Goal: Task Accomplishment & Management: Complete application form

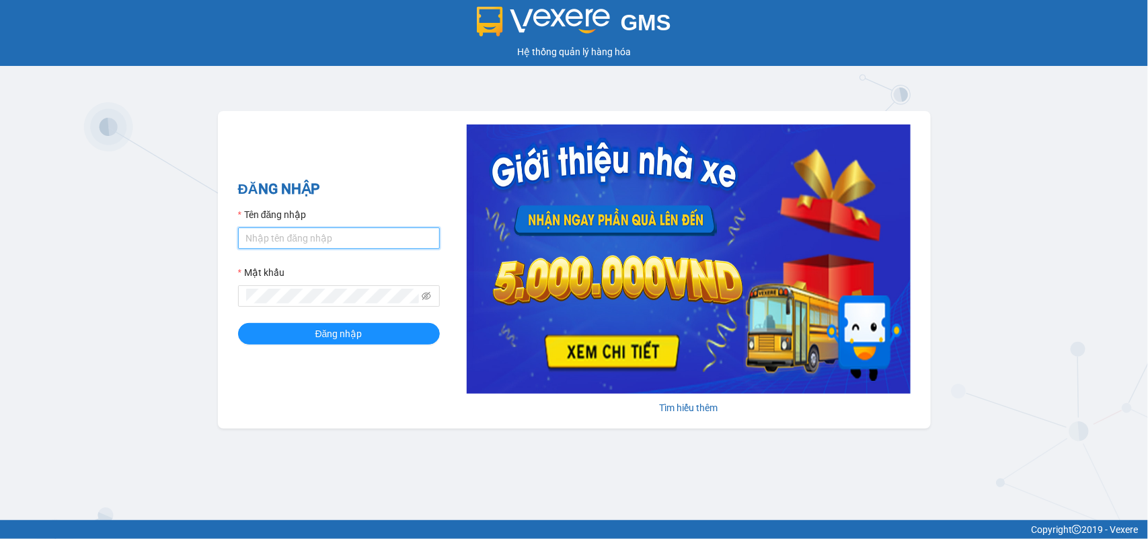
click at [330, 243] on input "Tên đăng nhập" at bounding box center [339, 238] width 202 height 22
type input "huong.phucanex"
click at [238, 323] on button "Đăng nhập" at bounding box center [339, 334] width 202 height 22
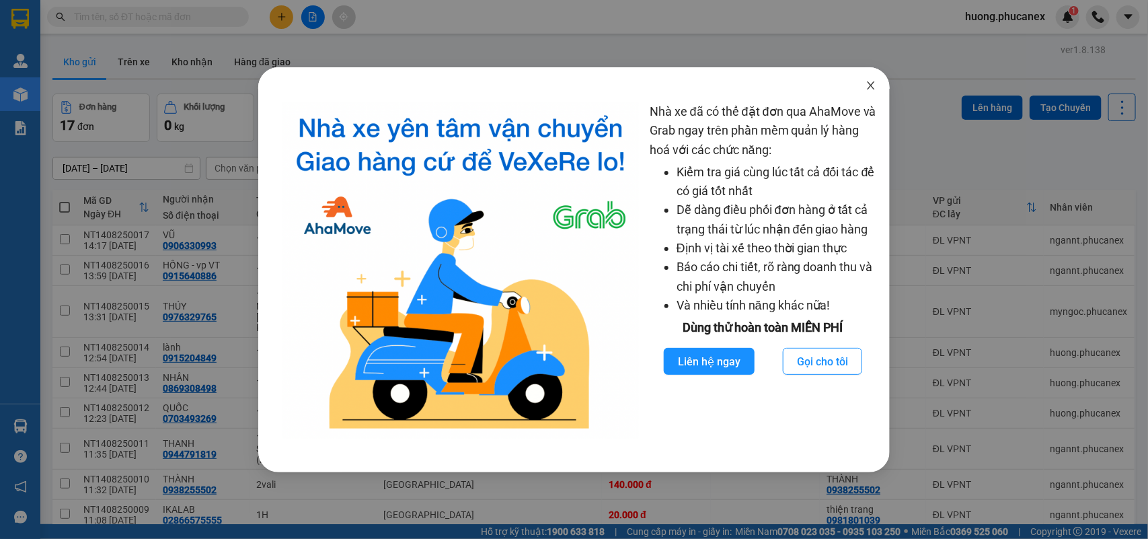
click at [872, 85] on icon "close" at bounding box center [870, 85] width 11 height 11
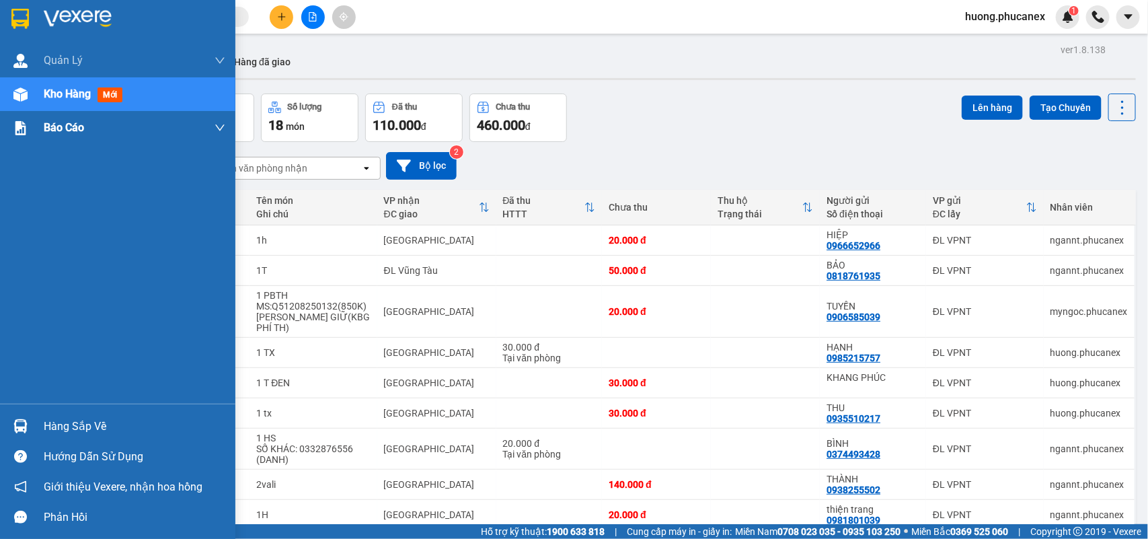
click at [94, 142] on div "Báo cáo" at bounding box center [135, 128] width 182 height 34
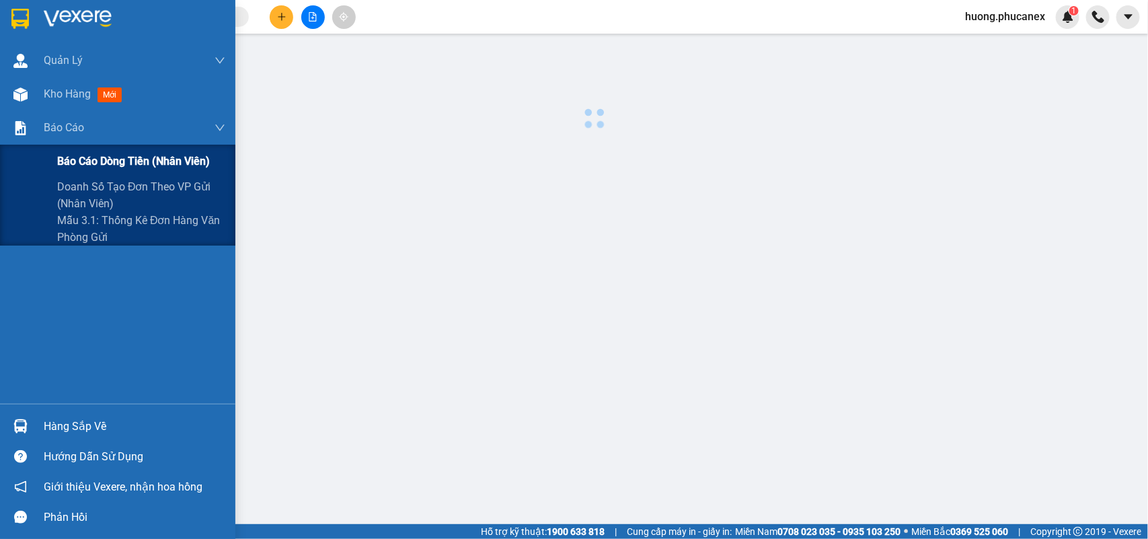
click at [111, 153] on span "Báo cáo dòng tiền (nhân viên)" at bounding box center [133, 161] width 153 height 17
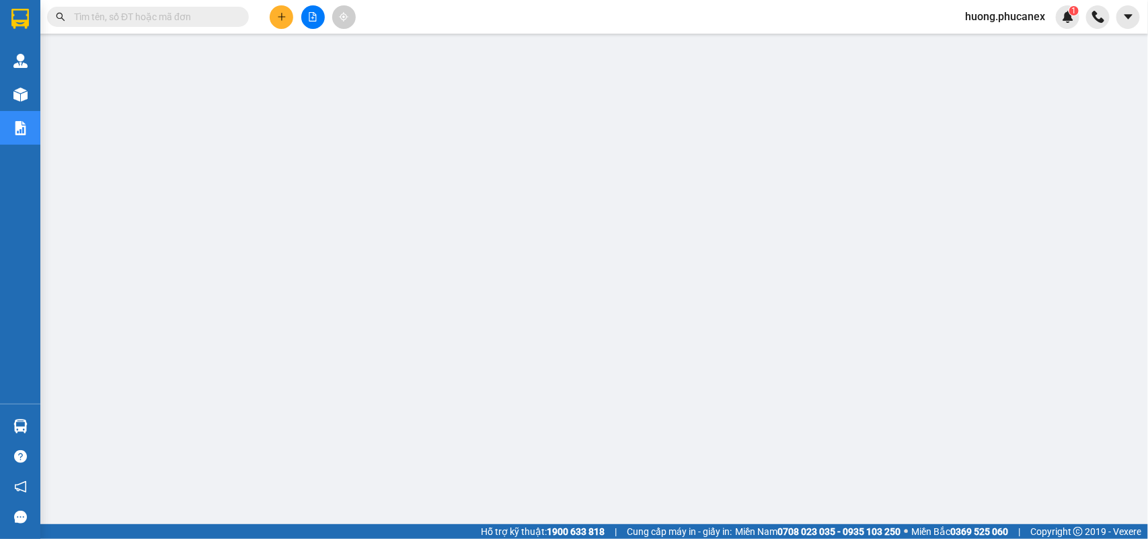
click at [1010, 21] on span "huong.phucanex" at bounding box center [1005, 16] width 102 height 17
click at [989, 39] on span "Đăng xuất" at bounding box center [1010, 41] width 73 height 15
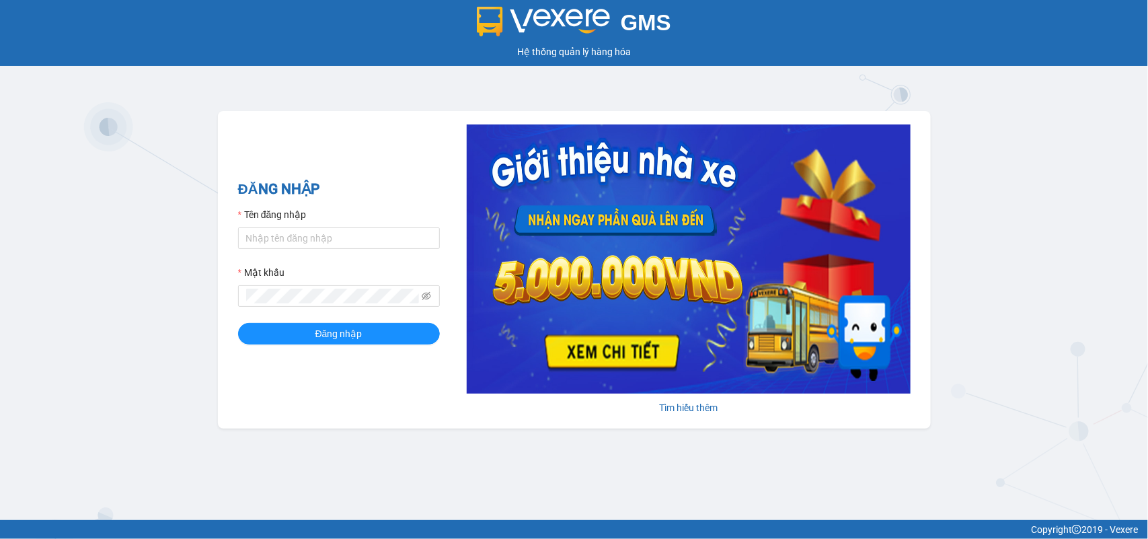
click at [262, 254] on form "Tên đăng nhập Mật khẩu Đăng nhập" at bounding box center [339, 275] width 202 height 137
click at [276, 243] on input "Tên đăng nhập" at bounding box center [339, 238] width 202 height 22
type input "mynt.phucanex"
click at [297, 304] on span at bounding box center [339, 296] width 202 height 22
click at [238, 323] on button "Đăng nhập" at bounding box center [339, 334] width 202 height 22
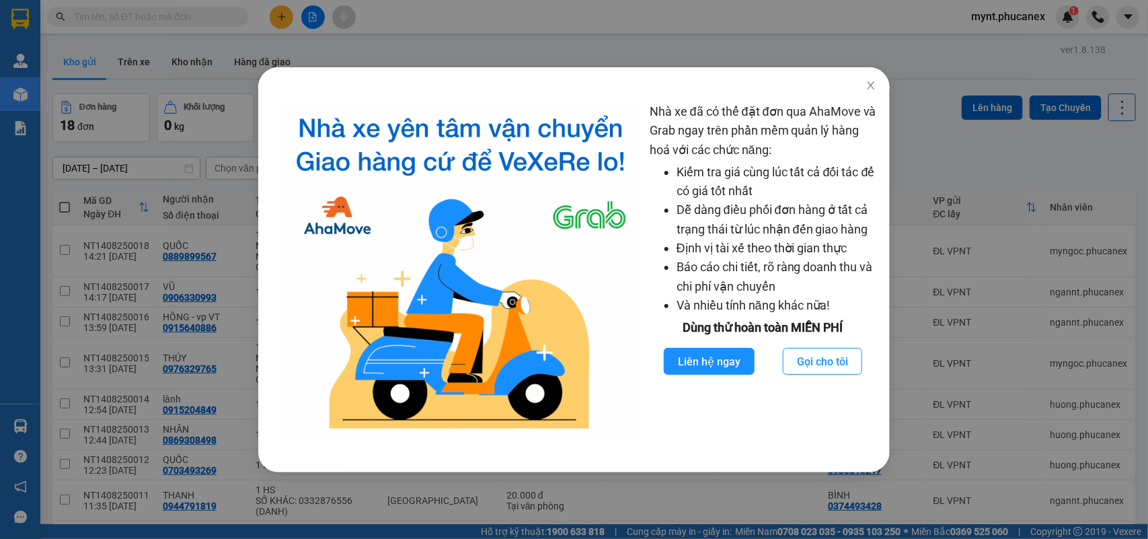
click at [126, 172] on div "Nhà xe đã có thể đặt đơn qua AhaMove và Grab ngay trên phần mềm quản lý hàng ho…" at bounding box center [574, 269] width 1148 height 539
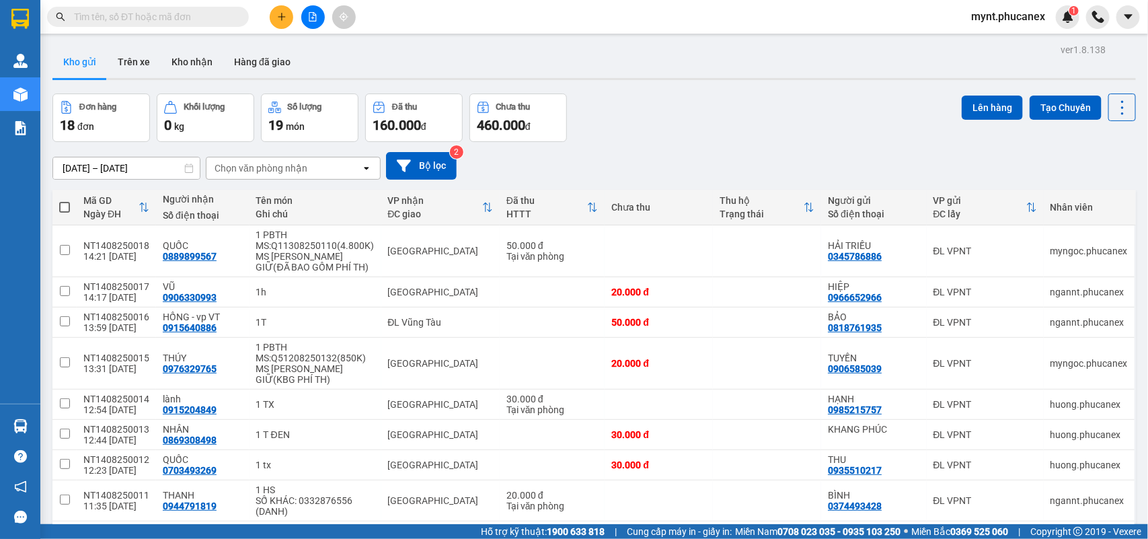
click at [157, 13] on input "text" at bounding box center [153, 16] width 159 height 15
paste input "14/08/25 10:08"
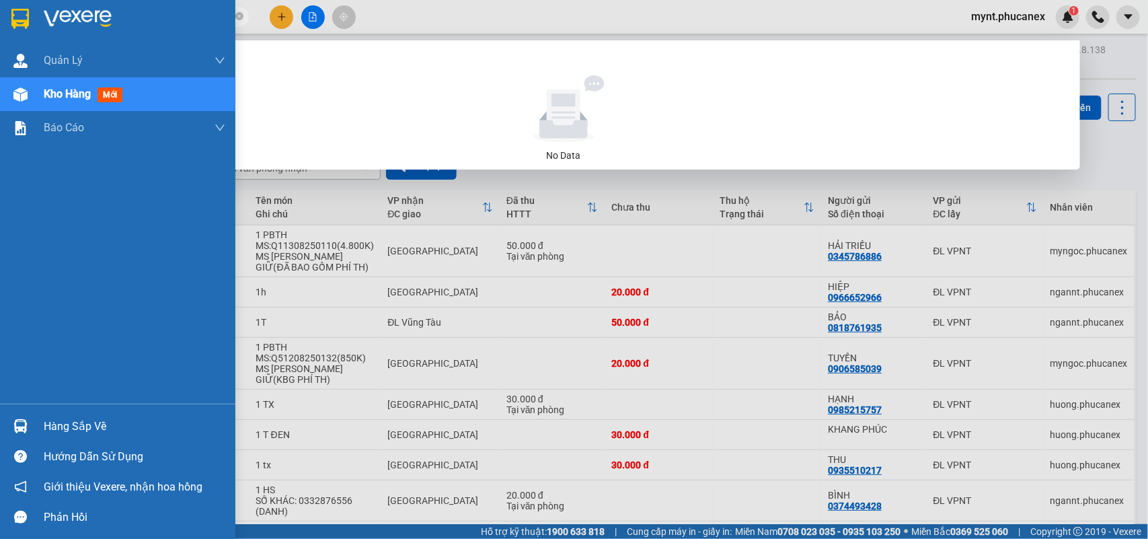
drag, startPoint x: 149, startPoint y: 15, endPoint x: 37, endPoint y: 15, distance: 112.3
click at [37, 15] on section "Kết quả tìm kiếm ( 0 ) Bộ lọc No Data 14/08/25 10:08 mynt.phucanex 1 Quản Lý Qu…" at bounding box center [574, 269] width 1148 height 539
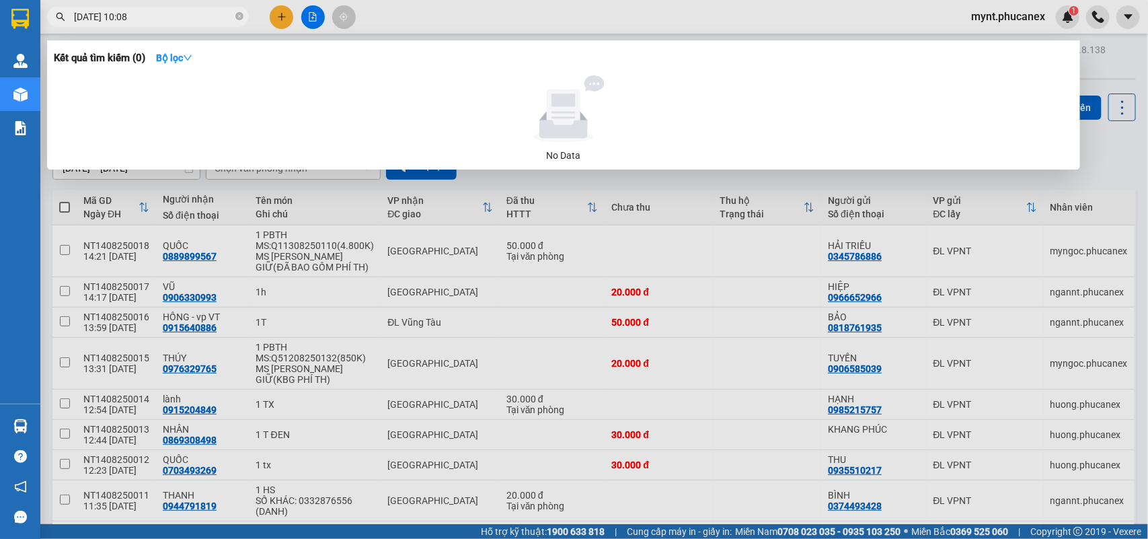
paste input "Q50508250225"
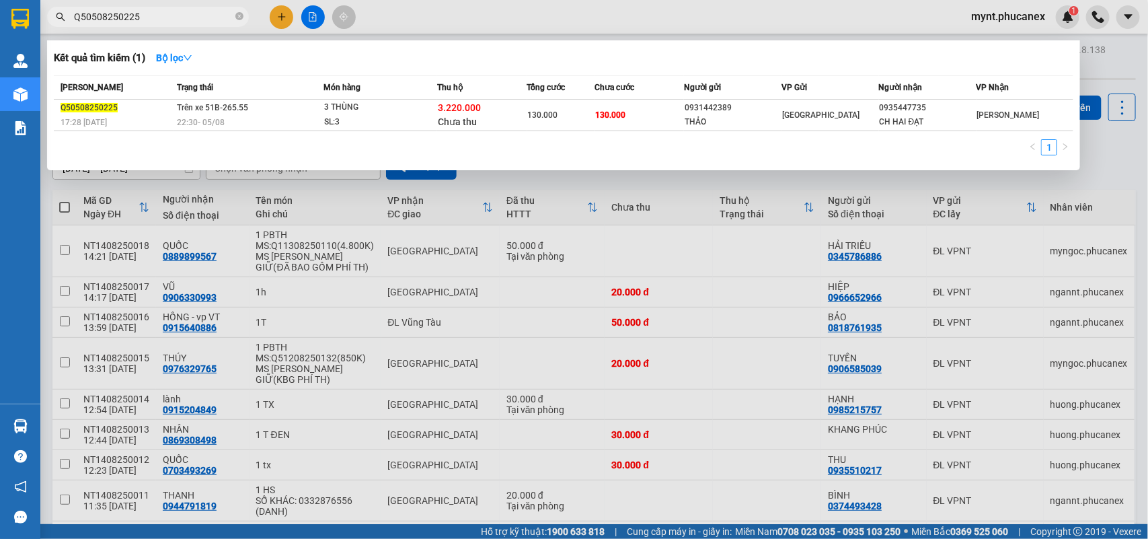
type input "Q50508250225"
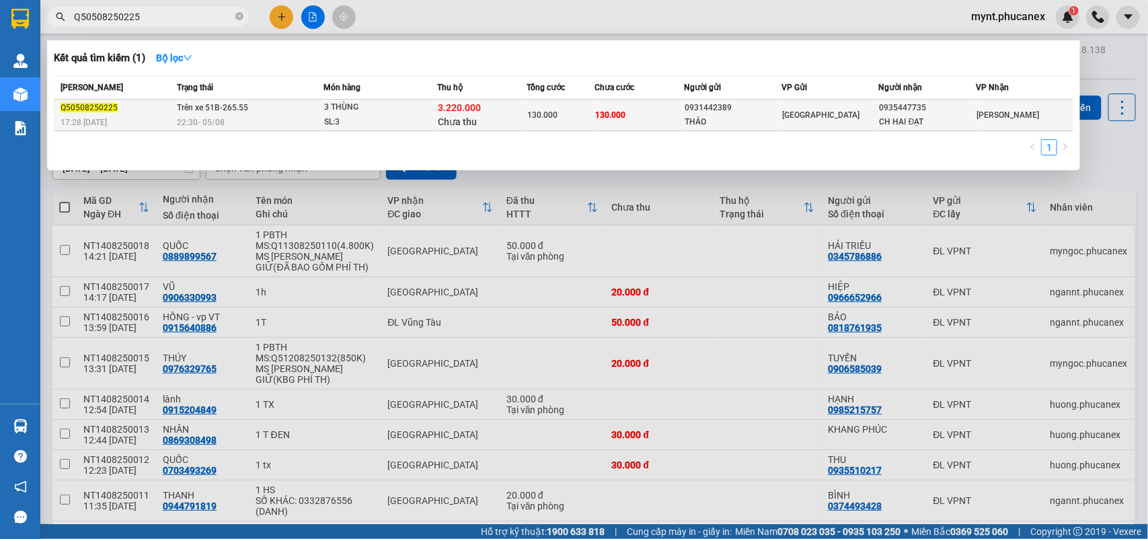
click at [541, 111] on span "130.000" at bounding box center [543, 114] width 30 height 9
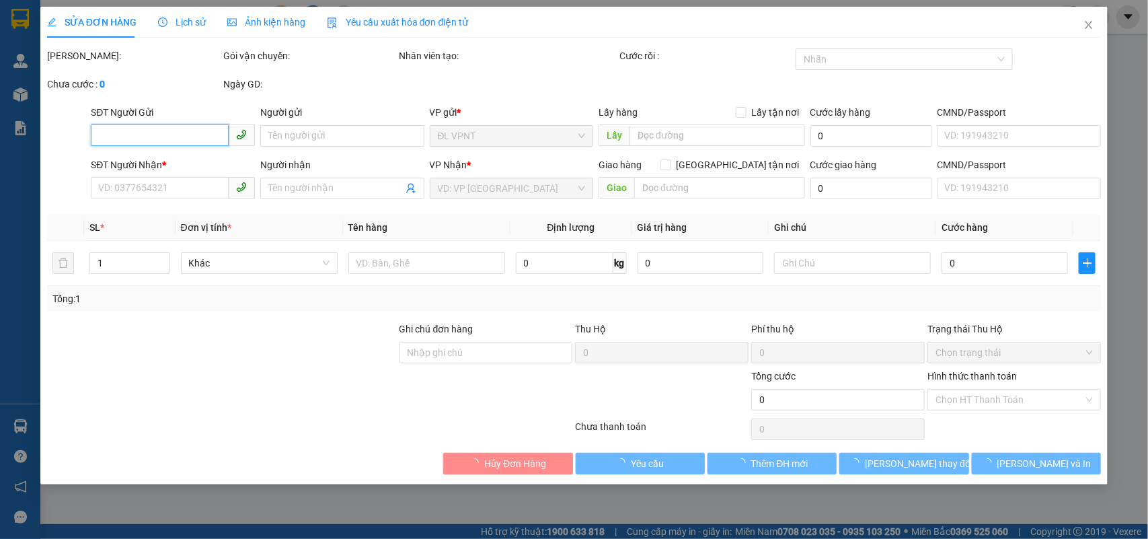
type input "0931442389"
type input "THẢO"
type input "0935447735"
type input "CH HAI ĐẠT"
type input "3.220.000"
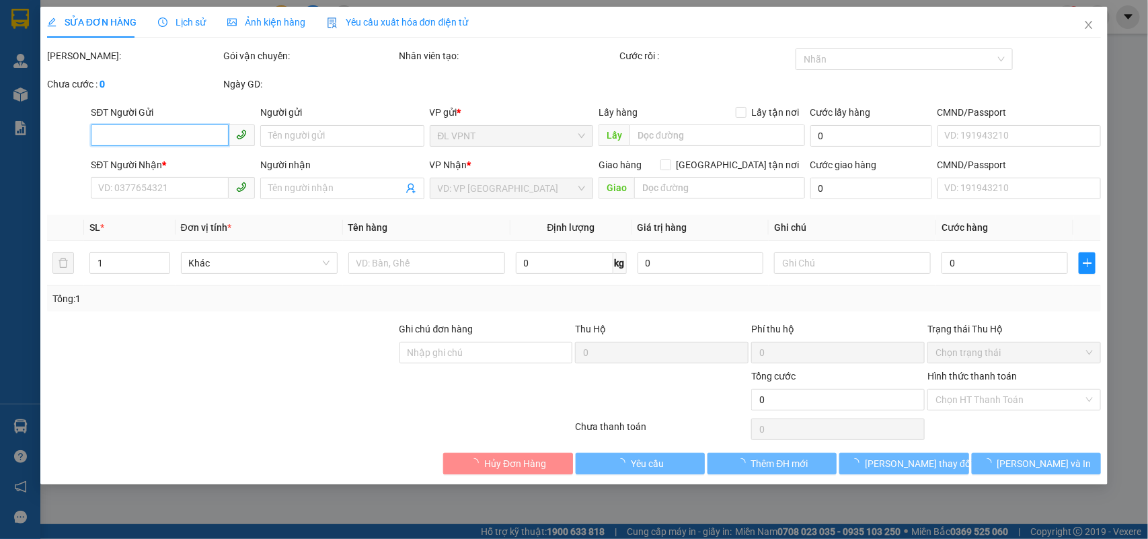
type input "130.000"
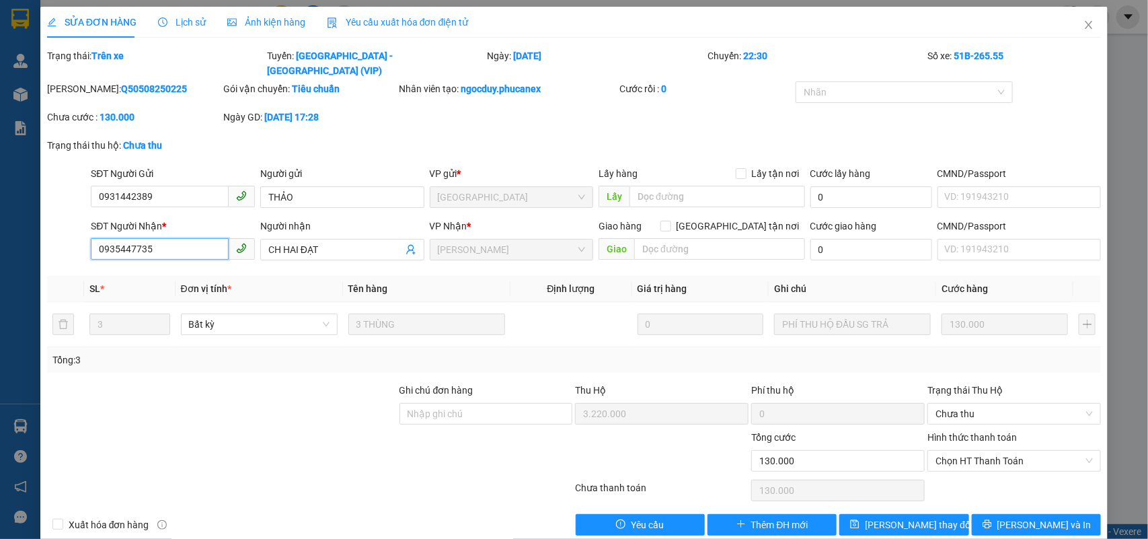
drag, startPoint x: 159, startPoint y: 233, endPoint x: 0, endPoint y: 233, distance: 158.7
click at [0, 233] on div "SỬA ĐƠN HÀNG Lịch sử Ảnh kiện hàng Yêu cầu xuất hóa đơn điện tử Total Paid Fee …" at bounding box center [574, 269] width 1148 height 539
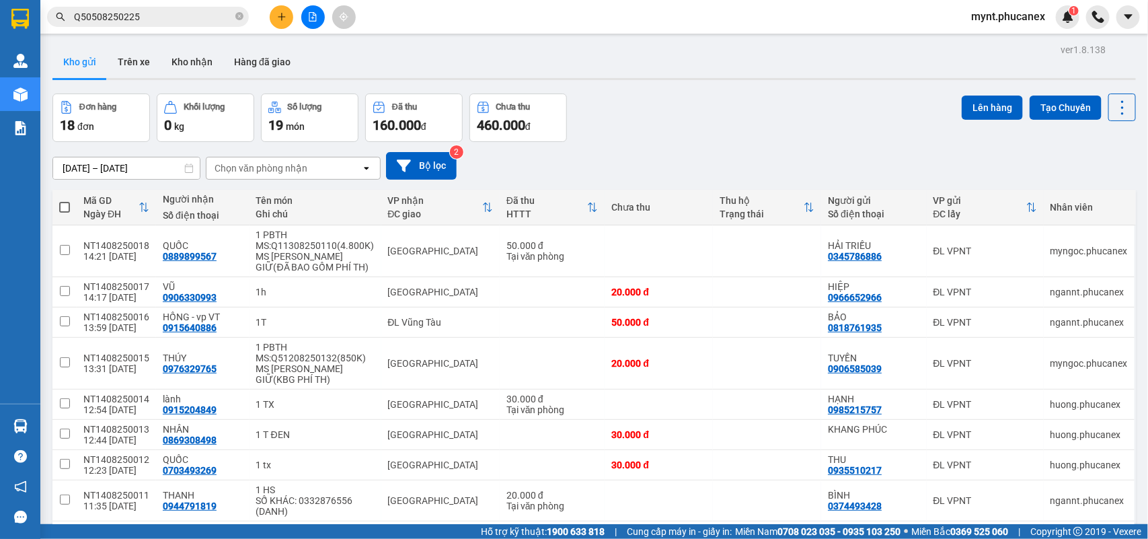
click at [149, 17] on input "Q50508250225" at bounding box center [153, 16] width 159 height 15
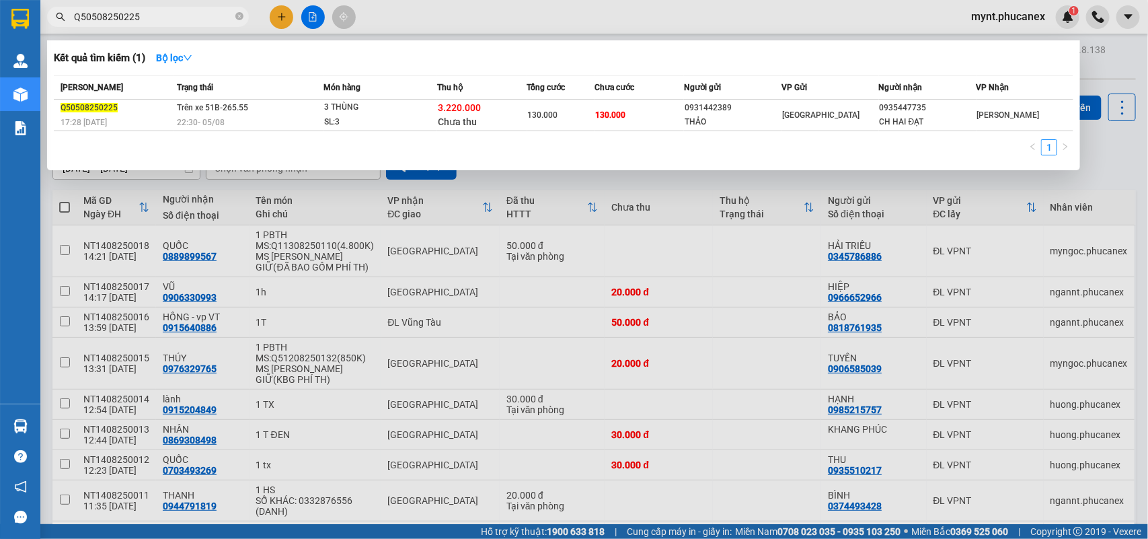
click at [149, 17] on input "Q50508250225" at bounding box center [153, 16] width 159 height 15
paste input "093544773"
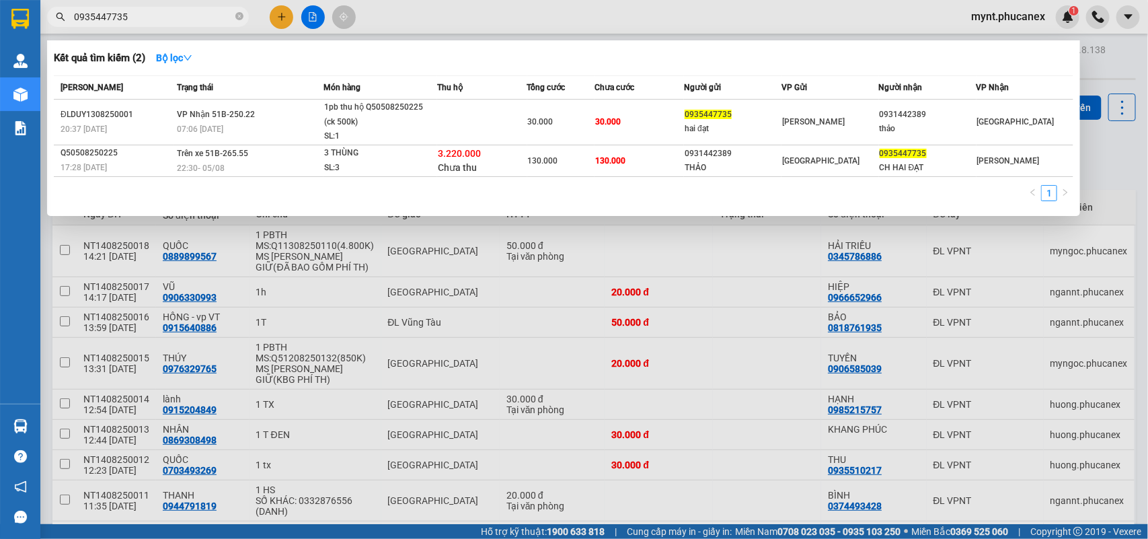
type input "0935447735"
click at [416, 0] on div at bounding box center [574, 269] width 1148 height 539
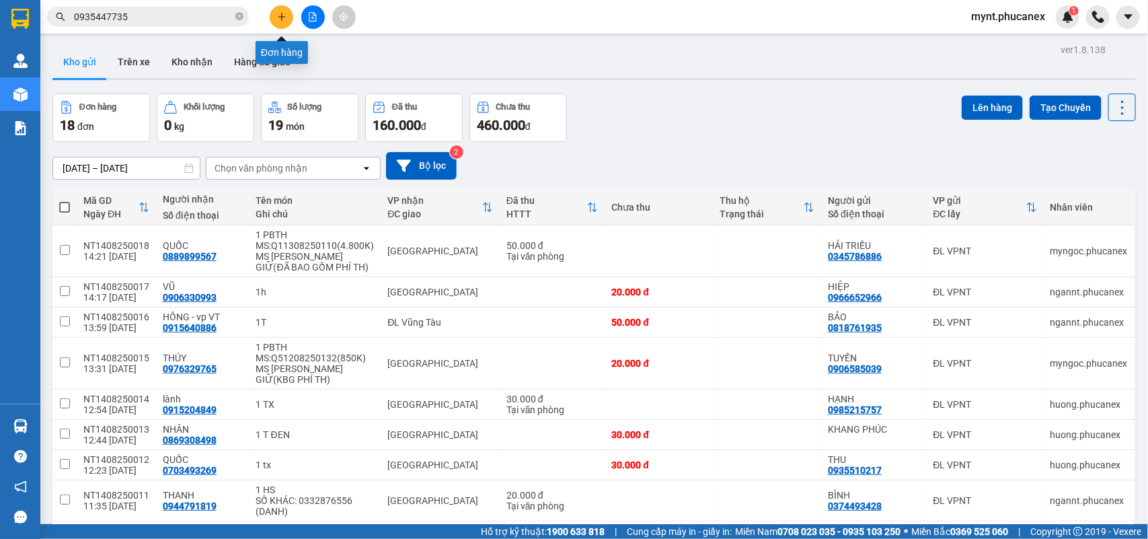
click at [282, 22] on button at bounding box center [282, 17] width 24 height 24
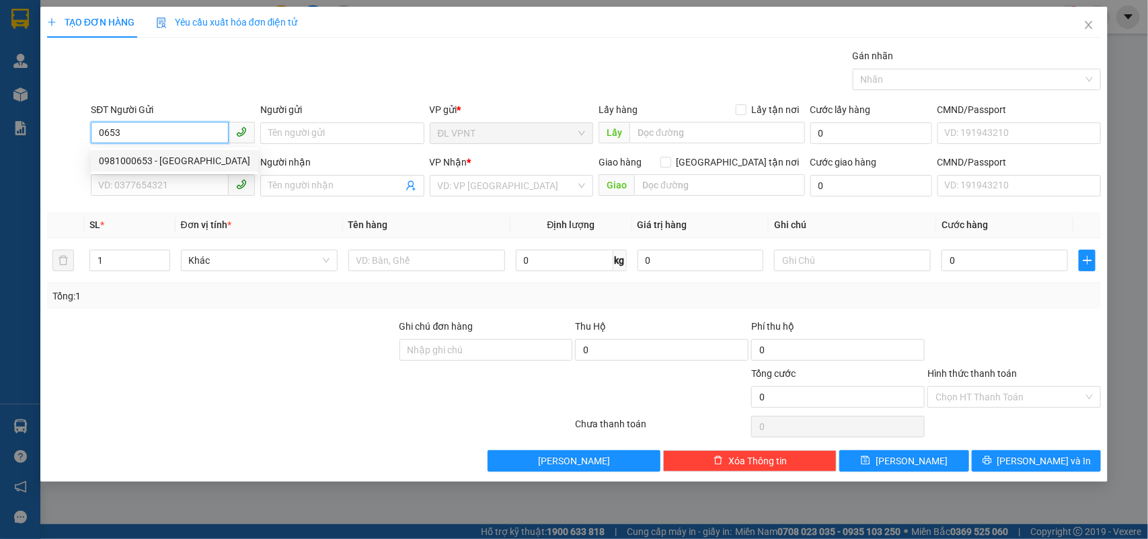
click at [113, 159] on div "0981000653 - VIỆT NGUYÊN" at bounding box center [174, 160] width 151 height 15
type input "0981000653"
type input "VIỆT NGUYÊN"
type input "0914917422"
type input "BASON"
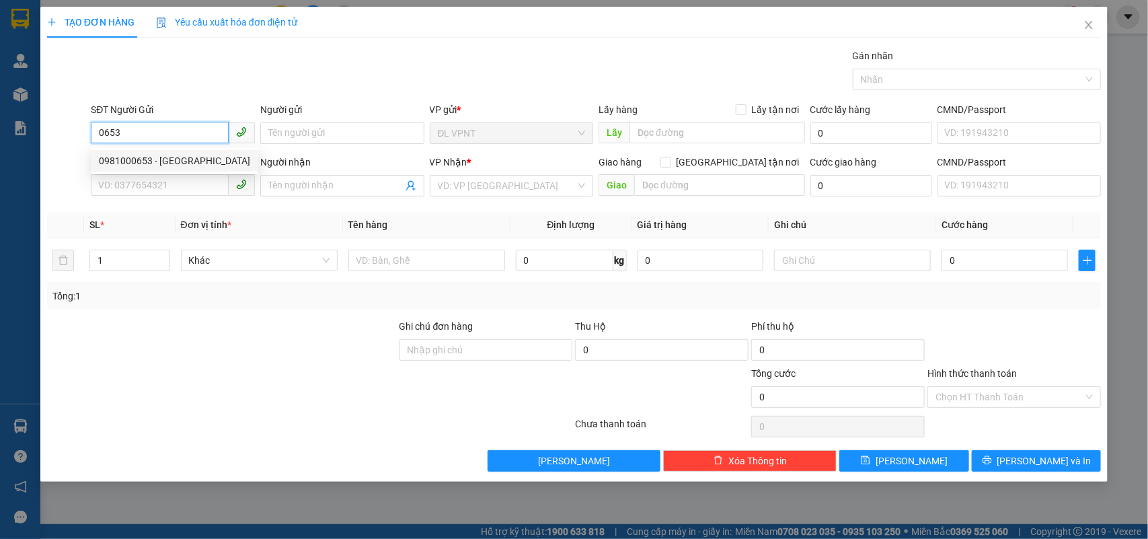
type input "Nhà Dịch Vụ Số A2SH08, Tầng Trệt, Tòa nhà A2 Vinhomes Golden River, Số 02 Tôn Đ…"
type input "50.000"
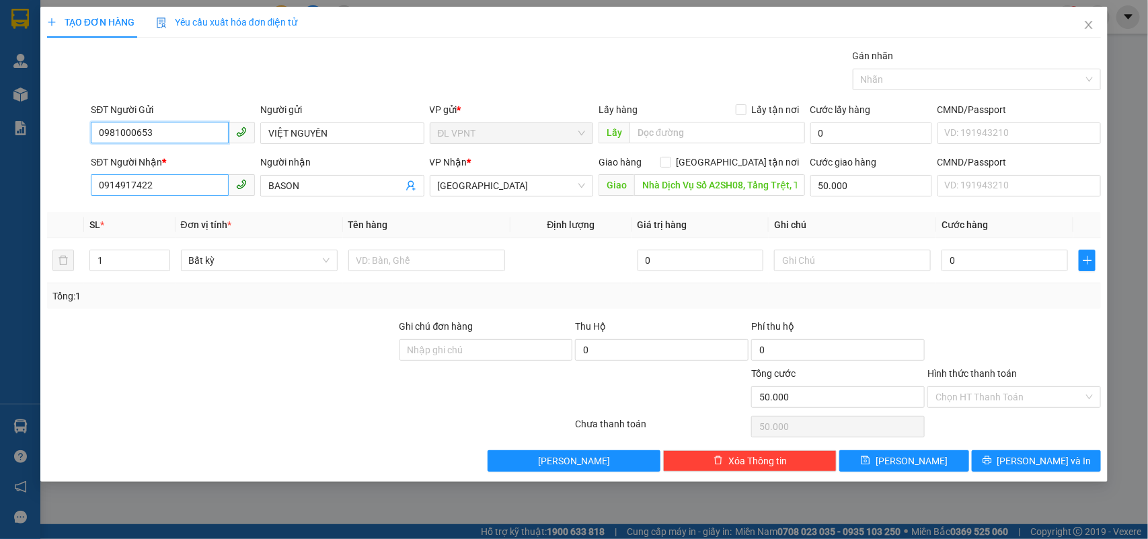
type input "0981000653"
drag, startPoint x: 130, startPoint y: 185, endPoint x: 8, endPoint y: 186, distance: 121.7
click at [1, 182] on div "TẠO ĐƠN HÀNG Yêu cầu xuất hóa đơn điện tử Transit Pickup Surcharge Ids Transit …" at bounding box center [574, 269] width 1148 height 539
click at [172, 200] on div "0912352054 0912352054 - PHẠM NGŨ LÃO" at bounding box center [173, 213] width 164 height 27
click at [715, 177] on input "Nhà Dịch Vụ Số A2SH08, Tầng Trệt, Tòa nhà A2 Vinhomes Golden River, Số 02 Tôn Đ…" at bounding box center [719, 185] width 171 height 22
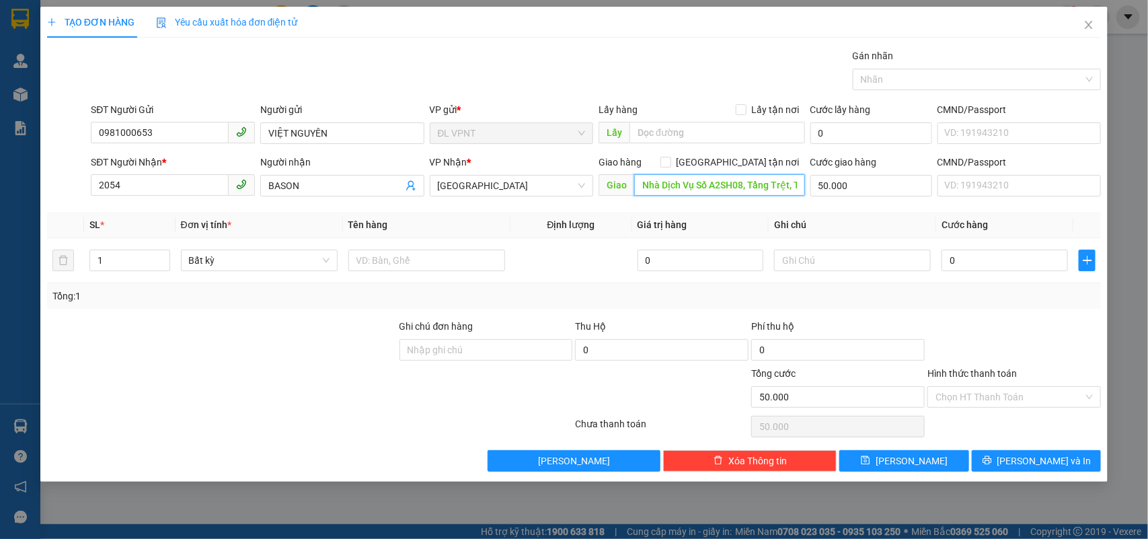
click at [711, 182] on input "Nhà Dịch Vụ Số A2SH08, Tầng Trệt, Tòa nhà A2 Vinhomes Golden River, Số 02 Tôn Đ…" at bounding box center [719, 185] width 171 height 22
drag, startPoint x: 703, startPoint y: 189, endPoint x: 893, endPoint y: 189, distance: 189.6
click at [898, 186] on div "SĐT Người Nhận * 2054 Người nhận BASON VP Nhận * ĐL Quận 1 Giao hàng Giao tận n…" at bounding box center [595, 178] width 1015 height 47
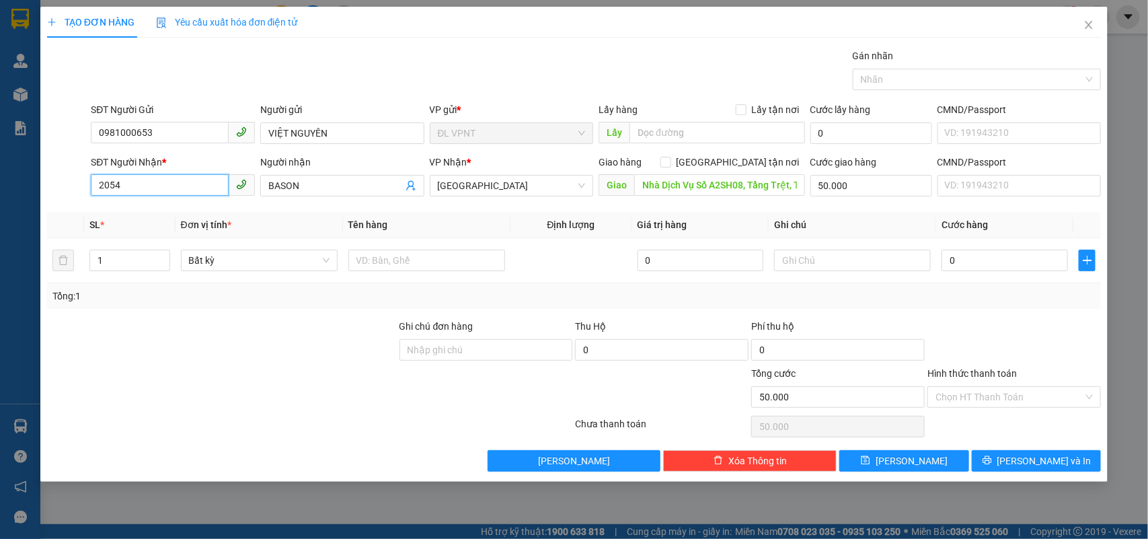
click at [99, 190] on input "2054" at bounding box center [160, 185] width 138 height 22
click at [114, 215] on div "0912352054 - PHẠM NGŨ LÃO" at bounding box center [173, 213] width 148 height 15
type input "0912352054"
type input "[PERSON_NAME]"
type input "Tầng Trệt, Khách sạn Viễn Đông – 275A Phạm Ngũ Lão, Phường Phạm Ngũ Lão, Quận 1"
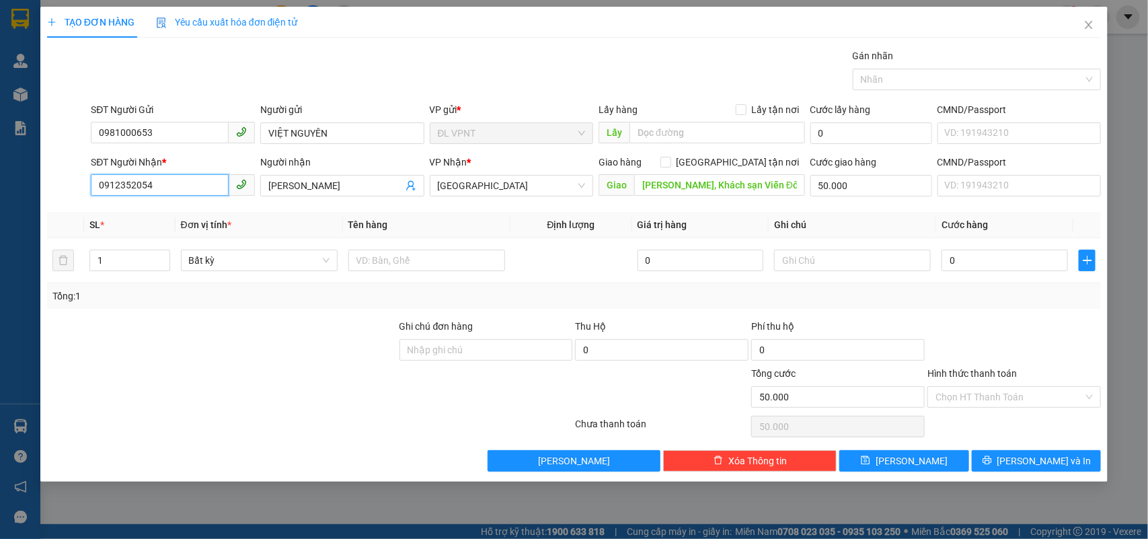
drag, startPoint x: 182, startPoint y: 188, endPoint x: 120, endPoint y: 207, distance: 64.7
click at [0, 160] on div "TẠO ĐƠN HÀNG Yêu cầu xuất hóa đơn điện tử Transit Pickup Surcharge Ids Transit …" at bounding box center [574, 269] width 1148 height 539
type input "0961063232"
click at [192, 206] on div "0961063232 - waynest coffee - VIETTEL" at bounding box center [182, 213] width 167 height 15
type input "waynest coffee - VIETTEL"
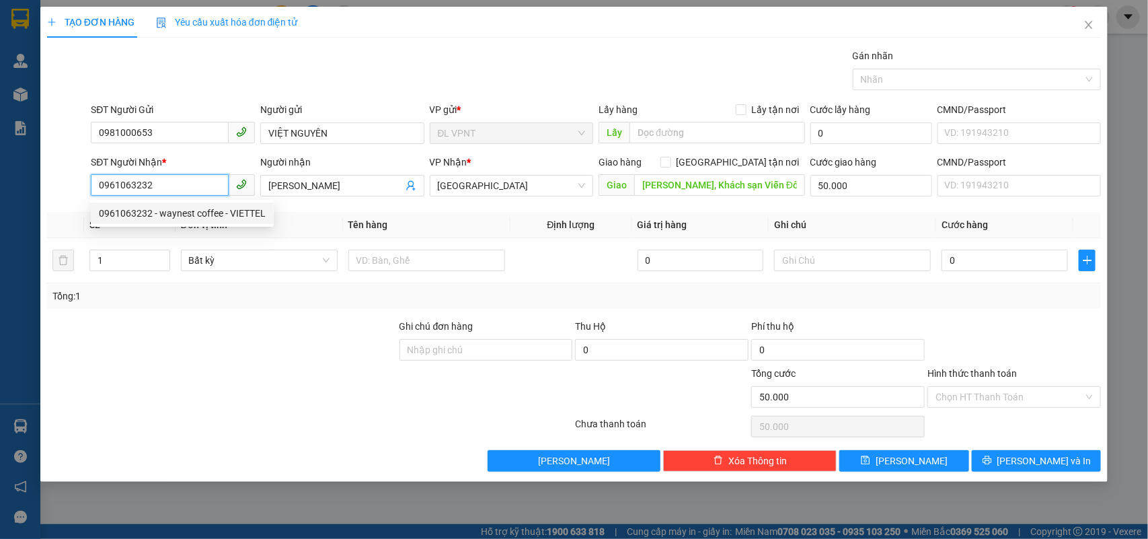
type input "G.06A, tầng trệt - tháp A, viettel tower, 285 cách mạng tháng 8, p12, q10"
type input "0961063232"
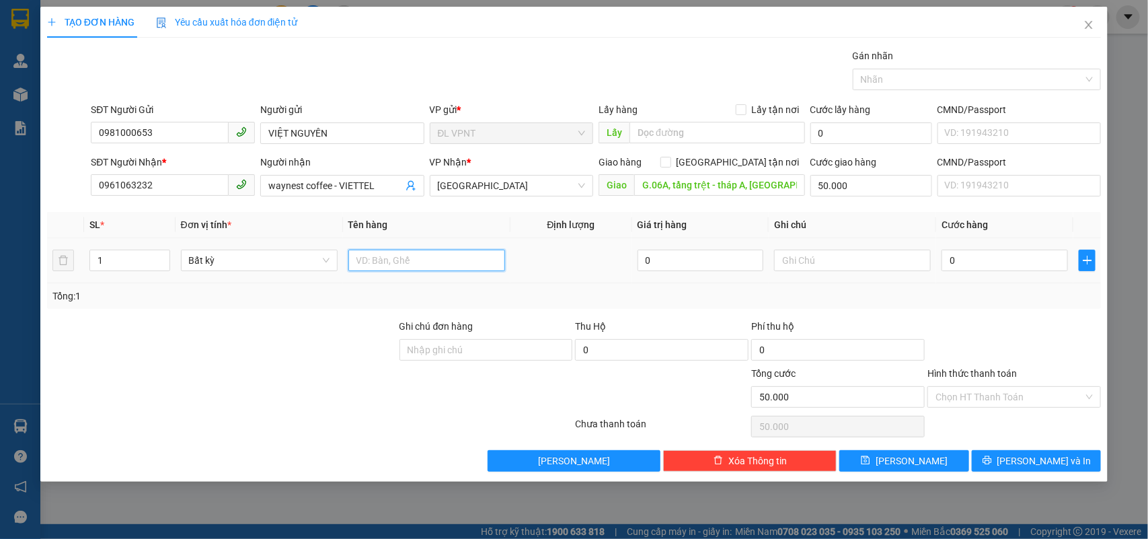
drag, startPoint x: 390, startPoint y: 267, endPoint x: 375, endPoint y: 269, distance: 15.6
click at [390, 266] on input "text" at bounding box center [426, 260] width 157 height 22
type input "1t"
click at [809, 266] on input "text" at bounding box center [852, 260] width 157 height 22
type input "công nợ"
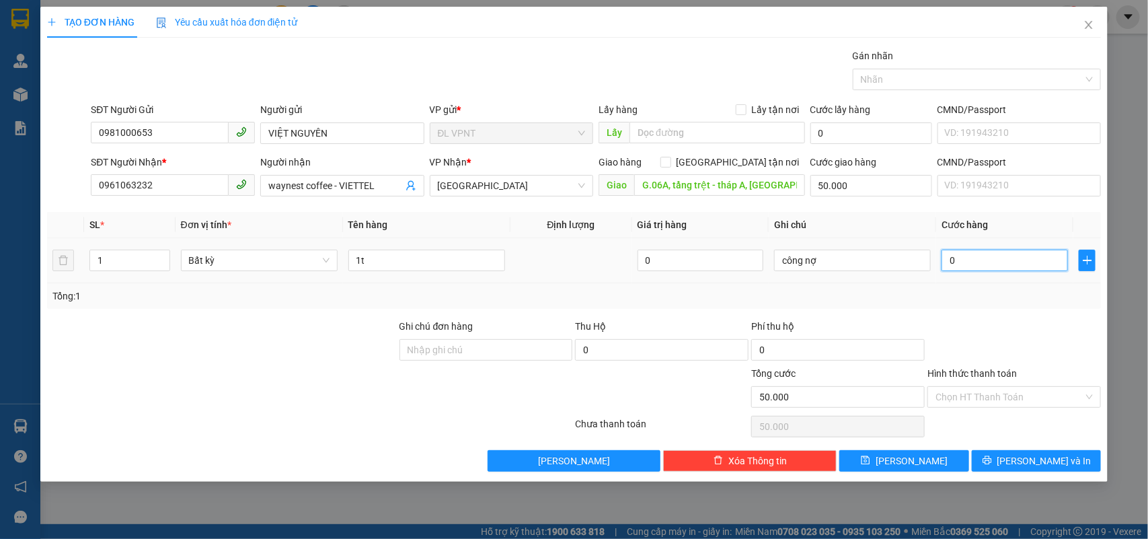
click at [977, 268] on input "0" at bounding box center [1004, 260] width 126 height 22
type input "6"
type input "50.006"
type input "60"
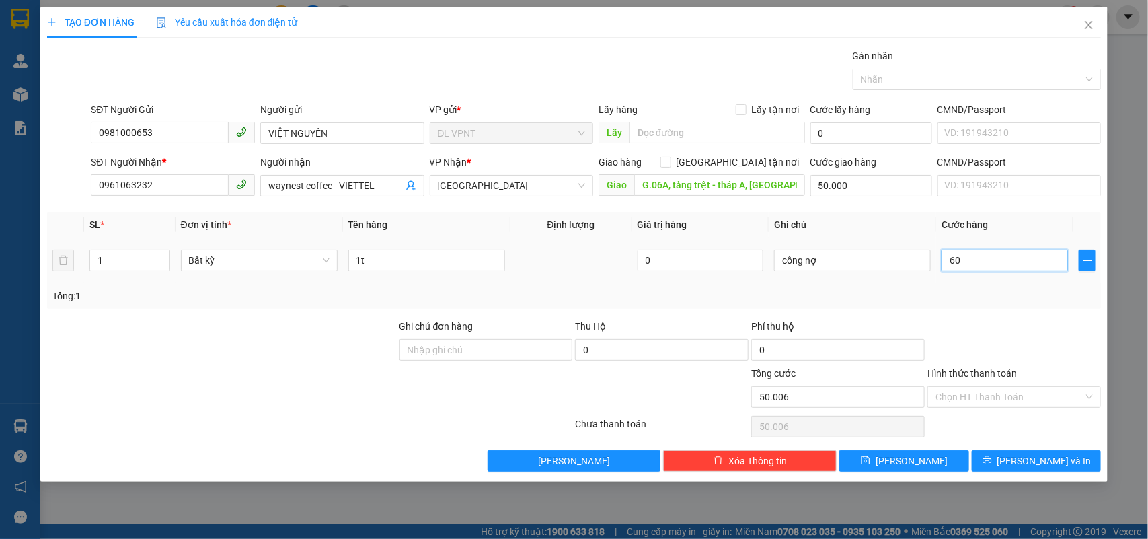
type input "50.060"
type input "60.000"
type input "110.000"
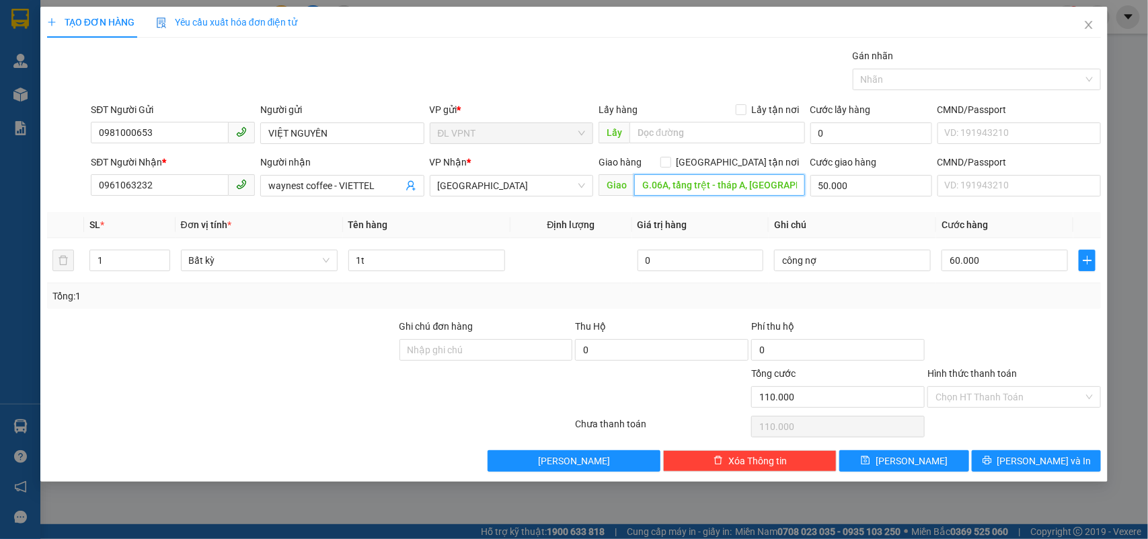
click at [724, 195] on input "G.06A, tầng trệt - tháp A, viettel tower, 285 cách mạng tháng 8, p12, q10" at bounding box center [719, 185] width 171 height 22
click at [736, 193] on input "G.06A, tầng trệt - tháp A, viettel tower, 285 cách mạng tháng 8, p12, q10" at bounding box center [719, 185] width 171 height 22
drag, startPoint x: 744, startPoint y: 189, endPoint x: 800, endPoint y: 182, distance: 56.2
click at [800, 182] on input "G.06A, tầng trệt - tháp A, viettel tower, 285 cách mạng tháng 8, p12, q10" at bounding box center [719, 185] width 171 height 22
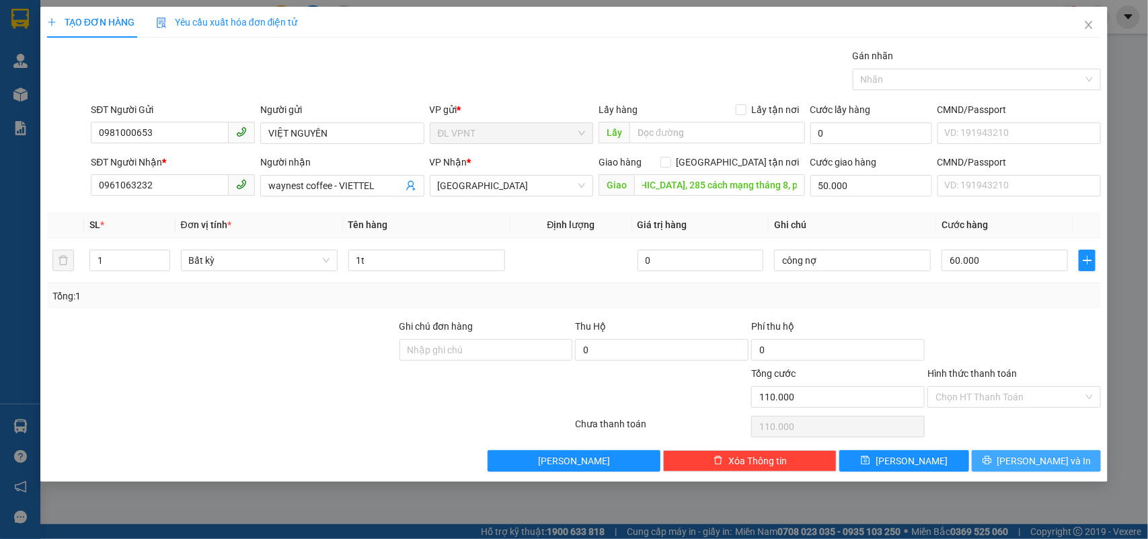
click at [1023, 465] on button "Lưu và In" at bounding box center [1036, 461] width 129 height 22
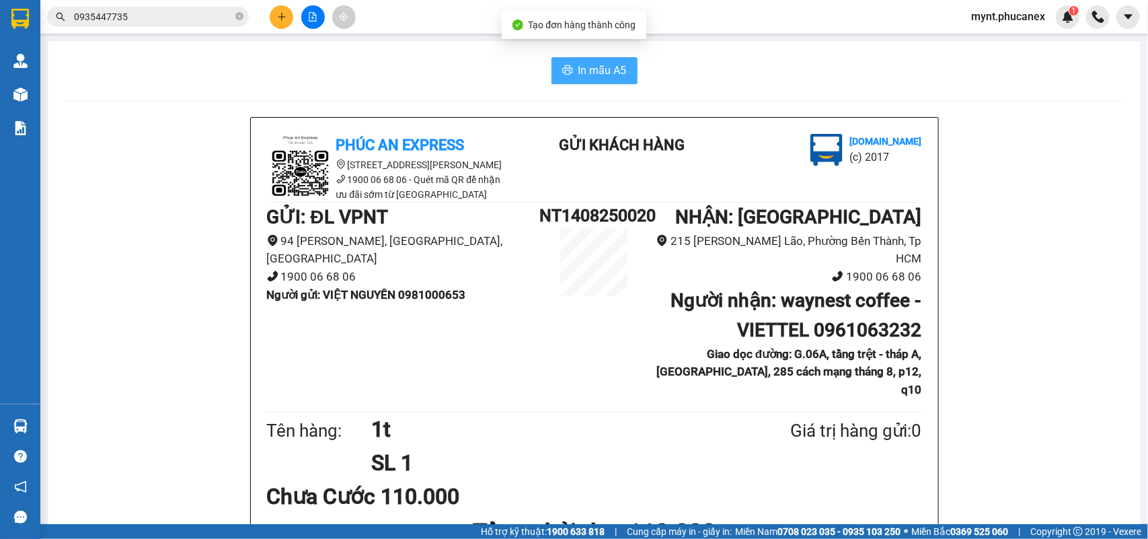
click at [565, 71] on icon "printer" at bounding box center [567, 70] width 11 height 11
click at [280, 22] on button at bounding box center [282, 17] width 24 height 24
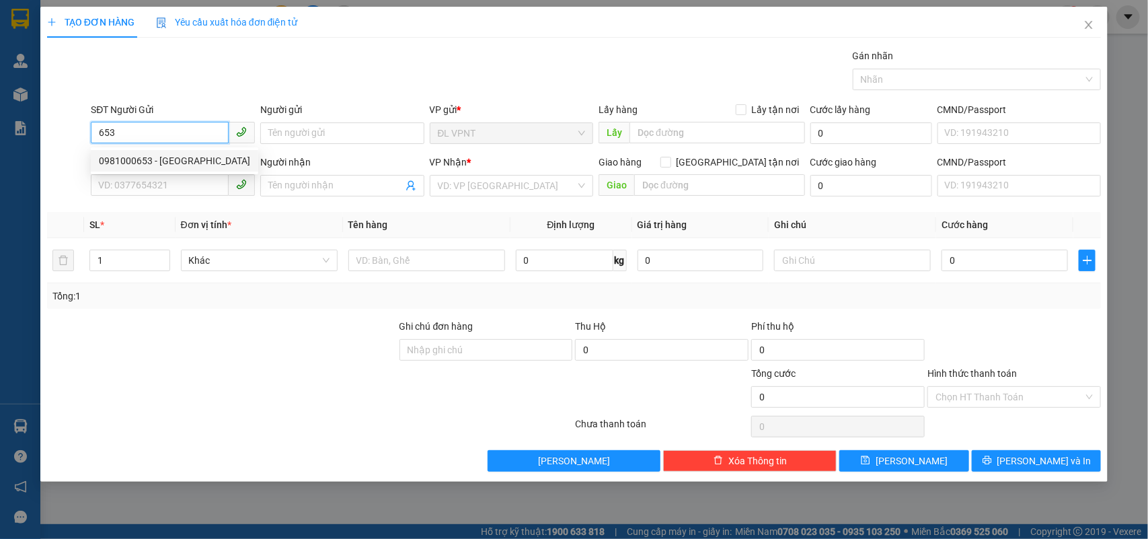
click at [158, 163] on div "0981000653 - VIỆT NGUYÊN" at bounding box center [174, 160] width 151 height 15
type input "0981000653"
type input "VIỆT NGUYÊN"
type input "0961063232"
type input "waynest coffee - VIETTEL"
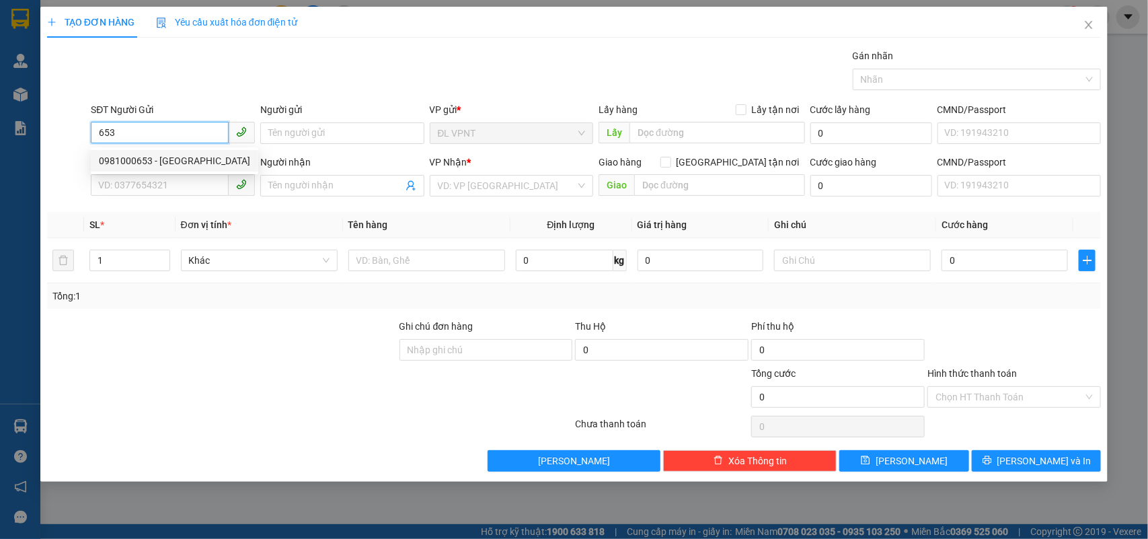
type input "G.06A, tầng trệt - tháp A, viettel tower, 285 cách mạng tháng 8, p12, q10"
type input "50.000"
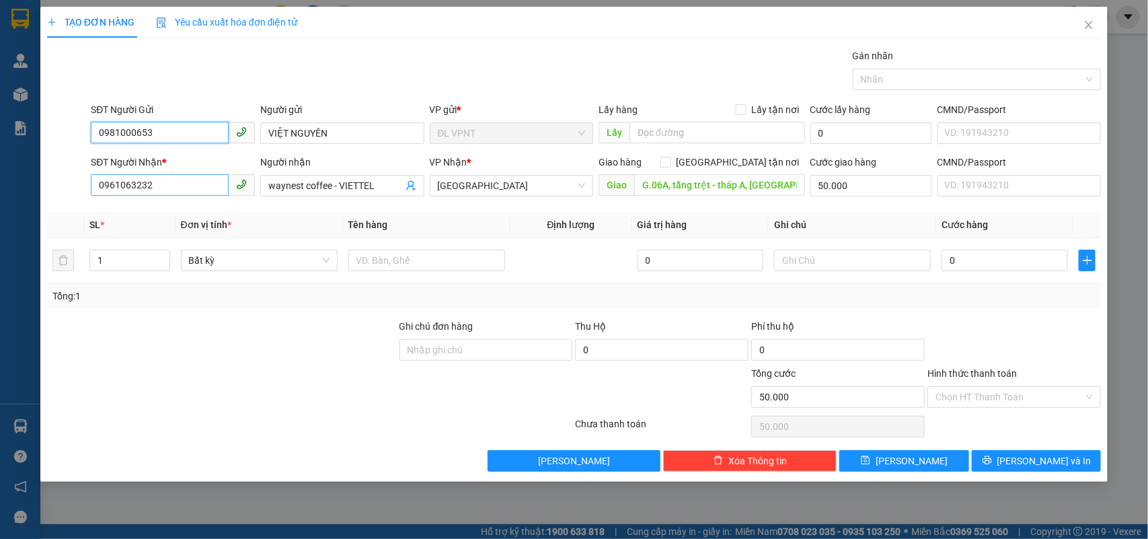
type input "0981000653"
drag, startPoint x: 173, startPoint y: 186, endPoint x: 0, endPoint y: -9, distance: 260.1
click at [0, 0] on html "Kết quả tìm kiếm ( 2 ) Bộ lọc Mã ĐH Trạng thái Món hàng Thu hộ Tổng cước Chưa c…" at bounding box center [574, 269] width 1148 height 539
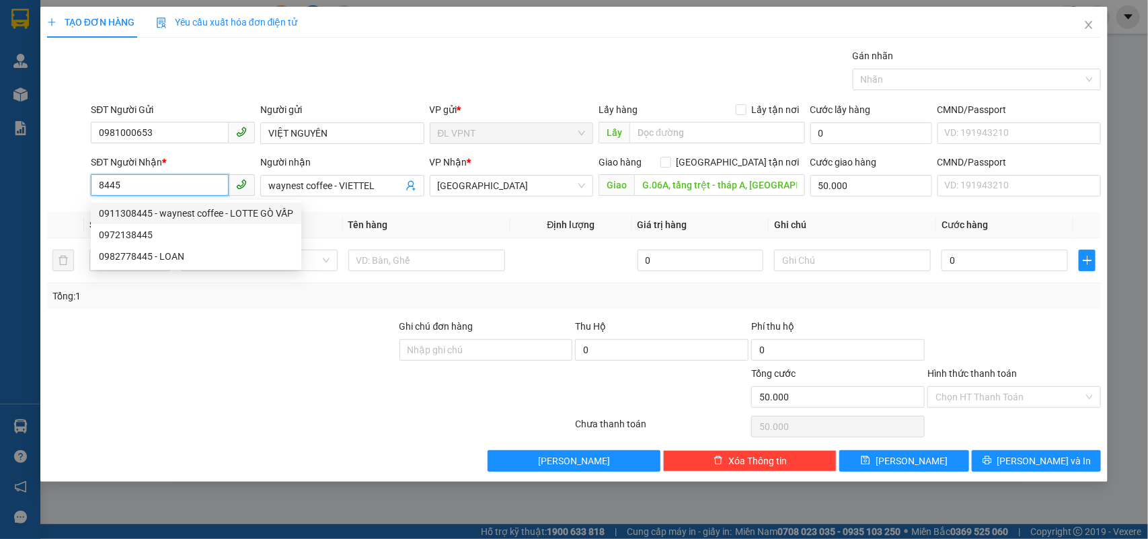
click at [209, 214] on div "0911308445 - waynest coffee - LOTTE GÒ VẤP" at bounding box center [196, 213] width 194 height 15
type input "0911308445"
type input "waynest coffee - LOTTE GÒ VẤP"
type input "Tầng 1, 1F-11, Lotte Mart Gò Vấp, số 18 Phan Văn Trị, Phường 10, Quận Gò Vấp"
type input "120.000"
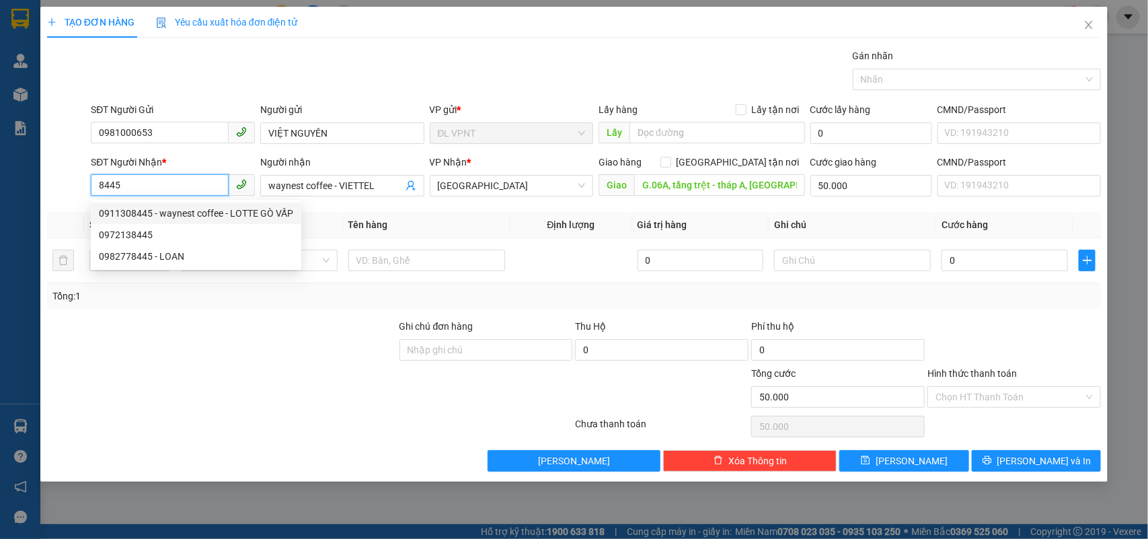
type input "120.000"
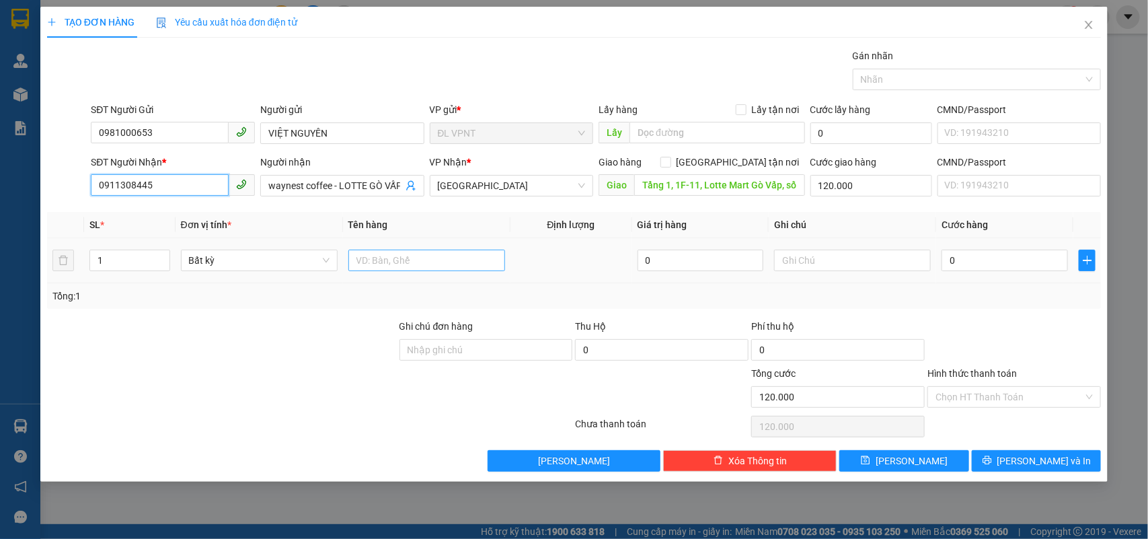
type input "0911308445"
click at [408, 264] on input "text" at bounding box center [426, 260] width 157 height 22
type input "1t"
click at [871, 256] on input "text" at bounding box center [852, 260] width 157 height 22
type input "công nợ"
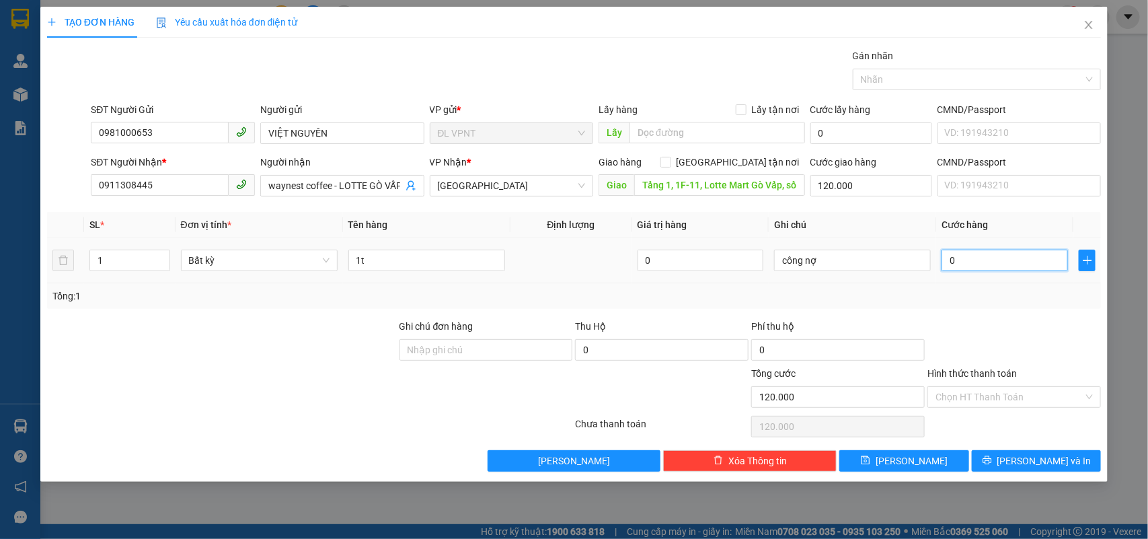
type input "6"
type input "120.006"
type input "60"
type input "120.060"
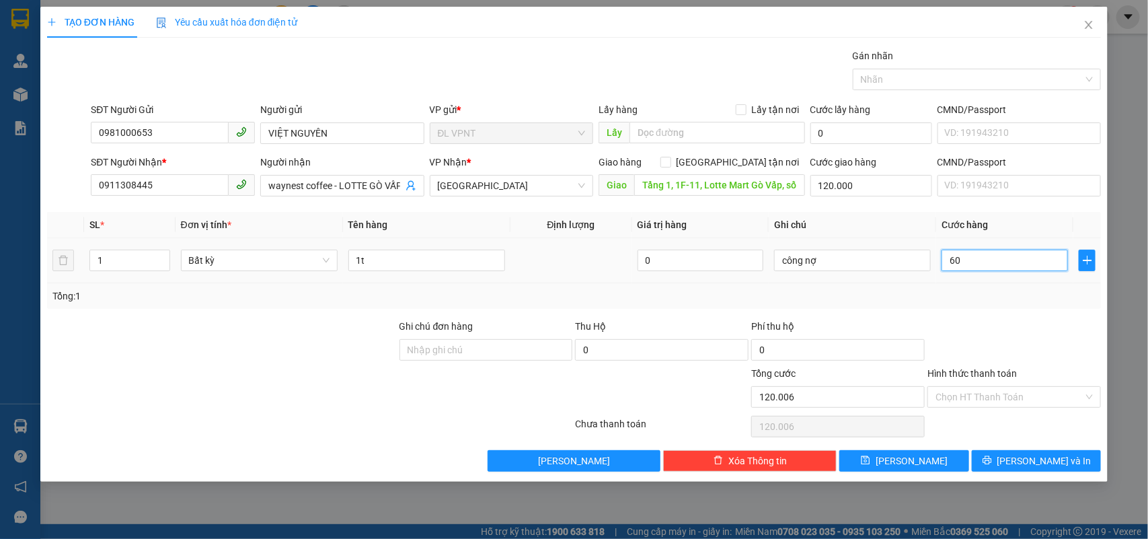
type input "120.060"
type input "60.000"
type input "180.000"
click at [1041, 449] on div "Transit Pickup Surcharge Ids Transit Deliver Surcharge Ids Transit Deliver Surc…" at bounding box center [574, 259] width 1054 height 423
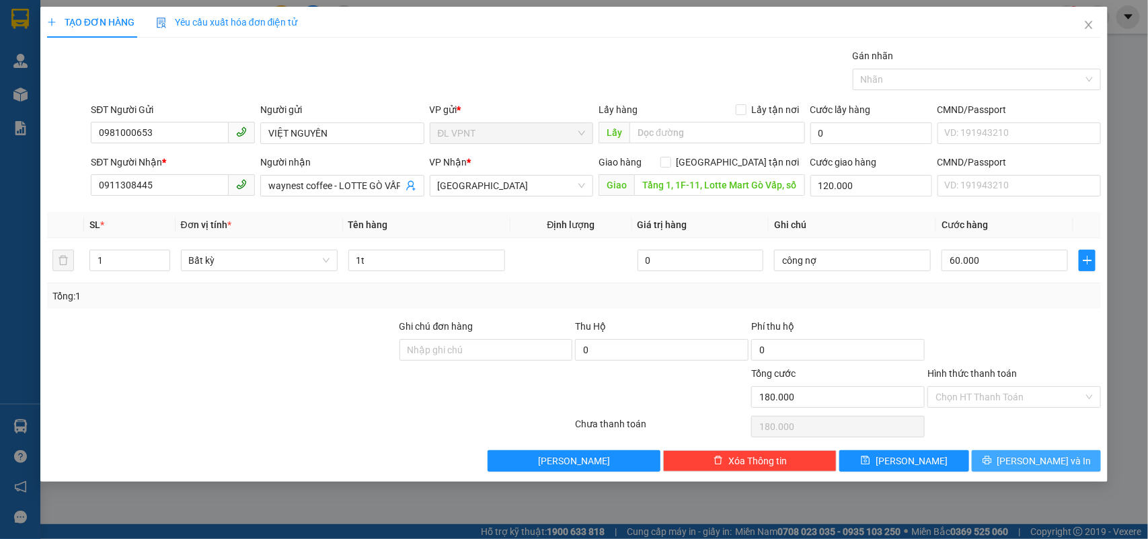
click at [1042, 453] on button "[PERSON_NAME] và In" at bounding box center [1036, 461] width 129 height 22
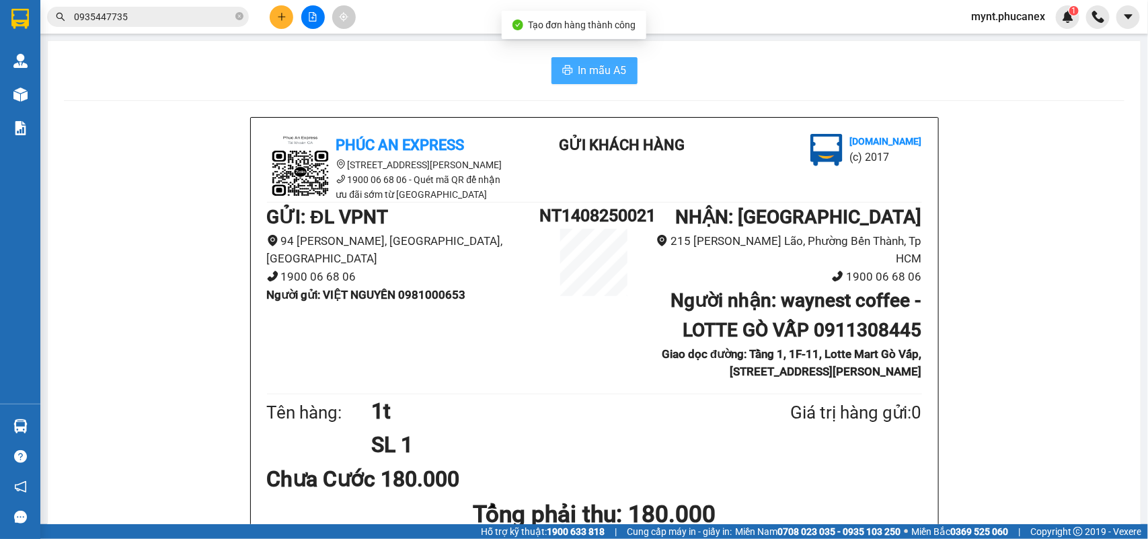
click at [610, 65] on span "In mẫu A5" at bounding box center [602, 70] width 48 height 17
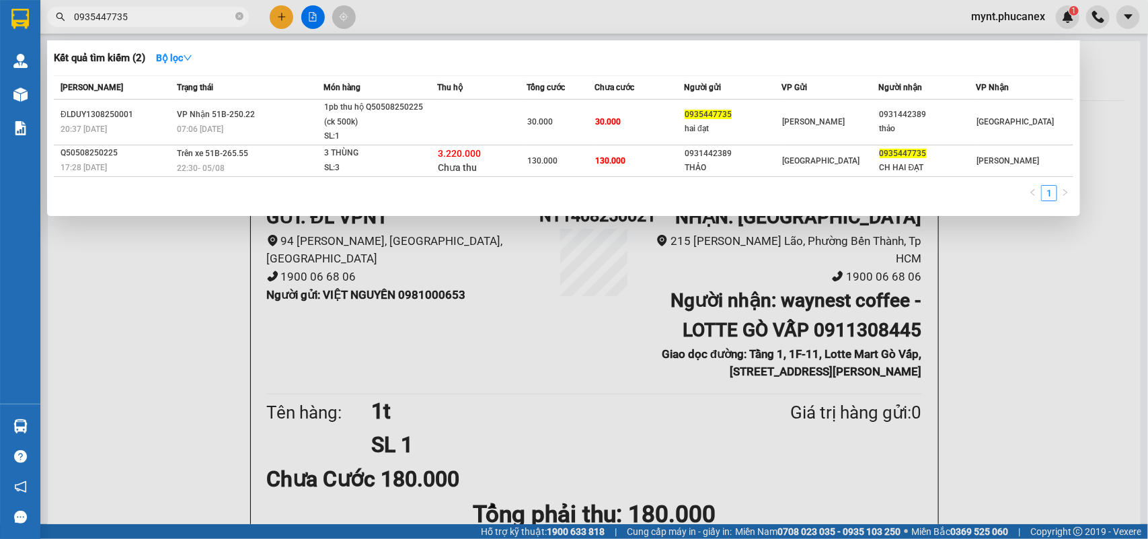
click at [184, 24] on input "0935447735" at bounding box center [153, 16] width 159 height 15
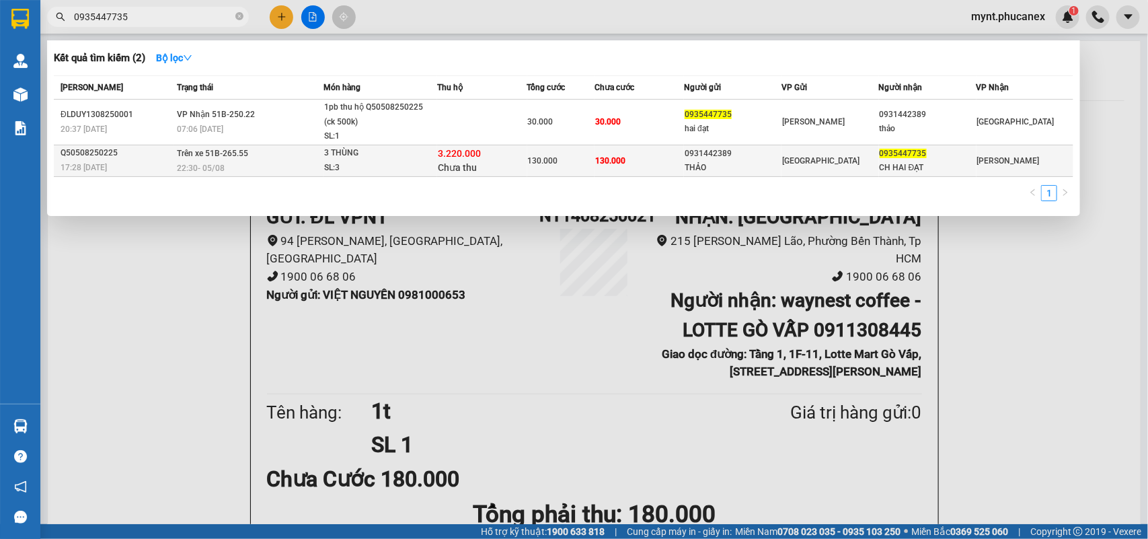
click at [743, 159] on div "0931442389" at bounding box center [733, 154] width 96 height 14
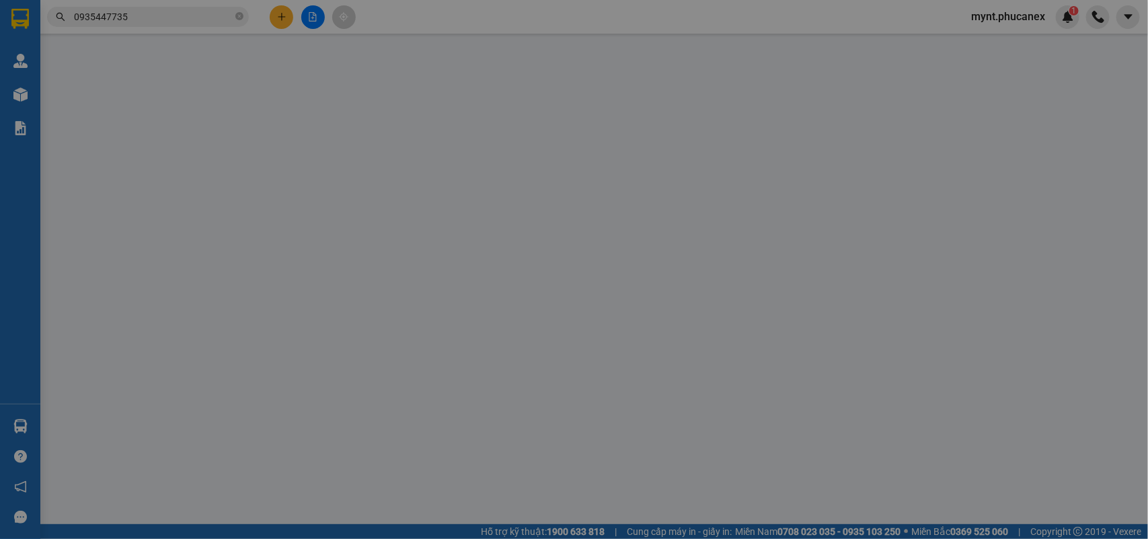
type input "0931442389"
type input "THẢO"
type input "0935447735"
type input "CH HAI ĐẠT"
type input "3.220.000"
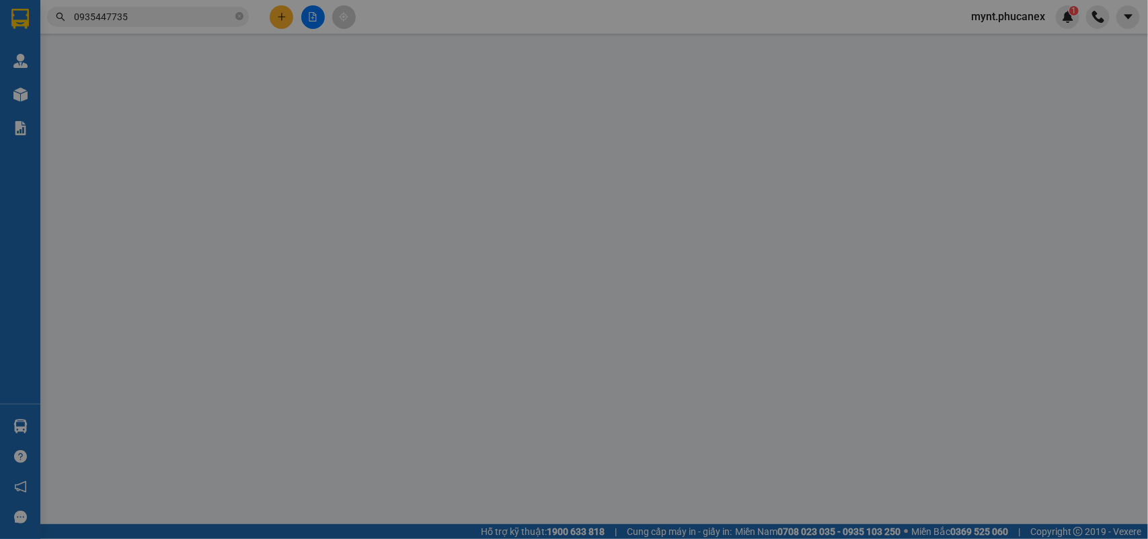
type input "130.000"
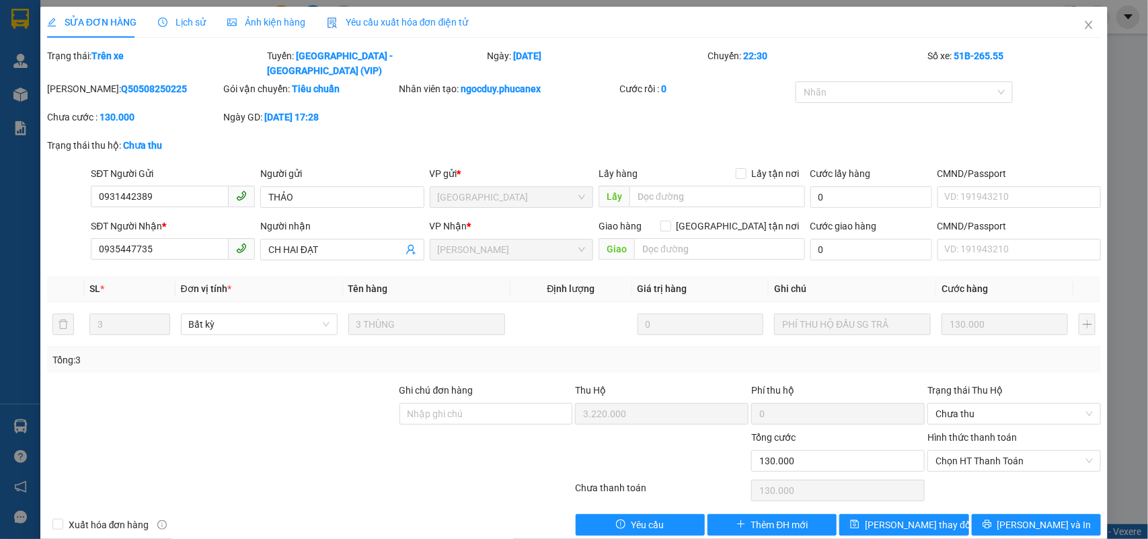
click at [249, 383] on div at bounding box center [222, 406] width 352 height 47
click at [208, 448] on div at bounding box center [222, 453] width 352 height 47
click at [1083, 22] on icon "close" at bounding box center [1088, 25] width 11 height 11
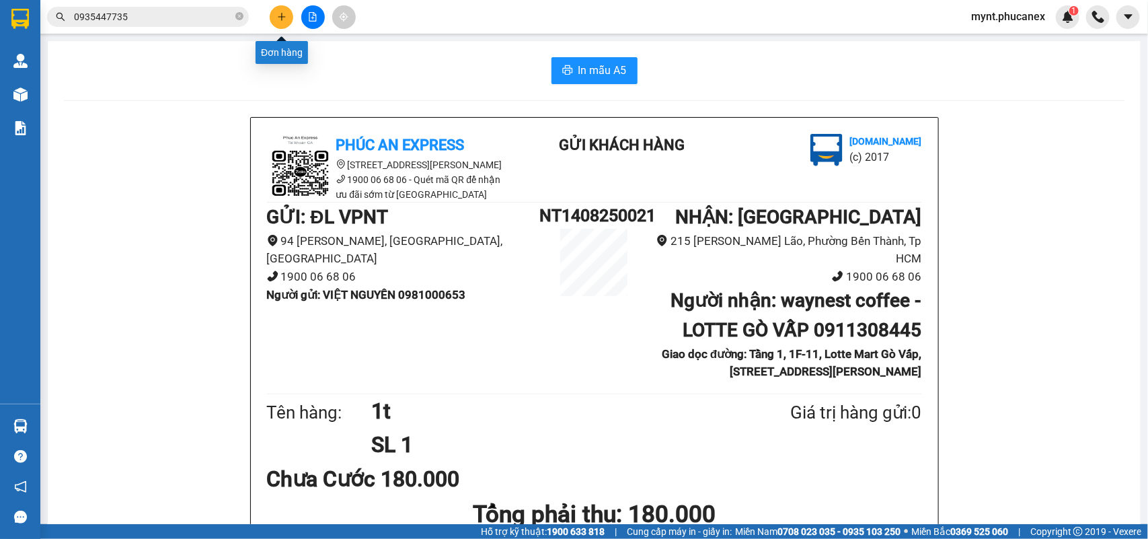
click at [282, 18] on icon "plus" at bounding box center [281, 16] width 9 height 9
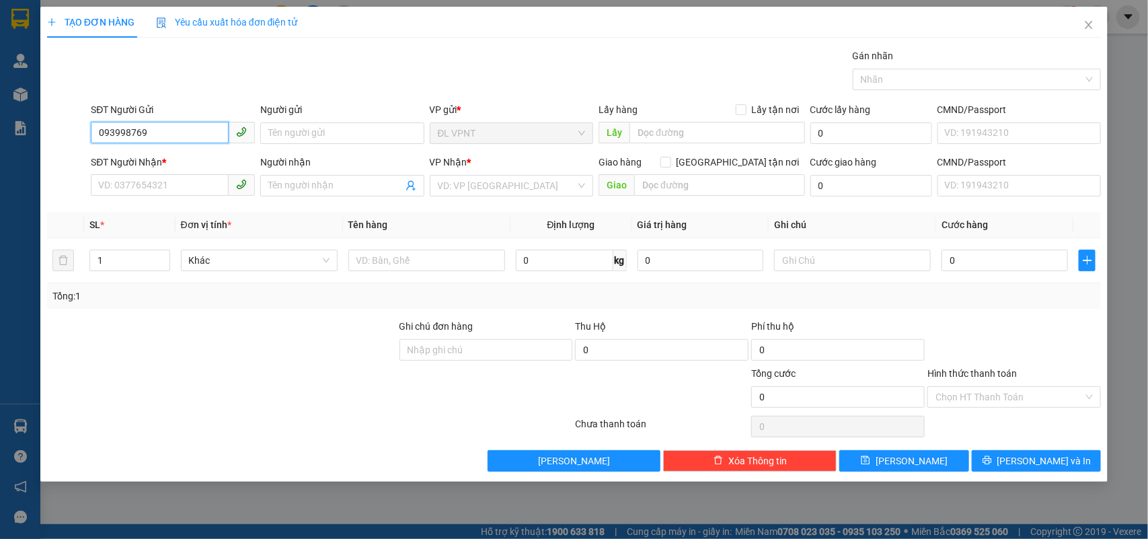
type input "0939987693"
drag, startPoint x: 170, startPoint y: 135, endPoint x: 0, endPoint y: 10, distance: 211.2
click at [0, 18] on div "TẠO ĐƠN HÀNG Yêu cầu xuất hóa đơn điện tử Transit Pickup Surcharge Ids Transit …" at bounding box center [574, 269] width 1148 height 539
click at [129, 190] on input "SĐT Người Nhận *" at bounding box center [160, 185] width 138 height 22
paste input "0939987693"
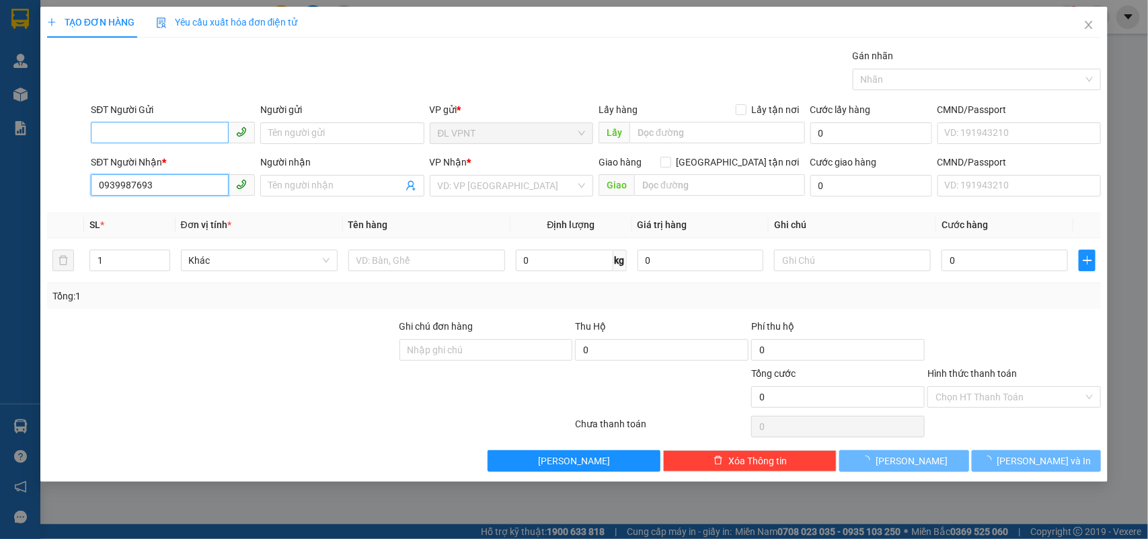
type input "0939987693"
click at [141, 131] on input "SĐT Người Gửi" at bounding box center [160, 133] width 138 height 22
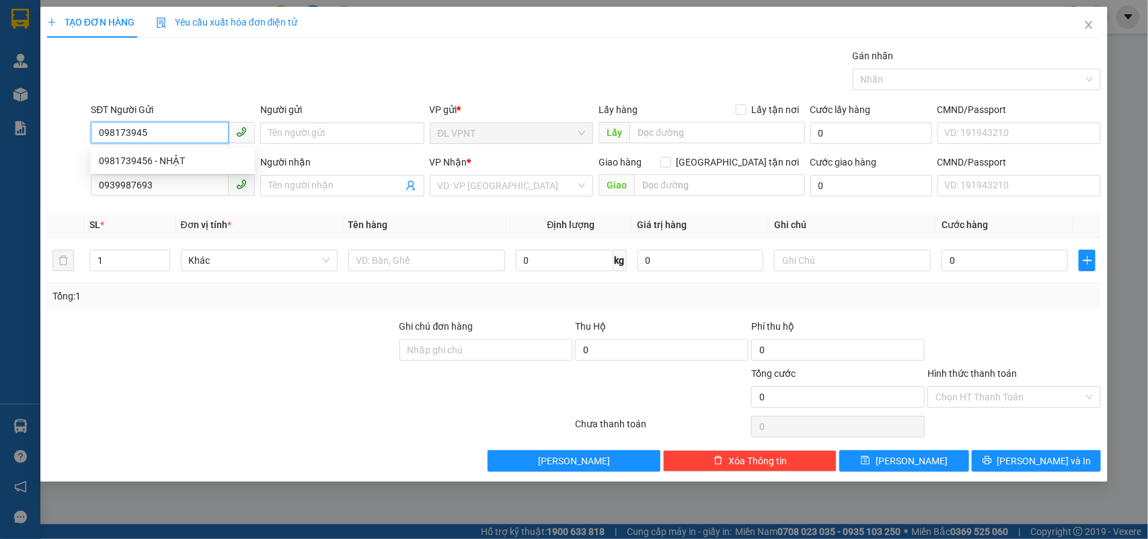
type input "0981739456"
click at [173, 163] on div "0981739456 - NHẬT" at bounding box center [173, 160] width 148 height 15
type input "NHẬT"
type input "0981739456"
click at [183, 190] on input "0939987693" at bounding box center [160, 185] width 138 height 22
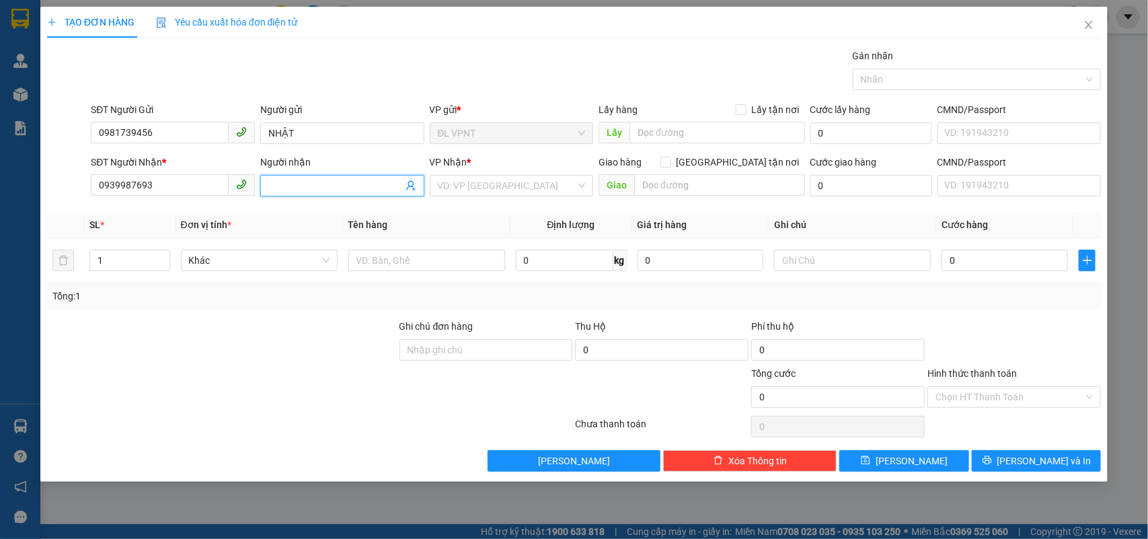
click at [272, 190] on input "Người nhận" at bounding box center [335, 185] width 134 height 15
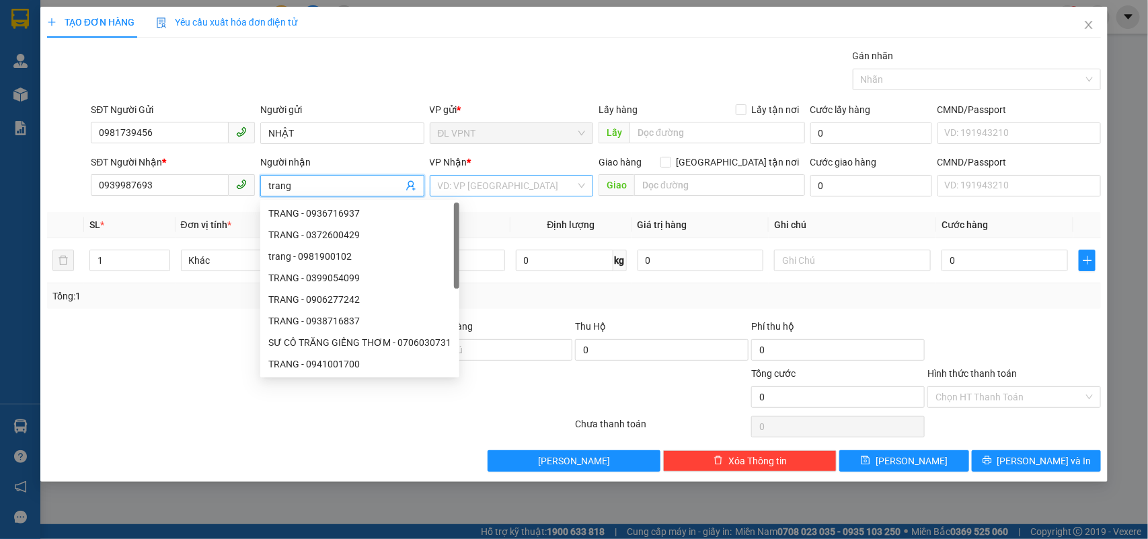
type input "trang"
click at [471, 187] on input "search" at bounding box center [507, 186] width 139 height 20
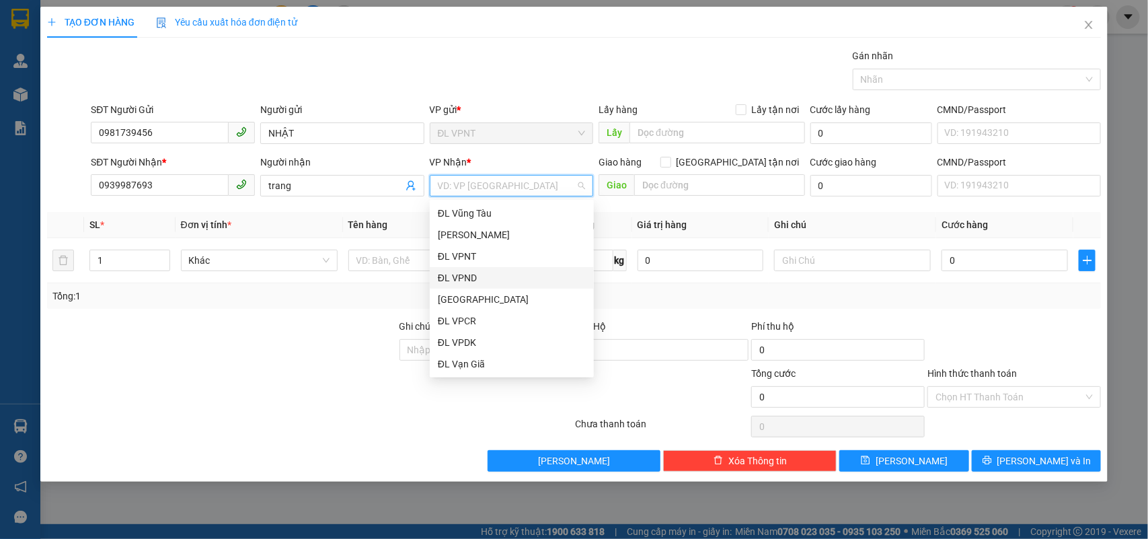
click at [502, 286] on div "ĐL VPND" at bounding box center [512, 278] width 164 height 22
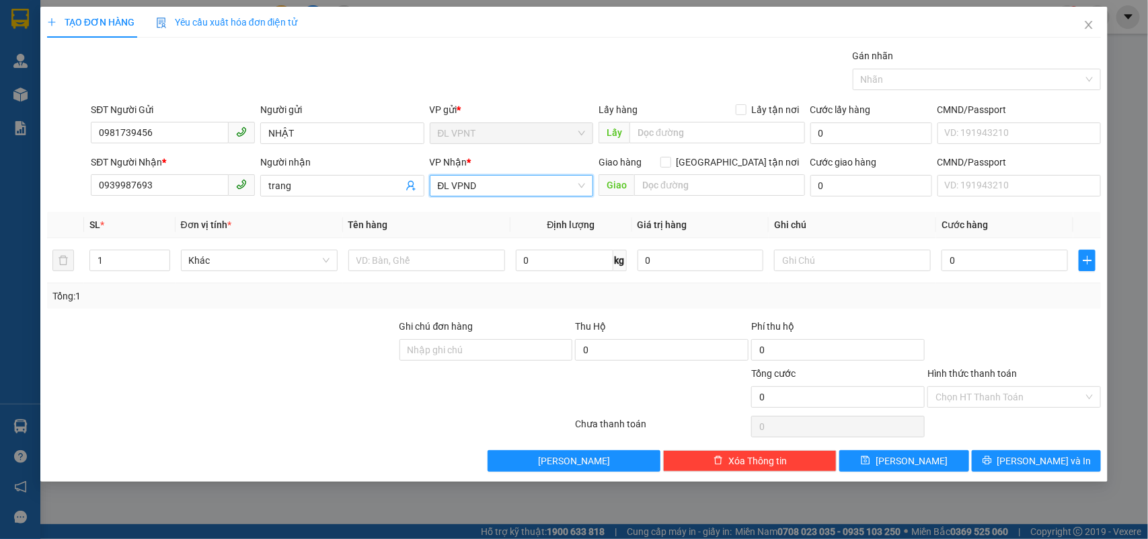
click at [481, 188] on span "ĐL VPND" at bounding box center [512, 186] width 148 height 20
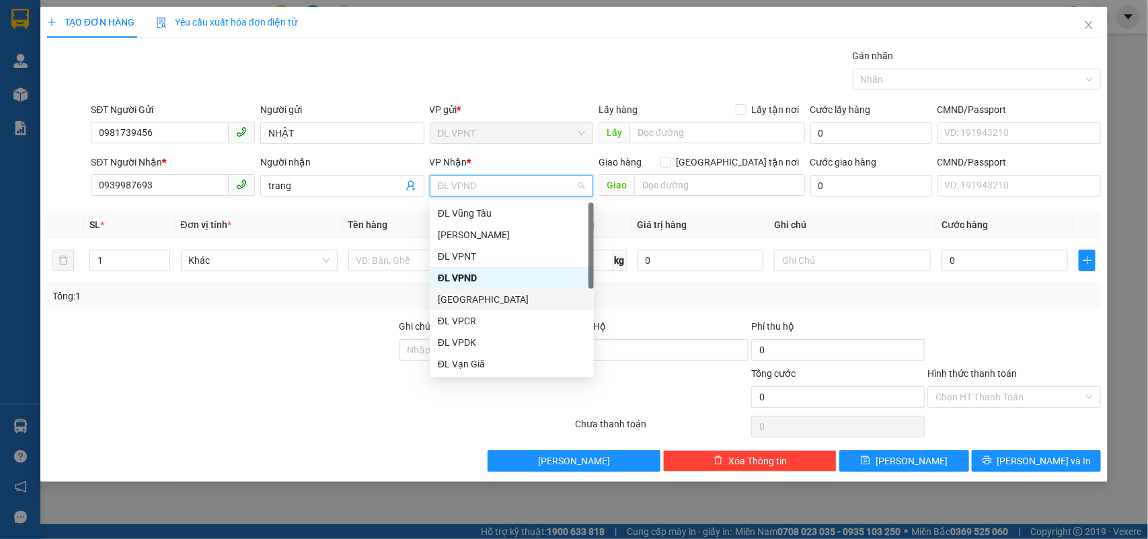
click at [469, 301] on div "[GEOGRAPHIC_DATA]" at bounding box center [512, 299] width 148 height 15
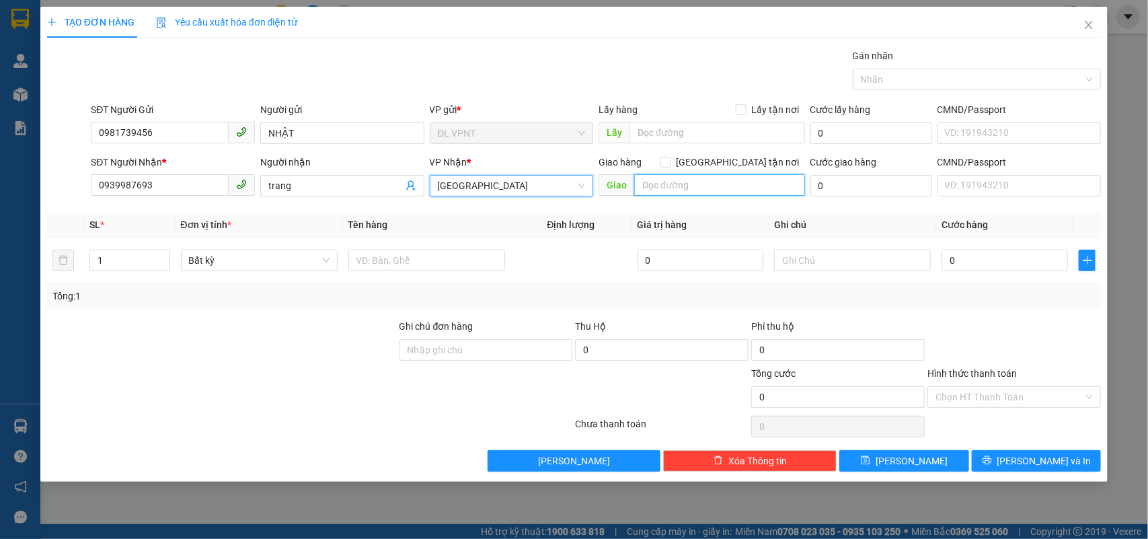
click at [695, 182] on input "text" at bounding box center [719, 185] width 171 height 22
type input "3"
type input "b11/10n võ văn vân xã vĩnh lộc B huyện bình chánh"
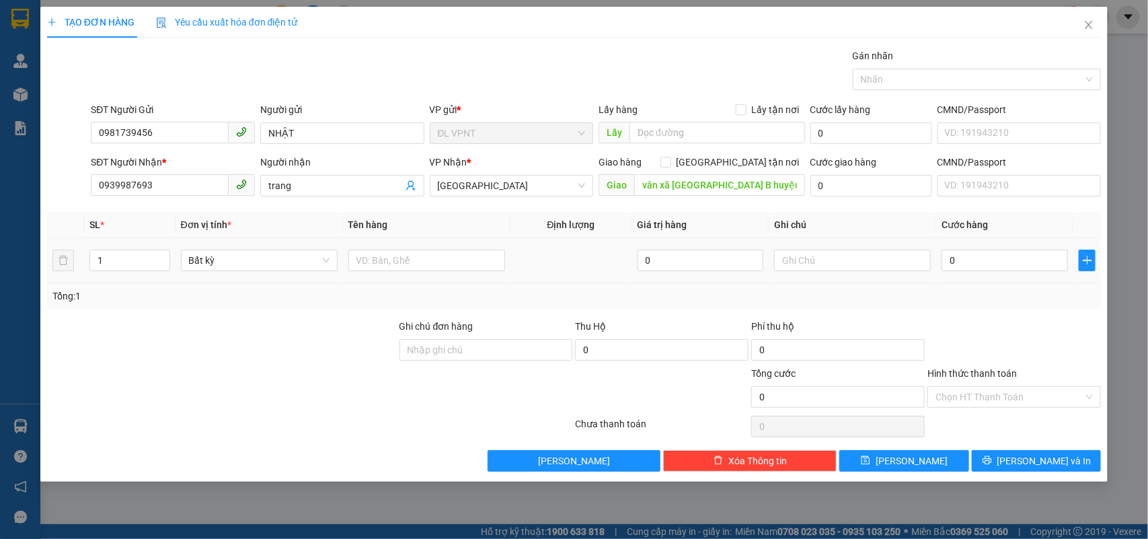
click at [398, 276] on td at bounding box center [426, 260] width 167 height 45
click at [402, 259] on input "text" at bounding box center [426, 260] width 157 height 22
type input "1tx"
click at [886, 193] on input "0" at bounding box center [871, 186] width 122 height 22
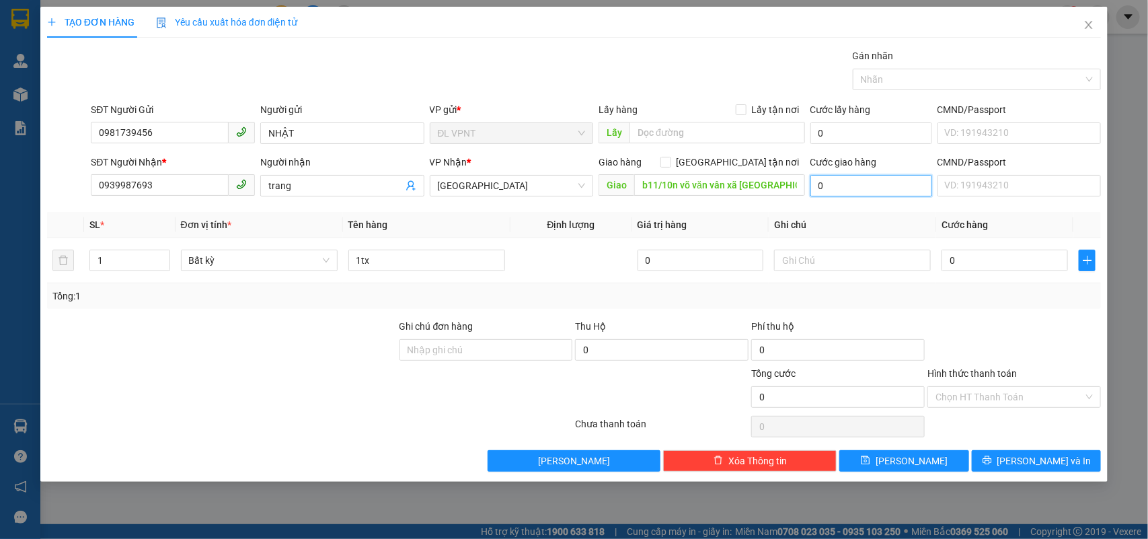
type input "1"
type input "15"
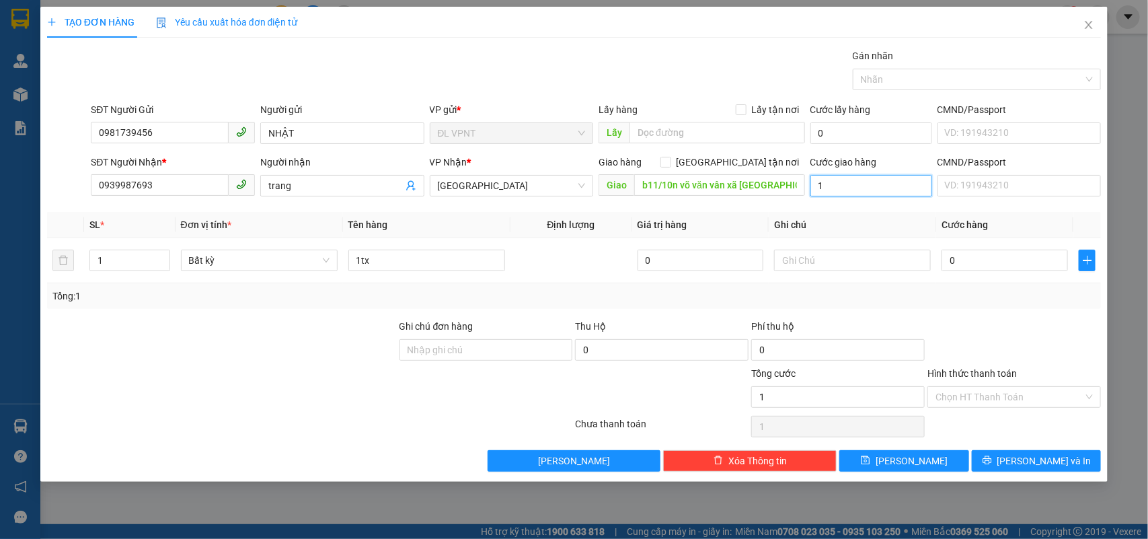
type input "15"
type input "150"
click at [1056, 320] on div at bounding box center [1014, 342] width 176 height 47
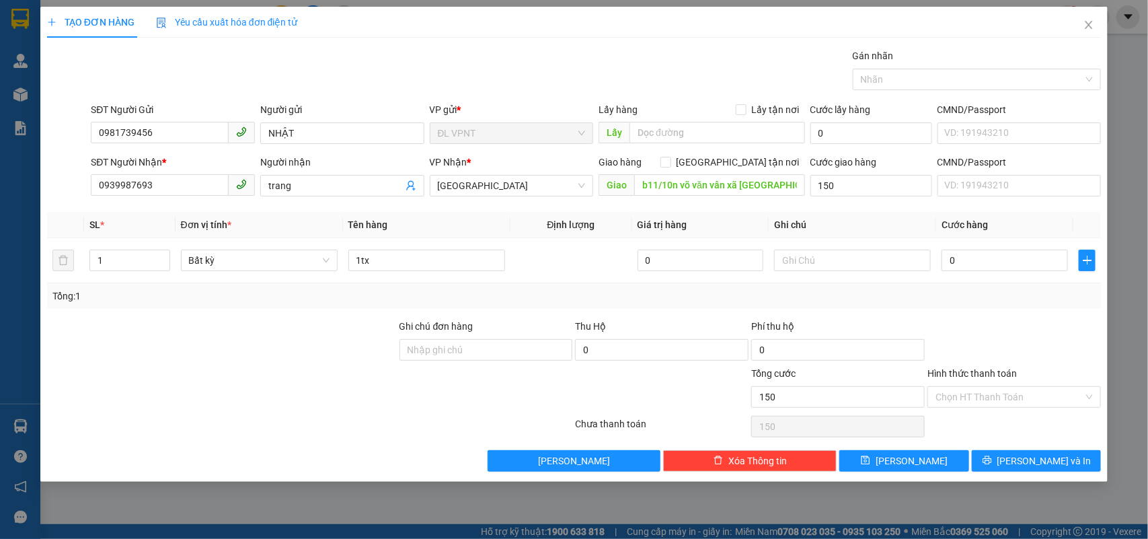
type input "150.000"
click at [972, 268] on input "0" at bounding box center [1004, 260] width 126 height 22
type input "4"
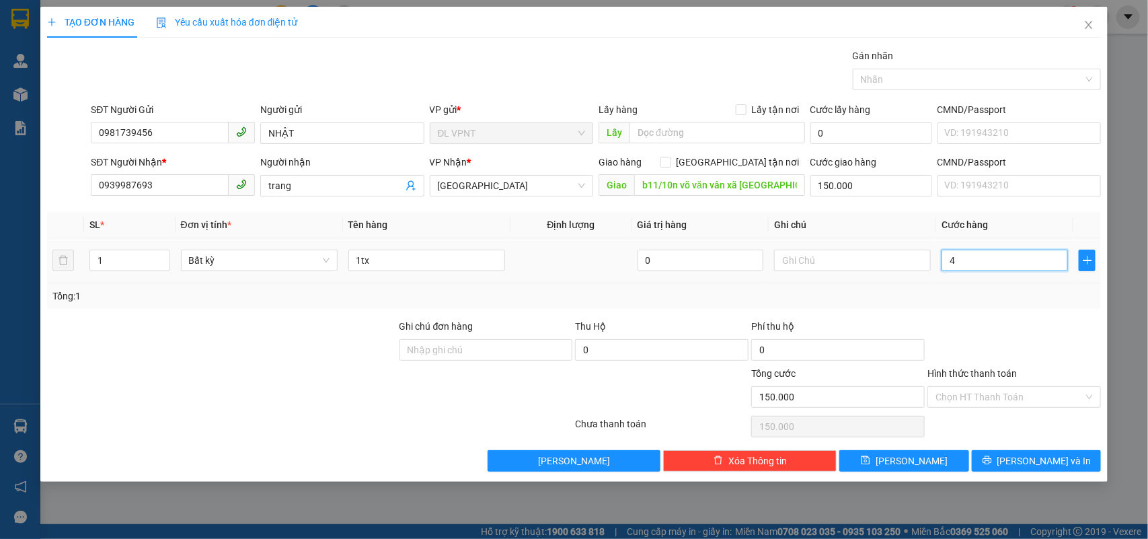
type input "150.004"
type input "40"
type input "150.040"
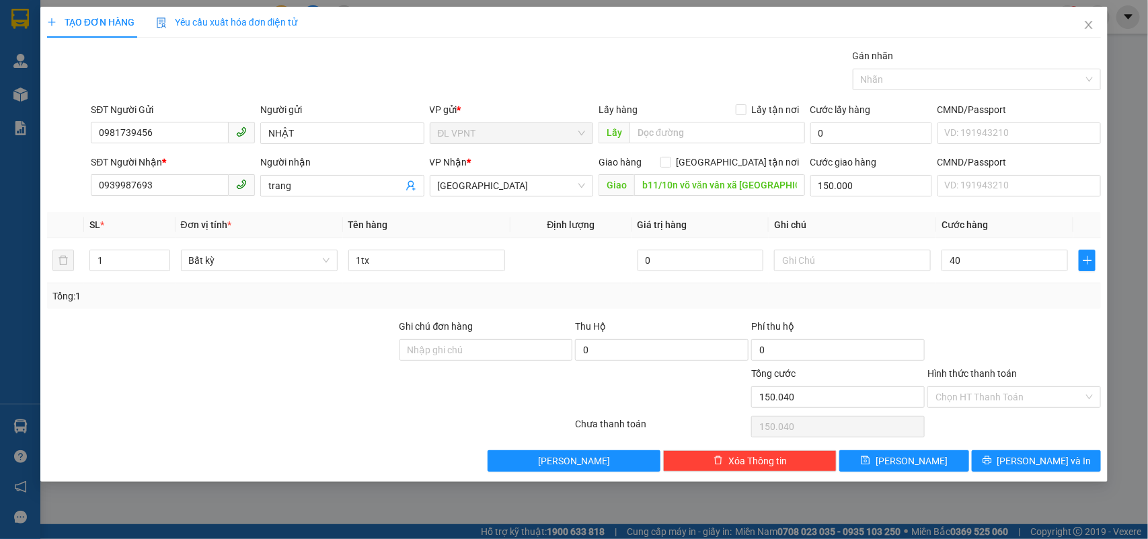
type input "40.000"
type input "190.000"
click at [1003, 297] on div "Tổng: 1" at bounding box center [574, 295] width 1044 height 15
click at [995, 389] on input "Hình thức thanh toán" at bounding box center [1009, 397] width 148 height 20
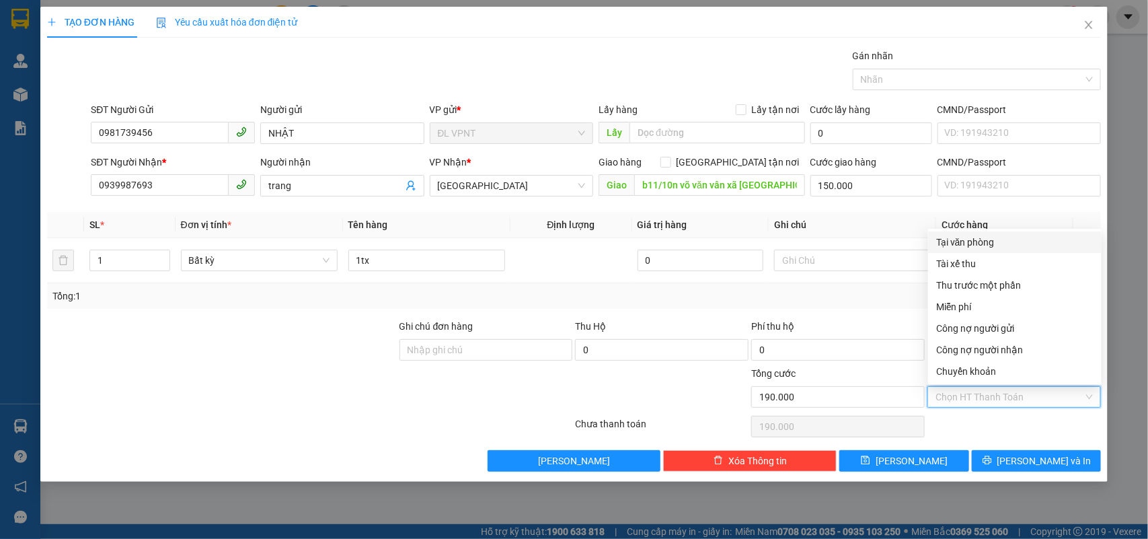
click at [991, 237] on div "Tại văn phòng" at bounding box center [1014, 242] width 157 height 15
type input "0"
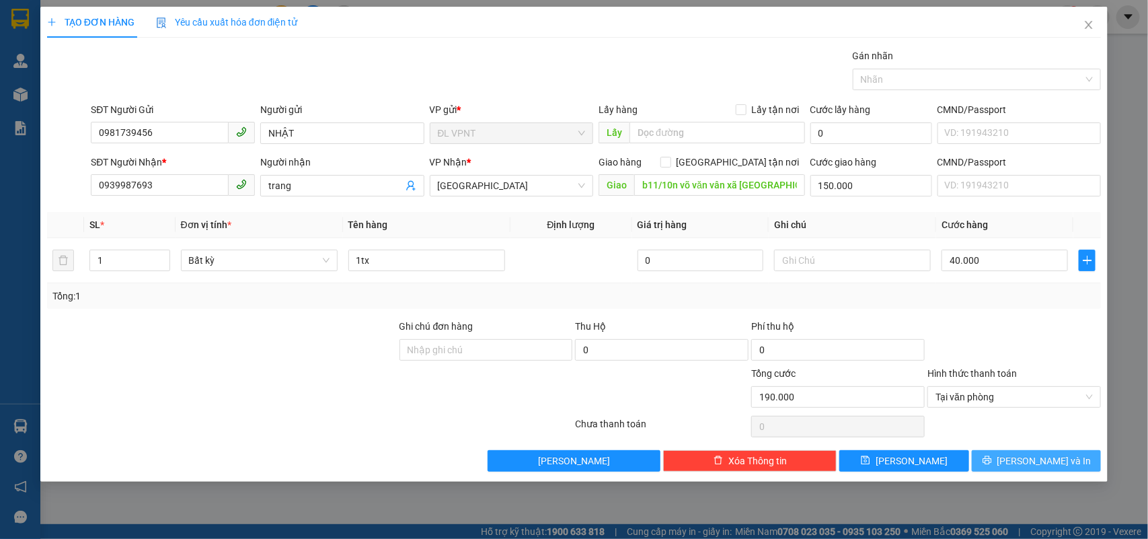
click at [1083, 469] on button "[PERSON_NAME] và In" at bounding box center [1036, 461] width 129 height 22
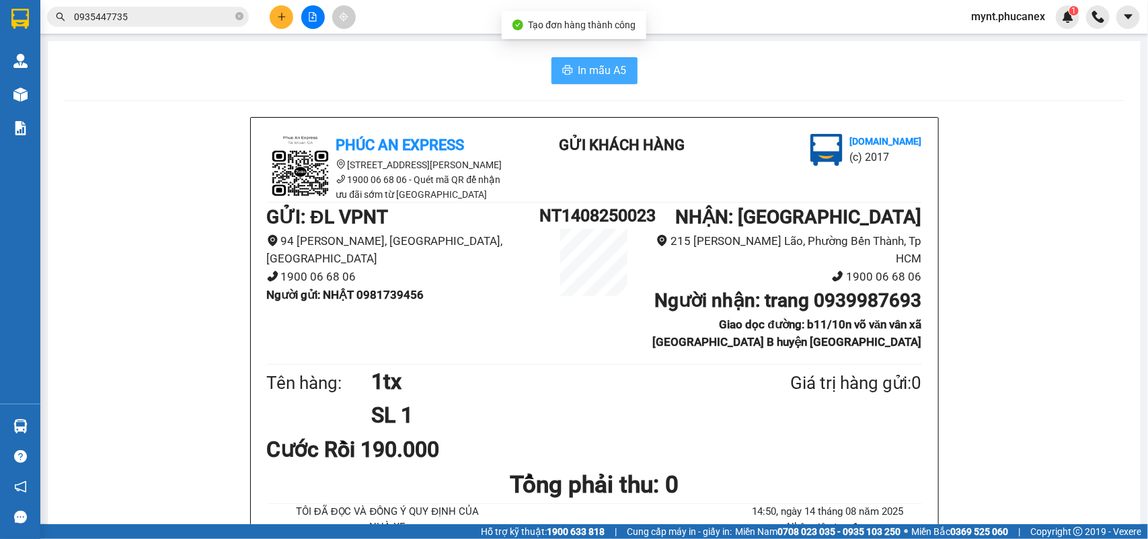
click at [586, 68] on span "In mẫu A5" at bounding box center [602, 70] width 48 height 17
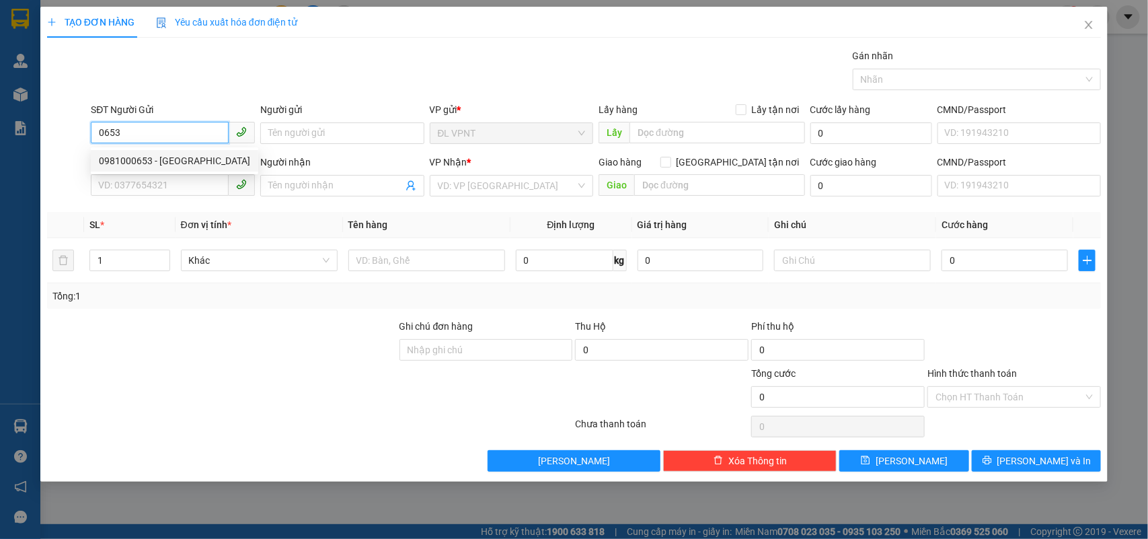
click at [114, 155] on div "0981000653 - [GEOGRAPHIC_DATA]" at bounding box center [174, 160] width 151 height 15
type input "0981000653"
type input "VIỆT NGUYÊN"
type input "0914917422"
type input "BASON"
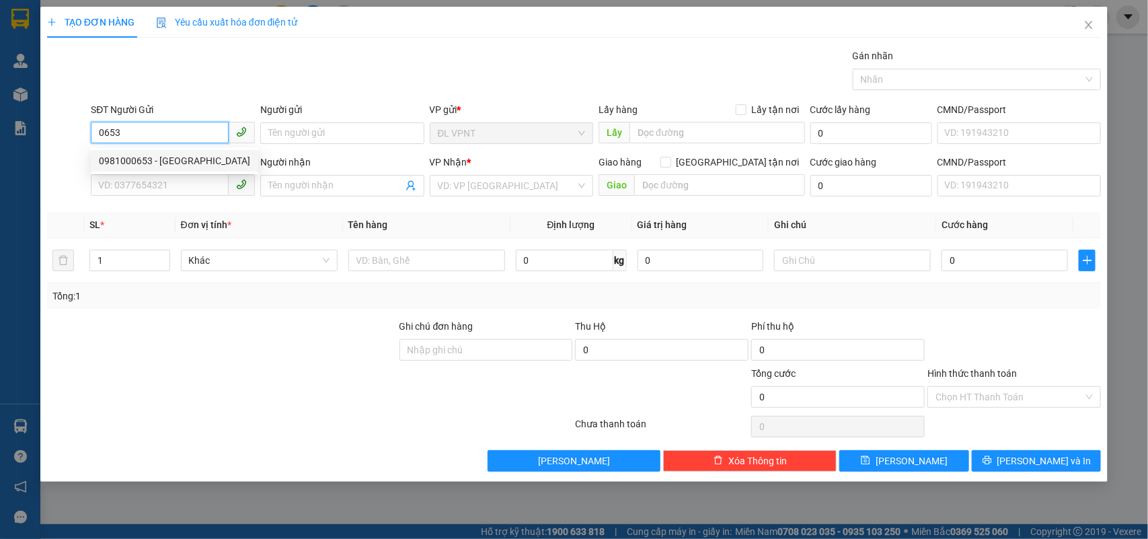
type input "Nhà Dịch Vụ Số A2SH08, Tầng Trệt, Tòa nhà A2 Vinhomes Golden River, Số 02 Tôn Đ…"
type input "50.000"
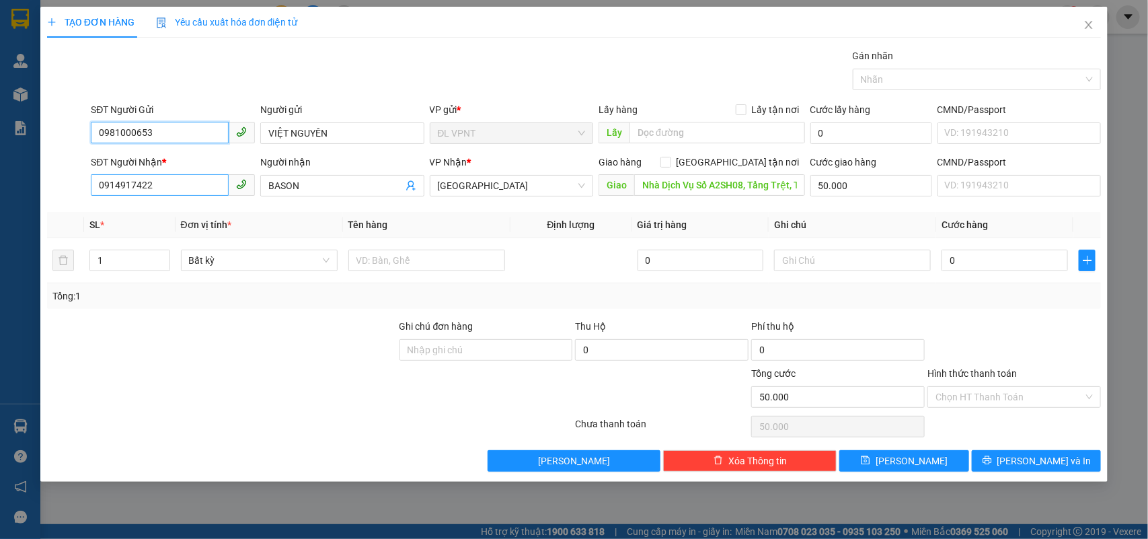
type input "0981000653"
drag, startPoint x: 165, startPoint y: 189, endPoint x: 0, endPoint y: 145, distance: 170.6
click at [0, 145] on div "TẠO ĐƠN HÀNG Yêu cầu xuất hóa đơn điện tử Transit Pickup Surcharge Ids Transit …" at bounding box center [574, 269] width 1148 height 539
click at [125, 217] on div "0912352054 - PHẠM NGŨ LÃO" at bounding box center [173, 213] width 148 height 15
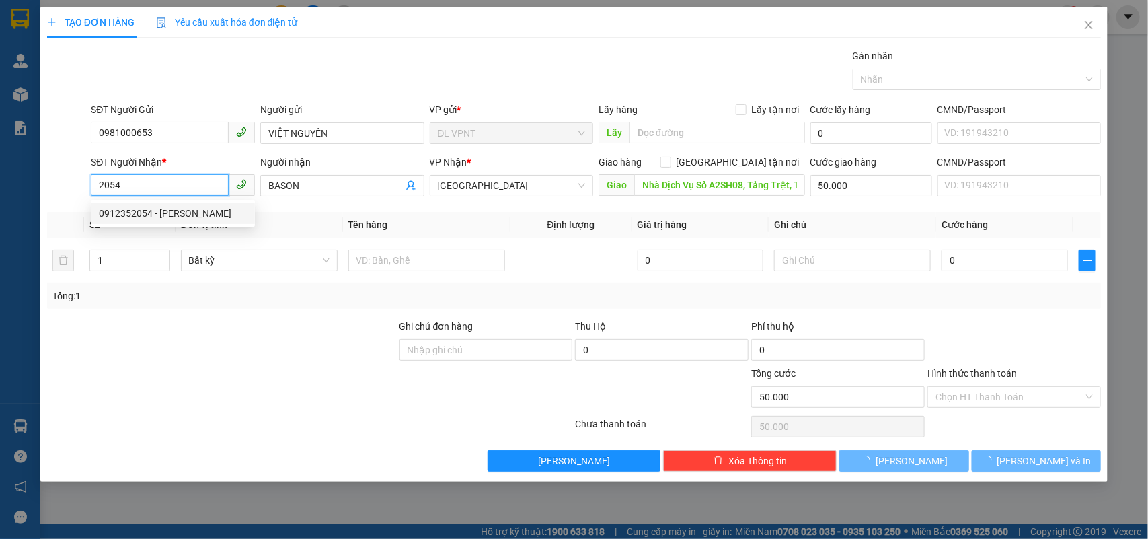
type input "0912352054"
type input "[PERSON_NAME]"
type input "Tầng Trệt, Khách sạn Viễn Đông – 275A Phạm Ngũ Lão, Phường Phạm Ngũ Lão, Quận 1"
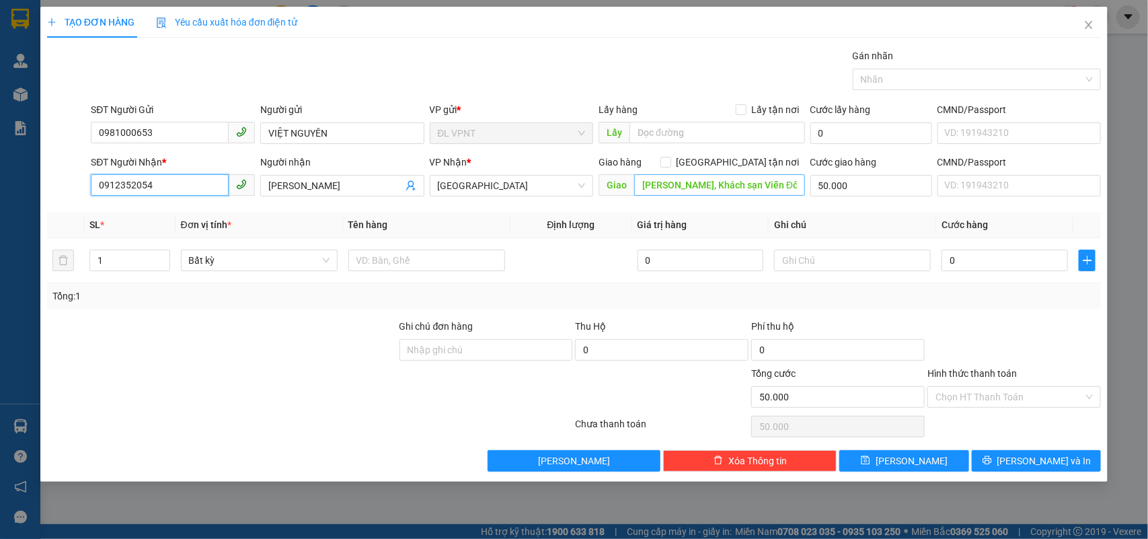
type input "0912352054"
click at [747, 184] on input "Tầng Trệt, Khách sạn Viễn Đông – 275A Phạm Ngũ Lão, Phường Phạm Ngũ Lão, Quận 1" at bounding box center [719, 185] width 171 height 22
click at [747, 183] on input "Tầng Trệt, Khách sạn Viễn Đông – 275A Phạm Ngũ Lão, Phường Phạm Ngũ Lão, Quận 1" at bounding box center [719, 185] width 171 height 22
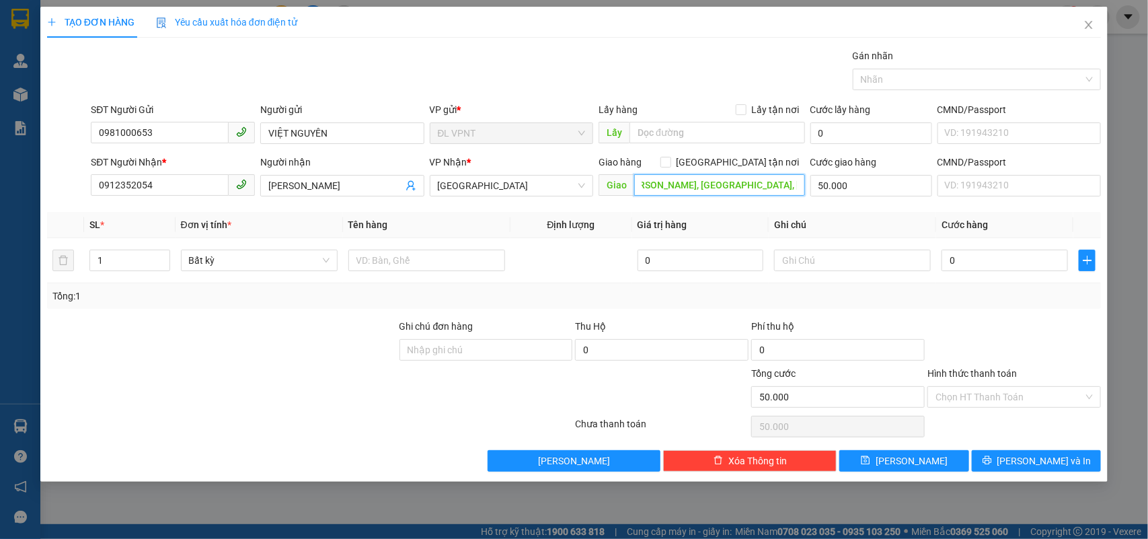
drag, startPoint x: 765, startPoint y: 182, endPoint x: 771, endPoint y: 224, distance: 42.8
click at [921, 192] on div "SĐT Người Nhận * 0912352054 Người nhận PHẠM NGŨ LÃO VP Nhận * ĐL Quận 1 Giao hà…" at bounding box center [595, 178] width 1015 height 47
click at [432, 264] on input "text" at bounding box center [426, 260] width 157 height 22
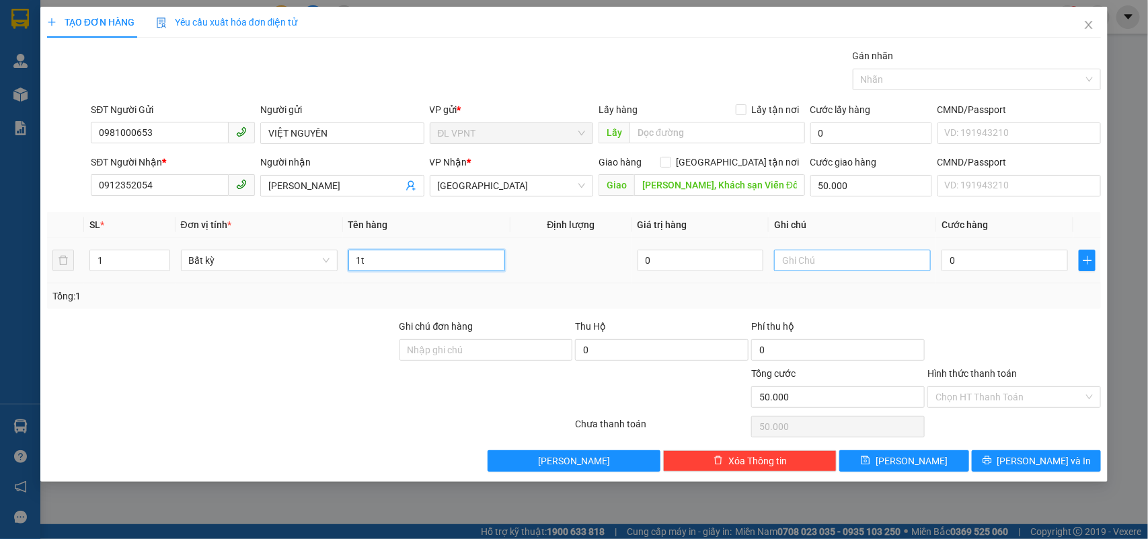
type input "1t"
click at [801, 264] on input "text" at bounding box center [852, 260] width 157 height 22
type input "công nợ"
click at [986, 268] on input "0" at bounding box center [1004, 260] width 126 height 22
type input "6"
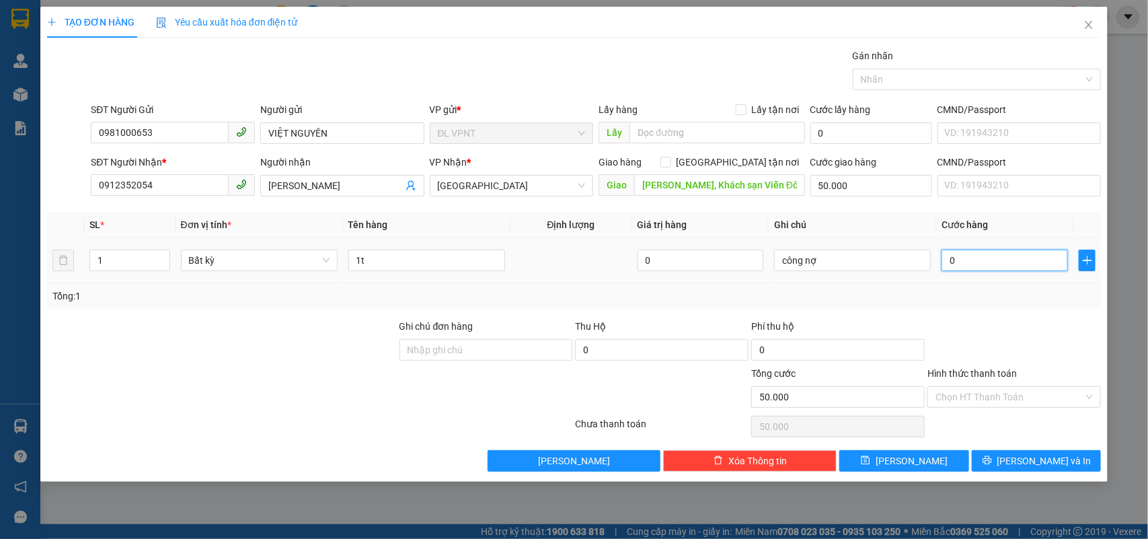
type input "50.006"
type input "60"
type input "50.060"
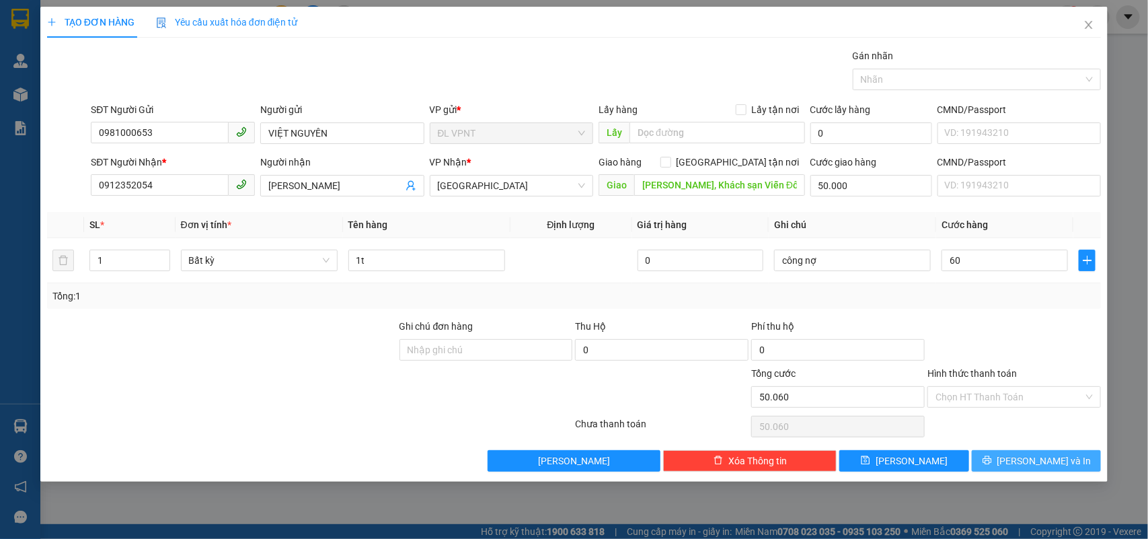
type input "60.000"
type input "110.000"
click at [993, 452] on button "[PERSON_NAME] và In" at bounding box center [1036, 461] width 129 height 22
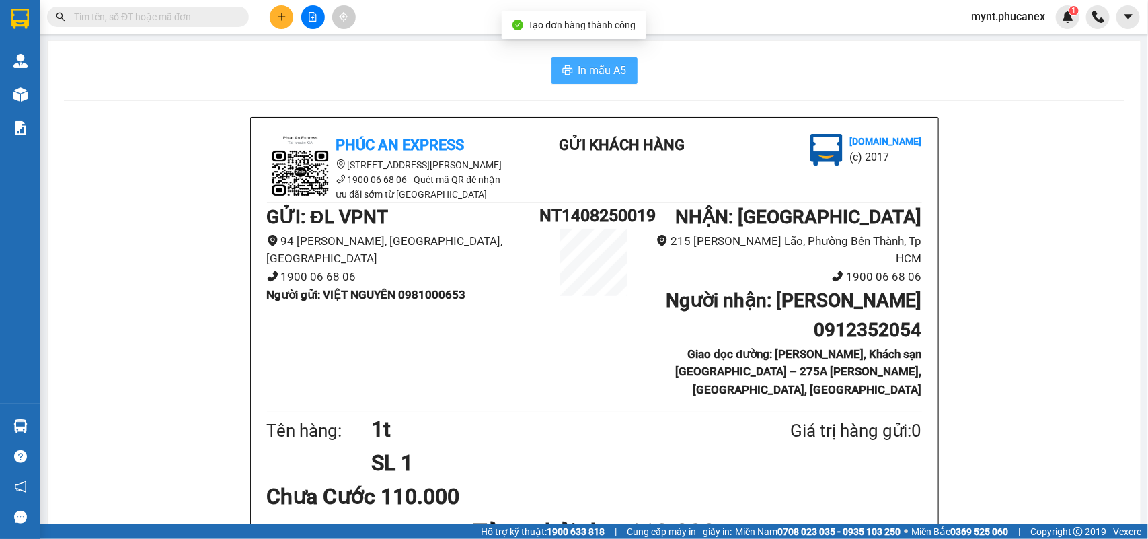
click at [596, 59] on button "In mẫu A5" at bounding box center [594, 70] width 86 height 27
click at [284, 24] on button at bounding box center [282, 17] width 24 height 24
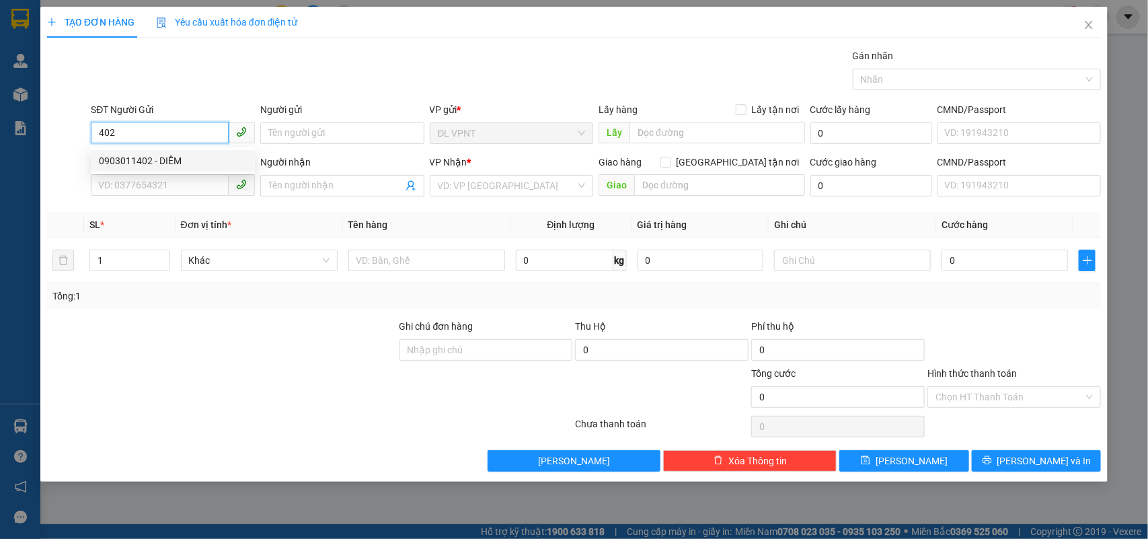
click at [180, 153] on div "0903011402 - DIỄM" at bounding box center [173, 160] width 148 height 15
type input "0903011402"
type input "DIỄM"
type input "0903011402"
type input "DIỄM"
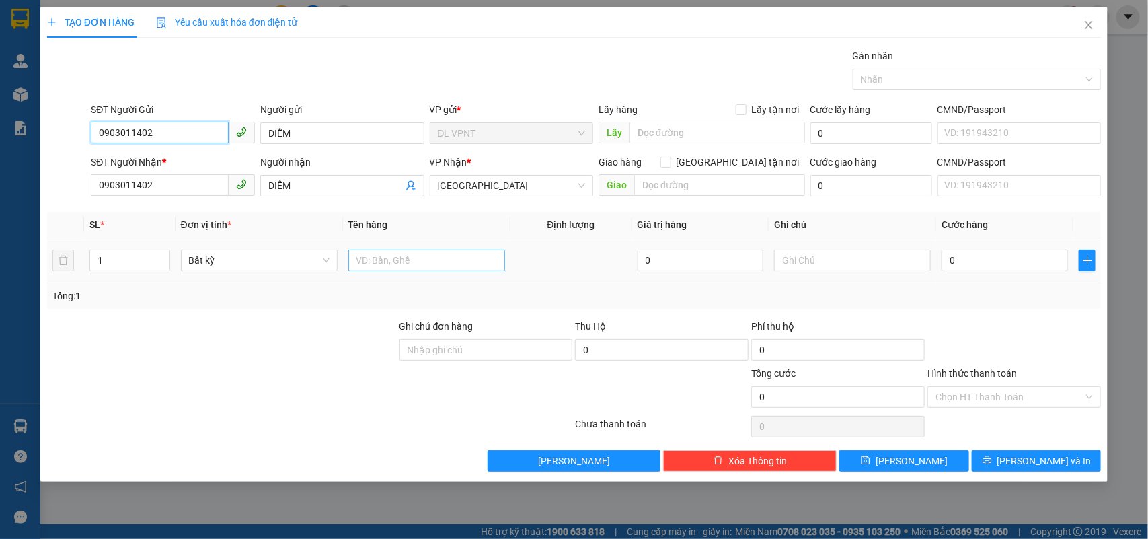
type input "0903011402"
click at [373, 264] on input "text" at bounding box center [426, 260] width 157 height 22
type input "3t"
drag, startPoint x: 132, startPoint y: 251, endPoint x: 0, endPoint y: 243, distance: 132.7
click at [0, 243] on div "TẠO ĐƠN HÀNG Yêu cầu xuất hóa đơn điện tử Transit Pickup Surcharge Ids Transit …" at bounding box center [574, 269] width 1148 height 539
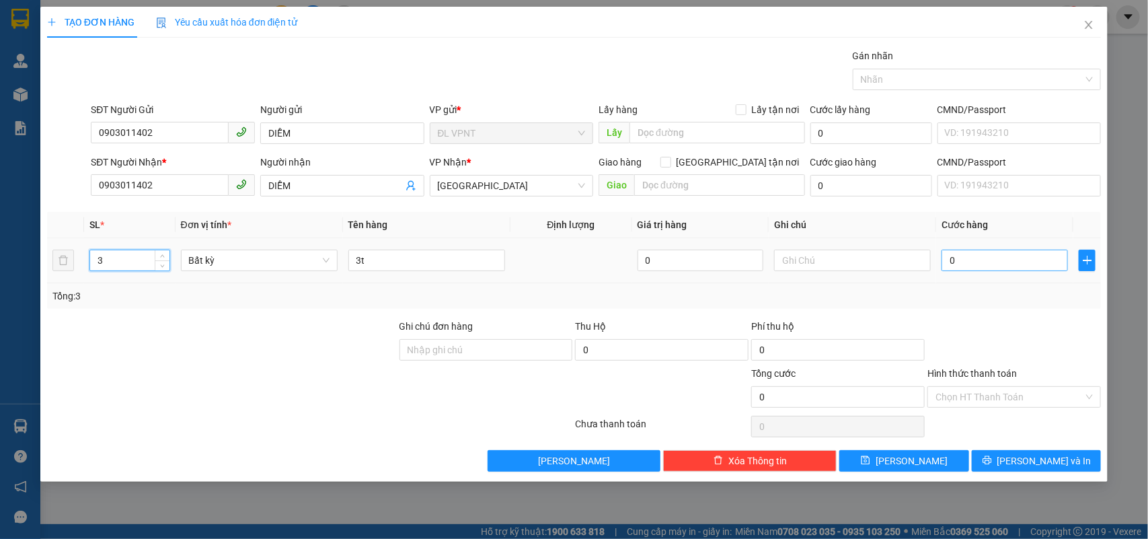
type input "3"
click at [1007, 266] on input "0" at bounding box center [1004, 260] width 126 height 22
type input "1"
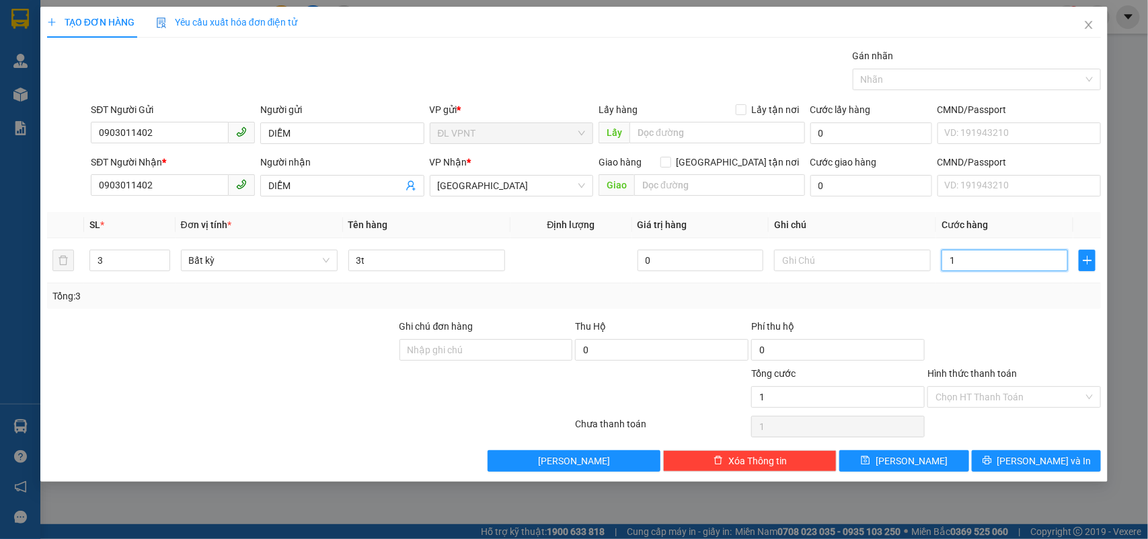
type input "18"
type input "180"
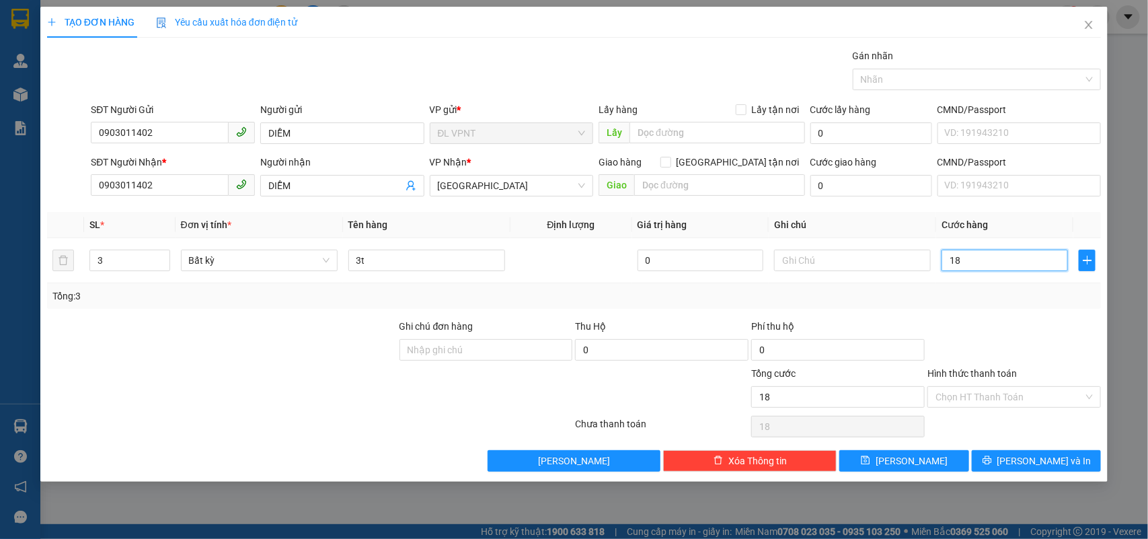
type input "180"
type input "180.000"
click at [1044, 404] on input "Hình thức thanh toán" at bounding box center [1009, 397] width 148 height 20
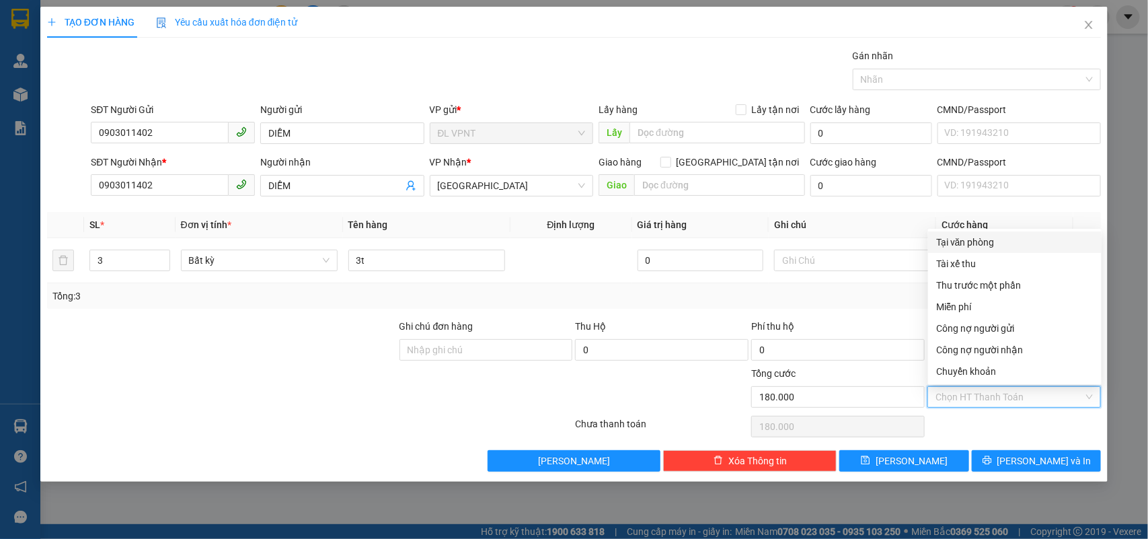
click at [1017, 242] on div "Tại văn phòng" at bounding box center [1014, 242] width 157 height 15
type input "0"
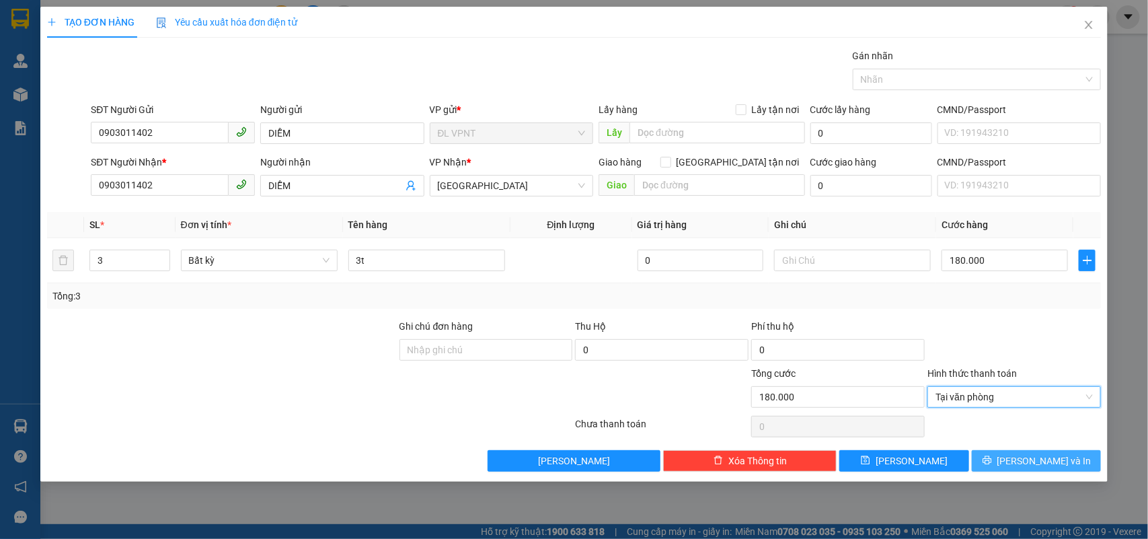
click at [991, 462] on icon "printer" at bounding box center [986, 460] width 9 height 9
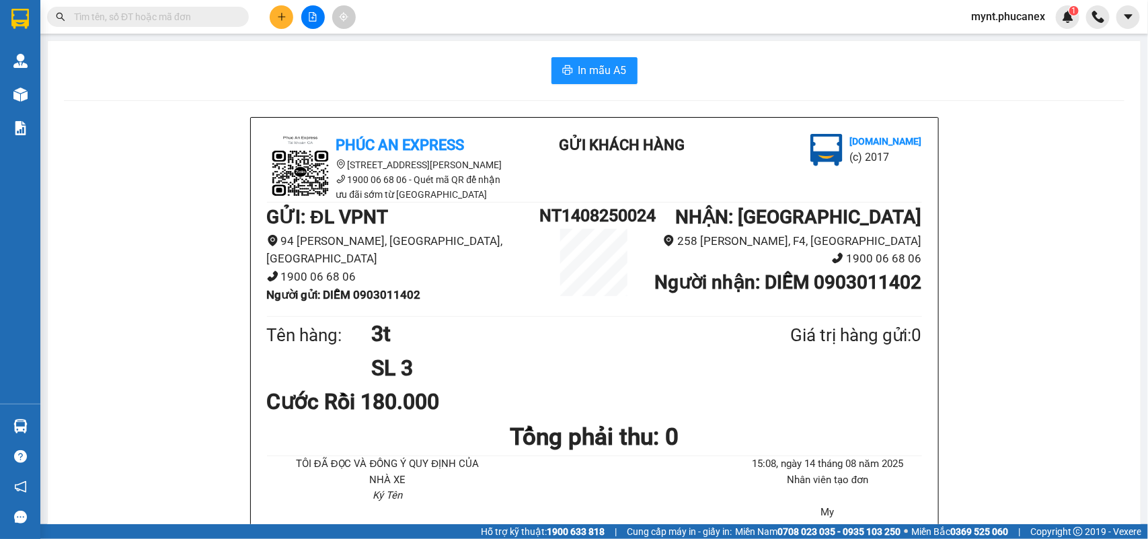
click at [596, 81] on button "In mẫu A5" at bounding box center [594, 70] width 86 height 27
drag, startPoint x: 289, startPoint y: 15, endPoint x: 297, endPoint y: 12, distance: 8.1
click at [293, 13] on div at bounding box center [312, 17] width 101 height 24
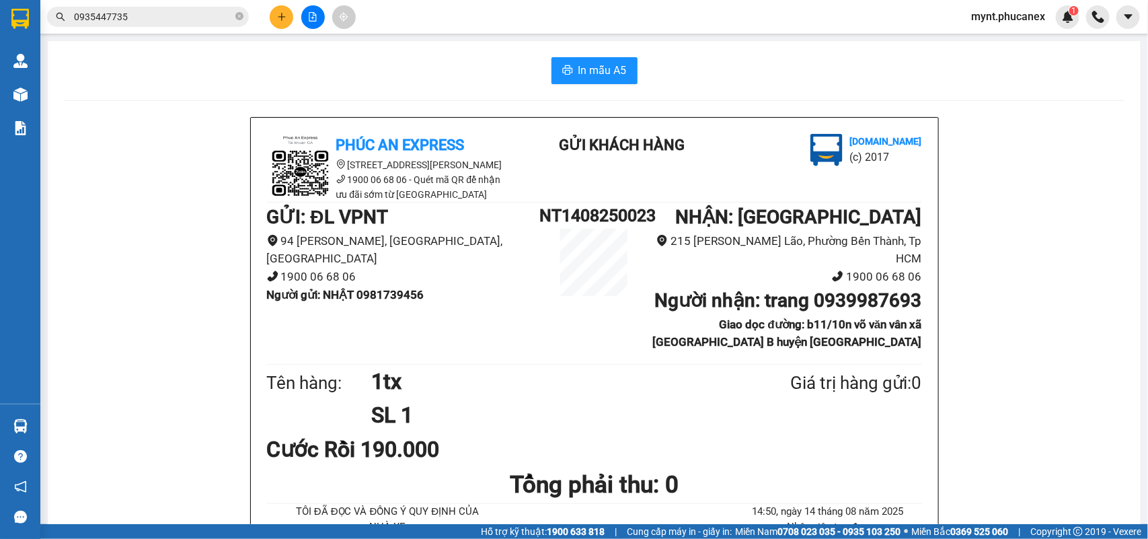
click at [139, 15] on input "0935447735" at bounding box center [153, 16] width 159 height 15
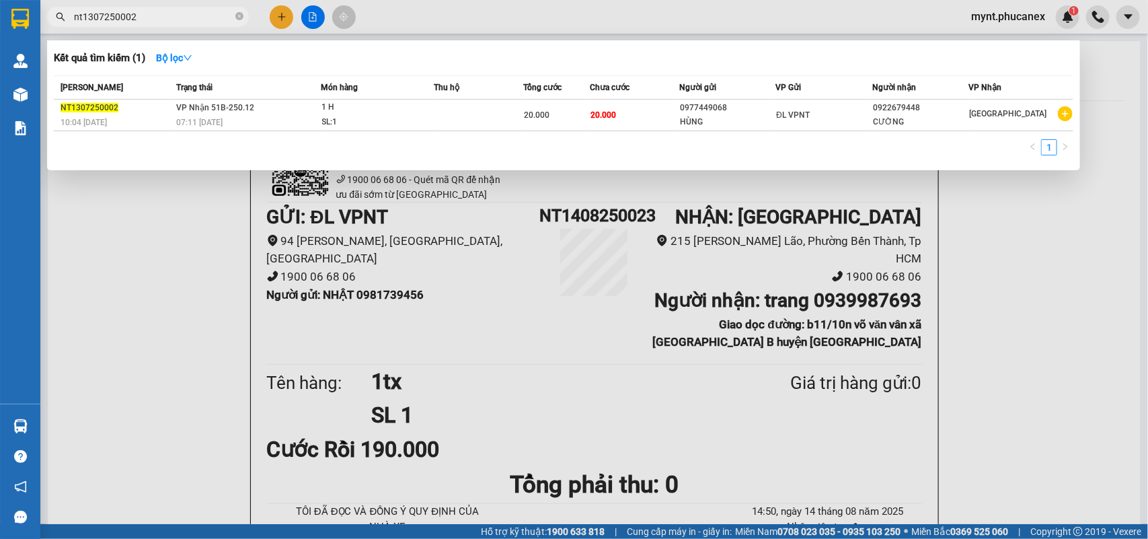
type input "nt1307250002"
click at [176, 293] on div at bounding box center [574, 269] width 1148 height 539
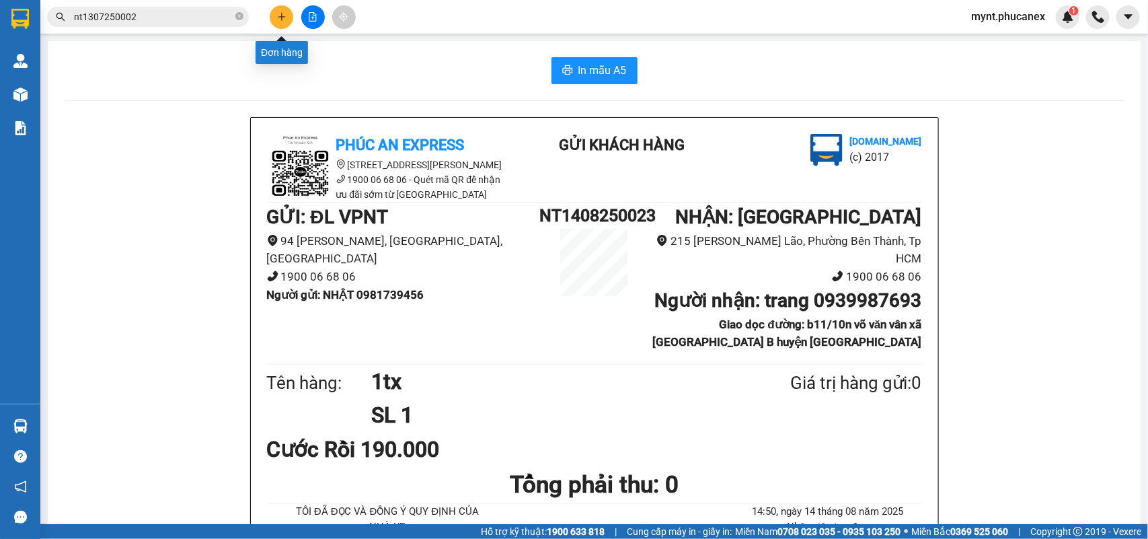
click at [280, 15] on icon "plus" at bounding box center [281, 16] width 9 height 9
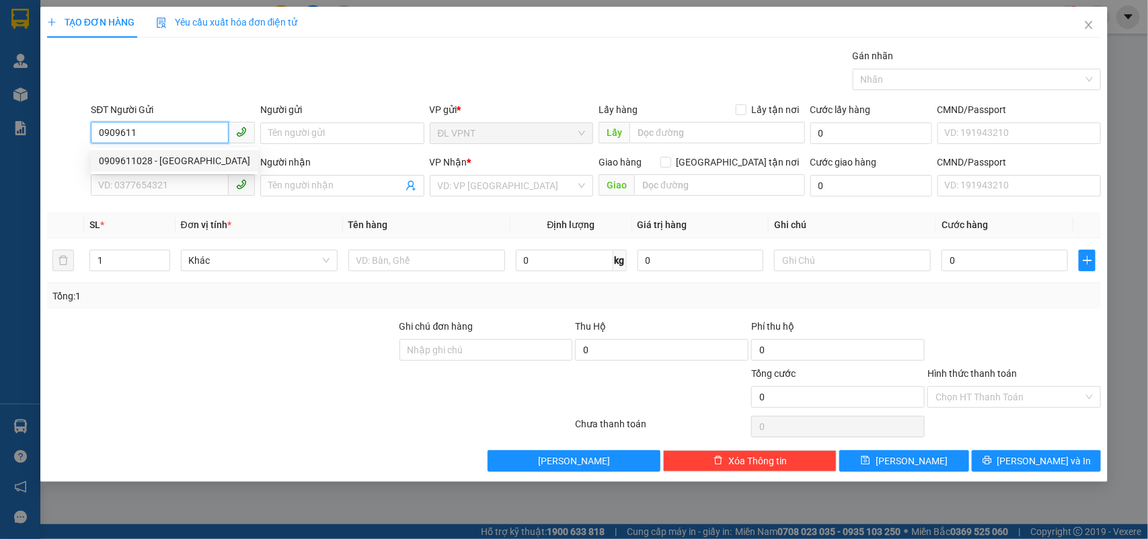
click at [156, 160] on div "0909611028 - [GEOGRAPHIC_DATA]" at bounding box center [174, 160] width 151 height 15
type input "0909611028"
type input "[DEMOGRAPHIC_DATA]"
type input "0705500668"
type input "MINH"
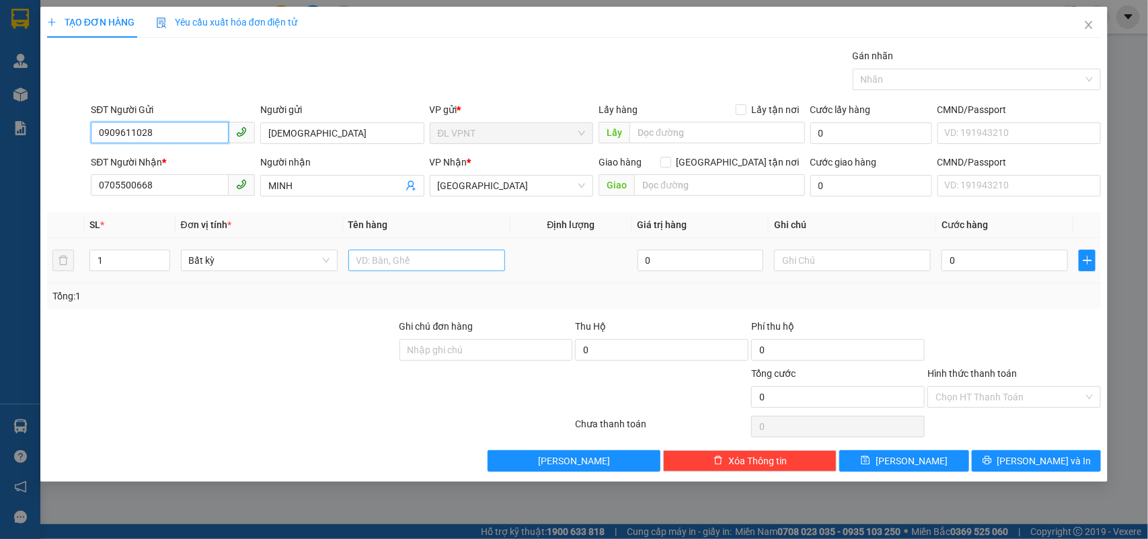
type input "0909611028"
click at [412, 264] on input "text" at bounding box center [426, 260] width 157 height 22
type input "1h"
drag, startPoint x: 197, startPoint y: 193, endPoint x: 0, endPoint y: 40, distance: 249.2
click at [0, 40] on div "TẠO ĐƠN HÀNG Yêu cầu xuất hóa đơn điện tử Transit Pickup Surcharge Ids Transit …" at bounding box center [574, 269] width 1148 height 539
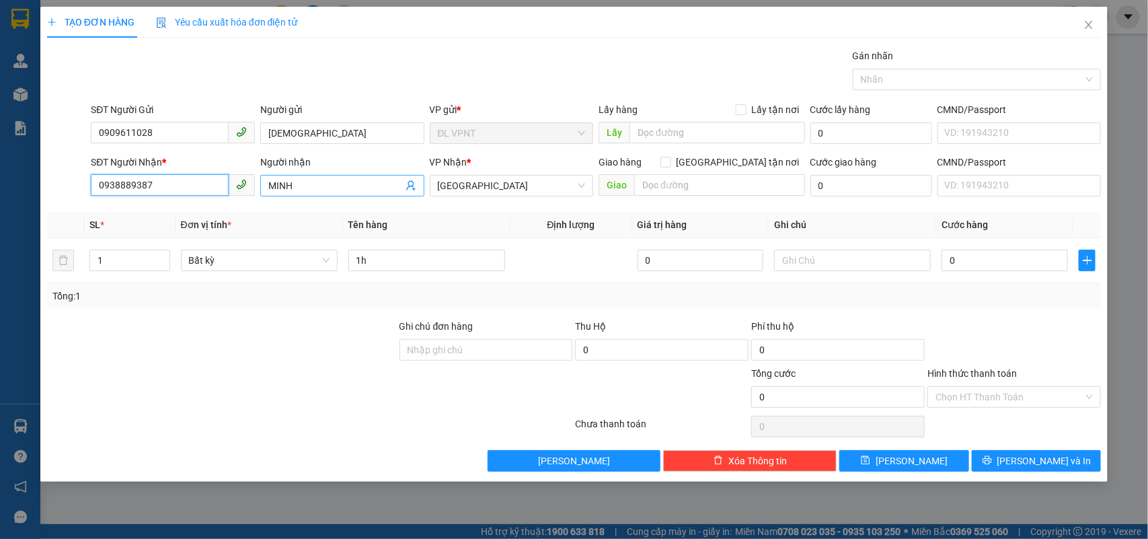
type input "0938889387"
drag, startPoint x: 301, startPoint y: 190, endPoint x: 0, endPoint y: 131, distance: 306.4
click at [0, 131] on div "TẠO ĐƠN HÀNG Yêu cầu xuất hóa đơn điện tử Transit Pickup Surcharge Ids Transit …" at bounding box center [574, 269] width 1148 height 539
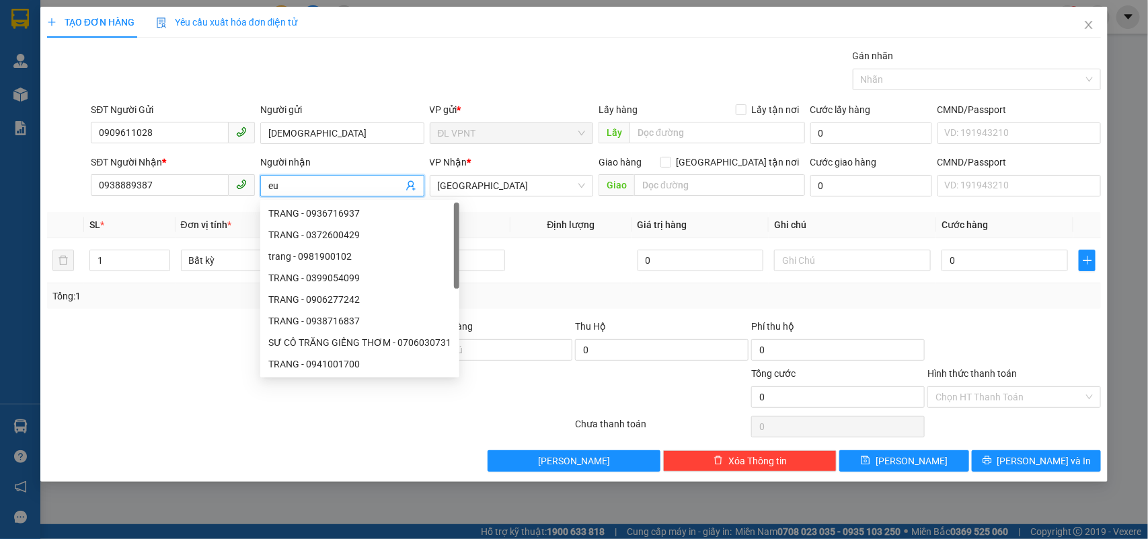
type input "e"
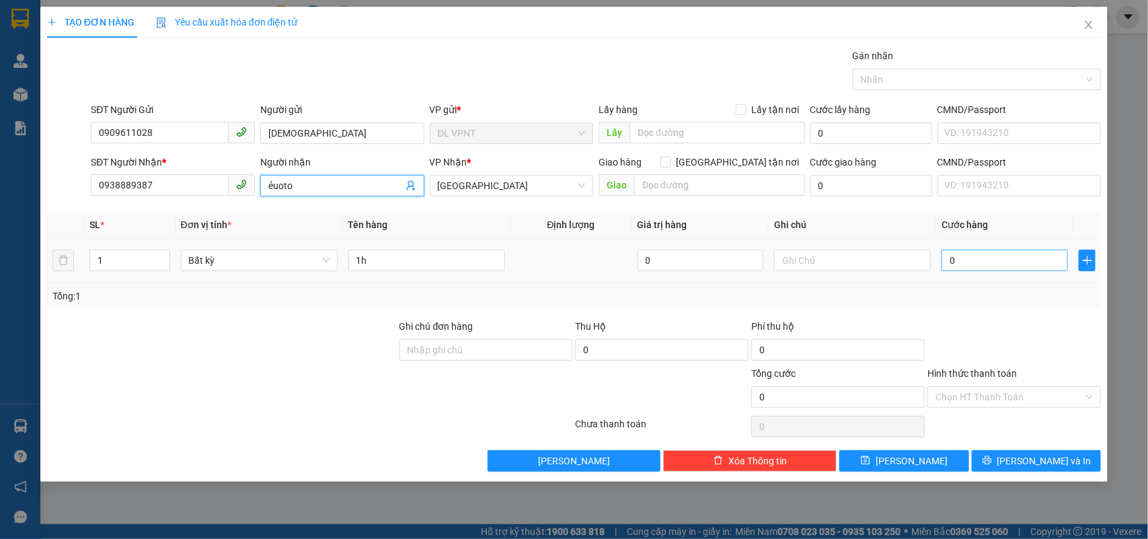
type input "ẻuoto"
click at [967, 264] on input "0" at bounding box center [1004, 260] width 126 height 22
type input "2"
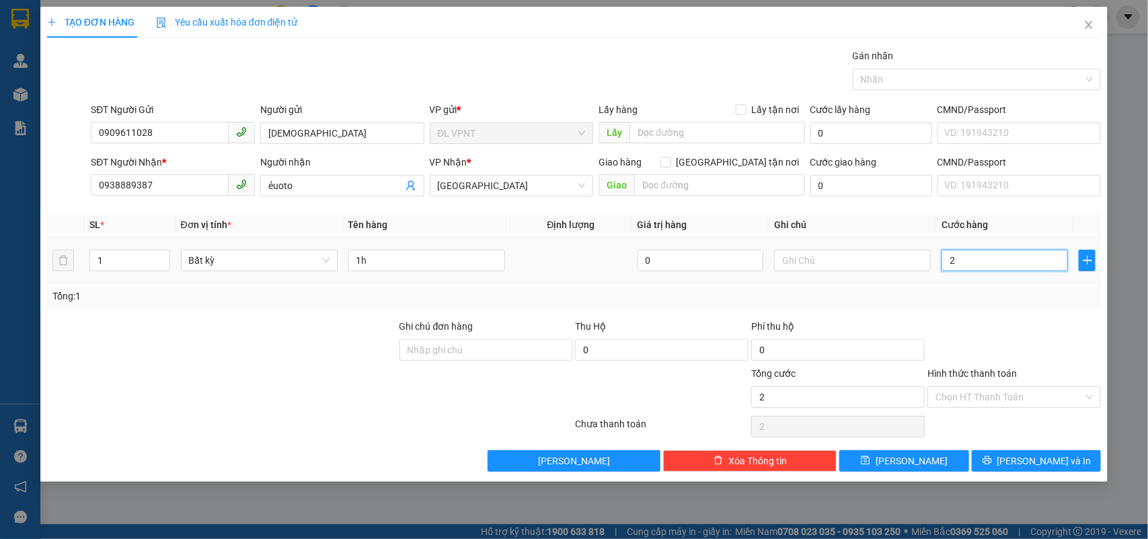
type input "20"
type input "20.000"
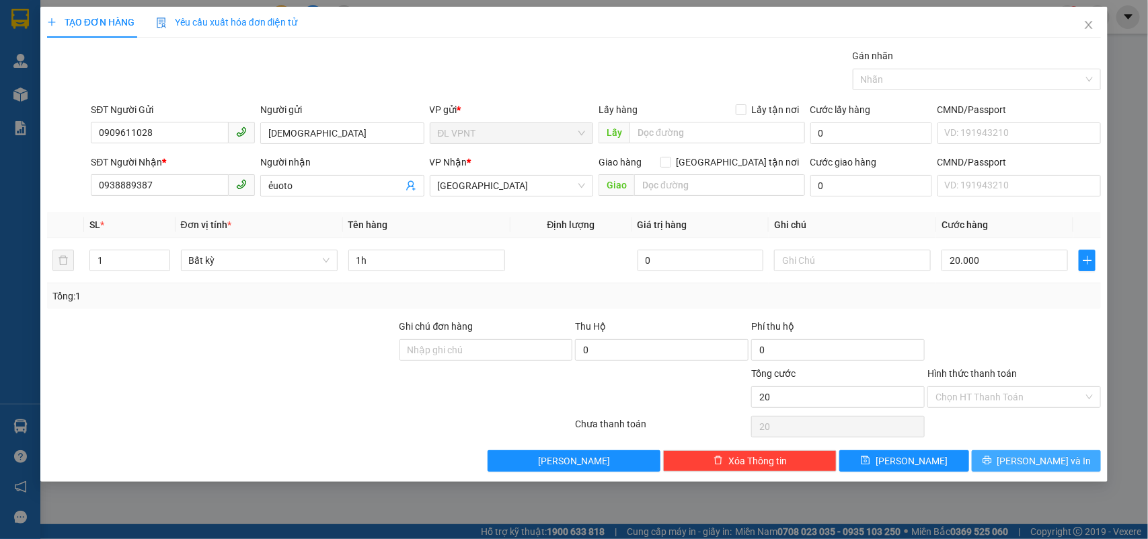
type input "20.000"
click at [1074, 459] on button "[PERSON_NAME] và In" at bounding box center [1036, 461] width 129 height 22
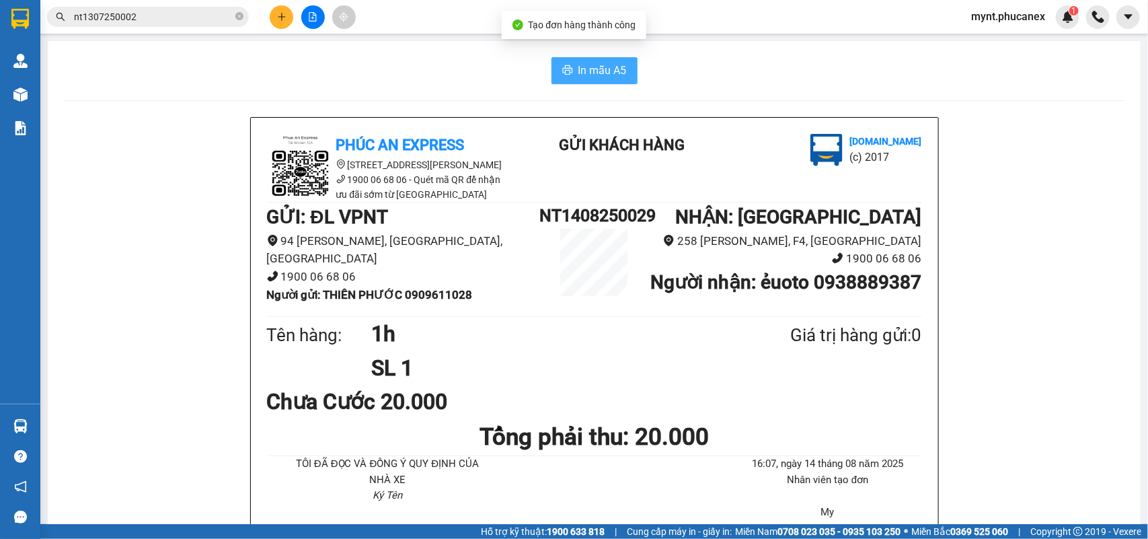
click at [578, 65] on span "In mẫu A5" at bounding box center [602, 70] width 48 height 17
click at [277, 19] on icon "plus" at bounding box center [281, 16] width 9 height 9
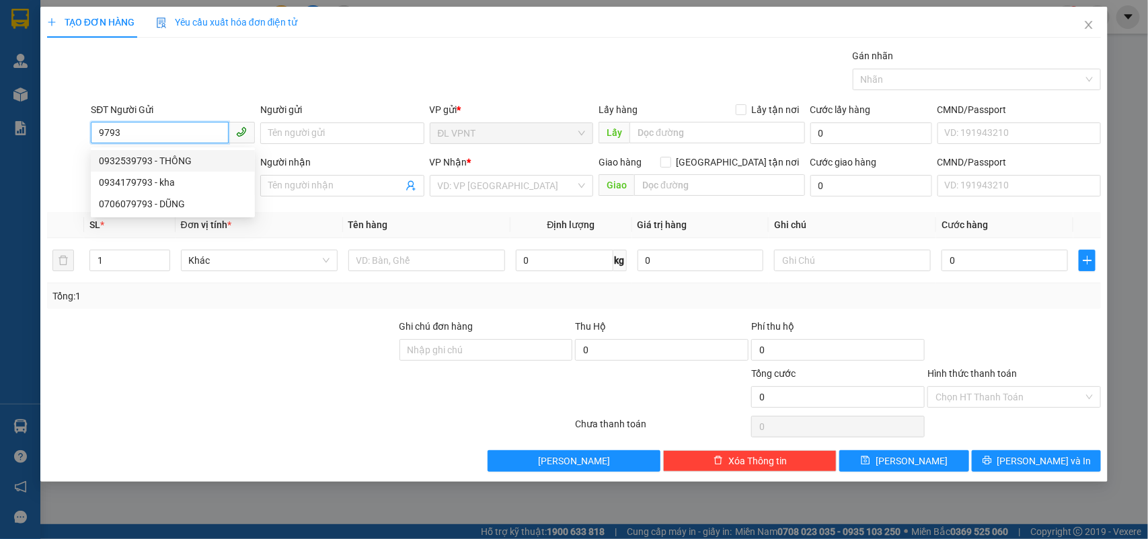
click at [155, 159] on div "0932539793 - THÔNG" at bounding box center [173, 160] width 148 height 15
type input "0932539793"
type input "THÔNG"
type input "0359281439"
type input "LINH"
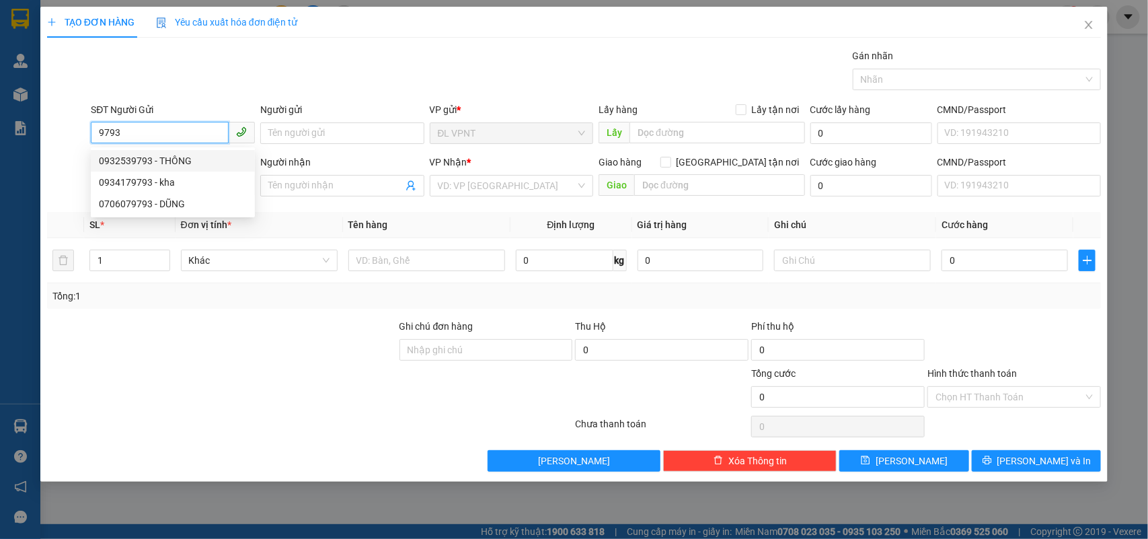
type input "RUBY 1, 92 NGUYỄN HỮU CẢNH, Q.BÌNH THẠNH"
type input "100.000"
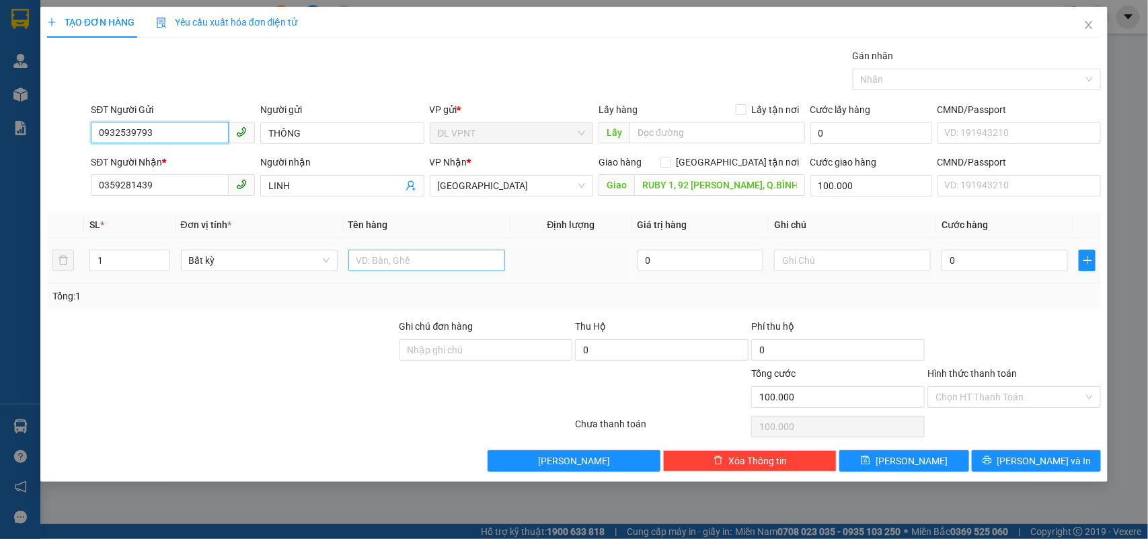
type input "0932539793"
click at [459, 261] on input "text" at bounding box center [426, 260] width 157 height 22
type input "1k tx"
click at [965, 260] on input "0" at bounding box center [1004, 260] width 126 height 22
type input "5"
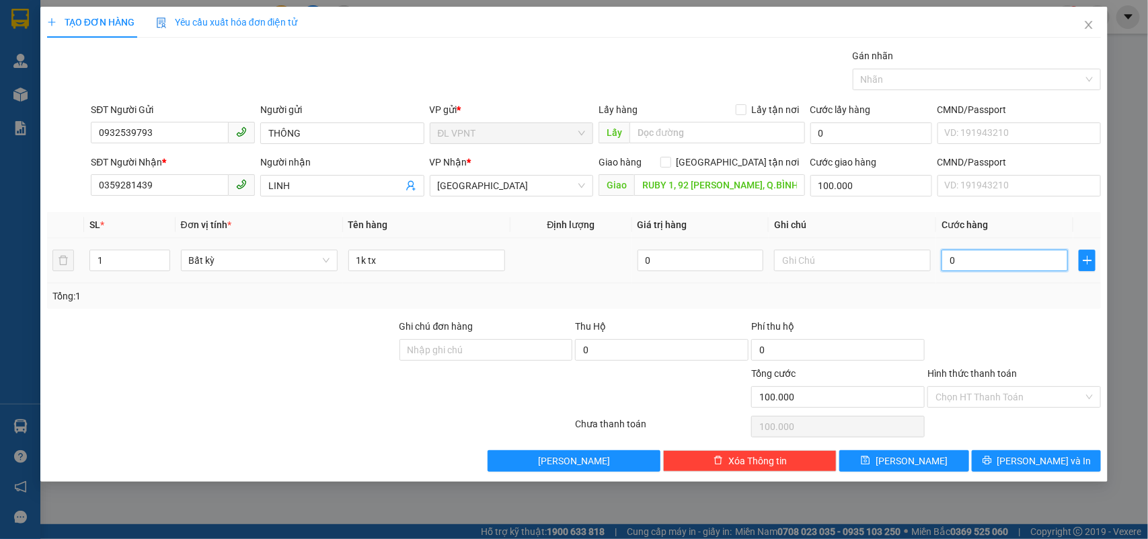
type input "100.005"
type input "50"
type input "100.050"
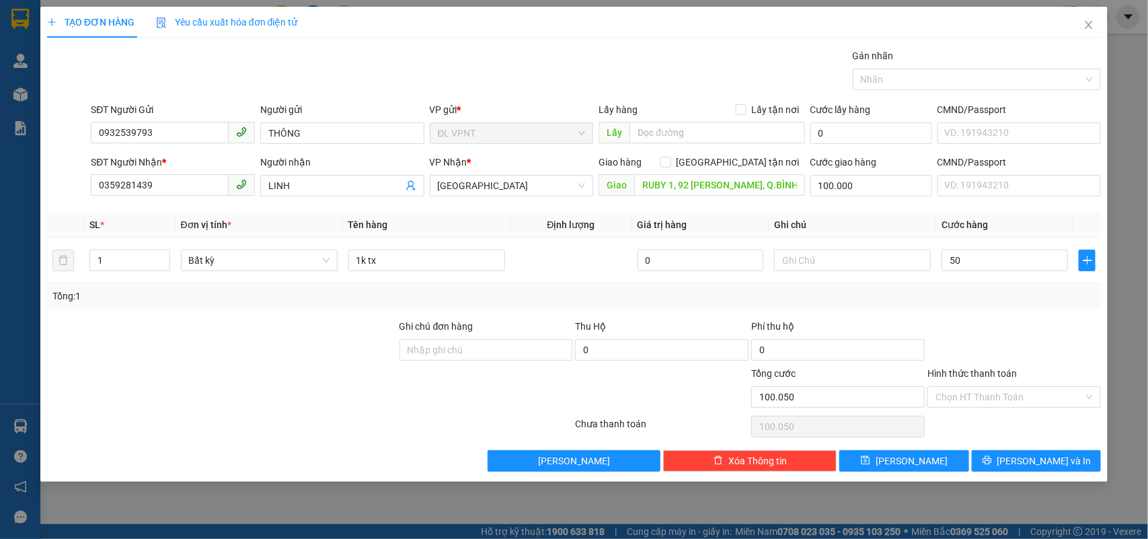
type input "50.000"
type input "150.000"
click at [972, 327] on div at bounding box center [1014, 342] width 176 height 47
click at [192, 374] on div at bounding box center [222, 389] width 352 height 47
click at [1010, 393] on input "Hình thức thanh toán" at bounding box center [1009, 397] width 148 height 20
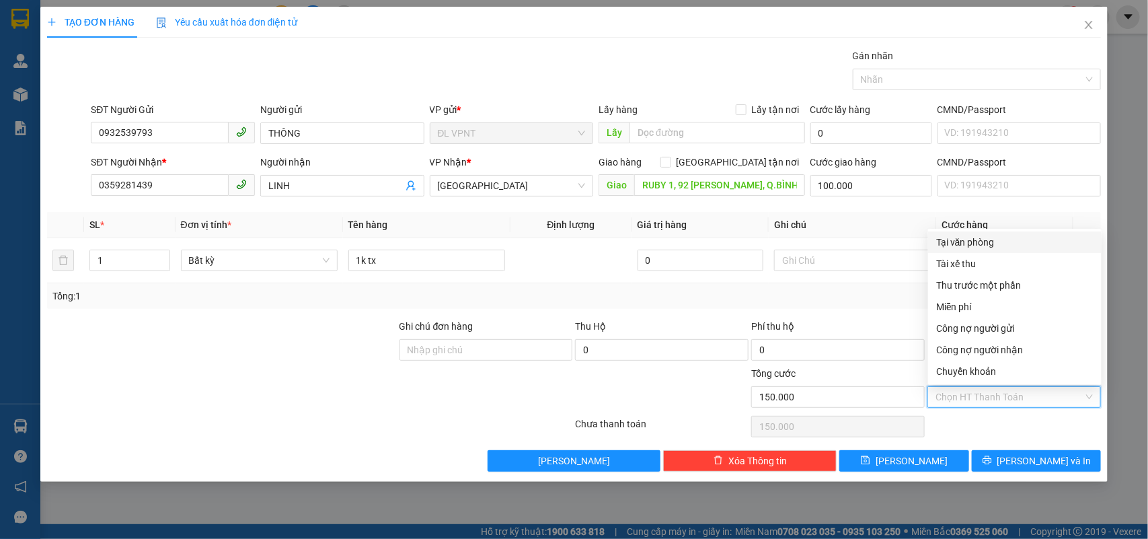
click at [967, 241] on div "Tại văn phòng" at bounding box center [1014, 242] width 157 height 15
type input "0"
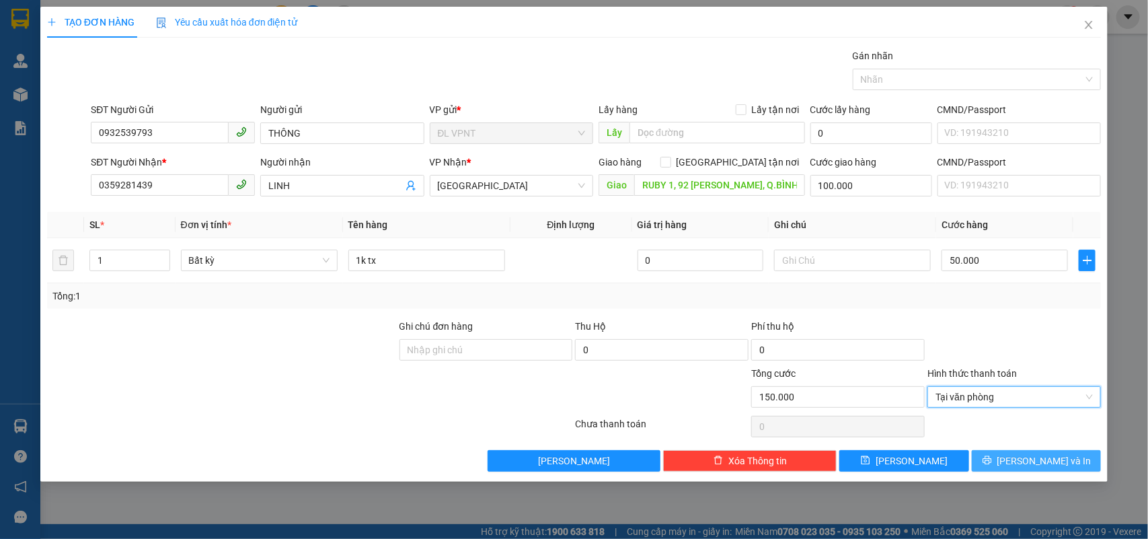
click at [993, 454] on button "[PERSON_NAME] và In" at bounding box center [1036, 461] width 129 height 22
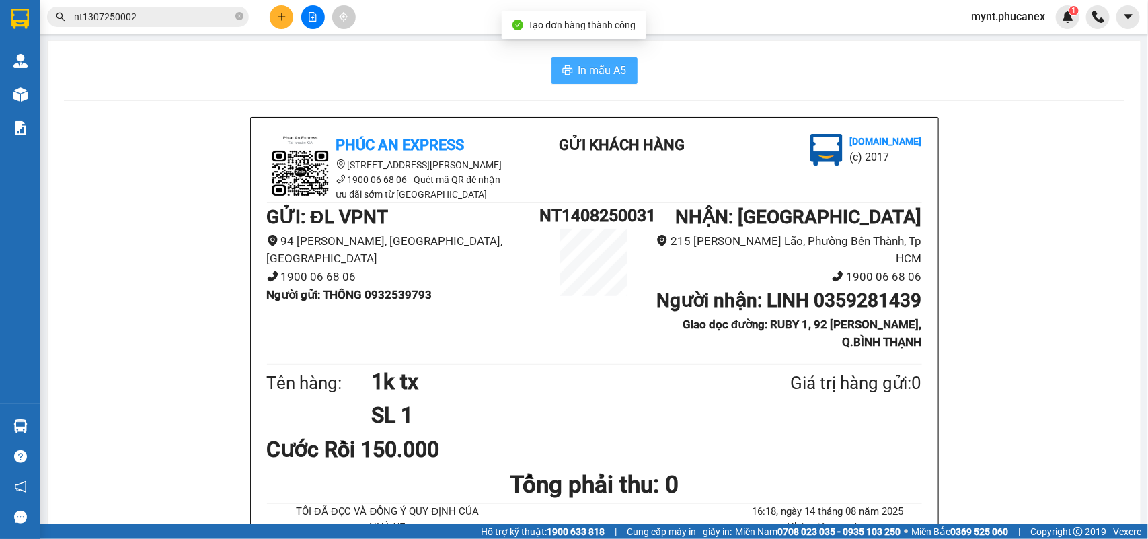
click at [592, 61] on button "In mẫu A5" at bounding box center [594, 70] width 86 height 27
click at [277, 20] on icon "plus" at bounding box center [281, 16] width 9 height 9
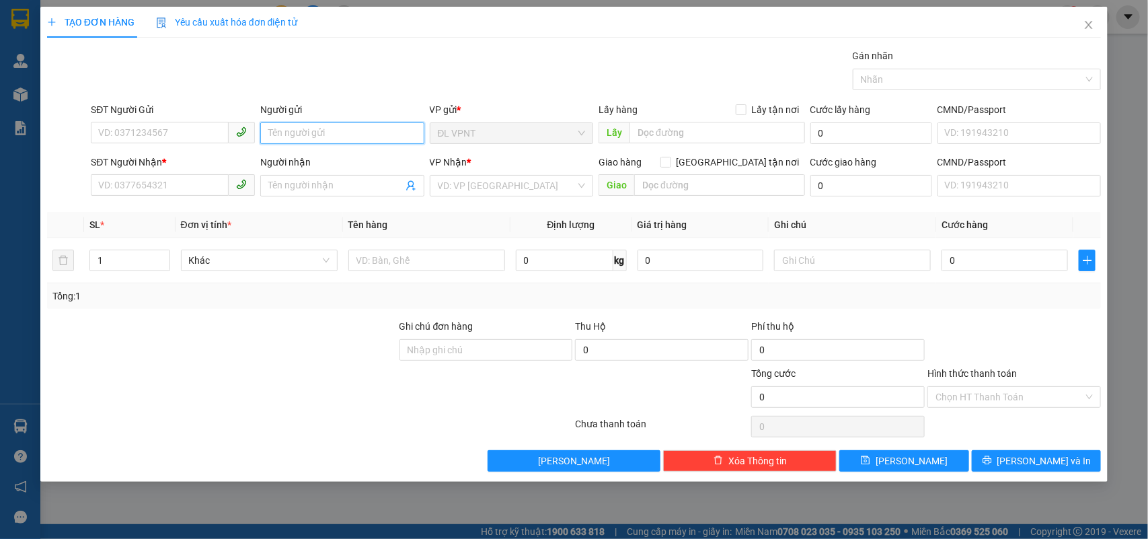
click at [305, 134] on input "Người gửi" at bounding box center [342, 133] width 164 height 22
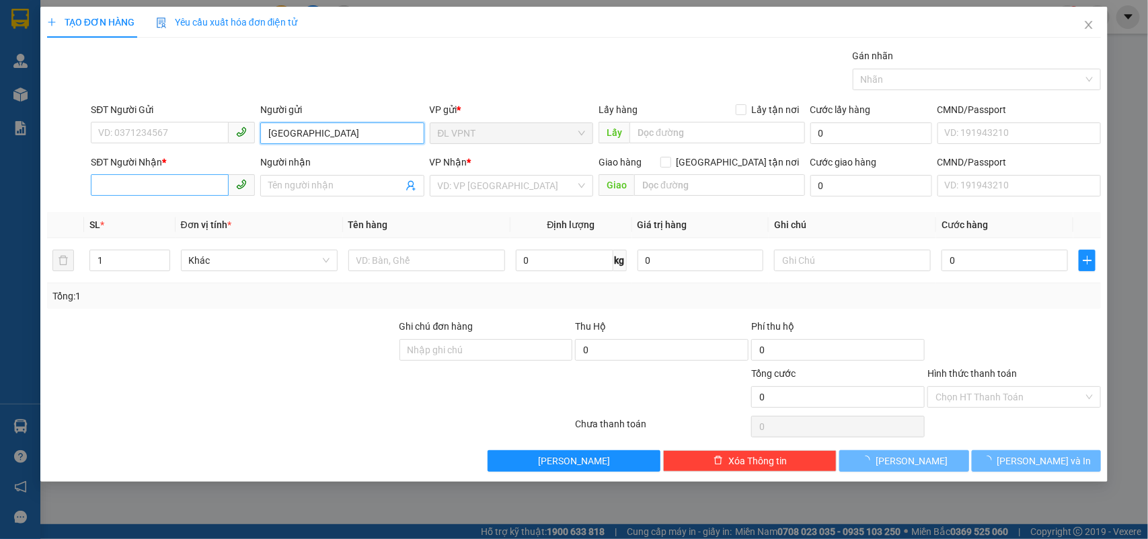
type input "VIỆT MỸ"
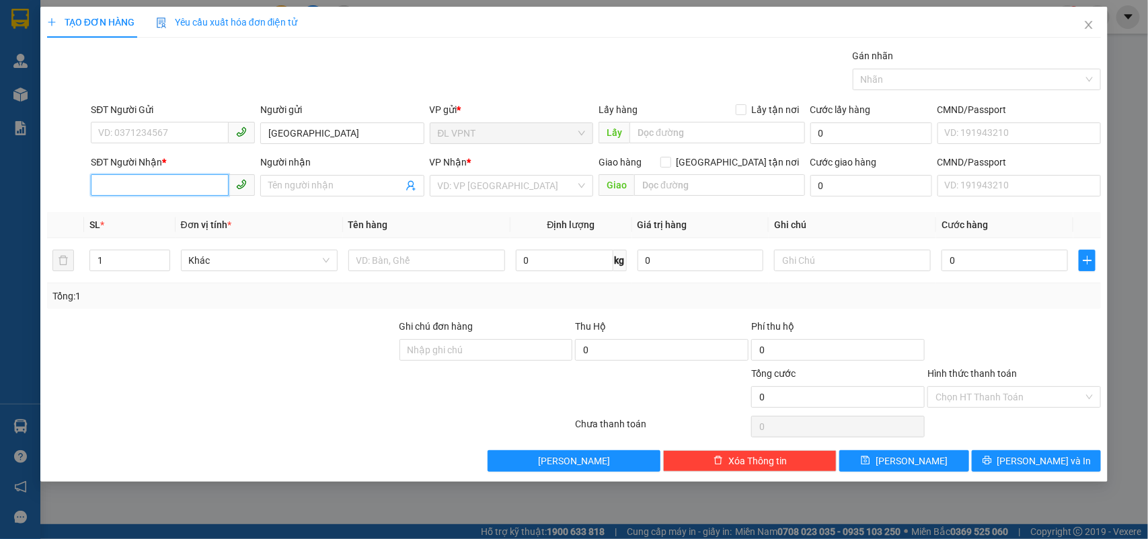
click at [156, 180] on input "SĐT Người Nhận *" at bounding box center [160, 185] width 138 height 22
click at [183, 212] on div "0938992116 - TÙNG" at bounding box center [173, 213] width 148 height 15
type input "0938992116"
type input "TÙNG"
type input "0938992116"
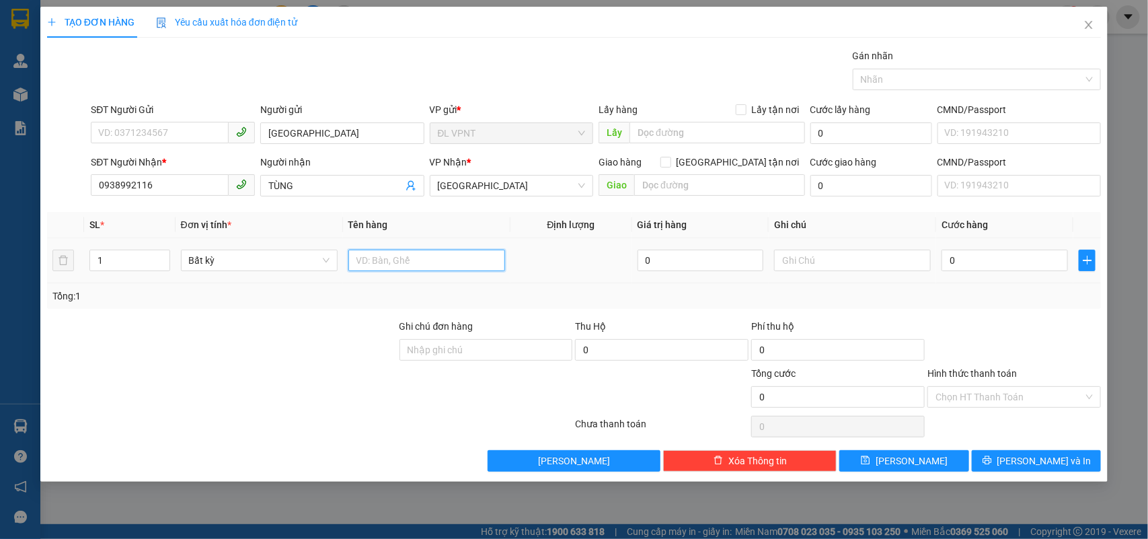
click at [394, 256] on input "text" at bounding box center [426, 260] width 157 height 22
type input "6T"
drag, startPoint x: 106, startPoint y: 269, endPoint x: 83, endPoint y: 263, distance: 24.3
click at [84, 263] on td "1" at bounding box center [129, 260] width 91 height 45
click at [104, 256] on input "1" at bounding box center [129, 260] width 79 height 20
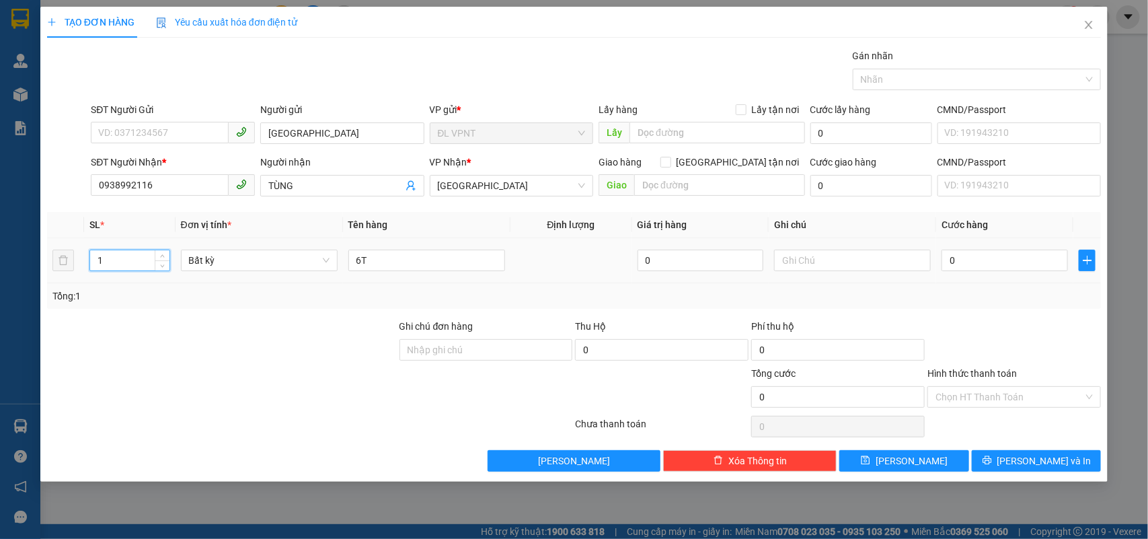
click at [104, 256] on input "1" at bounding box center [129, 260] width 79 height 20
type input "6"
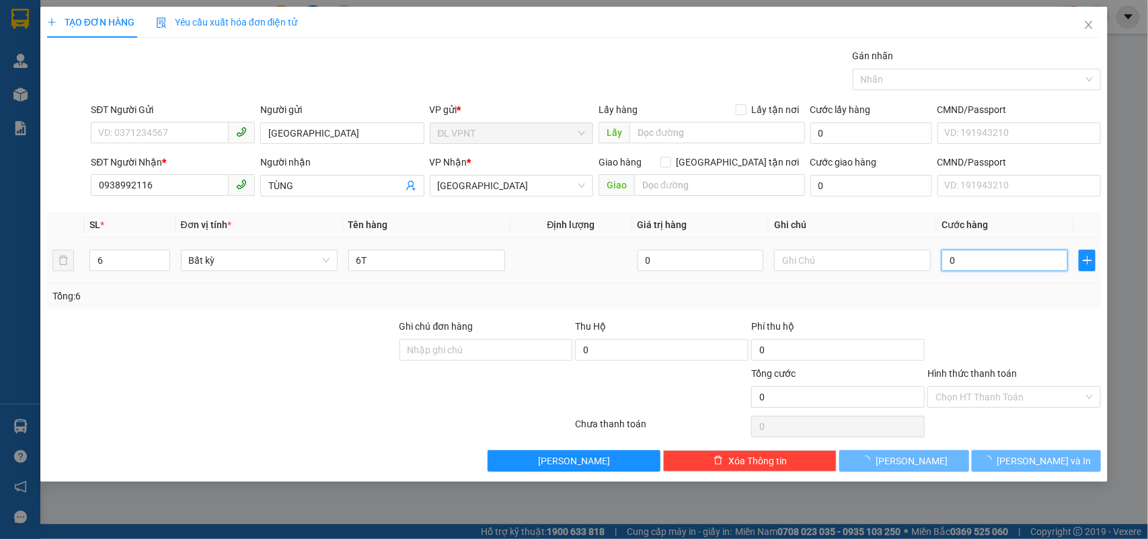
click at [962, 260] on input "0" at bounding box center [1004, 260] width 126 height 22
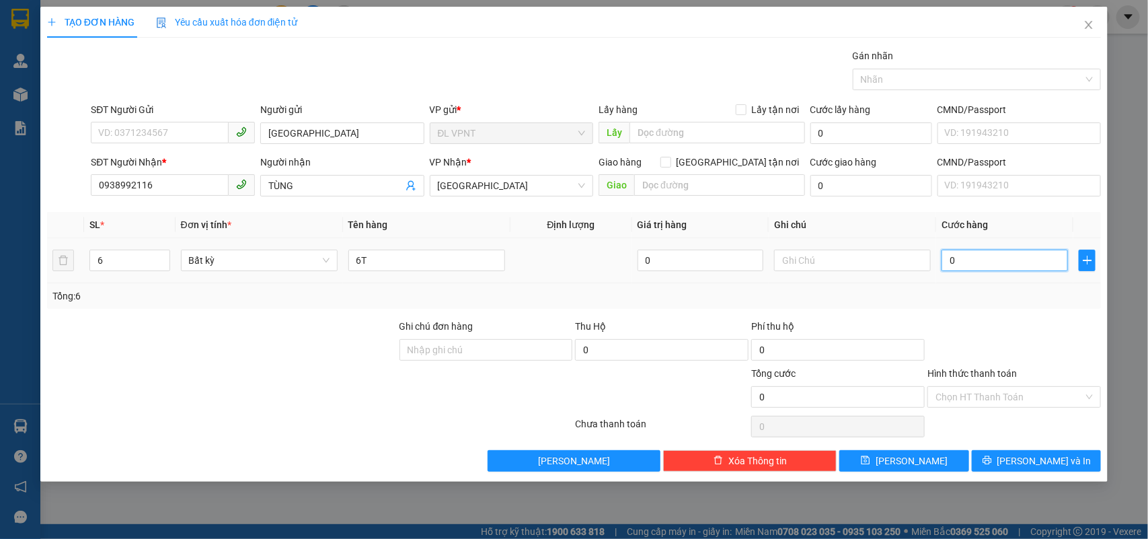
type input "3"
type input "30"
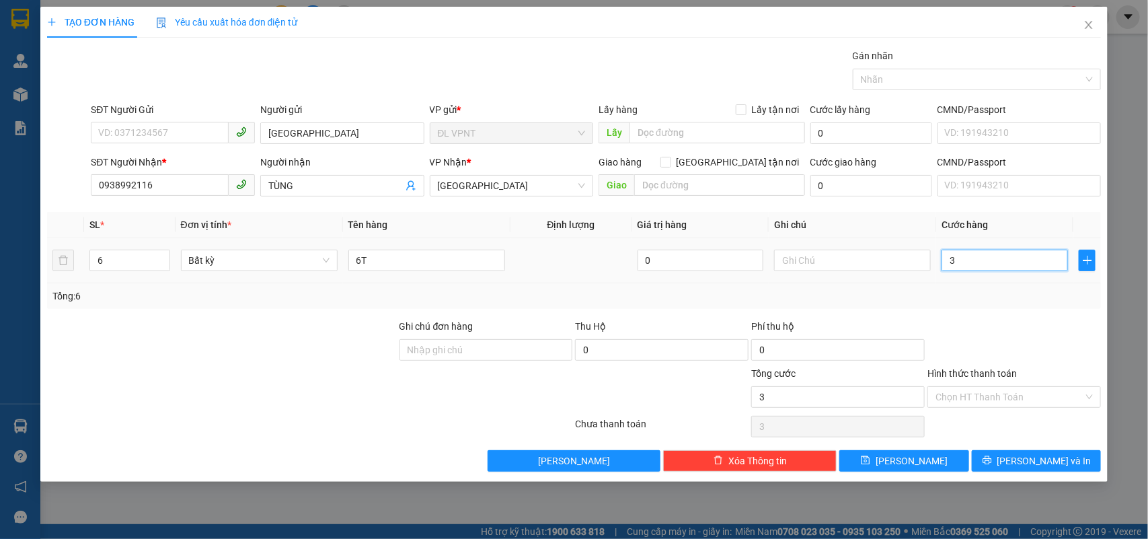
type input "30"
type input "300"
type input "300.000"
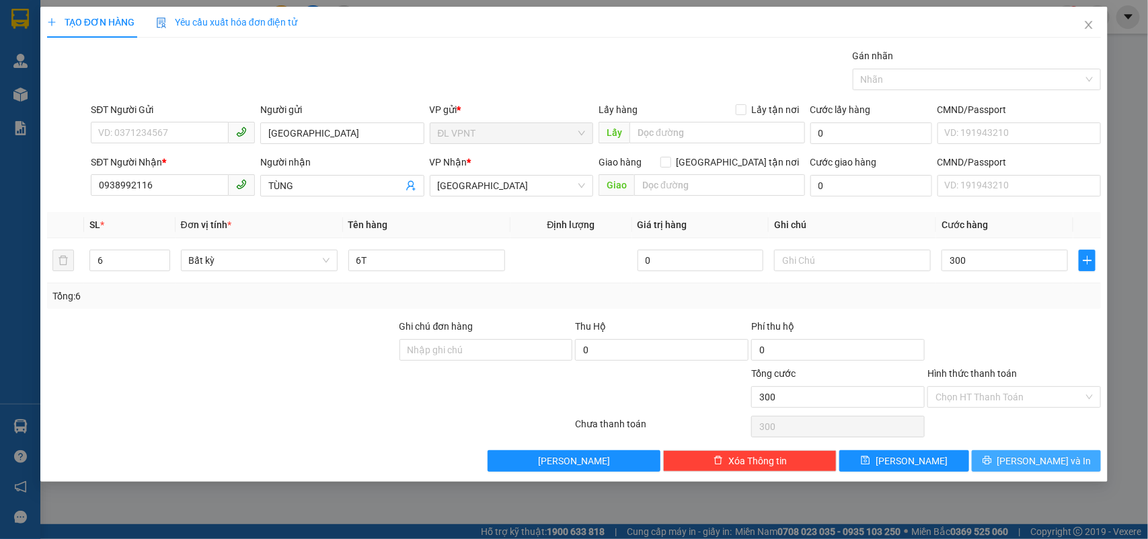
type input "300.000"
click at [1004, 455] on button "[PERSON_NAME] và In" at bounding box center [1036, 461] width 129 height 22
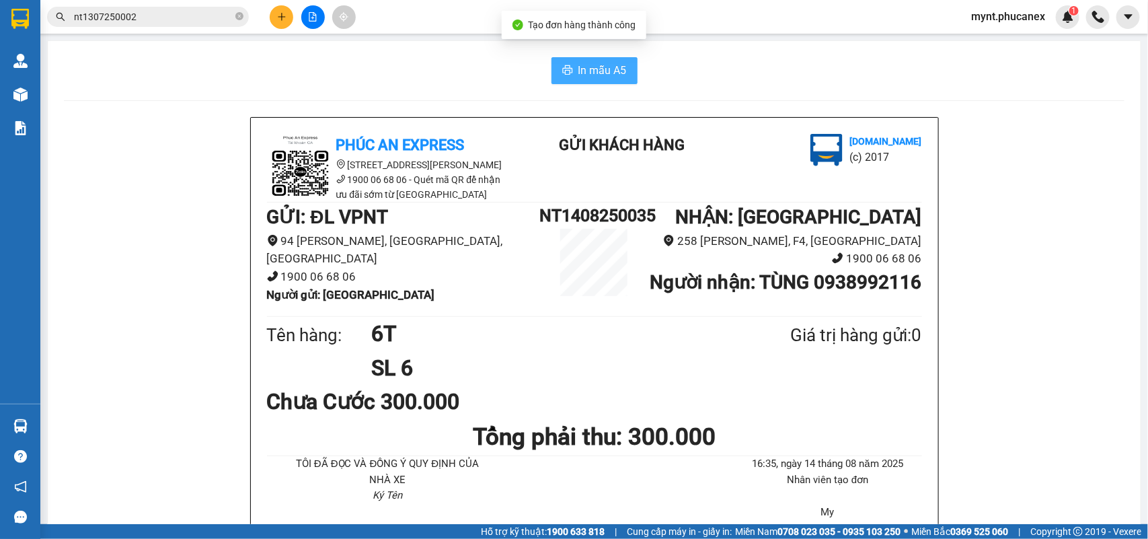
click at [609, 67] on span "In mẫu A5" at bounding box center [602, 70] width 48 height 17
click at [271, 21] on button at bounding box center [282, 17] width 24 height 24
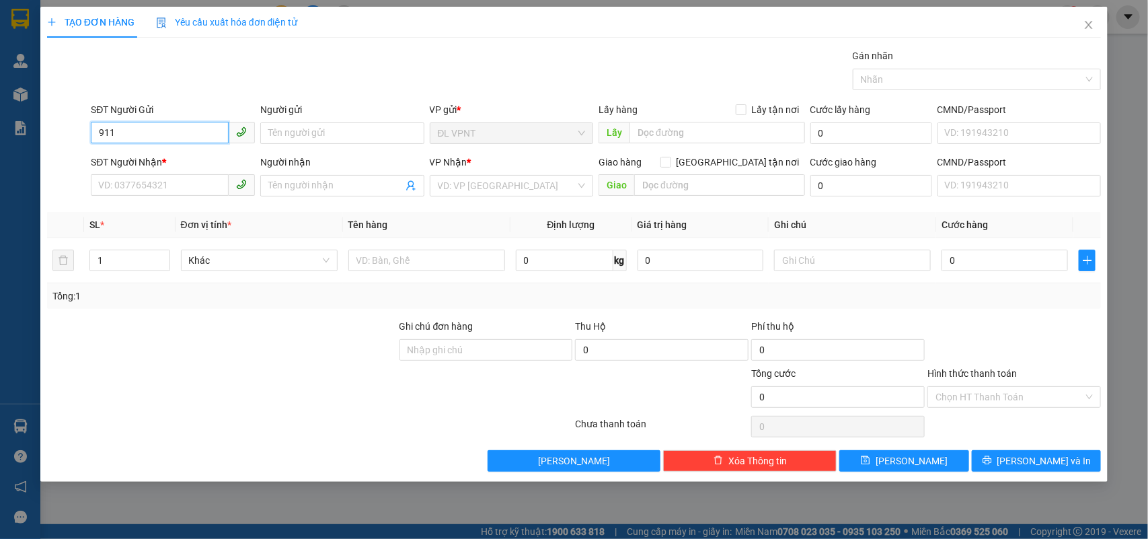
click at [165, 136] on input "911" at bounding box center [160, 133] width 138 height 22
click at [187, 163] on div "0903916911 - CHÚ HIỀN" at bounding box center [173, 160] width 148 height 15
type input "0903916911"
type input "CHÚ HIỀN"
type input "0903300075"
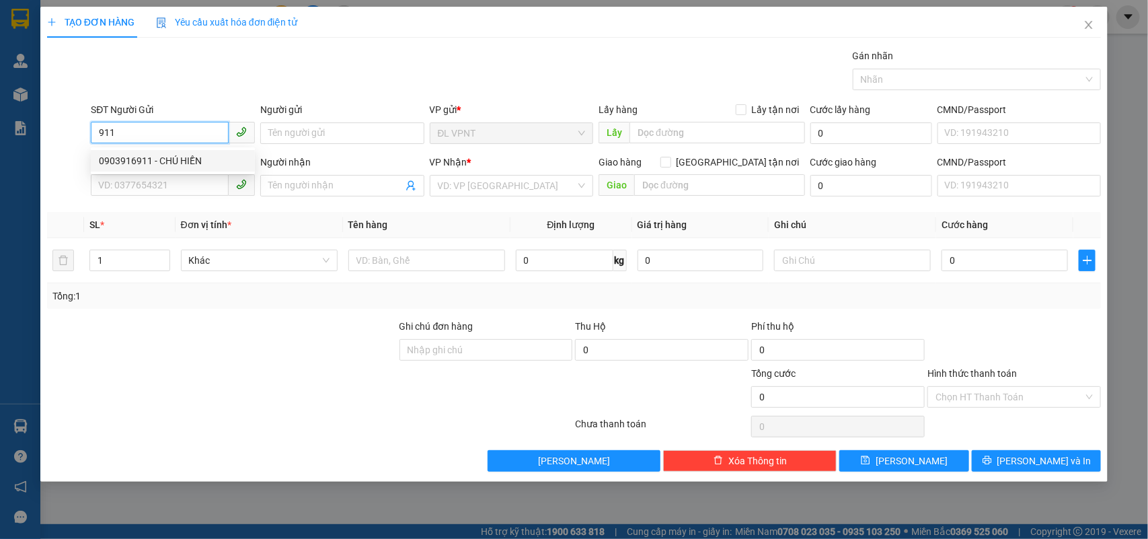
type input "CHÚ HAI"
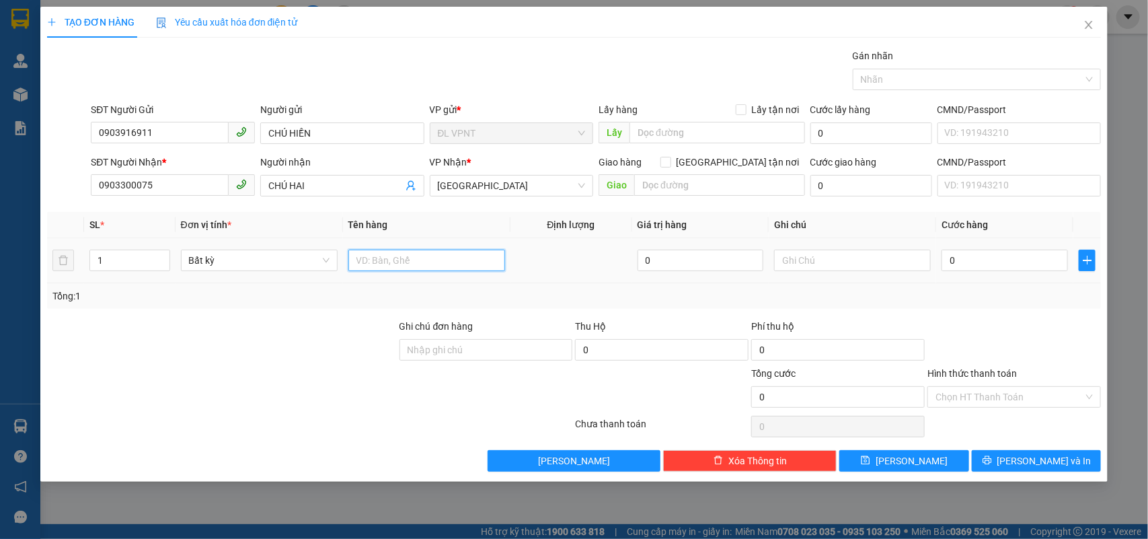
click at [350, 253] on input "text" at bounding box center [426, 260] width 157 height 22
type input "1BAO"
click at [982, 262] on input "0" at bounding box center [1004, 260] width 126 height 22
type input "5"
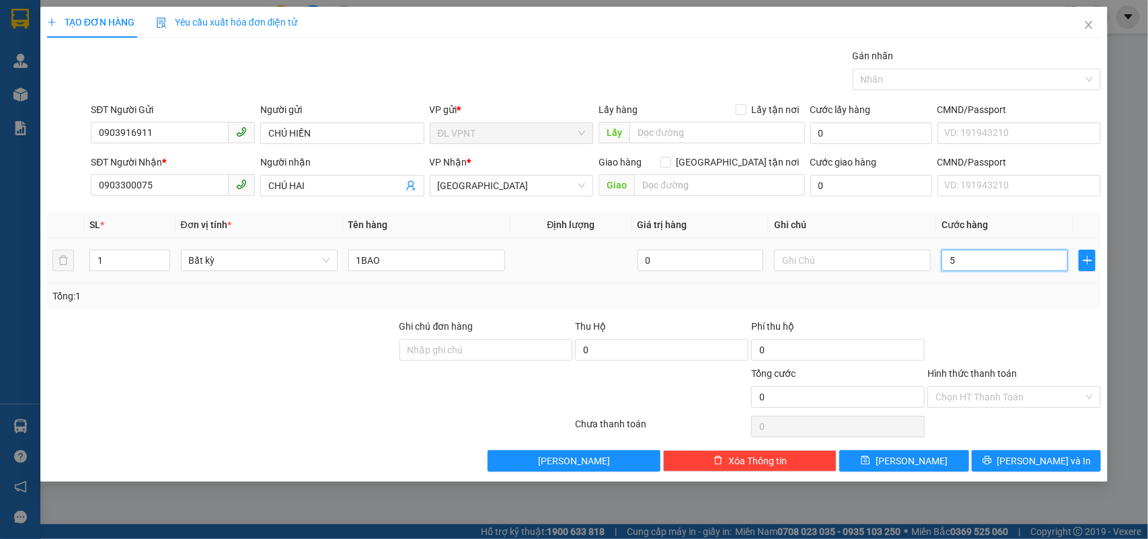
type input "5"
type input "50"
type input "50.000"
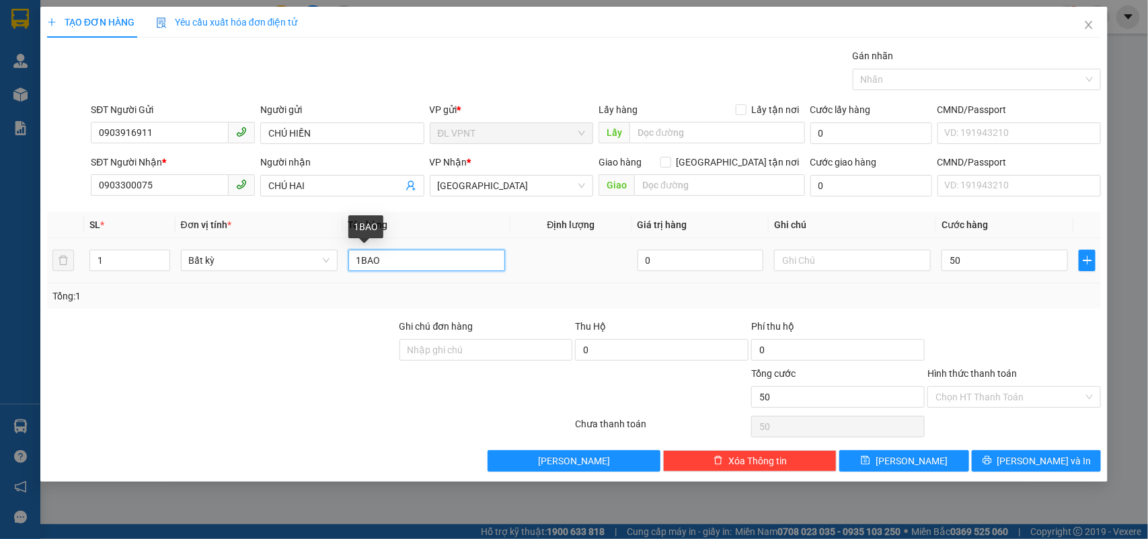
type input "50.000"
drag, startPoint x: 362, startPoint y: 260, endPoint x: 402, endPoint y: 253, distance: 41.0
click at [402, 253] on input "1BAO" at bounding box center [426, 260] width 157 height 22
click at [1052, 395] on input "Hình thức thanh toán" at bounding box center [1009, 397] width 148 height 20
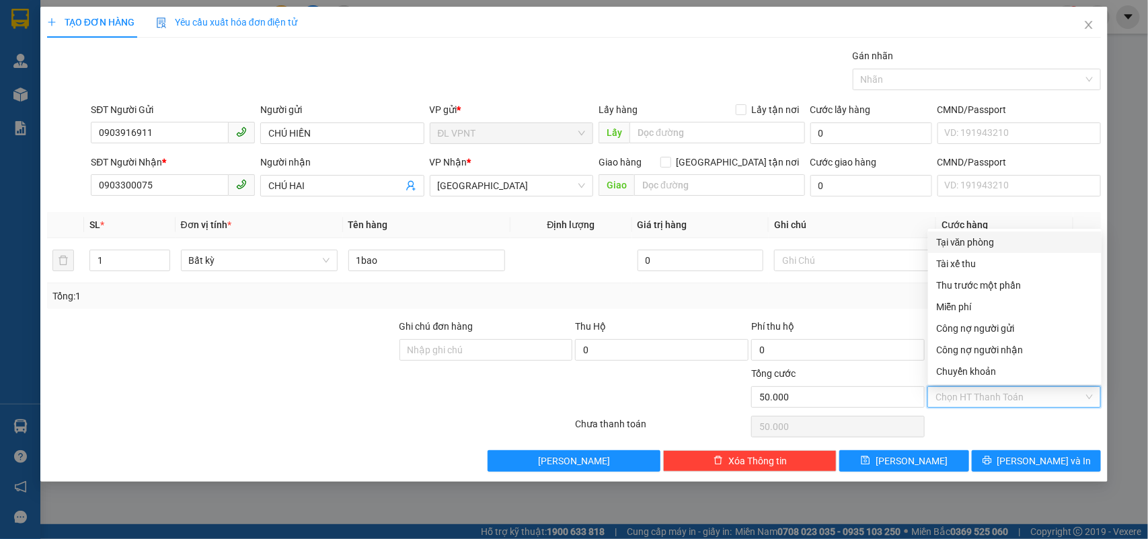
click at [1002, 244] on div "Tại văn phòng" at bounding box center [1014, 242] width 157 height 15
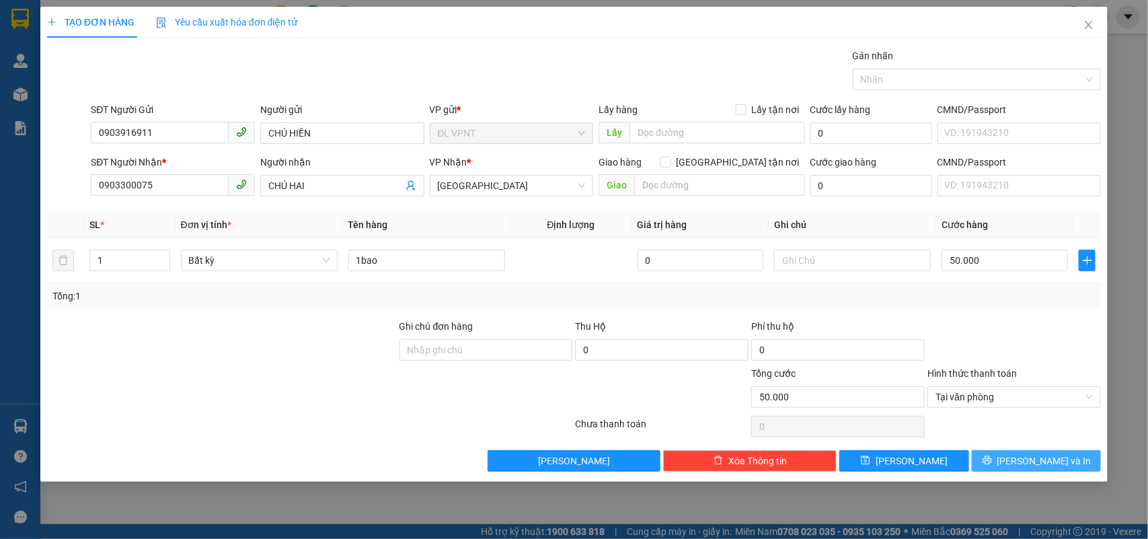
click at [1012, 454] on button "[PERSON_NAME] và In" at bounding box center [1036, 461] width 129 height 22
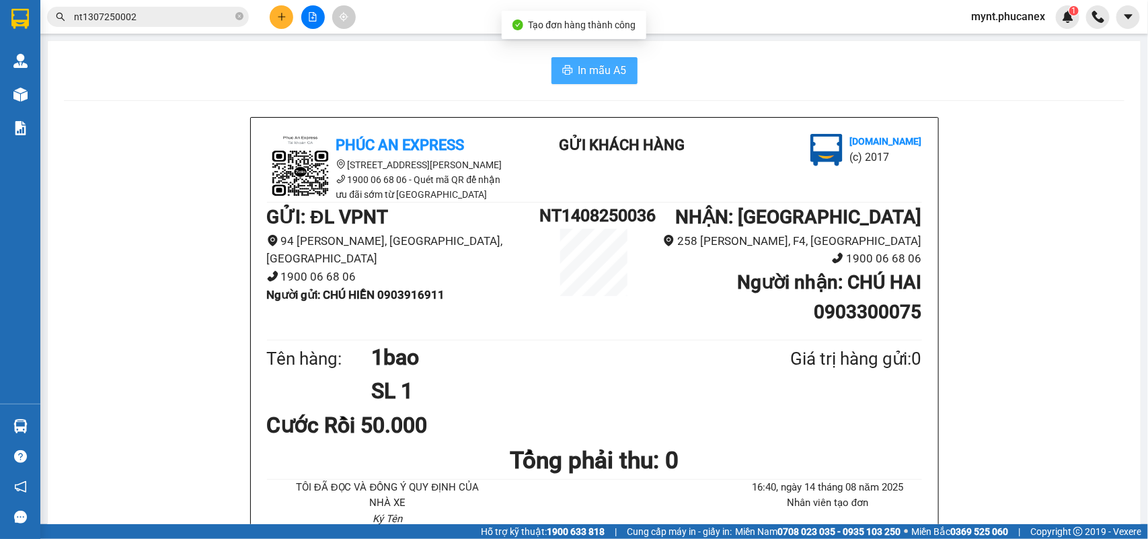
click at [566, 66] on button "In mẫu A5" at bounding box center [594, 70] width 86 height 27
click at [623, 74] on button "In mẫu A5" at bounding box center [594, 70] width 86 height 27
click at [280, 24] on button at bounding box center [282, 17] width 24 height 24
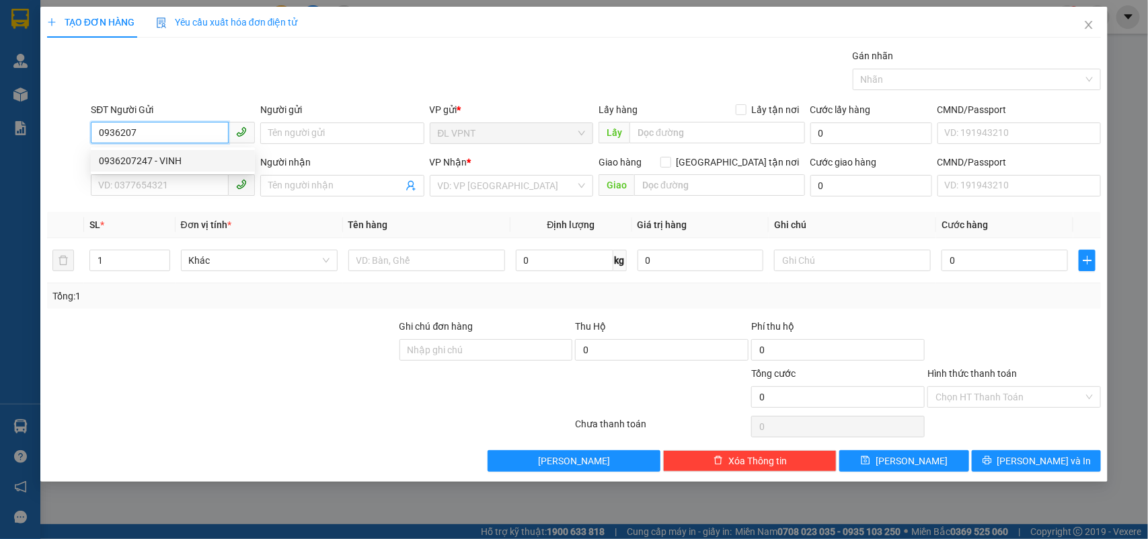
click at [158, 159] on div "0936207247 - VINH" at bounding box center [173, 160] width 148 height 15
type input "0936207247"
type input "VINH"
type input "0975775795"
type input "TRINH"
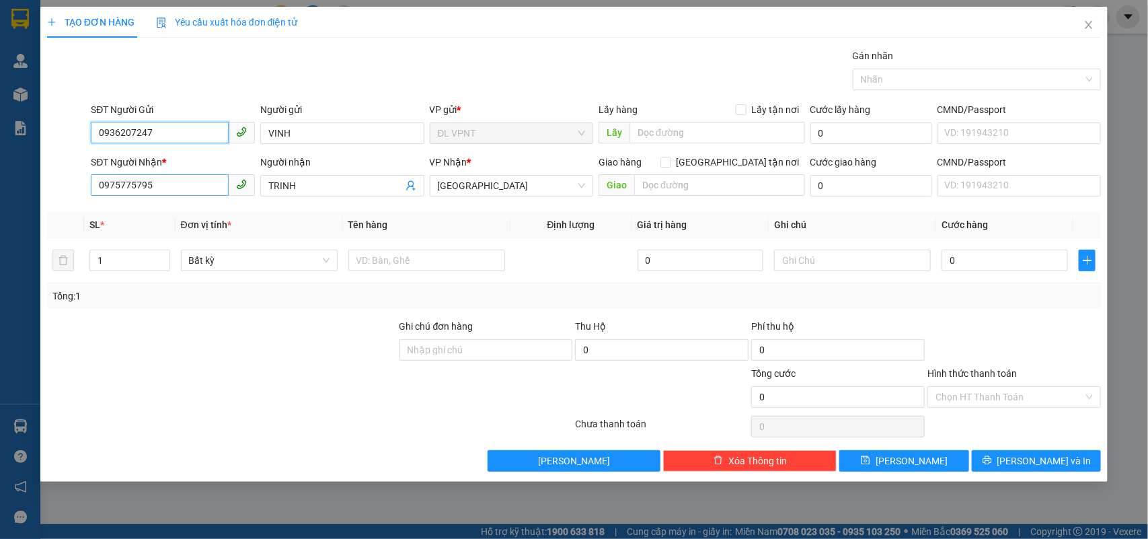
type input "0936207247"
drag, startPoint x: 162, startPoint y: 178, endPoint x: 0, endPoint y: 52, distance: 205.1
click at [0, 102] on div "TẠO ĐƠN HÀNG Yêu cầu xuất hóa đơn điện tử Transit Pickup Surcharge Ids Transit …" at bounding box center [574, 269] width 1148 height 539
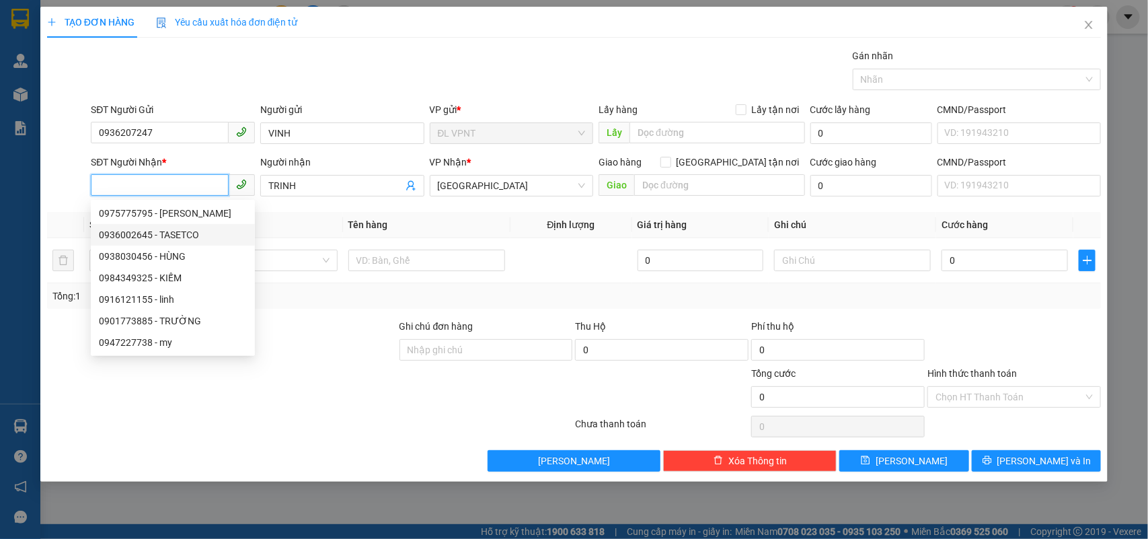
click at [167, 236] on div "0936002645 - TASETCO" at bounding box center [173, 234] width 148 height 15
type input "0936002645"
type input "TASETCO"
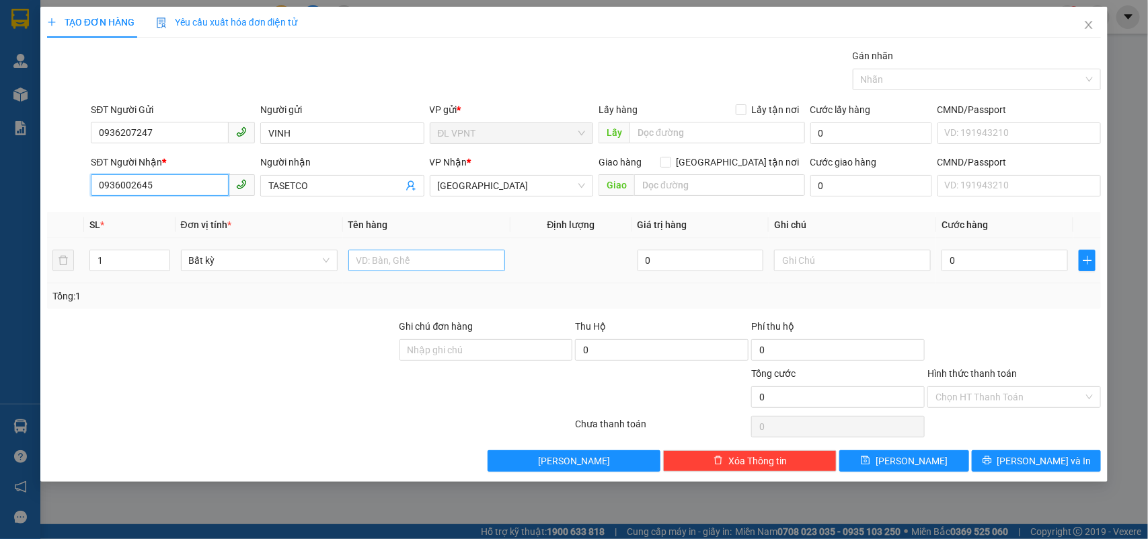
type input "0936002645"
click at [442, 250] on input "text" at bounding box center [426, 260] width 157 height 22
type input "1k"
click at [1010, 264] on input "0" at bounding box center [1004, 260] width 126 height 22
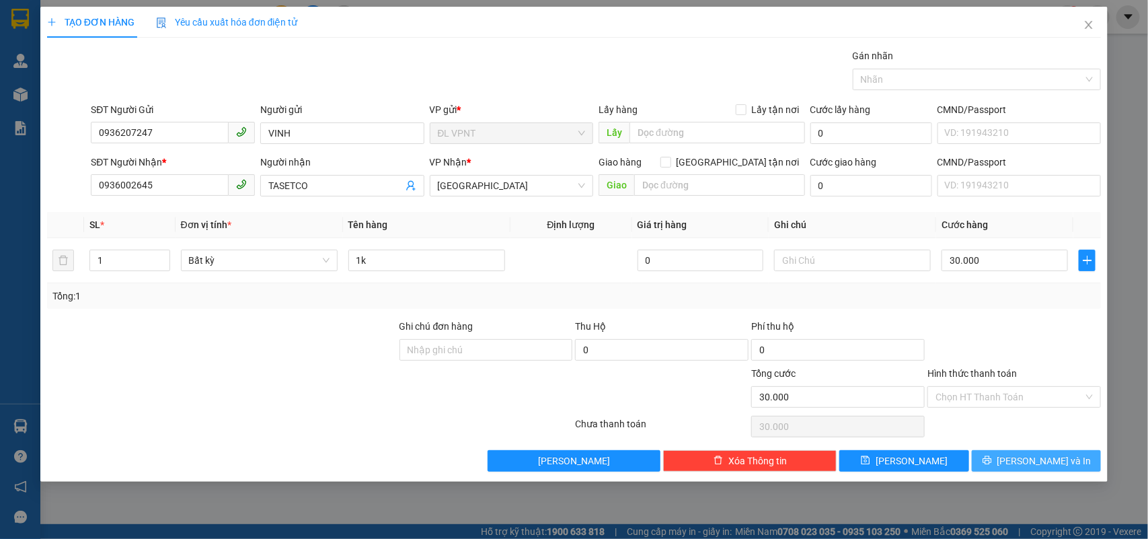
click at [997, 459] on button "[PERSON_NAME] và In" at bounding box center [1036, 461] width 129 height 22
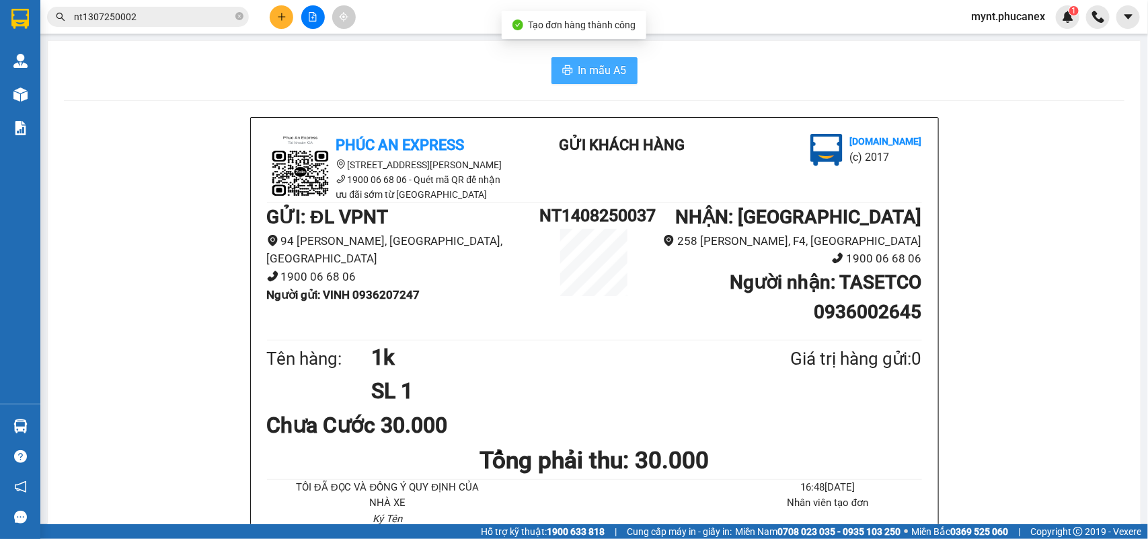
click at [578, 71] on span "In mẫu A5" at bounding box center [602, 70] width 48 height 17
click at [290, 11] on button at bounding box center [282, 17] width 24 height 24
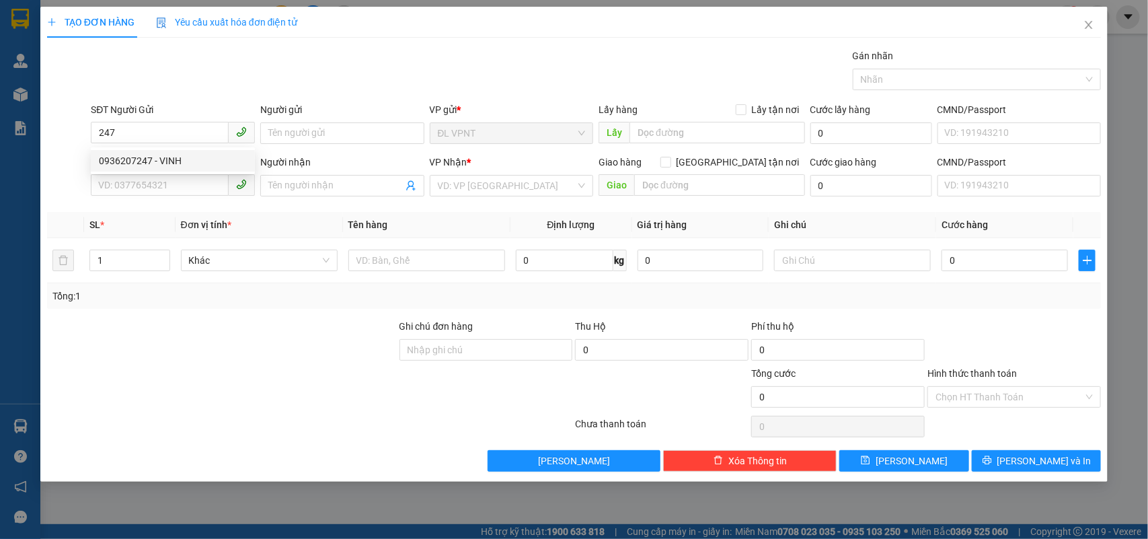
click at [182, 149] on div "0936207247 0936207247 - VINH" at bounding box center [173, 160] width 164 height 27
click at [179, 124] on input "247" at bounding box center [160, 133] width 138 height 22
click at [167, 155] on div "0936207247 - VINH" at bounding box center [173, 160] width 148 height 15
type input "0936207247"
type input "VINH"
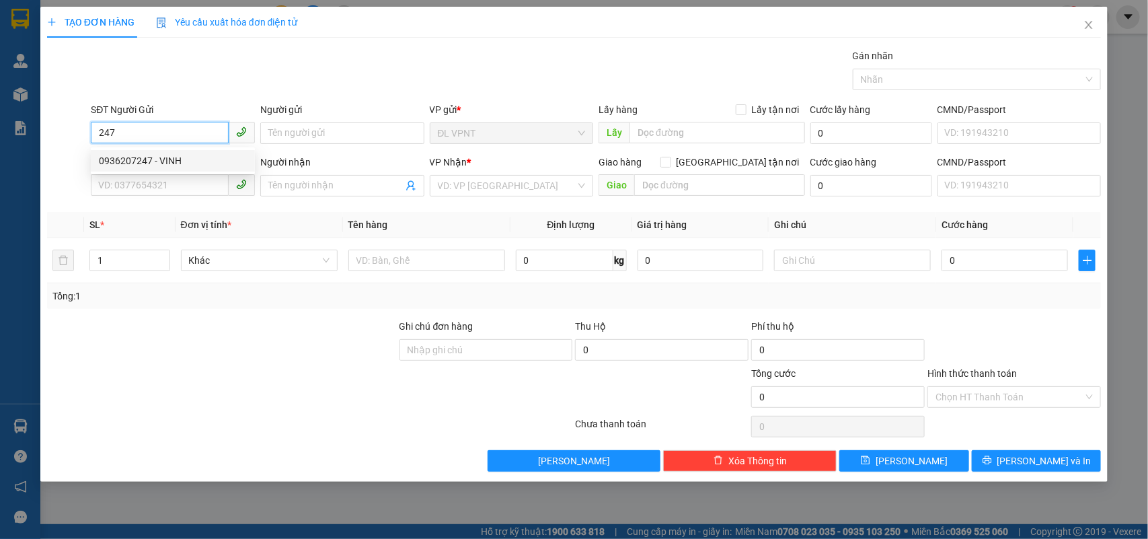
type input "0936002645"
type input "TASETCO"
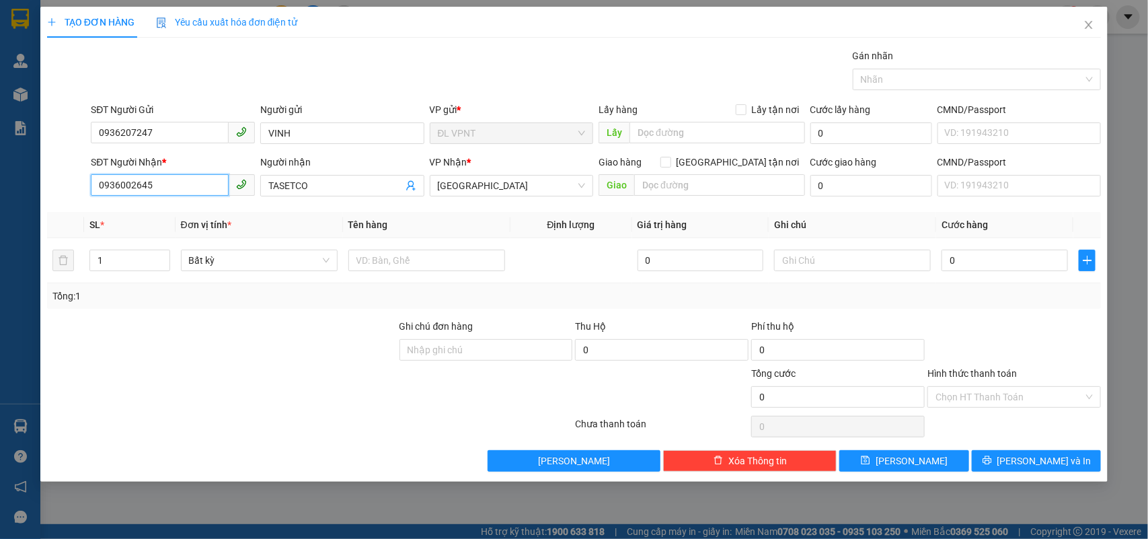
drag, startPoint x: 172, startPoint y: 183, endPoint x: 0, endPoint y: 149, distance: 175.5
click at [0, 149] on div "TẠO ĐƠN HÀNG Yêu cầu xuất hóa đơn điện tử Transit Pickup Surcharge Ids Transit …" at bounding box center [574, 269] width 1148 height 539
type input "0909085420"
click at [327, 197] on div "Người nhận TASETCO" at bounding box center [342, 178] width 164 height 47
drag, startPoint x: 324, startPoint y: 186, endPoint x: 199, endPoint y: 178, distance: 125.3
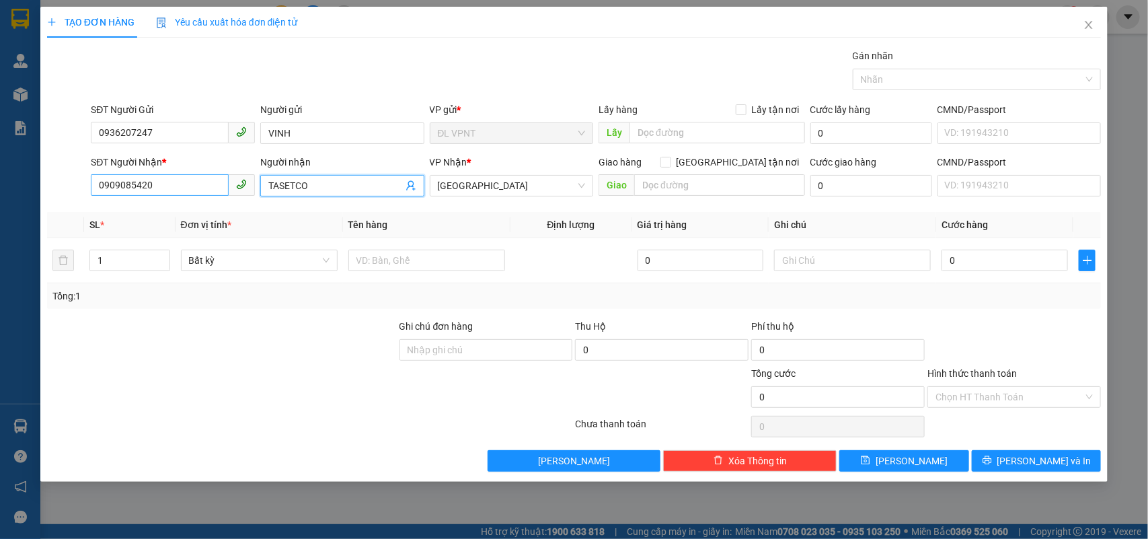
click at [199, 178] on div "SĐT Người Nhận * 0909085420 Người nhận TASETCO TASETCO VP Nhận * ĐL Quận 5 Giao…" at bounding box center [595, 178] width 1015 height 47
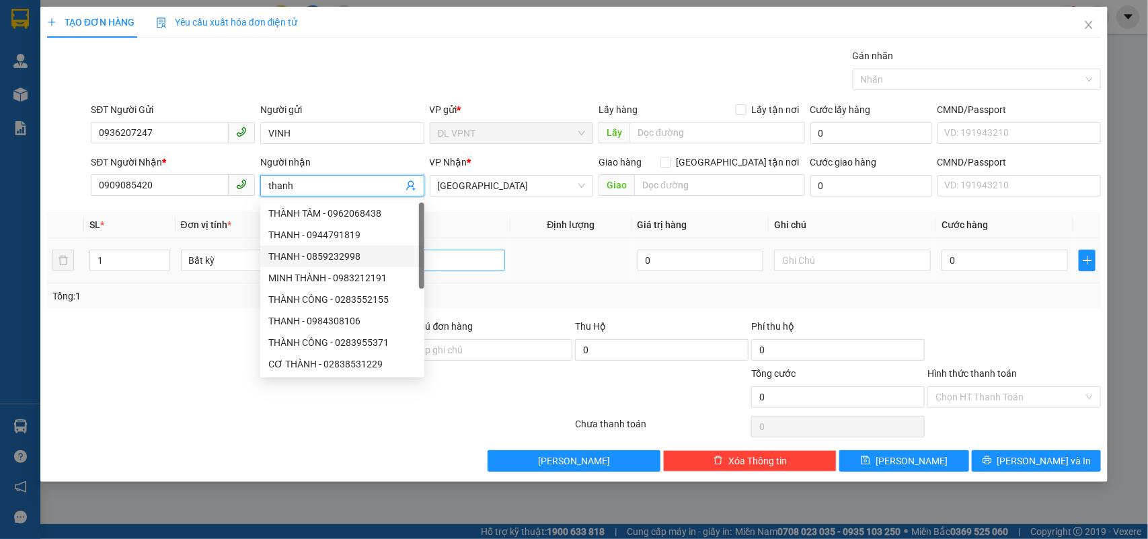
type input "thanh"
click at [438, 259] on input "text" at bounding box center [426, 260] width 157 height 22
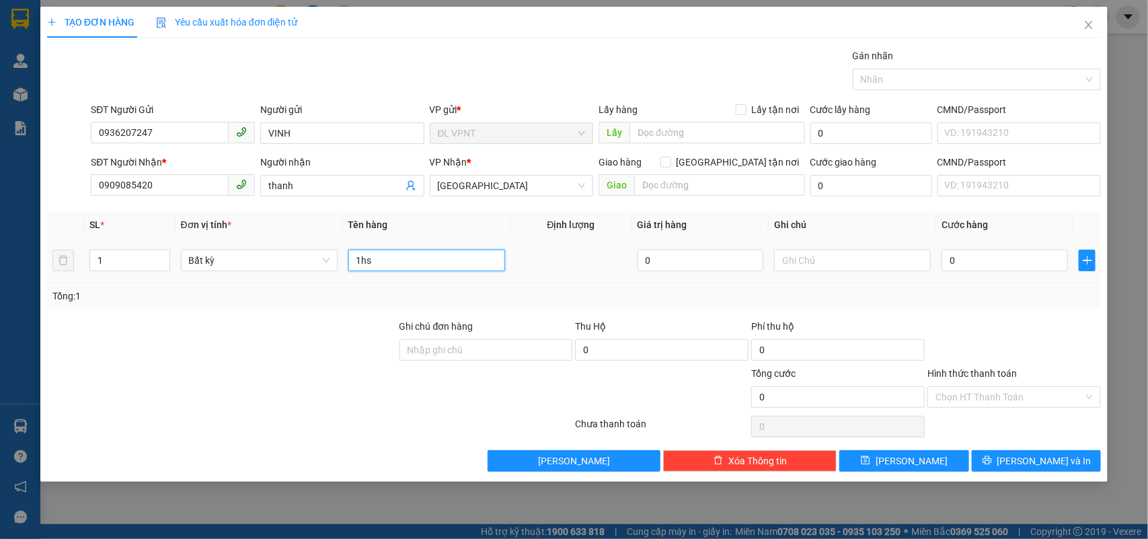
type input "1hs"
click at [970, 273] on div "0" at bounding box center [1004, 260] width 126 height 27
click at [974, 260] on input "0" at bounding box center [1004, 260] width 126 height 22
type input "2"
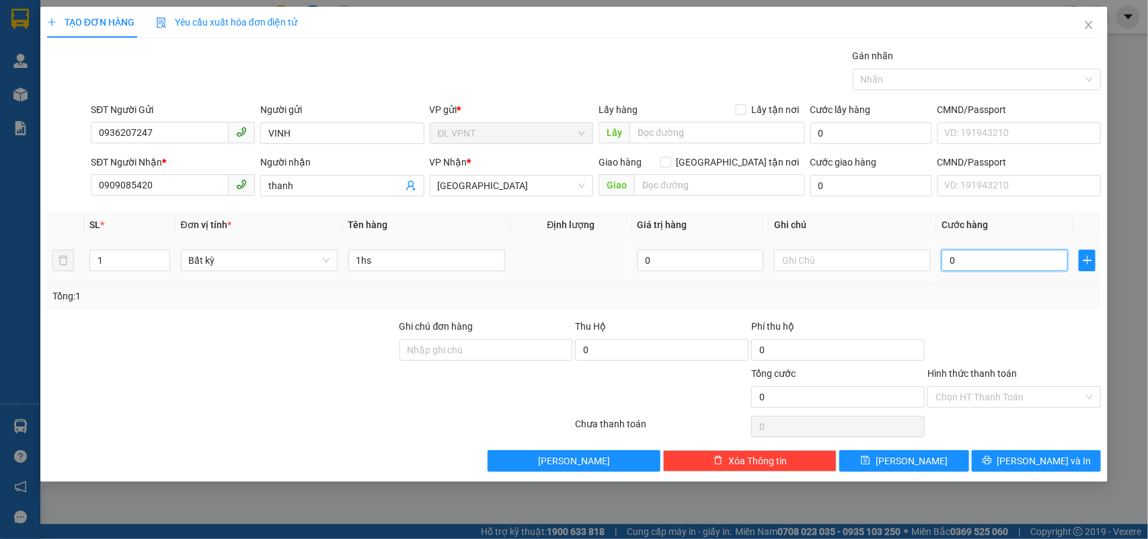
type input "2"
type input "20"
type input "20.000"
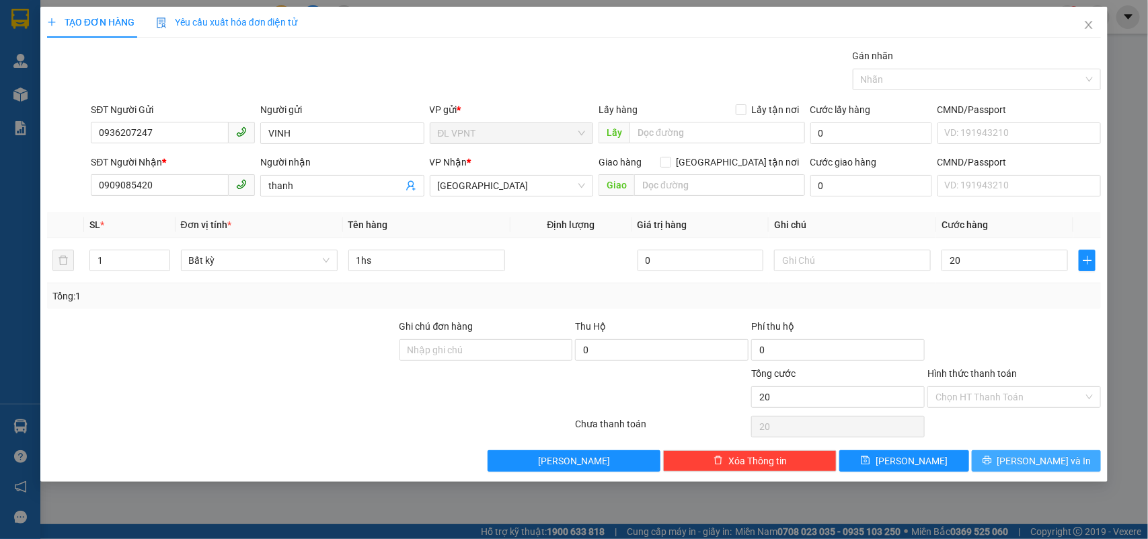
type input "20.000"
click at [1001, 464] on button "[PERSON_NAME] và In" at bounding box center [1036, 461] width 129 height 22
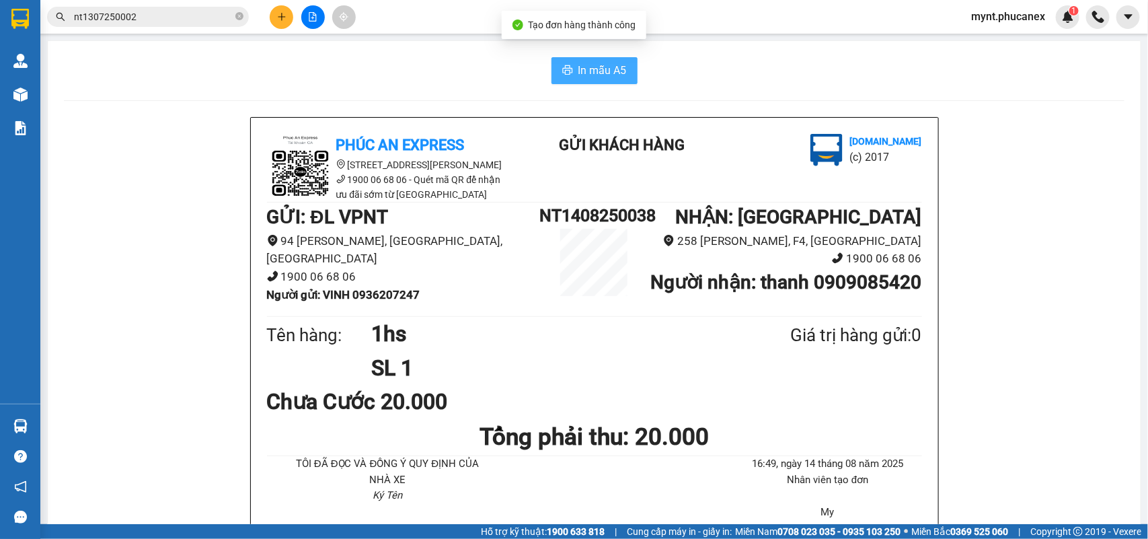
click at [578, 77] on span "In mẫu A5" at bounding box center [602, 70] width 48 height 17
click at [283, 19] on icon "plus" at bounding box center [281, 16] width 9 height 9
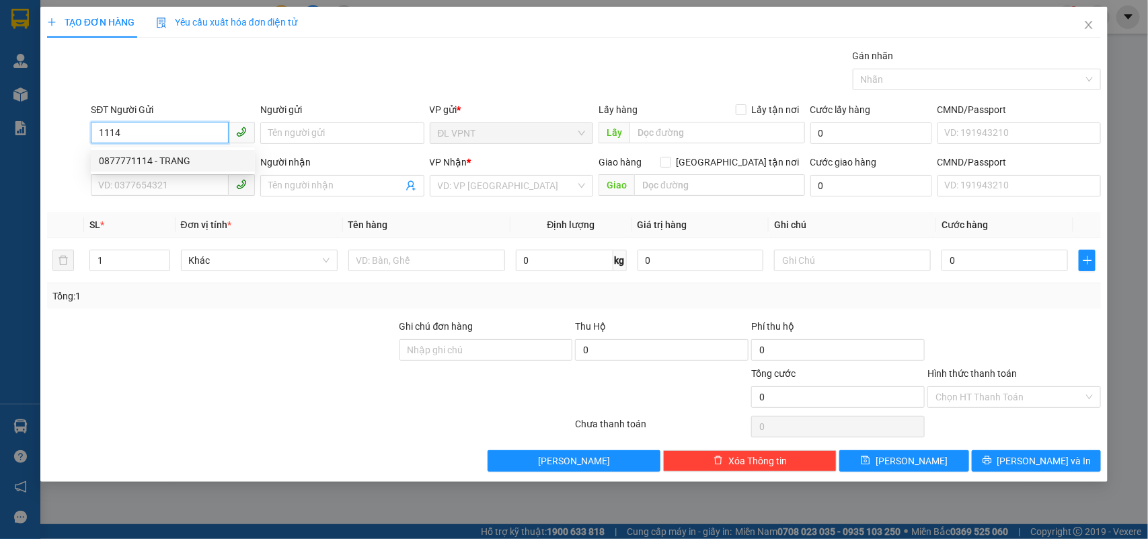
click at [137, 159] on div "0877771114 - TRANG" at bounding box center [173, 160] width 148 height 15
type input "0877771114"
type input "TRANG"
type input "221431271"
type input "0938441606"
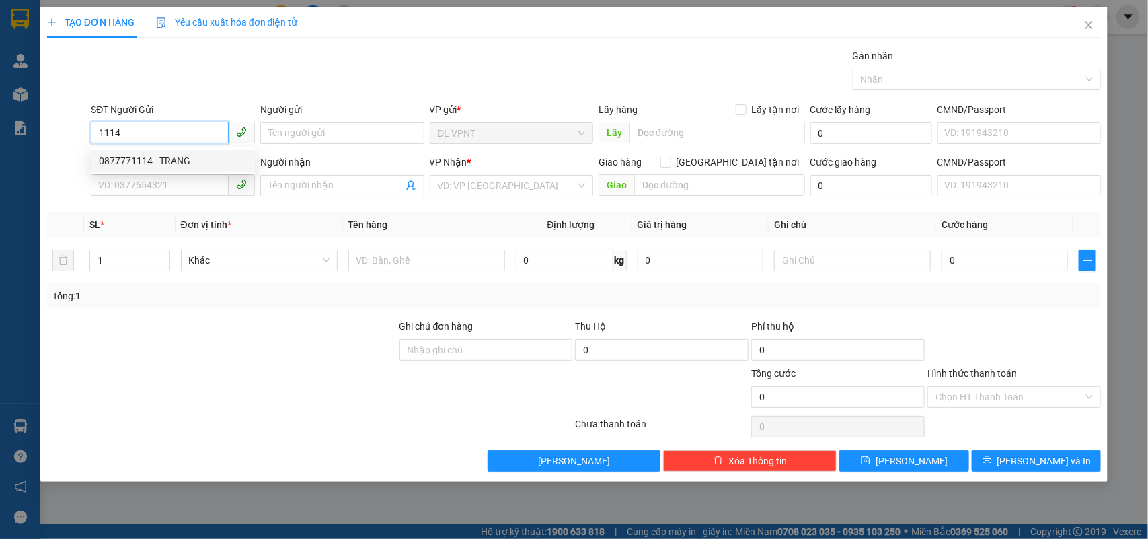
type input "GENTIS"
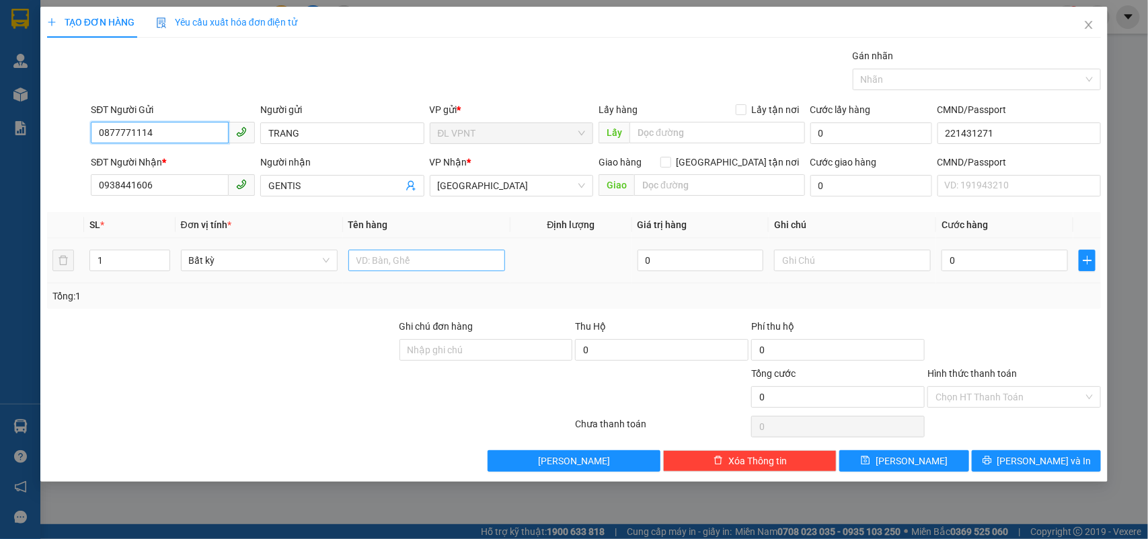
type input "0877771114"
click at [365, 266] on input "text" at bounding box center [426, 260] width 157 height 22
type input "1h xốp"
click at [1004, 254] on input "0" at bounding box center [1004, 260] width 126 height 22
type input "2"
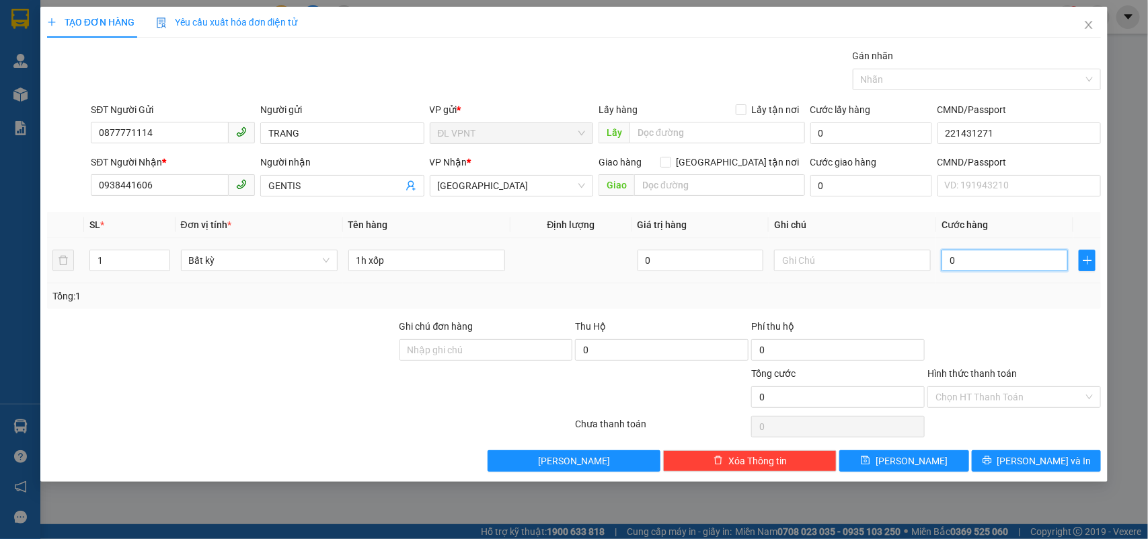
type input "2"
type input "20"
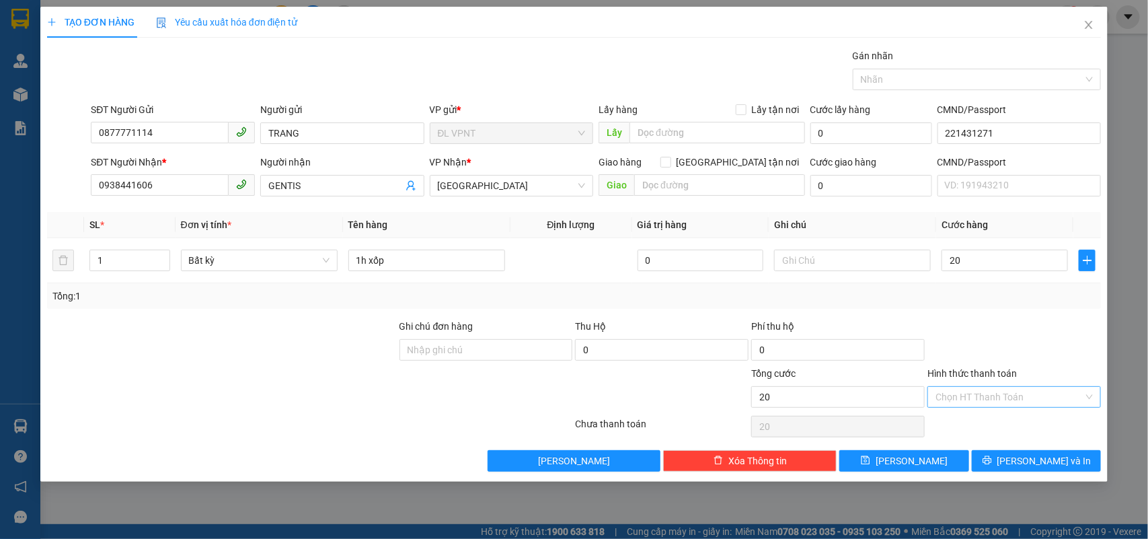
type input "20.000"
click at [1007, 405] on input "Hình thức thanh toán" at bounding box center [1009, 397] width 148 height 20
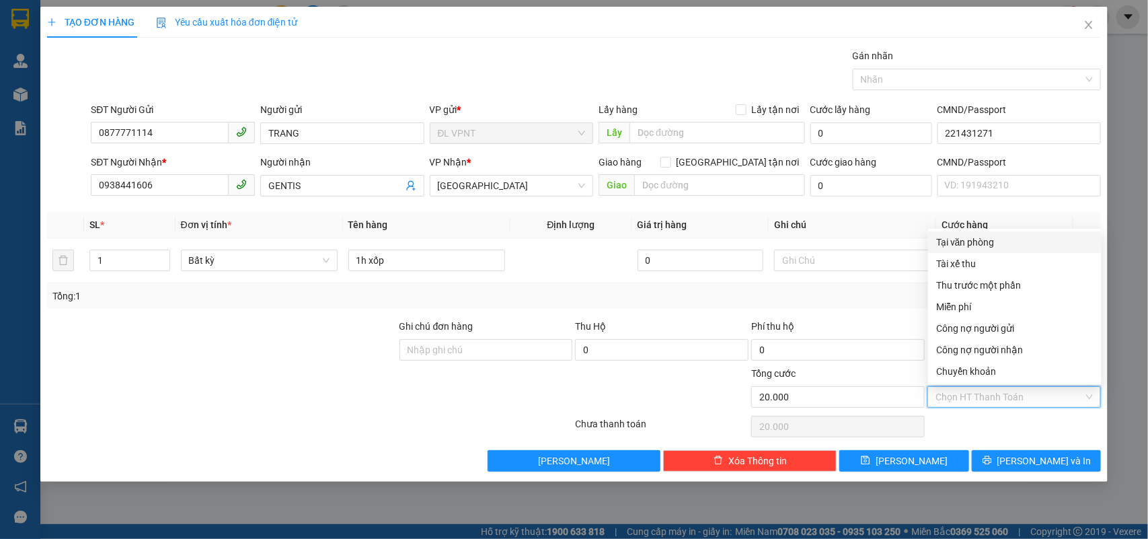
click at [1007, 243] on div "Tại văn phòng" at bounding box center [1014, 242] width 157 height 15
type input "0"
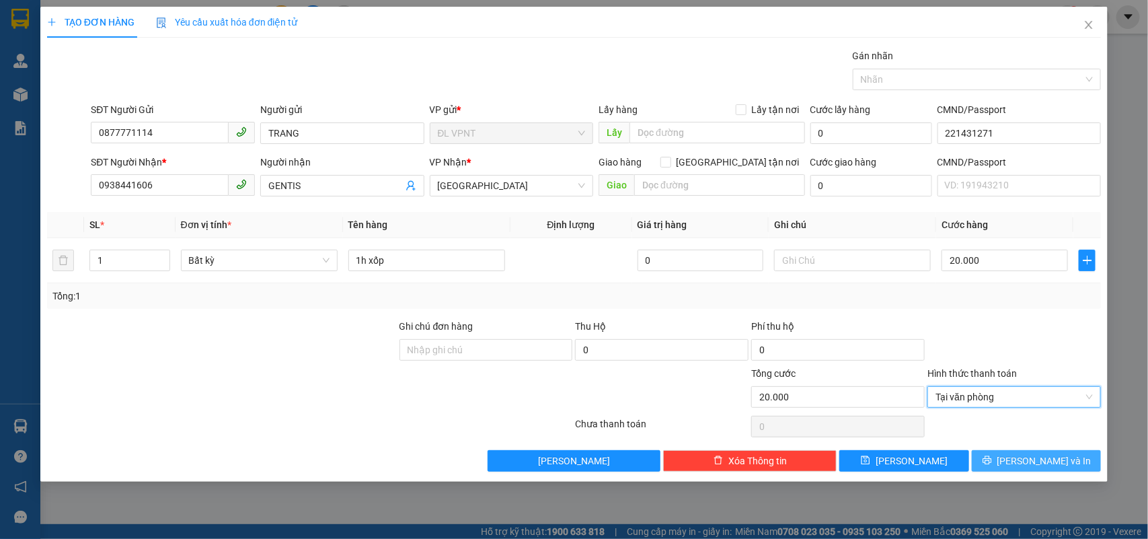
click at [1000, 471] on button "[PERSON_NAME] và In" at bounding box center [1036, 461] width 129 height 22
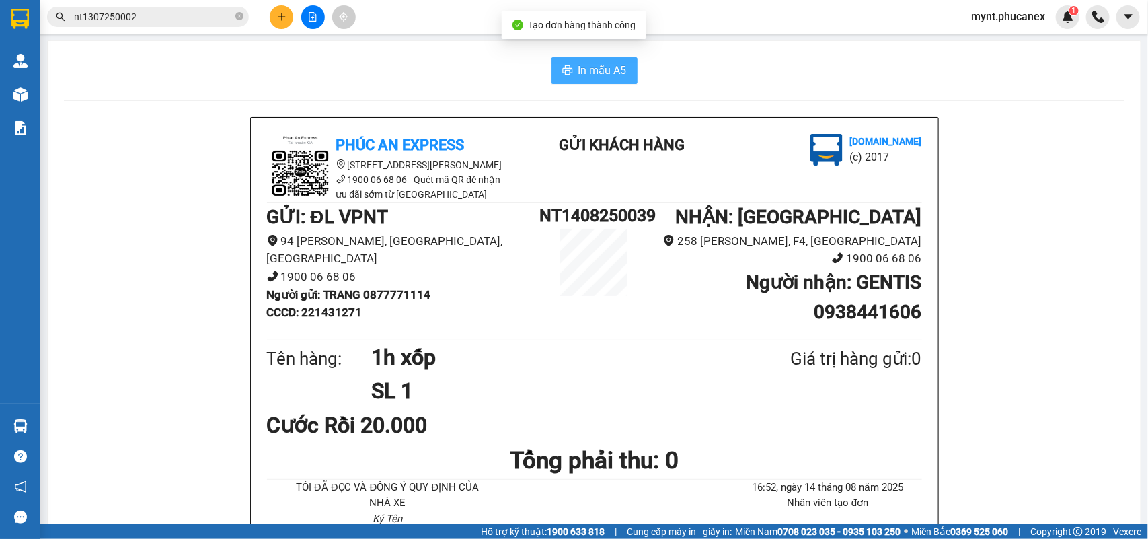
click at [598, 68] on span "In mẫu A5" at bounding box center [602, 70] width 48 height 17
click at [167, 22] on input "nt1307250002" at bounding box center [153, 16] width 159 height 15
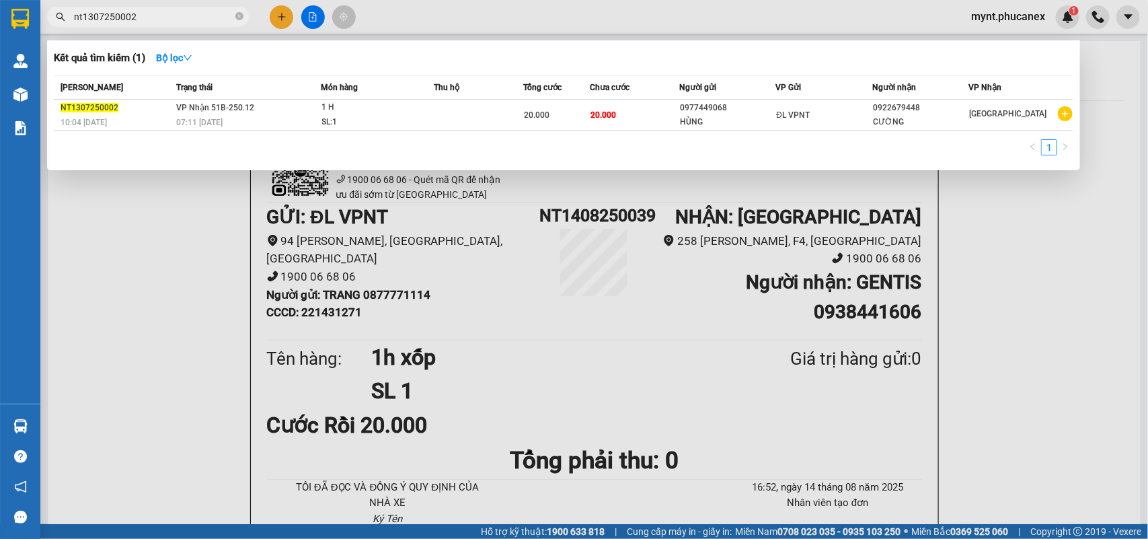
click at [200, 278] on div at bounding box center [574, 269] width 1148 height 539
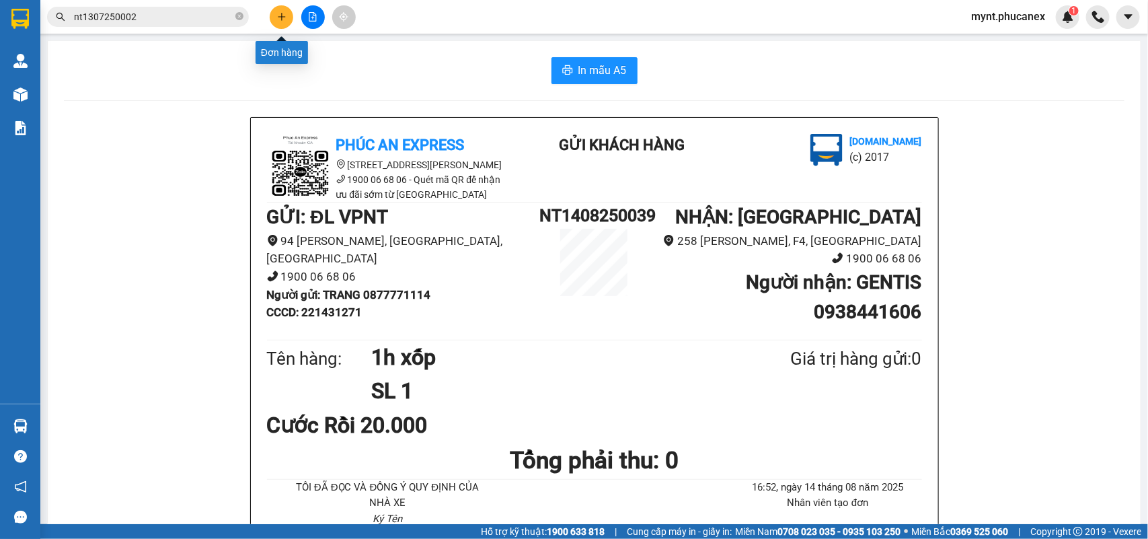
click at [282, 12] on icon "plus" at bounding box center [281, 16] width 9 height 9
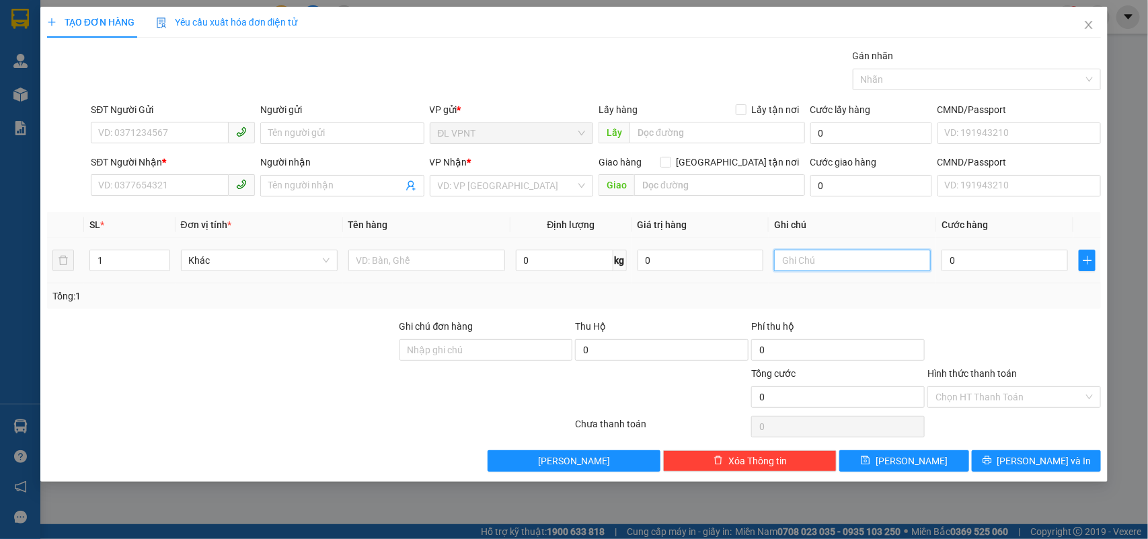
click at [802, 261] on input "text" at bounding box center [852, 260] width 157 height 22
click at [176, 136] on input "SĐT Người Gửi" at bounding box center [160, 133] width 138 height 22
type input "0908132542"
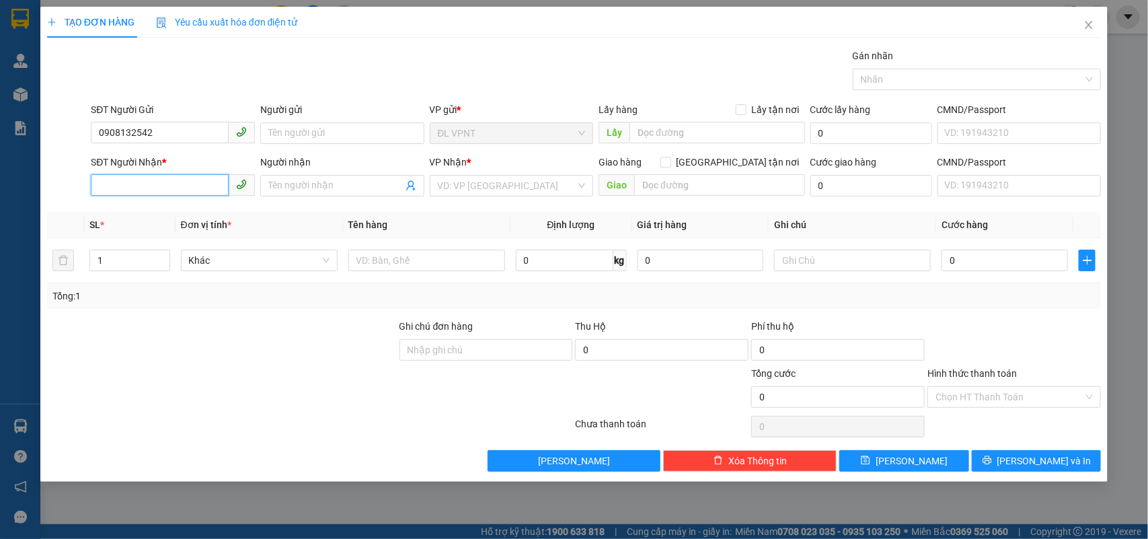
click at [206, 188] on input "SĐT Người Nhận *" at bounding box center [160, 185] width 138 height 22
type input "0935763070"
click at [169, 223] on div "0935763070 - TRÂN" at bounding box center [173, 213] width 164 height 22
type input "TRÂN"
type input "0935763070"
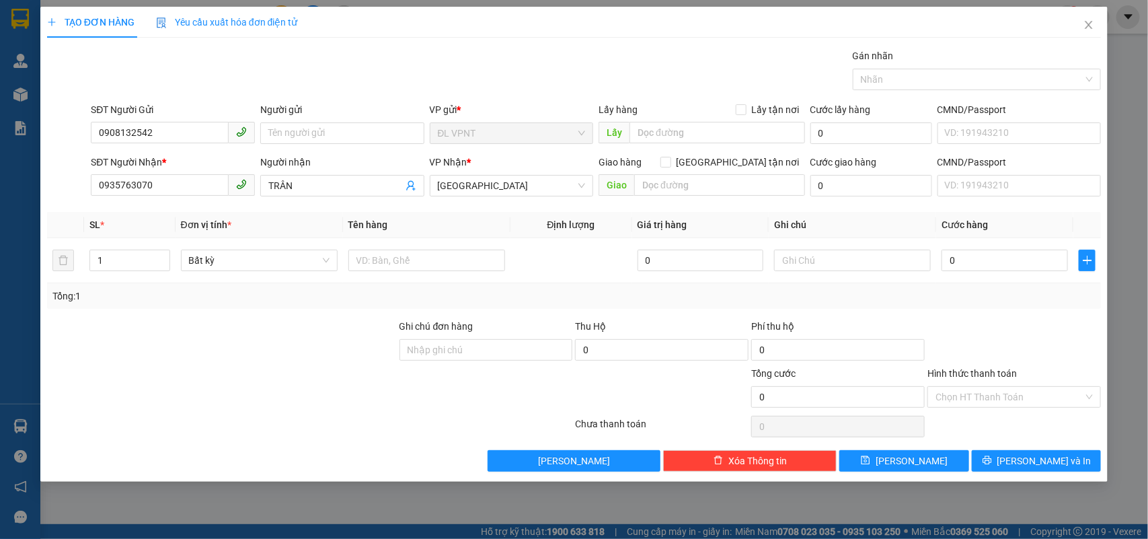
click at [330, 109] on div "Người gửi" at bounding box center [342, 109] width 164 height 15
click at [330, 122] on input "Người gửi" at bounding box center [342, 133] width 164 height 22
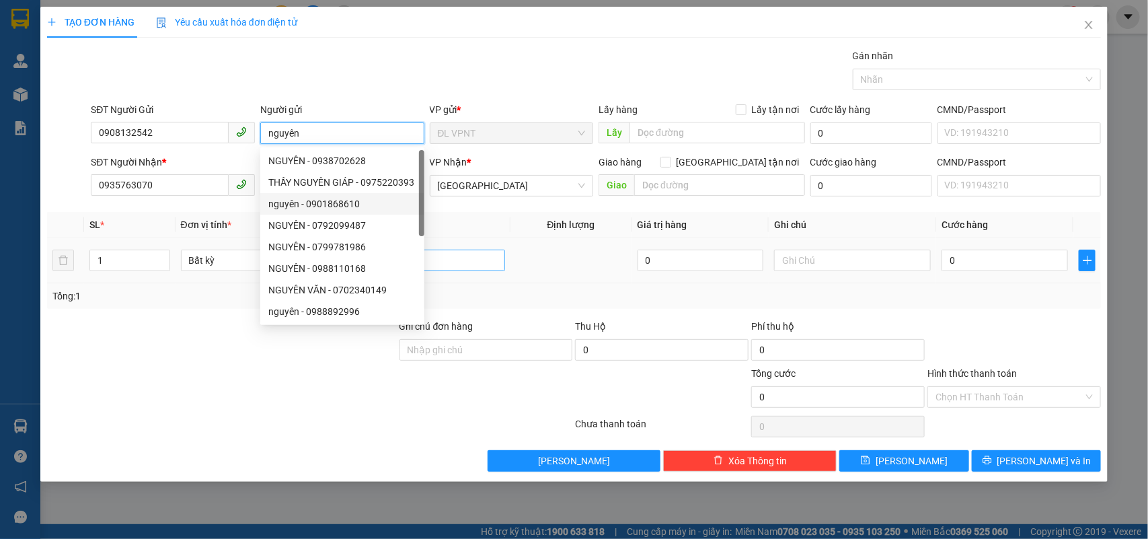
type input "nguyên"
click at [465, 263] on input "text" at bounding box center [426, 260] width 157 height 22
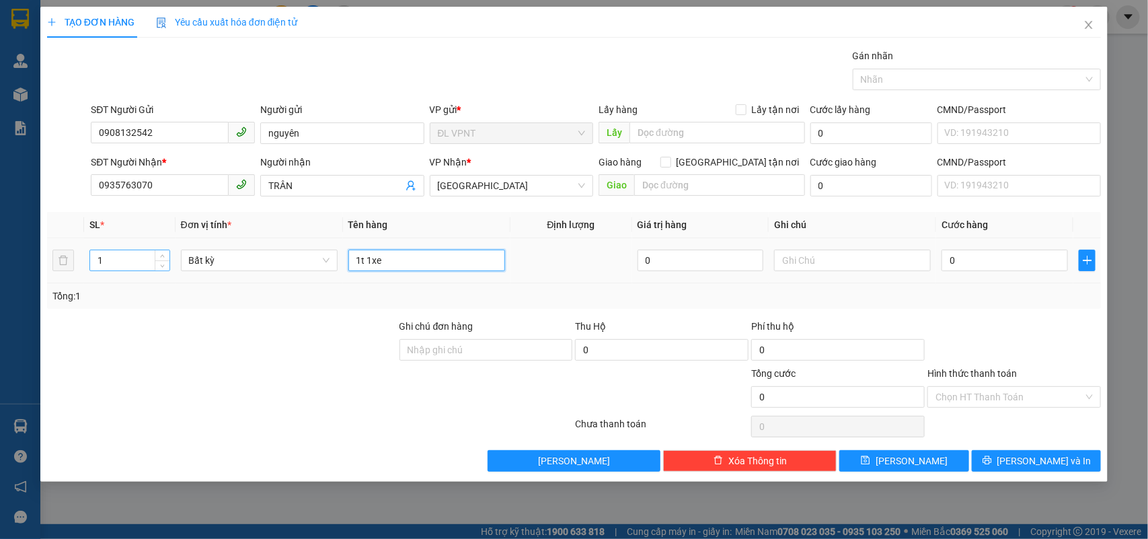
type input "1t 1xe"
drag, startPoint x: 128, startPoint y: 256, endPoint x: 27, endPoint y: 259, distance: 100.9
click at [27, 259] on div "TẠO ĐƠN HÀNG Yêu cầu xuất hóa đơn điện tử Transit Pickup Surcharge Ids Transit …" at bounding box center [574, 269] width 1148 height 539
type input "2"
click at [446, 258] on input "1t 1xe" at bounding box center [426, 260] width 157 height 22
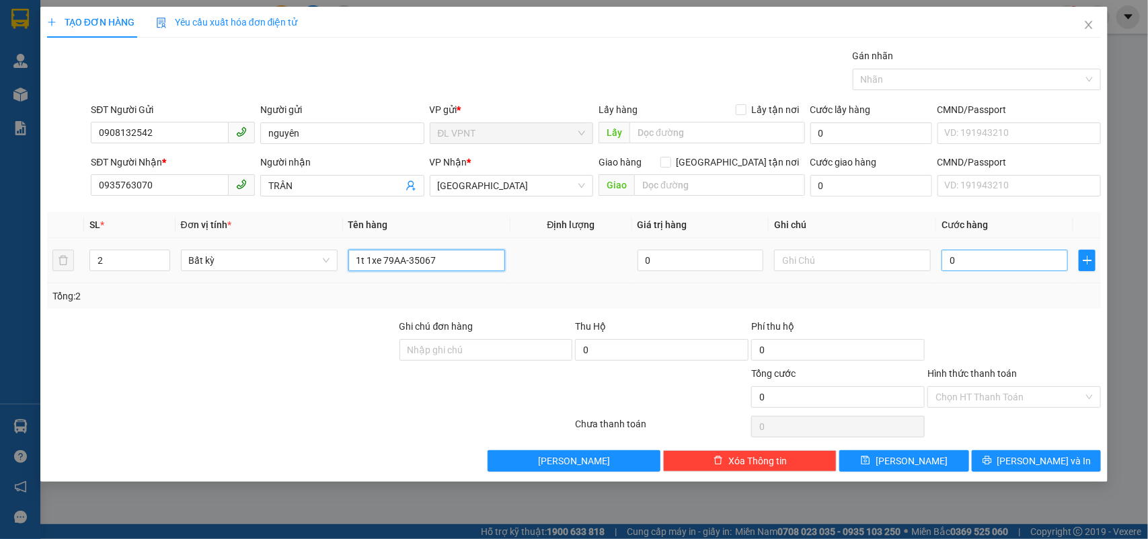
type input "1t 1xe 79AA-35067"
click at [970, 270] on input "0" at bounding box center [1004, 260] width 126 height 22
type input "6"
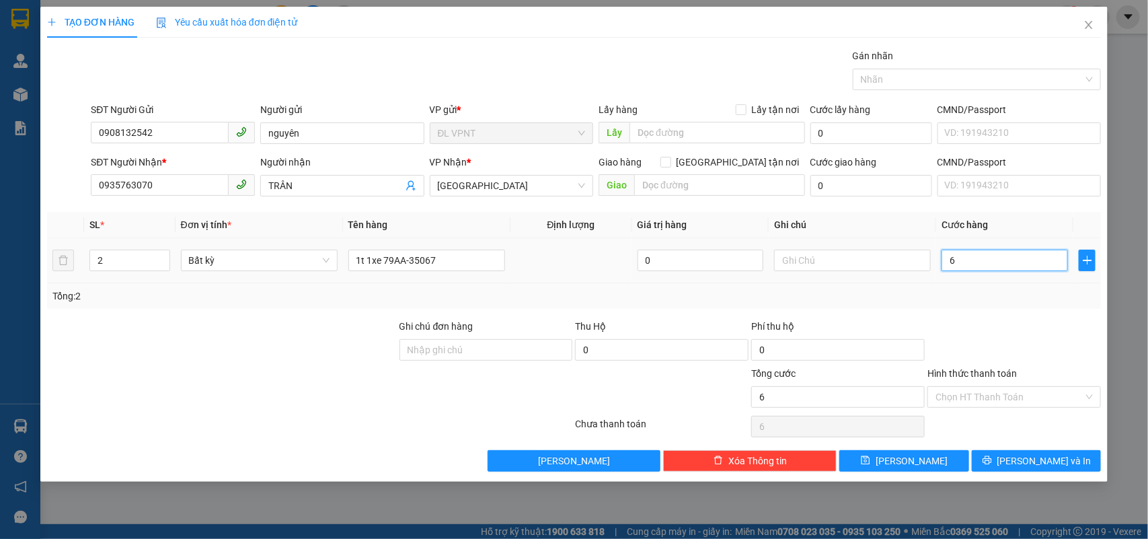
type input "64"
type input "640"
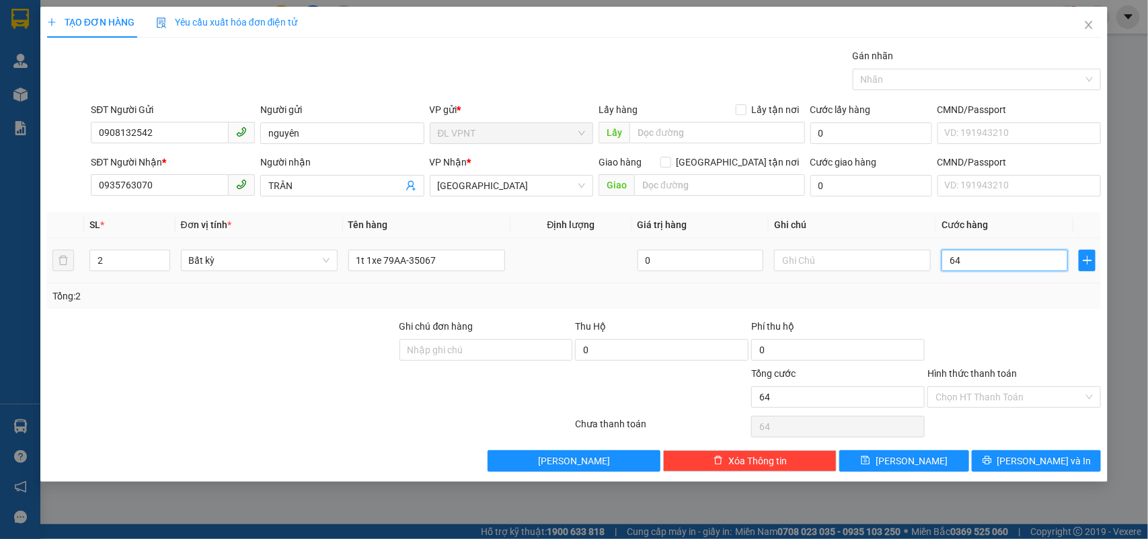
type input "640"
type input "640.000"
click at [826, 260] on input "text" at bounding box center [852, 260] width 157 height 22
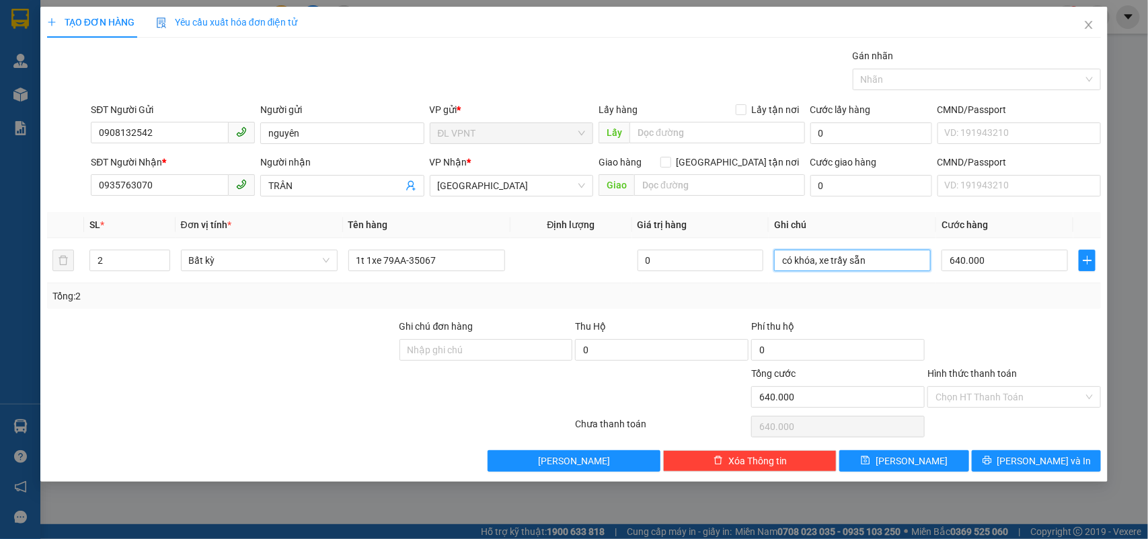
type input "có khóa, xe trầy sẵn"
click at [1004, 348] on div at bounding box center [1014, 342] width 176 height 47
click at [983, 404] on input "Hình thức thanh toán" at bounding box center [1009, 397] width 148 height 20
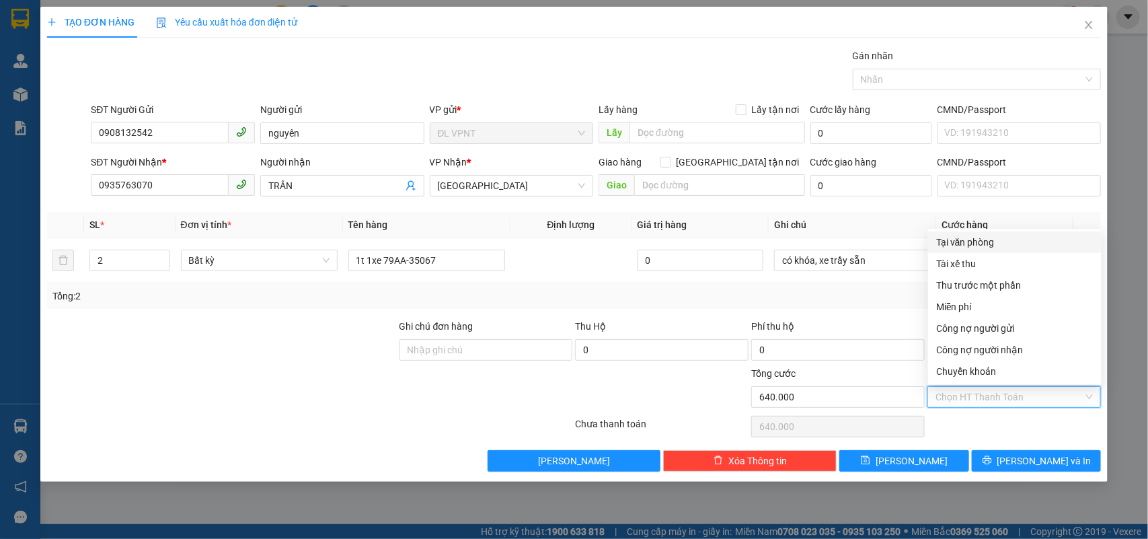
click at [1031, 242] on div "Tại văn phòng" at bounding box center [1014, 242] width 157 height 15
type input "0"
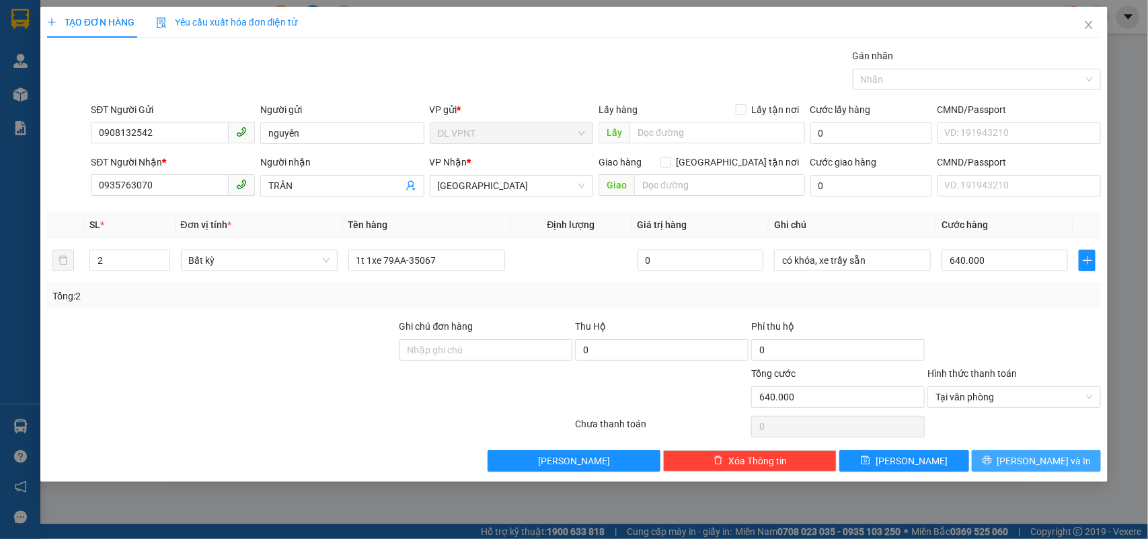
click at [989, 461] on button "[PERSON_NAME] và In" at bounding box center [1036, 461] width 129 height 22
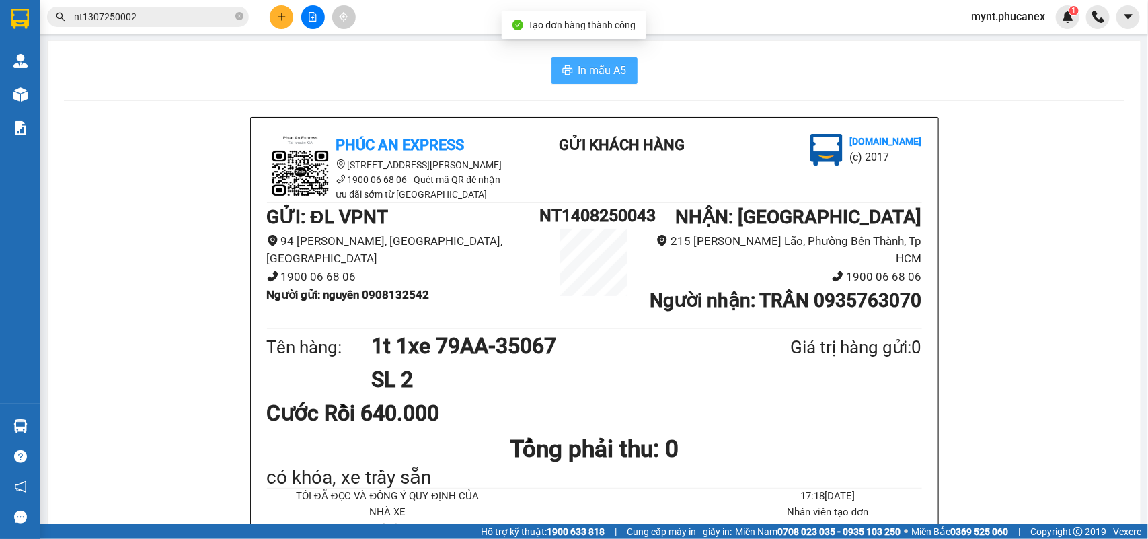
click at [562, 61] on button "In mẫu A5" at bounding box center [594, 70] width 86 height 27
click at [286, 15] on icon "plus" at bounding box center [281, 16] width 9 height 9
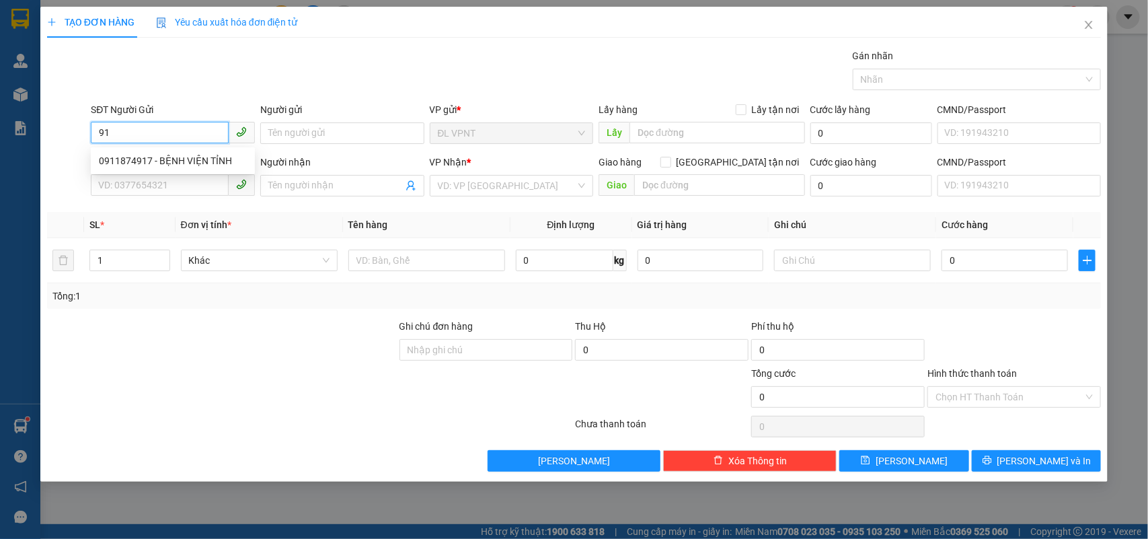
type input "9"
drag, startPoint x: 113, startPoint y: 124, endPoint x: 82, endPoint y: 130, distance: 31.4
click at [82, 130] on div "SĐT Người Gửi 179 Người gửi Tên người gửi VP gửi * ĐL VPNT Lấy hàng Lấy tận nơi…" at bounding box center [574, 125] width 1057 height 47
type input "9"
click at [160, 162] on div "0582220519 - điện 3 nt" at bounding box center [173, 160] width 148 height 15
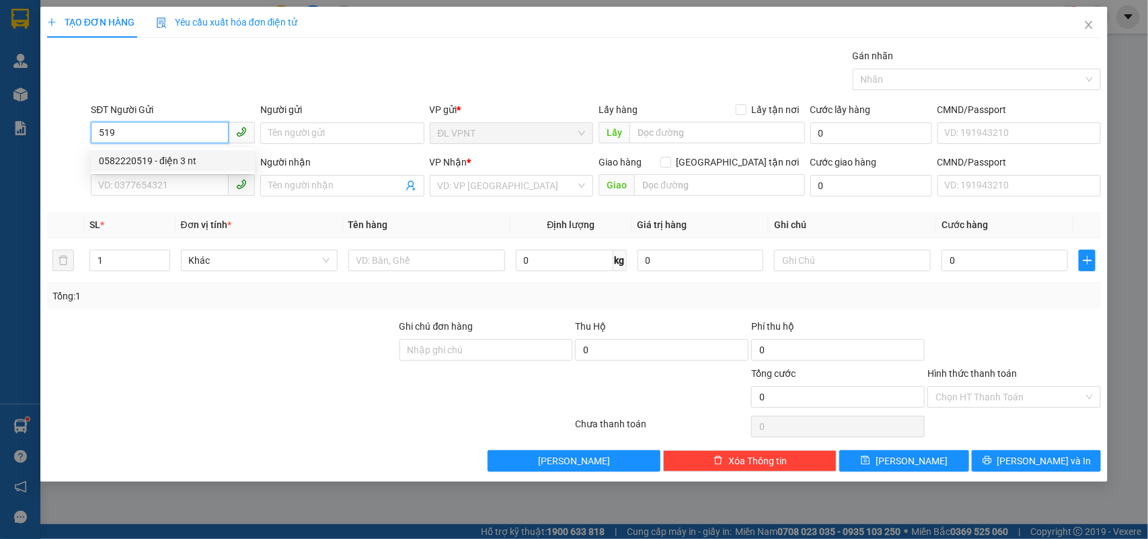
type input "0582220519"
type input "điện 3 nt"
type input "02822211169"
type input "ĐIỆN 3"
type input "Q3"
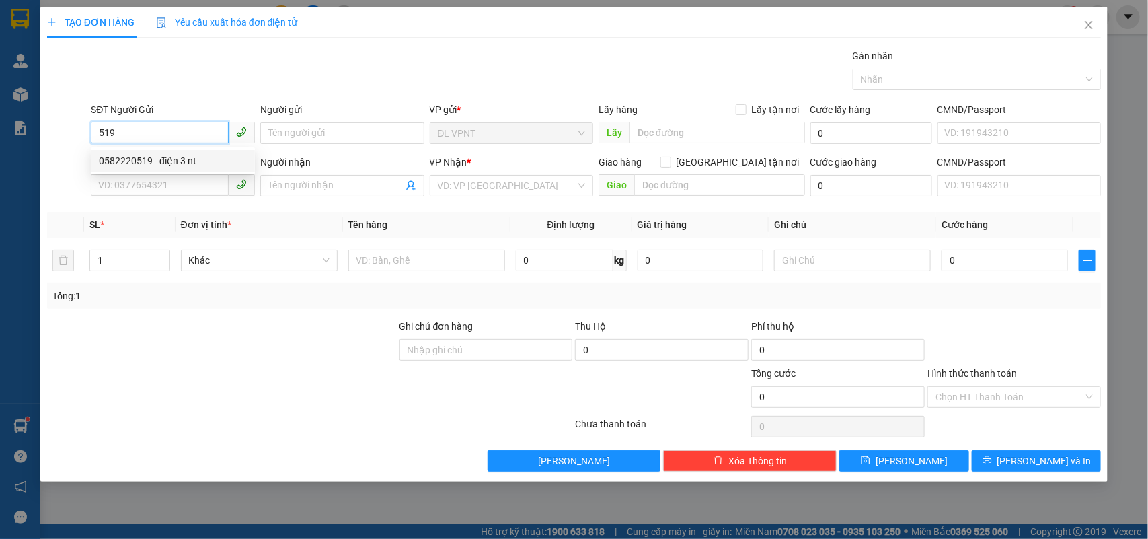
type input "40.000"
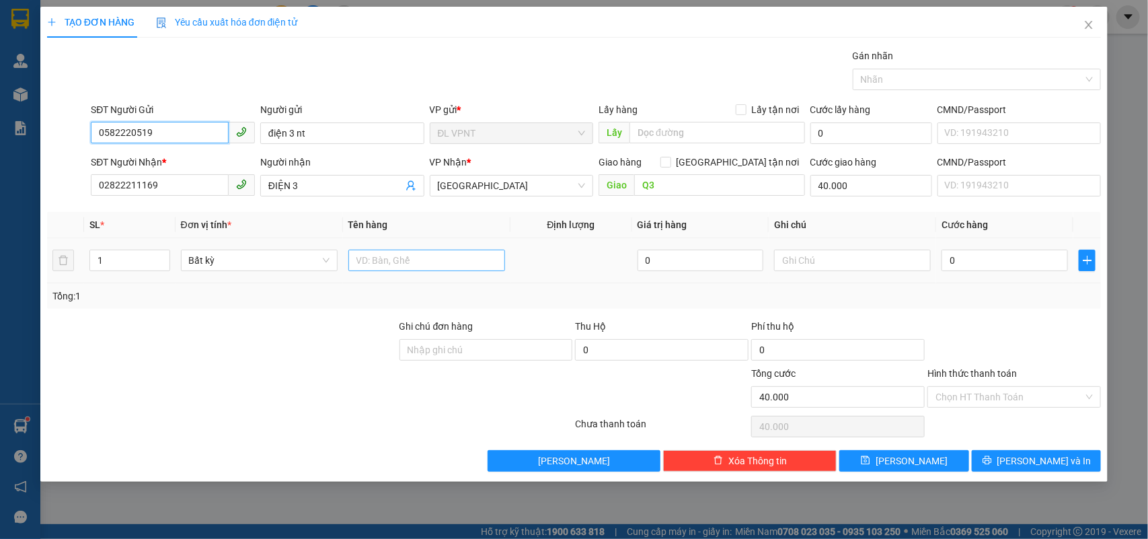
type input "0582220519"
click at [400, 261] on input "text" at bounding box center [426, 260] width 157 height 22
type input "1h"
click at [787, 258] on input "text" at bounding box center [852, 260] width 157 height 22
type input "công nợ"
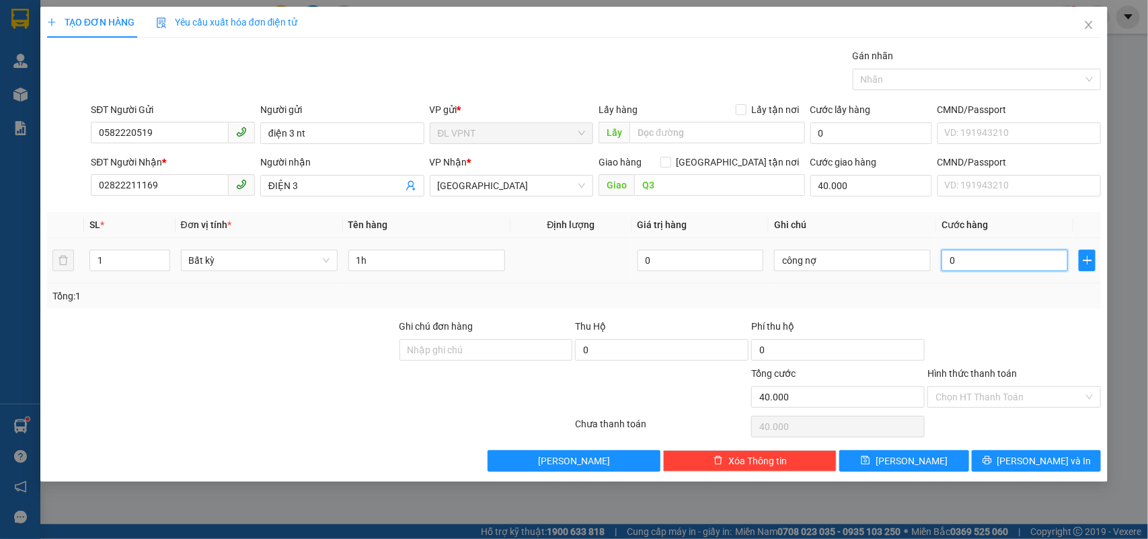
click at [1009, 264] on input "0" at bounding box center [1004, 260] width 126 height 22
click at [992, 459] on icon "printer" at bounding box center [986, 459] width 9 height 9
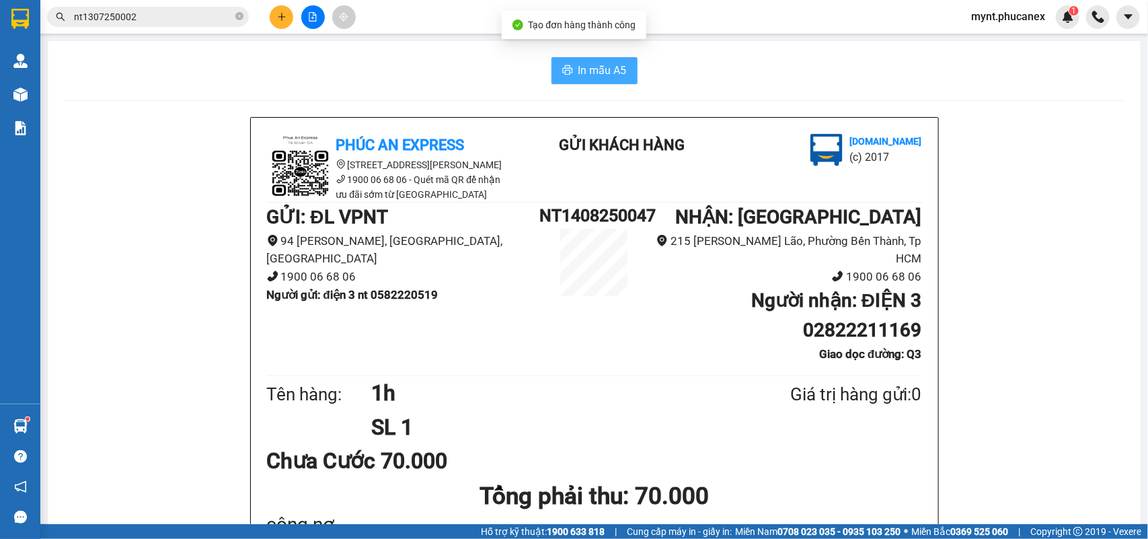
click at [595, 65] on span "In mẫu A5" at bounding box center [602, 70] width 48 height 17
click at [274, 15] on button at bounding box center [282, 17] width 24 height 24
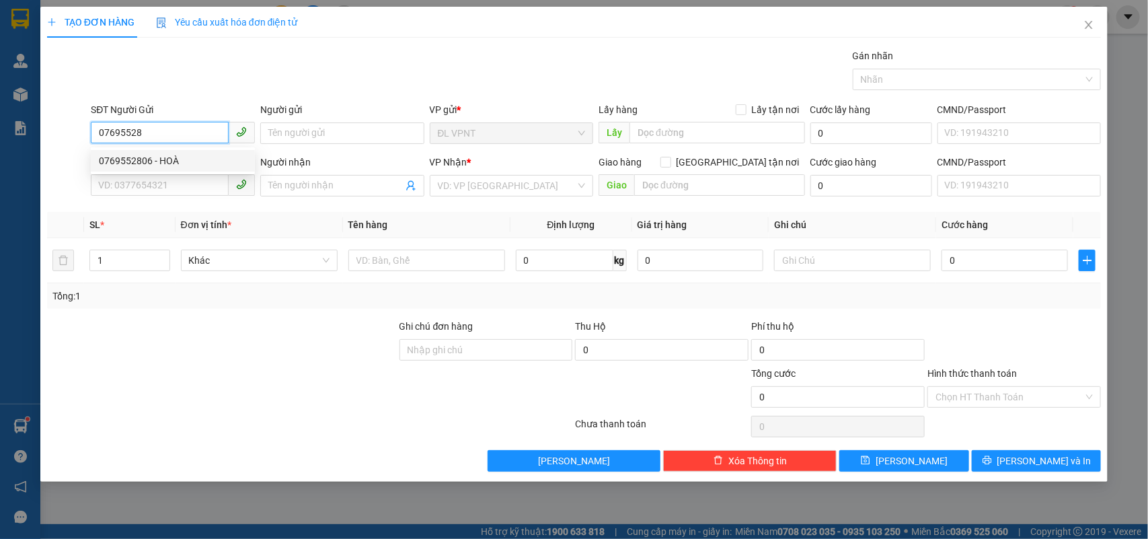
click at [151, 165] on div "0769552806 - HOÀ" at bounding box center [173, 160] width 148 height 15
type input "0769552806"
type input "HOÀ"
type input "0947779168"
type input "HẰNG"
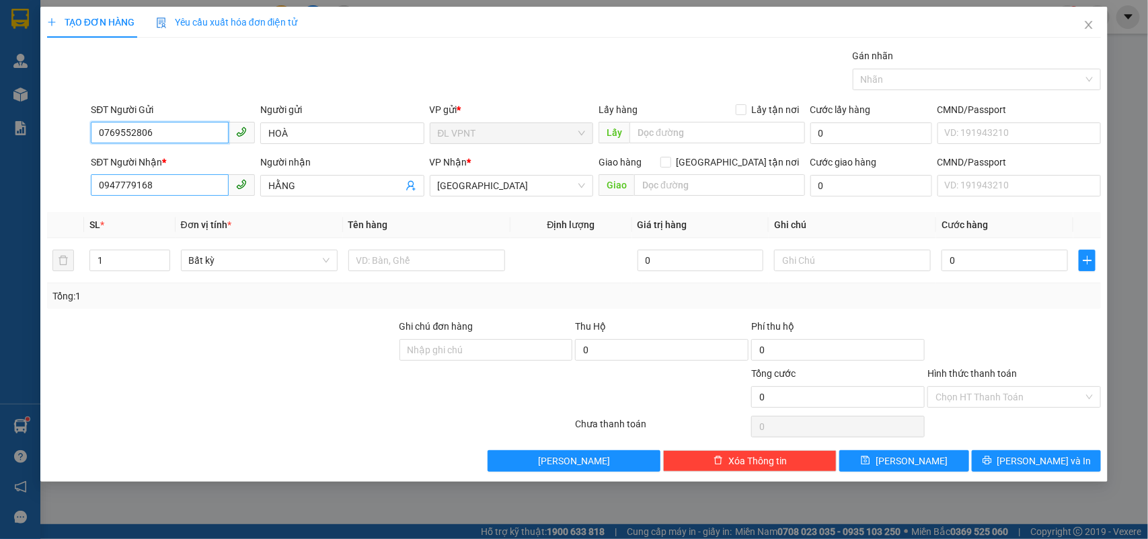
type input "0769552806"
drag, startPoint x: 166, startPoint y: 188, endPoint x: 0, endPoint y: 59, distance: 210.4
click at [0, 59] on div "TẠO ĐƠN HÀNG Yêu cầu xuất hóa đơn điện tử Transit Pickup Surcharge Ids Transit …" at bounding box center [574, 269] width 1148 height 539
type input "0909882288"
click at [130, 214] on div "0909882288 - SƠN" at bounding box center [173, 213] width 148 height 15
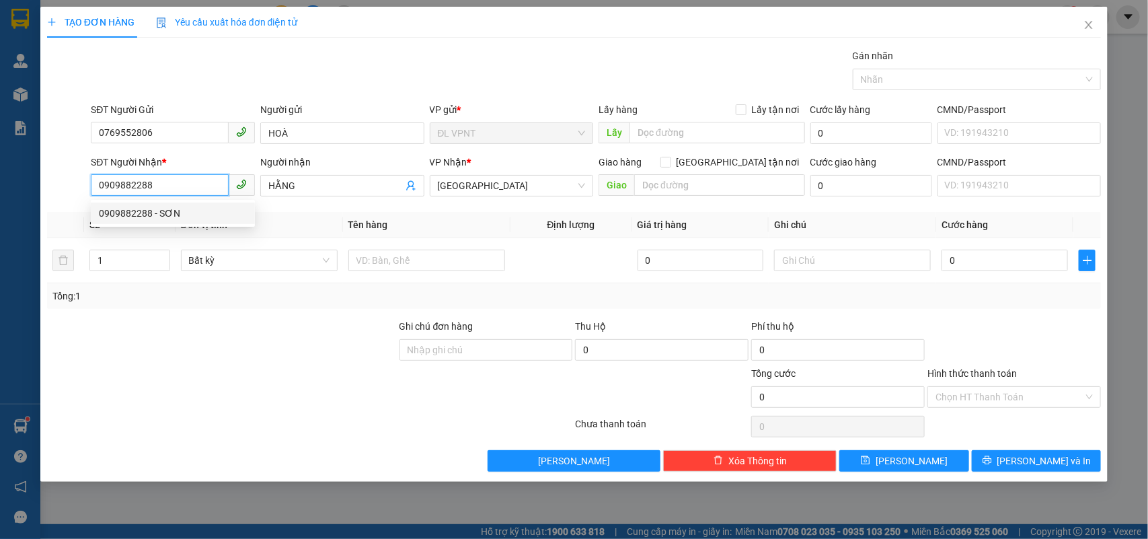
type input "SƠN"
type input "0909882288"
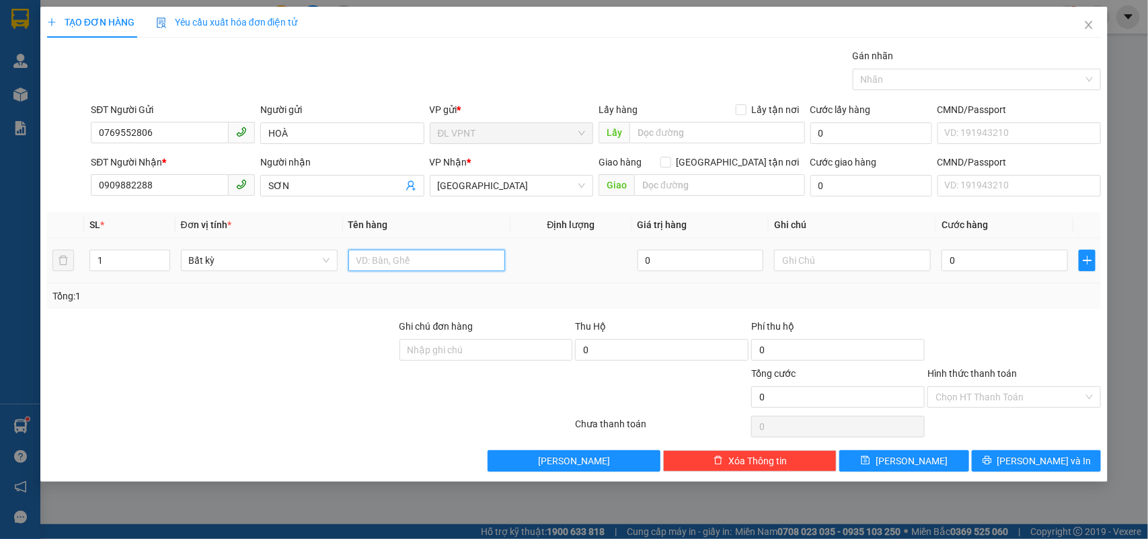
click at [449, 263] on input "text" at bounding box center [426, 260] width 157 height 22
type input "1tx"
click at [1016, 270] on input "0" at bounding box center [1004, 260] width 126 height 22
type input "4"
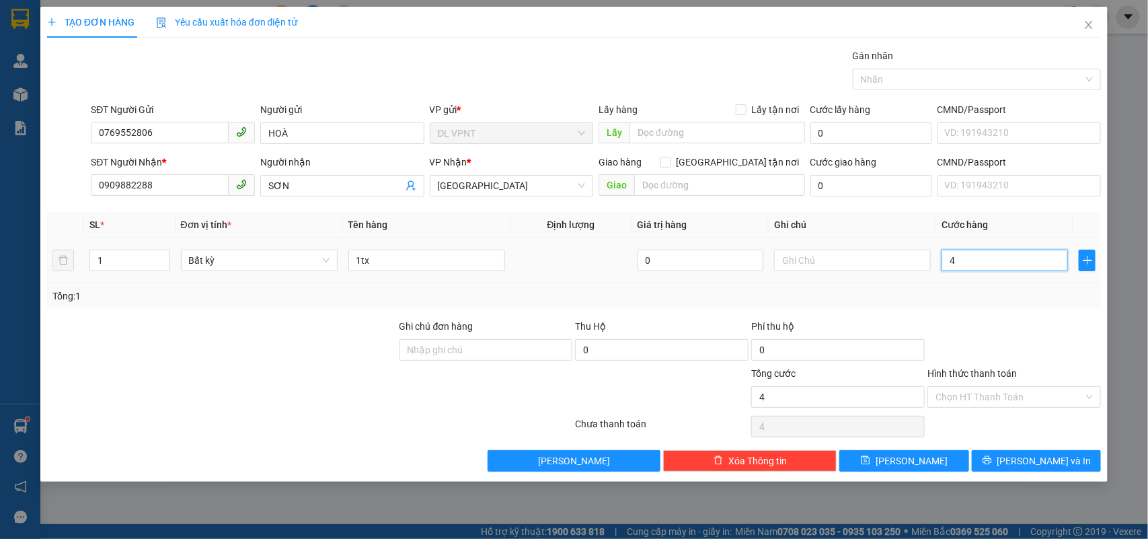
type input "4"
type input "40"
click at [1054, 453] on button "[PERSON_NAME] và In" at bounding box center [1036, 461] width 129 height 22
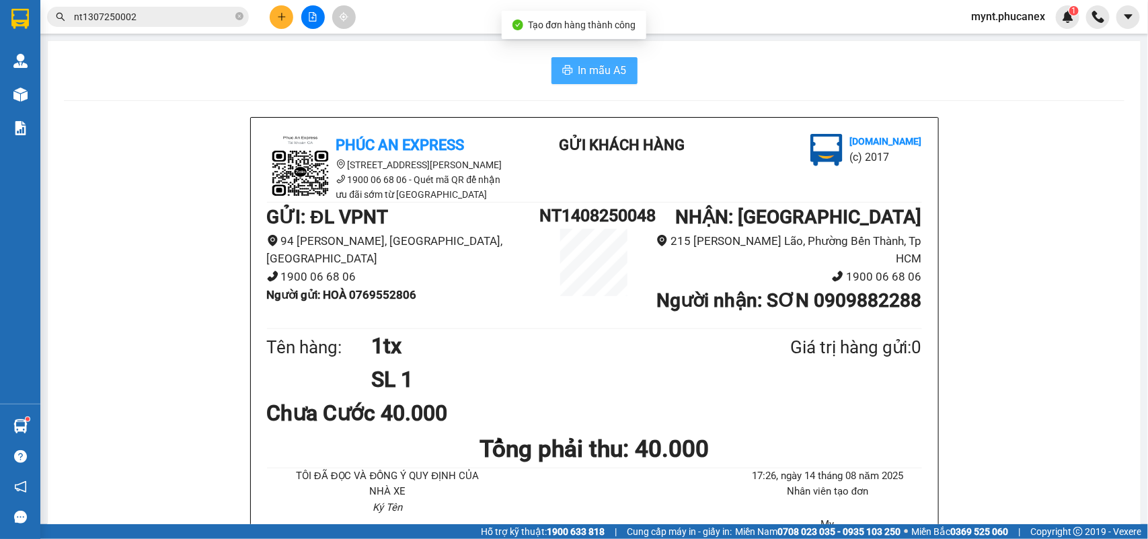
click at [562, 75] on icon "printer" at bounding box center [567, 70] width 11 height 11
click at [197, 20] on input "nt1307250002" at bounding box center [153, 16] width 159 height 15
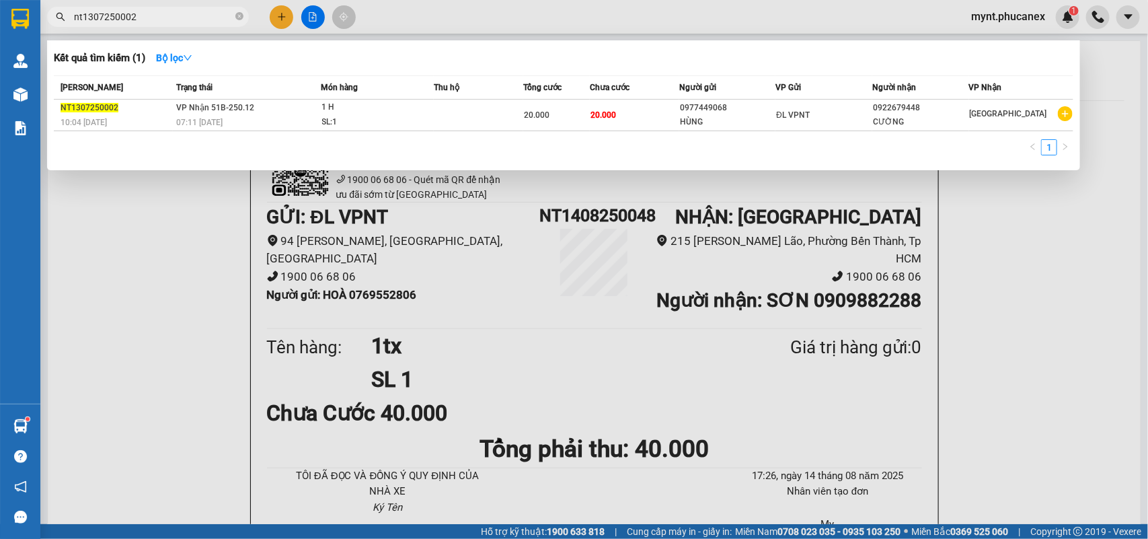
click at [196, 20] on input "nt1307250002" at bounding box center [153, 16] width 159 height 15
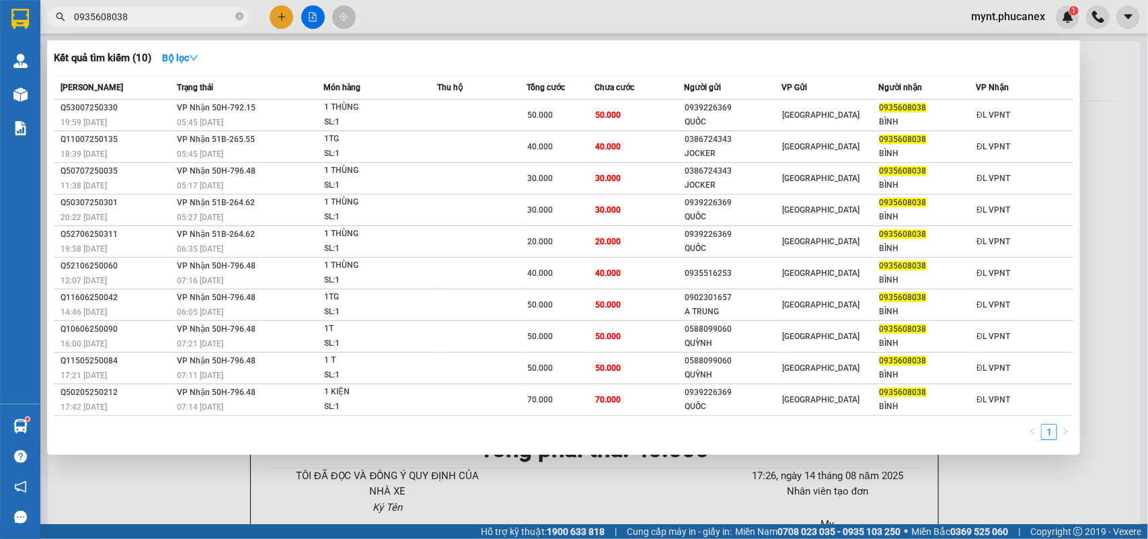
click at [92, 22] on input "0935608038" at bounding box center [153, 16] width 159 height 15
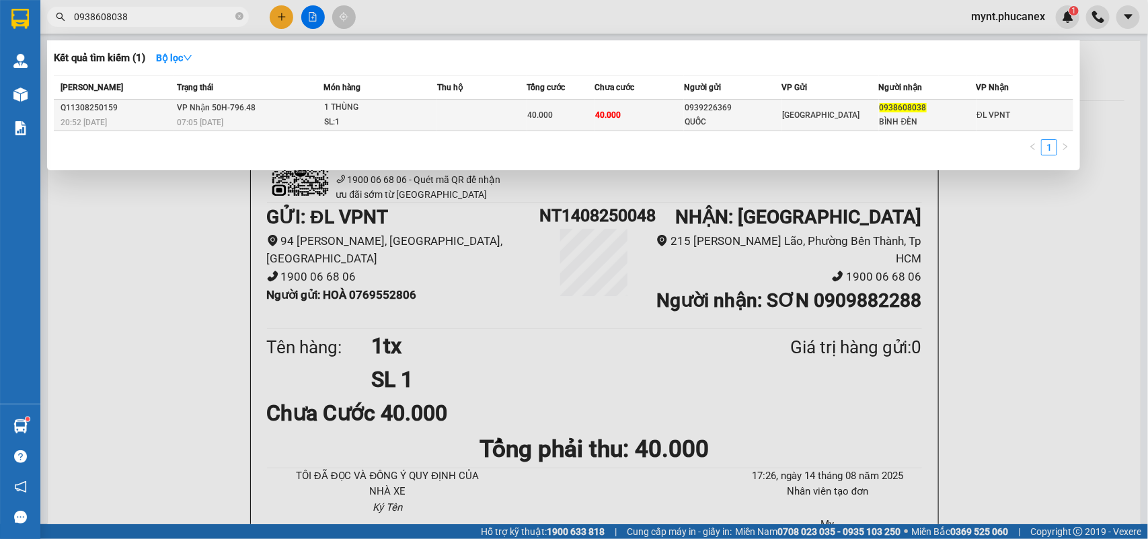
type input "0938608038"
click at [268, 102] on td "VP Nhận 50H-796.48 07:05 - 14/08" at bounding box center [248, 116] width 150 height 32
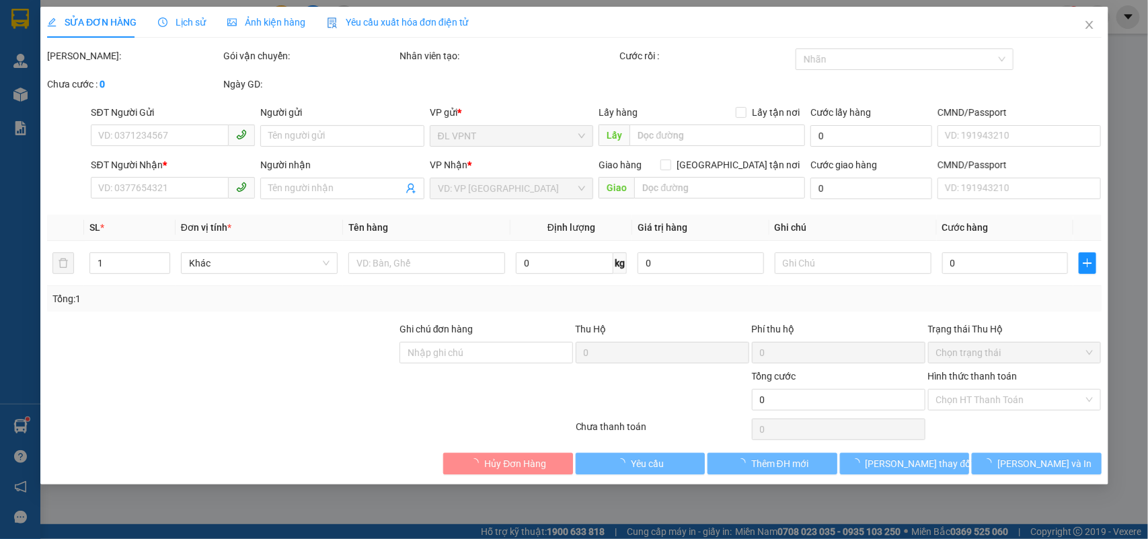
type input "0939226369"
type input "QUỐC"
type input "0938608038"
type input "BÌNH ĐÈN"
type input "40.000"
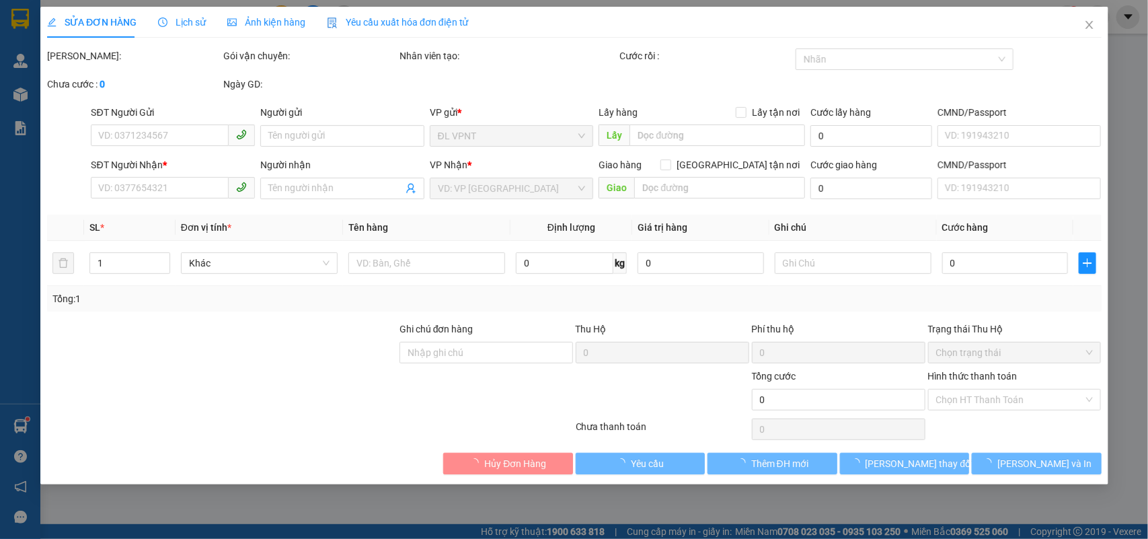
type input "40.000"
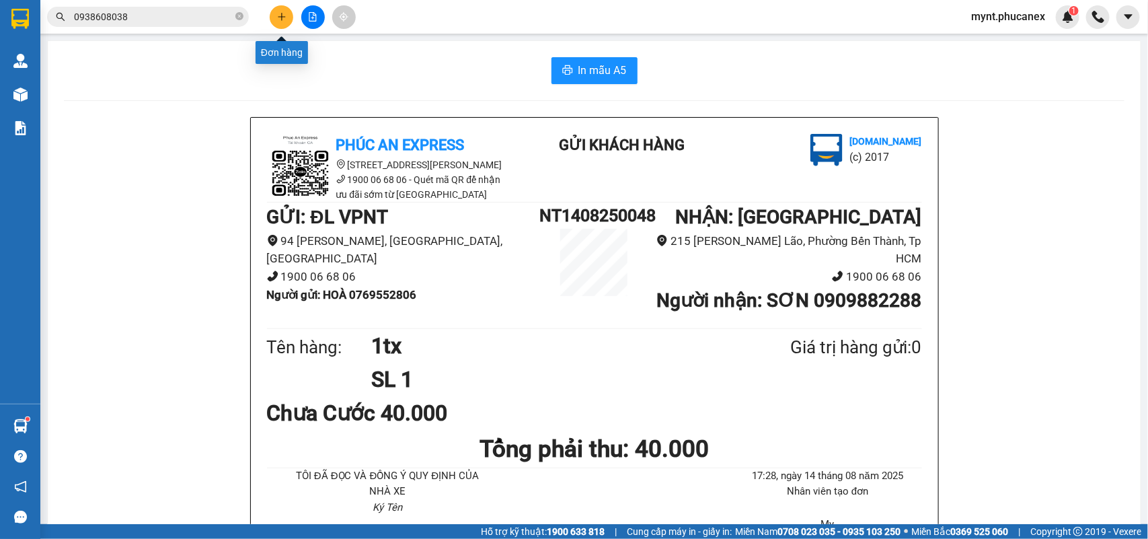
click at [281, 17] on icon "plus" at bounding box center [281, 16] width 1 height 7
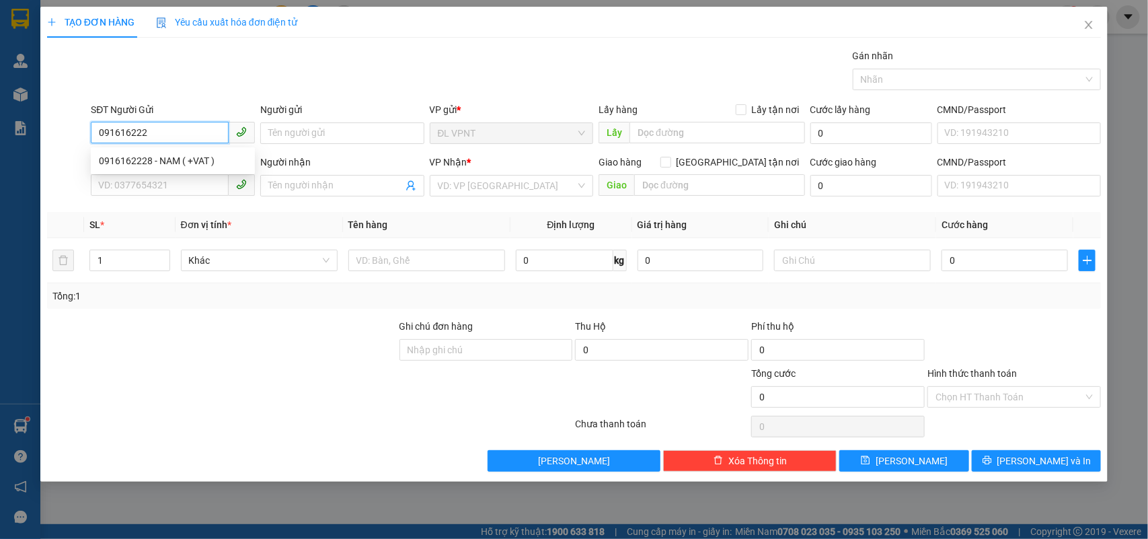
type input "0916162228"
click at [152, 159] on div "0916162228 - NAM ( +VAT )" at bounding box center [173, 160] width 148 height 15
type input "NAM ( +VAT )"
type input "0916162228"
type input "NAM ( +VAT )"
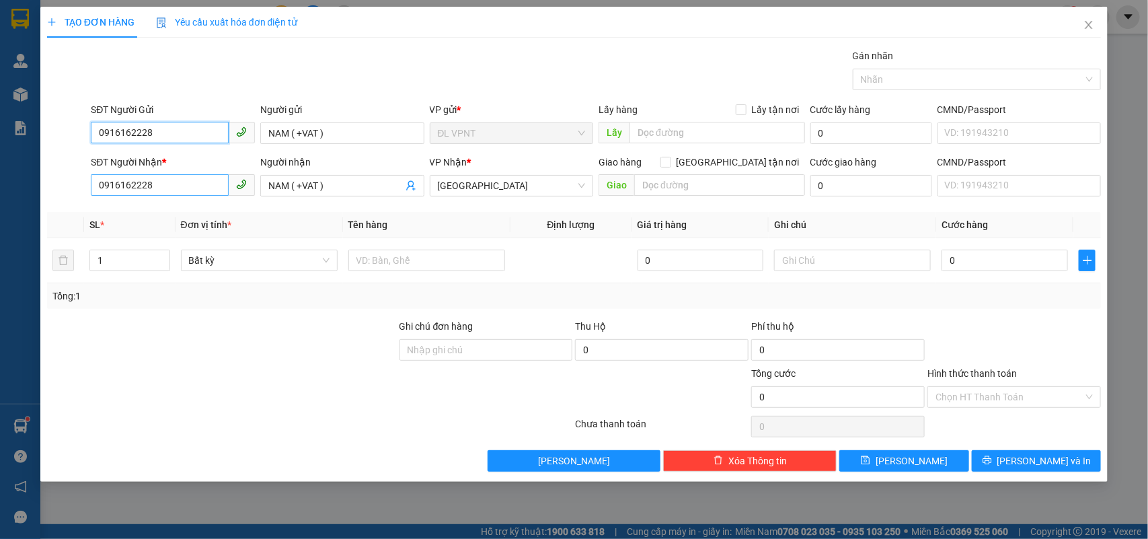
type input "0916162228"
drag, startPoint x: 176, startPoint y: 183, endPoint x: 0, endPoint y: 173, distance: 176.4
click at [0, 173] on div "TẠO ĐƠN HÀNG Yêu cầu xuất hóa đơn điện tử Transit Pickup Surcharge Ids Transit …" at bounding box center [574, 269] width 1148 height 539
type input "0911595979"
drag, startPoint x: 338, startPoint y: 189, endPoint x: 0, endPoint y: 126, distance: 344.0
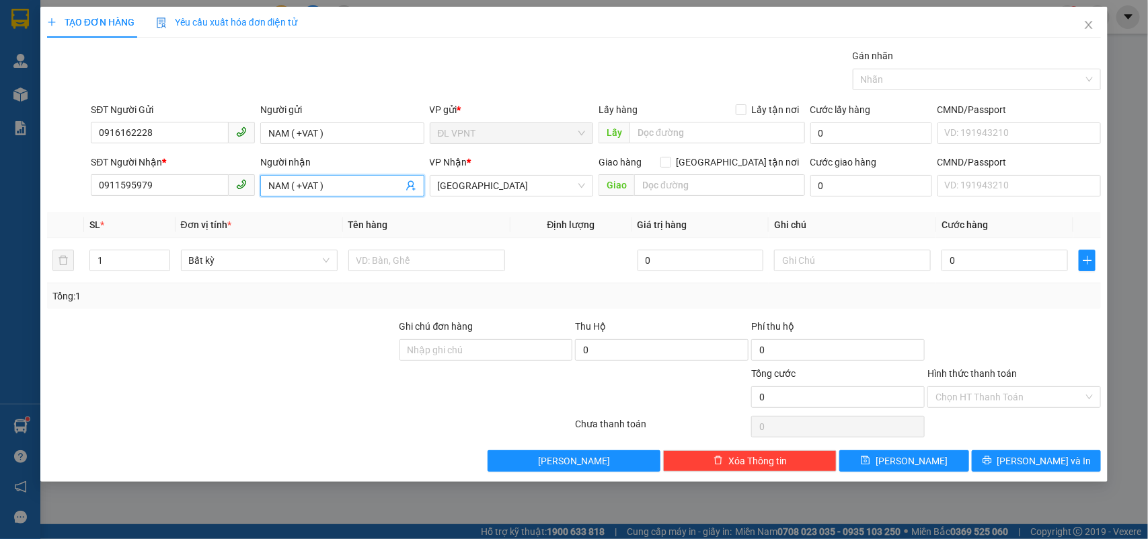
click at [0, 126] on div "TẠO ĐƠN HÀNG Yêu cầu xuất hóa đơn điện tử Transit Pickup Surcharge Ids Transit …" at bounding box center [574, 269] width 1148 height 539
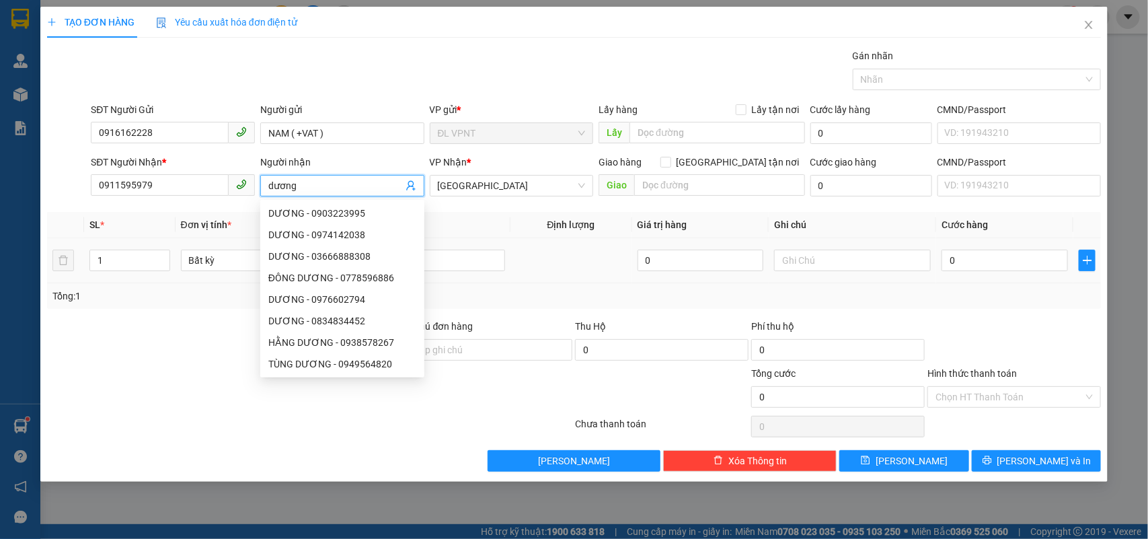
type input "dương"
click at [510, 240] on td at bounding box center [571, 260] width 122 height 45
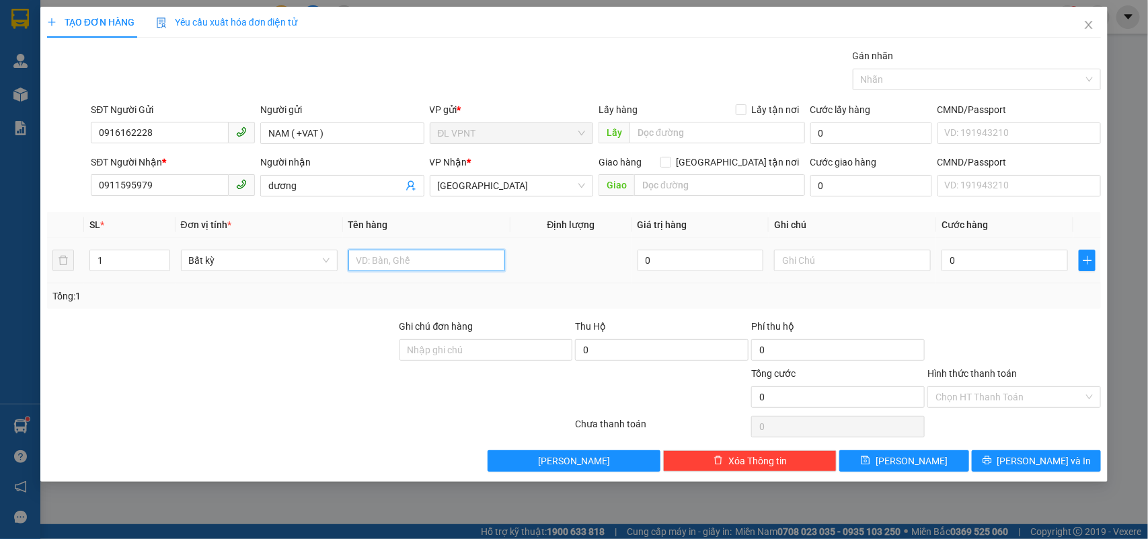
click at [478, 260] on input "text" at bounding box center [426, 260] width 157 height 22
type input "1bao"
click at [1002, 273] on div "0" at bounding box center [1004, 260] width 126 height 27
click at [999, 256] on input "0" at bounding box center [1004, 260] width 126 height 22
type input "6"
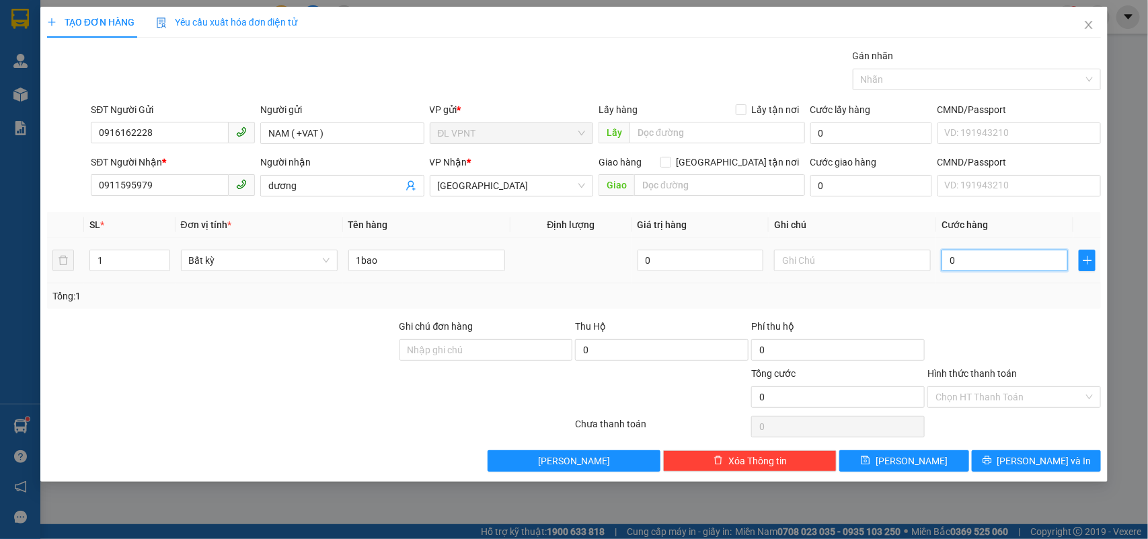
type input "6"
type input "60"
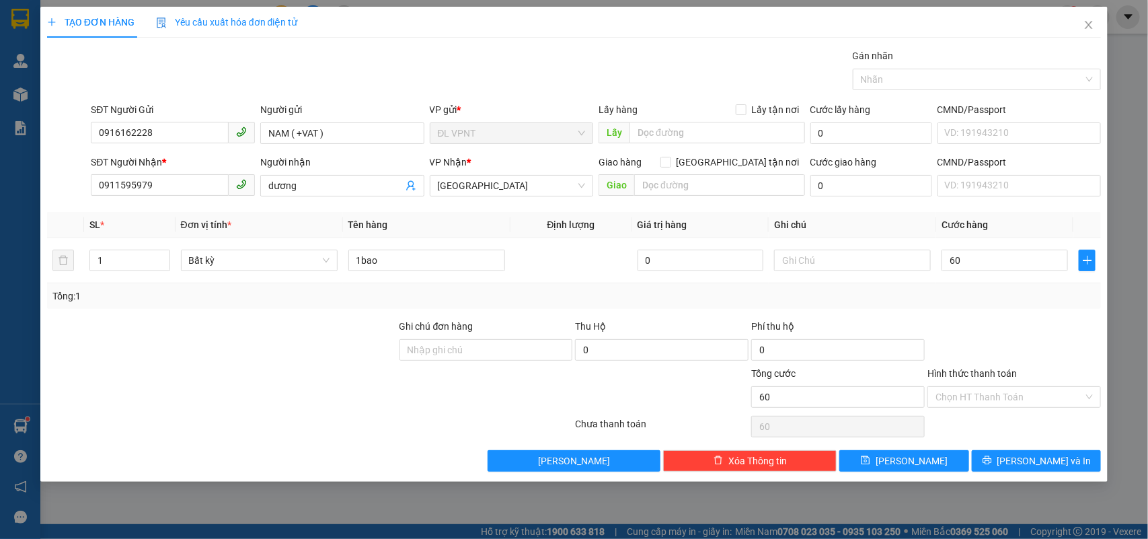
type input "60.000"
click at [307, 350] on div at bounding box center [222, 342] width 352 height 47
click at [865, 271] on input "text" at bounding box center [852, 260] width 157 height 22
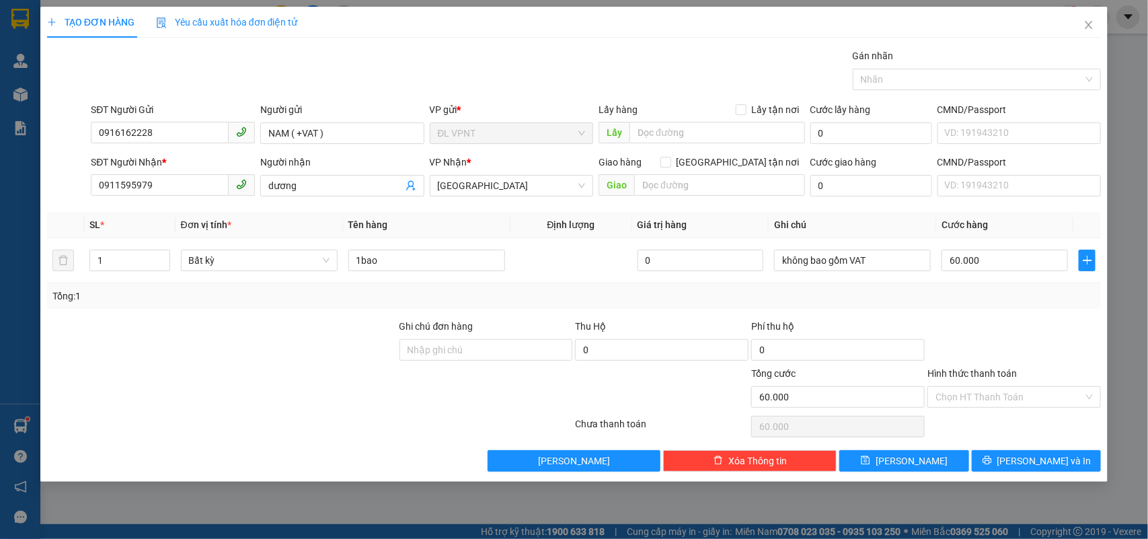
click at [1013, 474] on div "TẠO ĐƠN HÀNG Yêu cầu xuất hóa đơn điện tử Transit Pickup Surcharge Ids Transit …" at bounding box center [574, 244] width 1068 height 475
click at [886, 262] on input "không bao gồm VAT" at bounding box center [852, 260] width 157 height 22
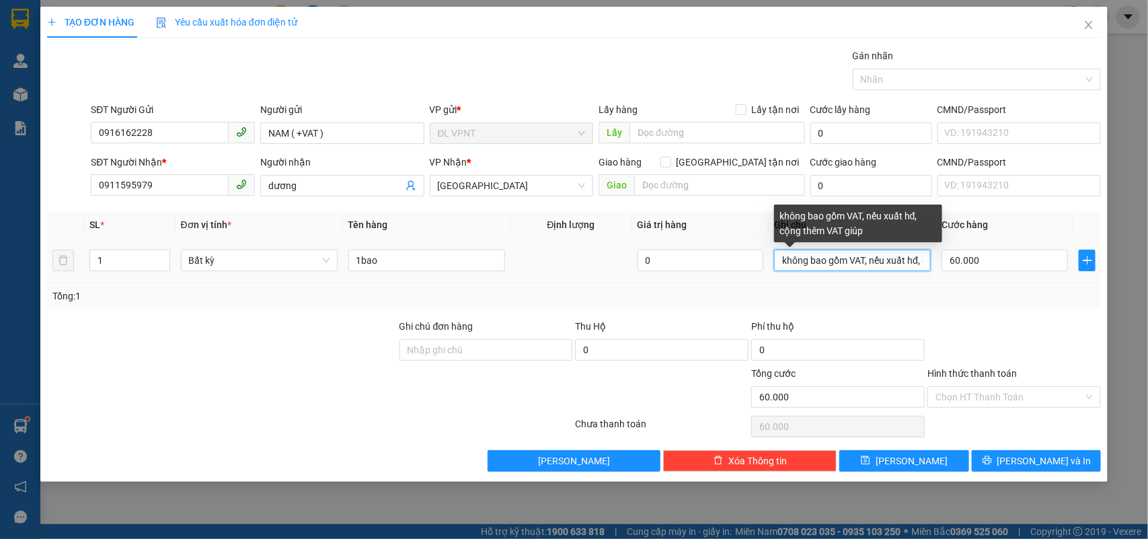
type input "không bao gồm VAT, nếu xuất hđ, cộng thêm VAT giúp e"
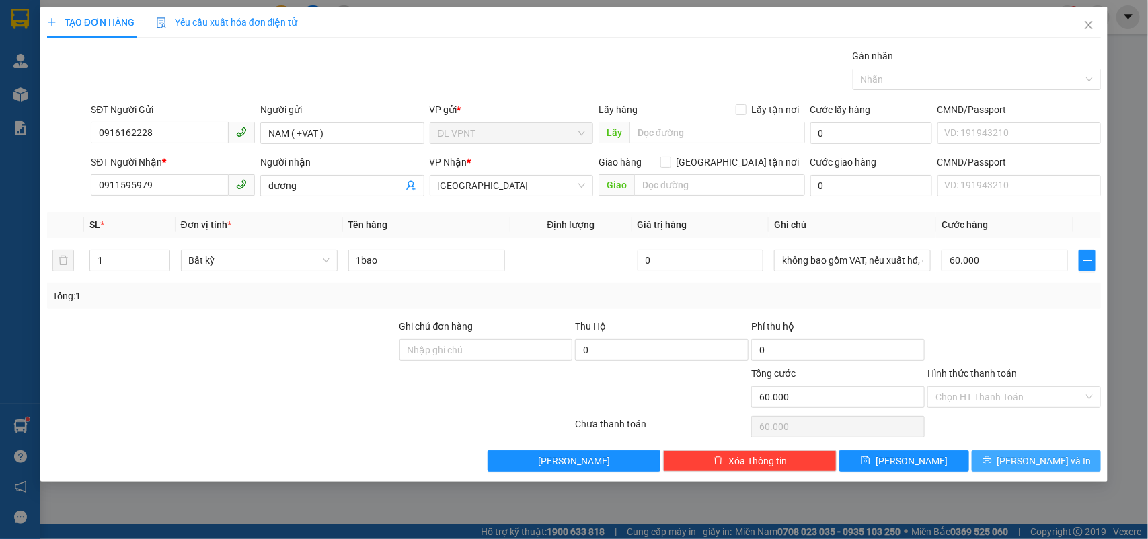
click at [1027, 459] on span "[PERSON_NAME] và In" at bounding box center [1044, 460] width 94 height 15
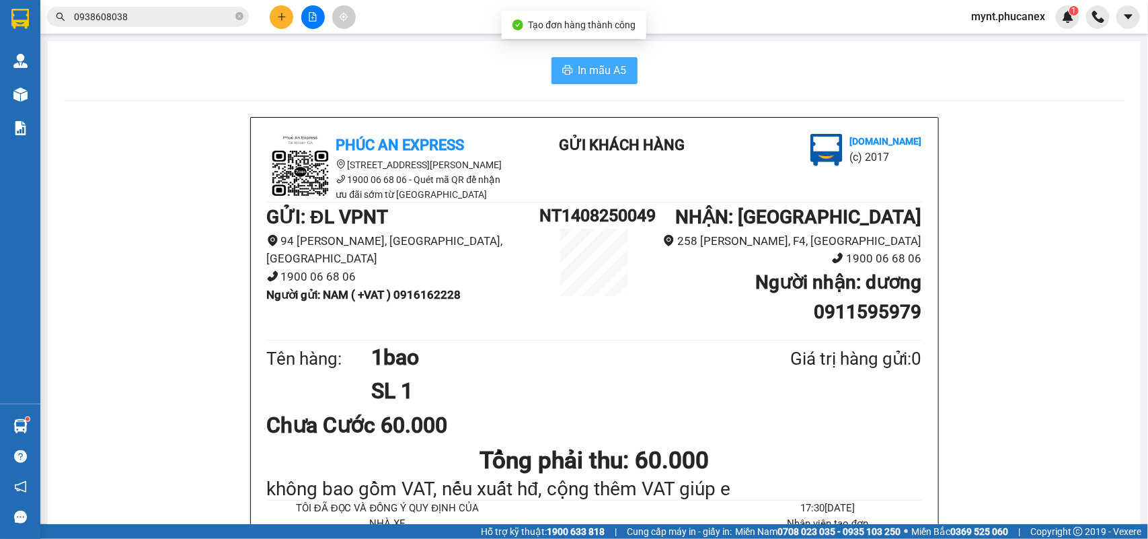
click at [578, 64] on span "In mẫu A5" at bounding box center [602, 70] width 48 height 17
click at [286, 24] on button at bounding box center [282, 17] width 24 height 24
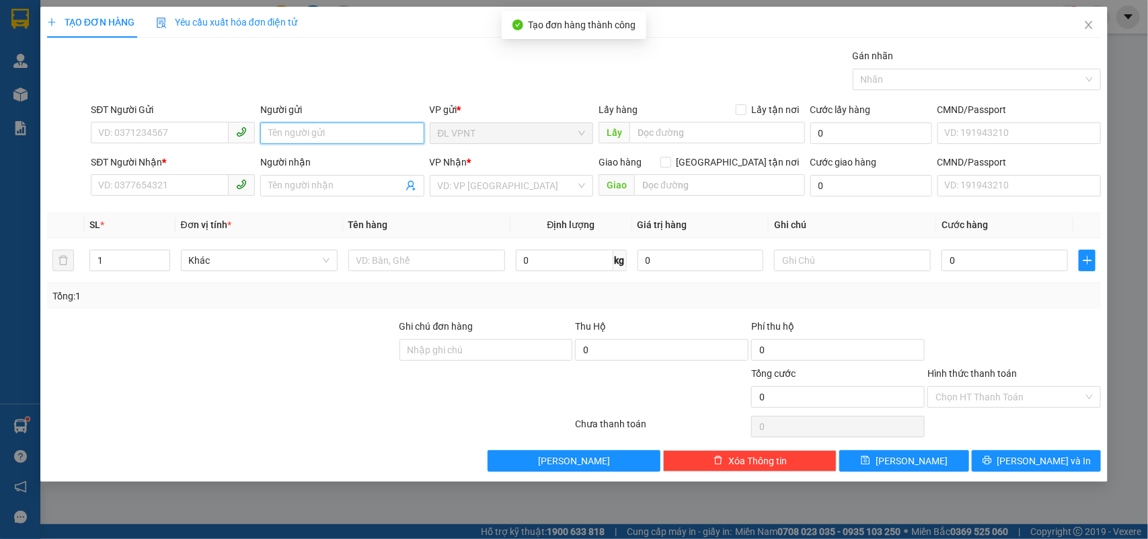
click at [317, 126] on input "Người gửi" at bounding box center [342, 133] width 164 height 22
type input "vân cá"
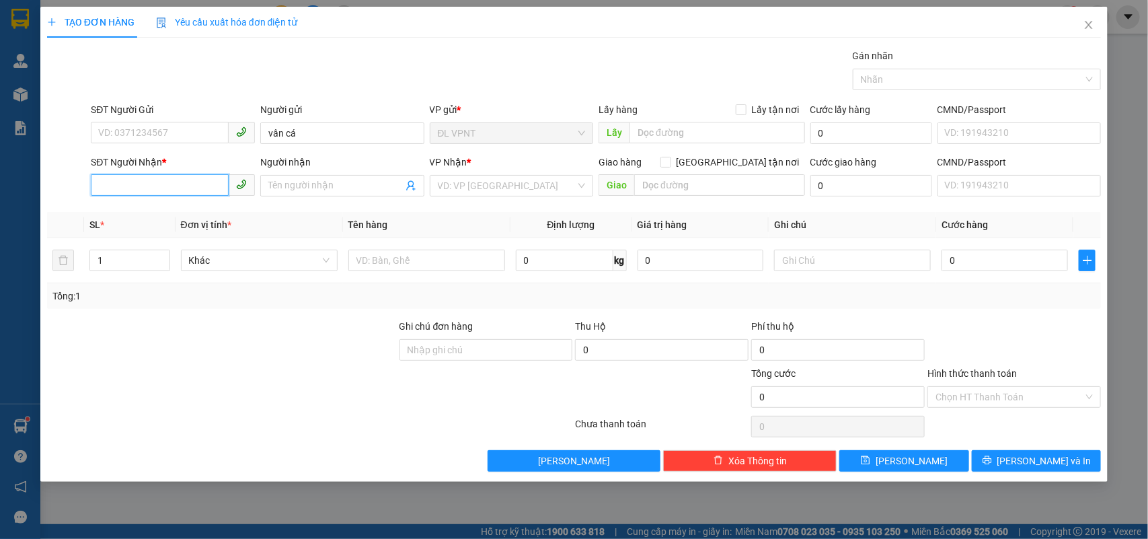
click at [168, 179] on input "SĐT Người Nhận *" at bounding box center [160, 185] width 138 height 22
click at [176, 212] on div "0909756622 - VŨ" at bounding box center [174, 213] width 151 height 15
type input "0909756622"
type input "VŨ"
type input "0909756622"
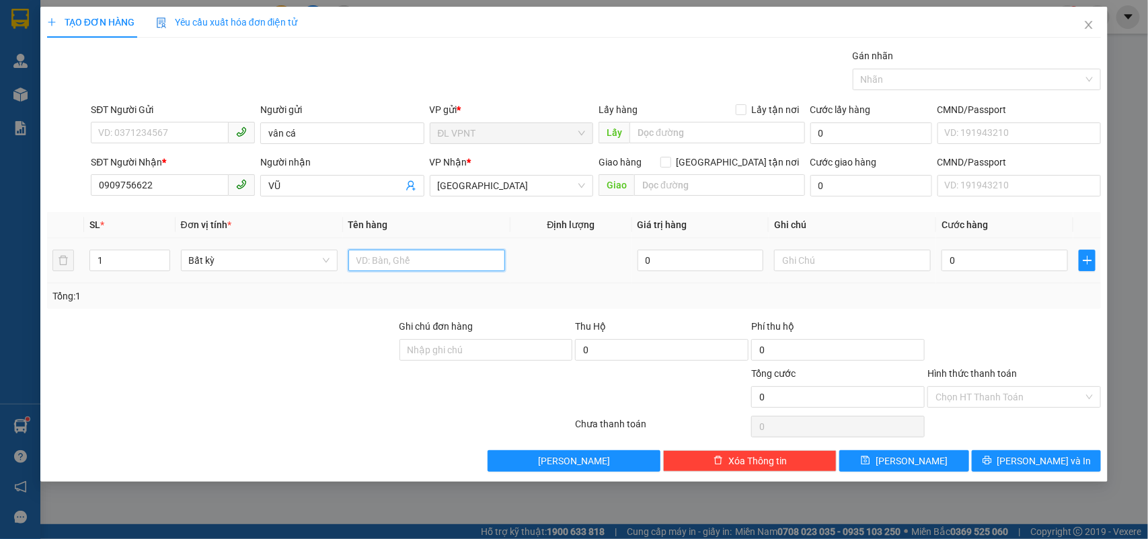
click at [434, 264] on input "text" at bounding box center [426, 260] width 157 height 22
type input "1tx"
click at [975, 257] on input "0" at bounding box center [1004, 260] width 126 height 22
type input "8"
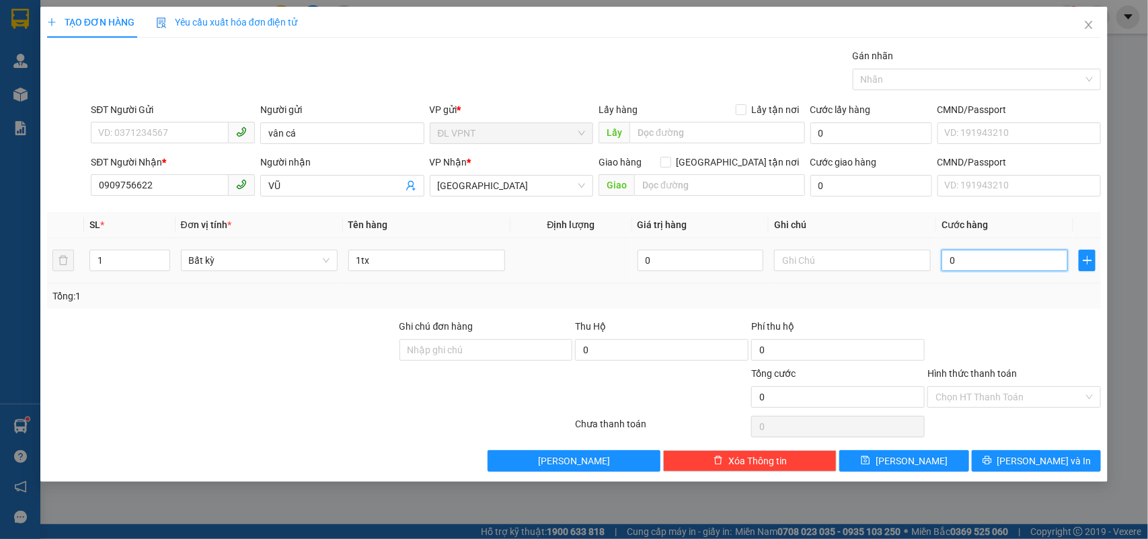
type input "8"
type input "80"
type input "80.000"
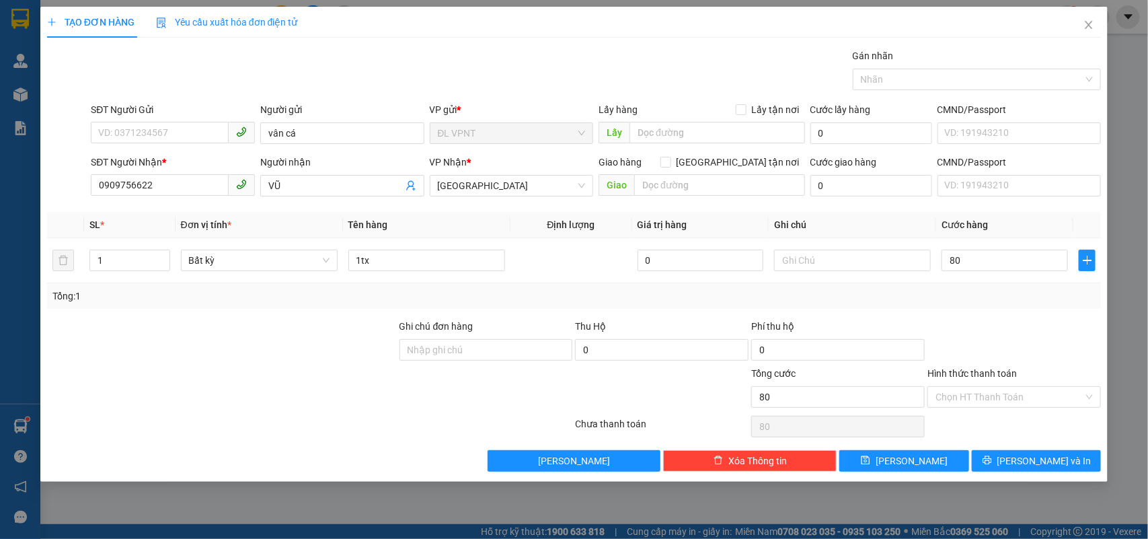
type input "80.000"
click at [1019, 383] on div "Hình thức thanh toán" at bounding box center [1013, 376] width 173 height 20
click at [1017, 401] on input "Hình thức thanh toán" at bounding box center [1009, 397] width 148 height 20
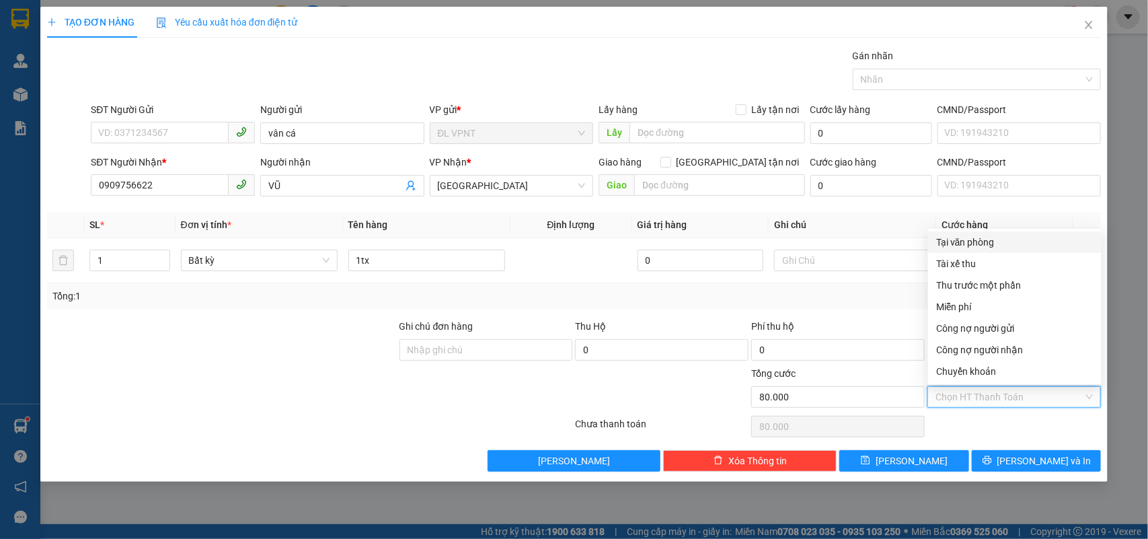
click at [965, 237] on div "Tại văn phòng" at bounding box center [1014, 242] width 157 height 15
type input "0"
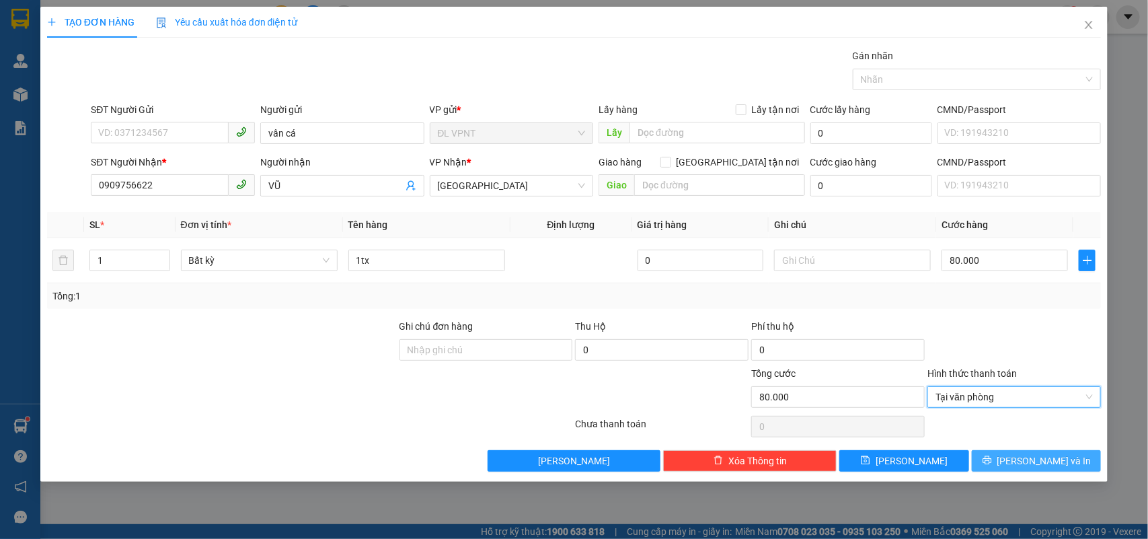
click at [1007, 454] on button "[PERSON_NAME] và In" at bounding box center [1036, 461] width 129 height 22
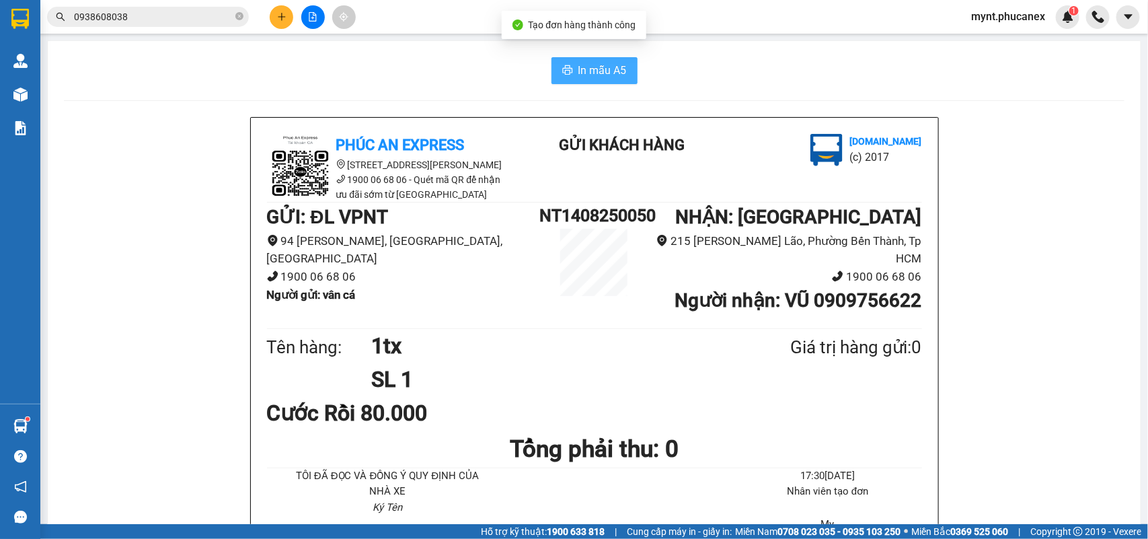
click at [569, 63] on button "In mẫu A5" at bounding box center [594, 70] width 86 height 27
click at [286, 18] on button at bounding box center [282, 17] width 24 height 24
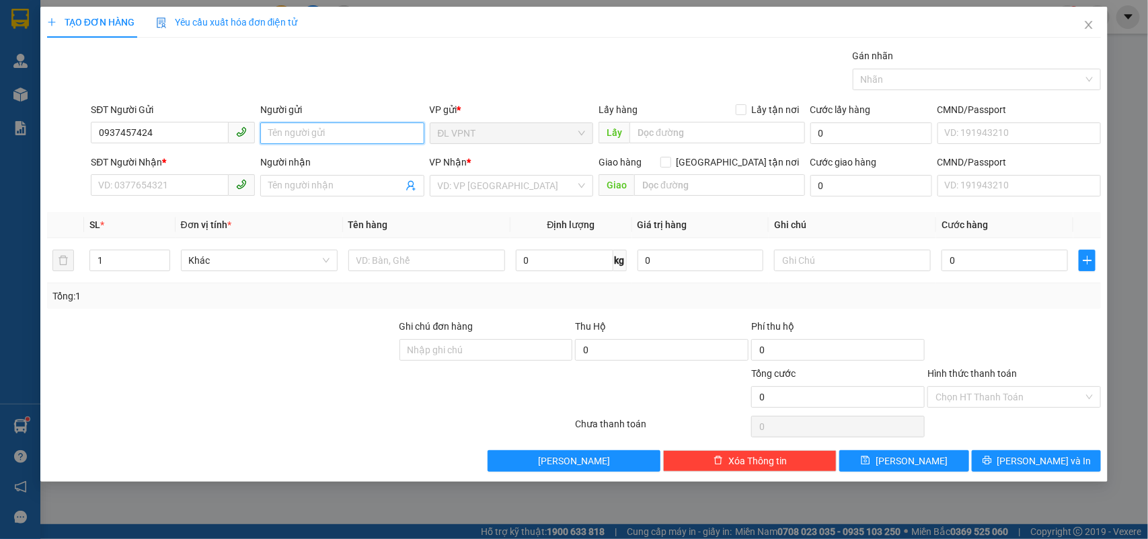
click at [293, 128] on input "Người gửi" at bounding box center [342, 133] width 164 height 22
click at [126, 192] on input "SĐT Người Nhận *" at bounding box center [160, 185] width 138 height 22
click at [290, 182] on input "Người nhận" at bounding box center [335, 185] width 134 height 15
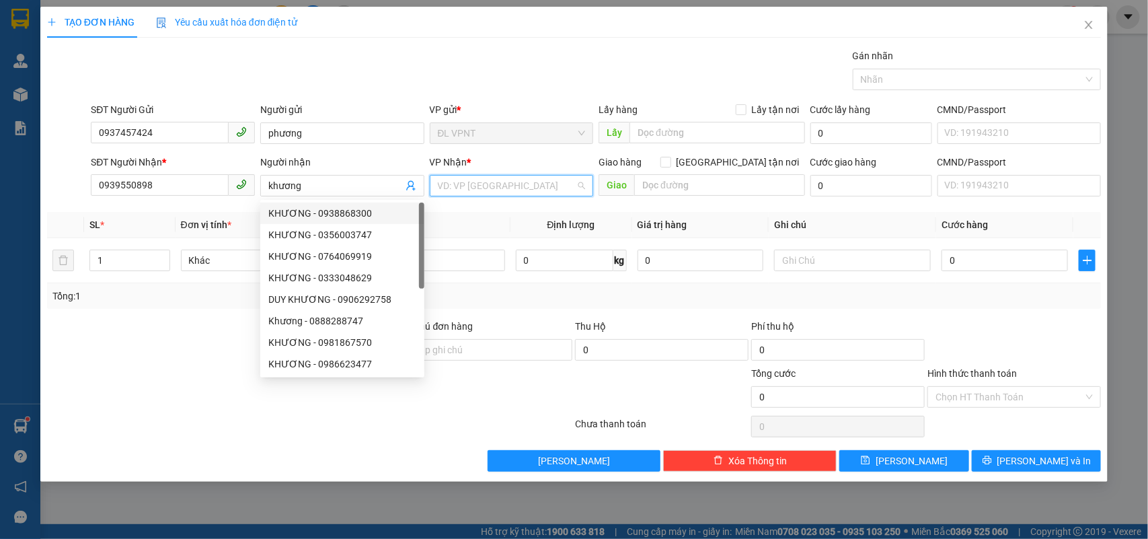
click at [499, 186] on input "search" at bounding box center [507, 186] width 139 height 20
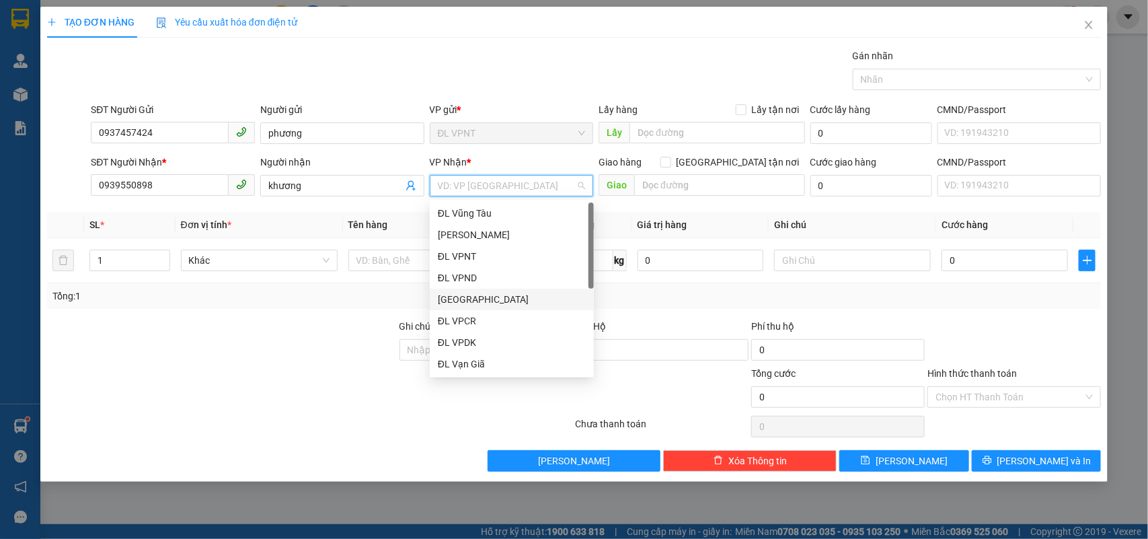
click at [465, 301] on div "[GEOGRAPHIC_DATA]" at bounding box center [512, 299] width 148 height 15
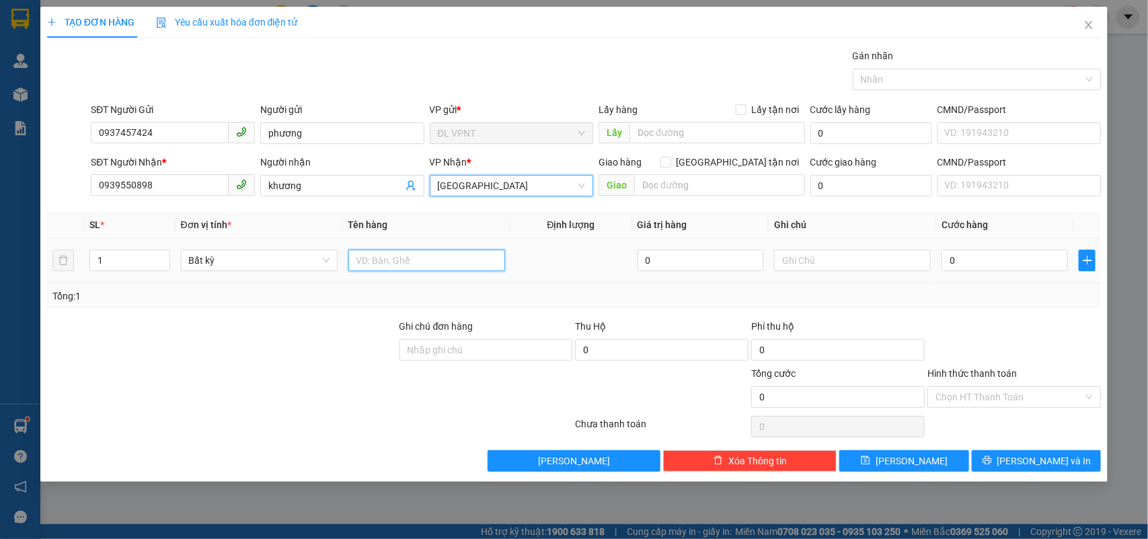
click at [385, 266] on input "text" at bounding box center [426, 260] width 157 height 22
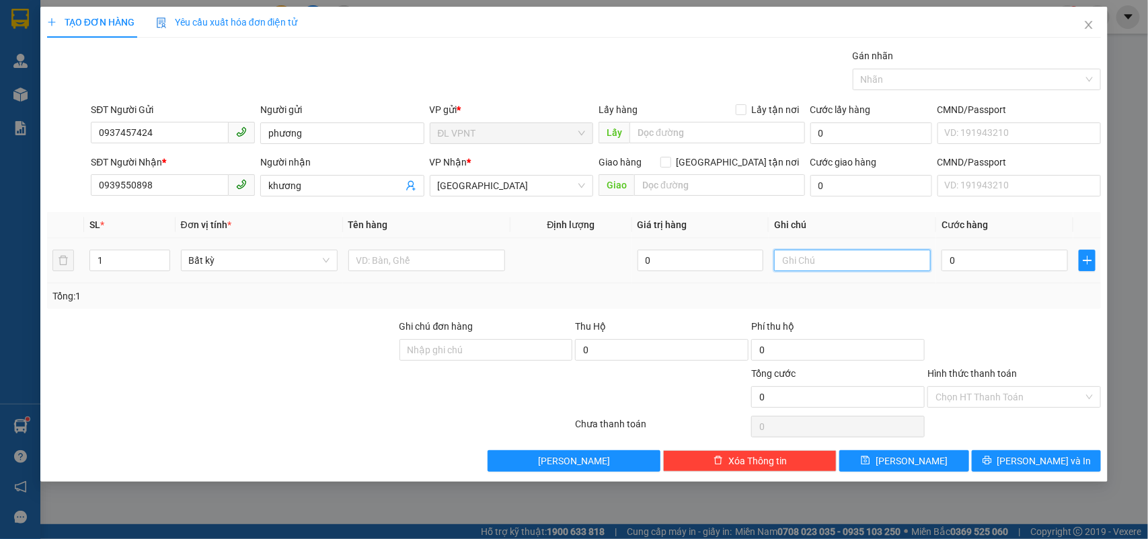
click at [866, 260] on input "text" at bounding box center [852, 260] width 157 height 22
click at [1002, 276] on td "0" at bounding box center [1004, 260] width 137 height 45
click at [995, 262] on input "0" at bounding box center [1004, 260] width 126 height 22
click at [382, 250] on input "text" at bounding box center [426, 260] width 157 height 22
drag, startPoint x: 118, startPoint y: 256, endPoint x: 0, endPoint y: 237, distance: 119.8
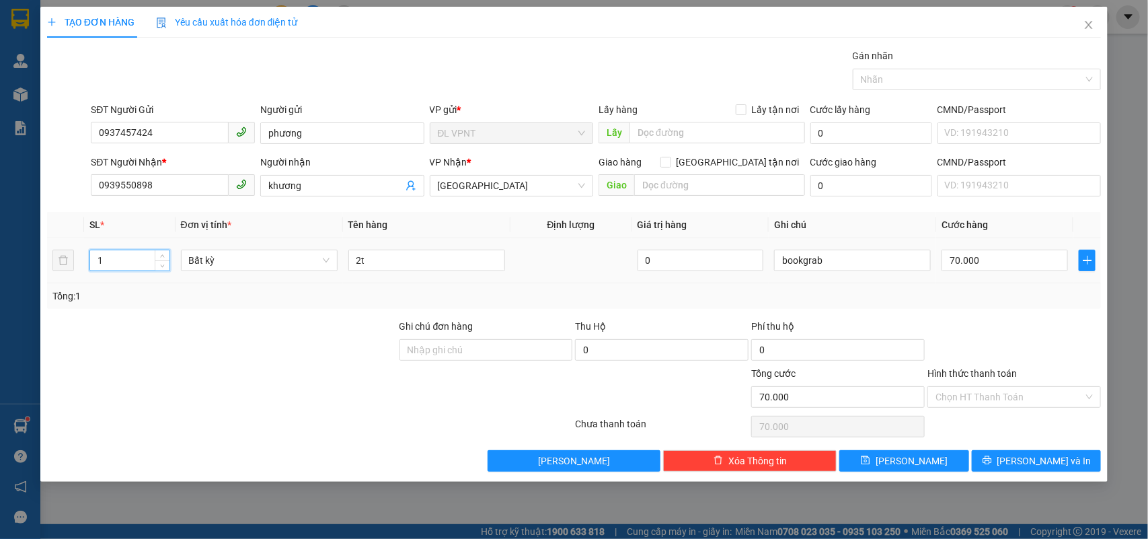
click at [0, 237] on div "TẠO ĐƠN HÀNG Yêu cầu xuất hóa đơn điện tử Transit Pickup Surcharge Ids Transit …" at bounding box center [574, 269] width 1148 height 539
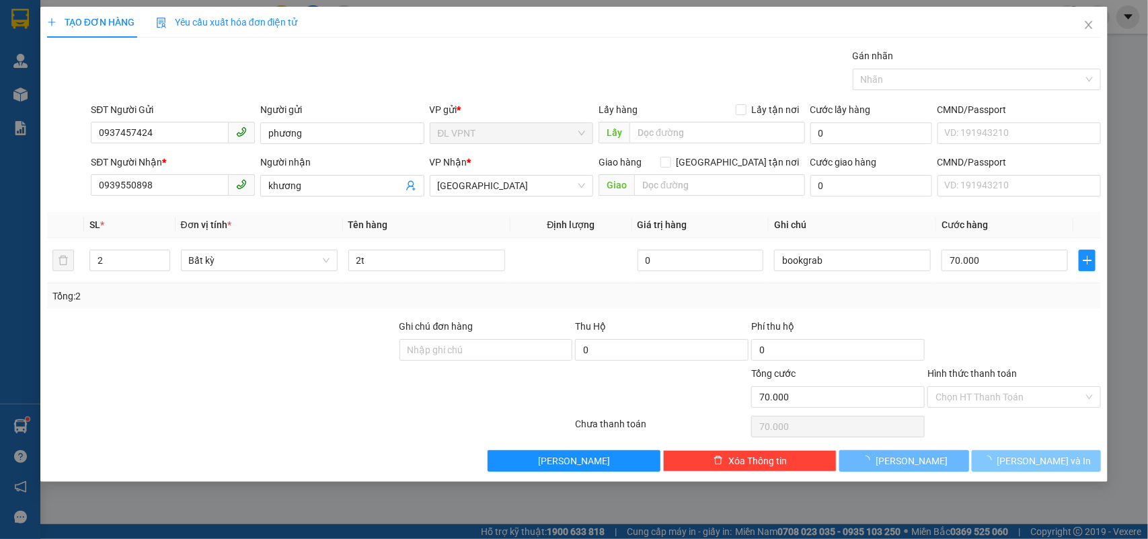
click at [1006, 452] on button "[PERSON_NAME] và In" at bounding box center [1036, 461] width 129 height 22
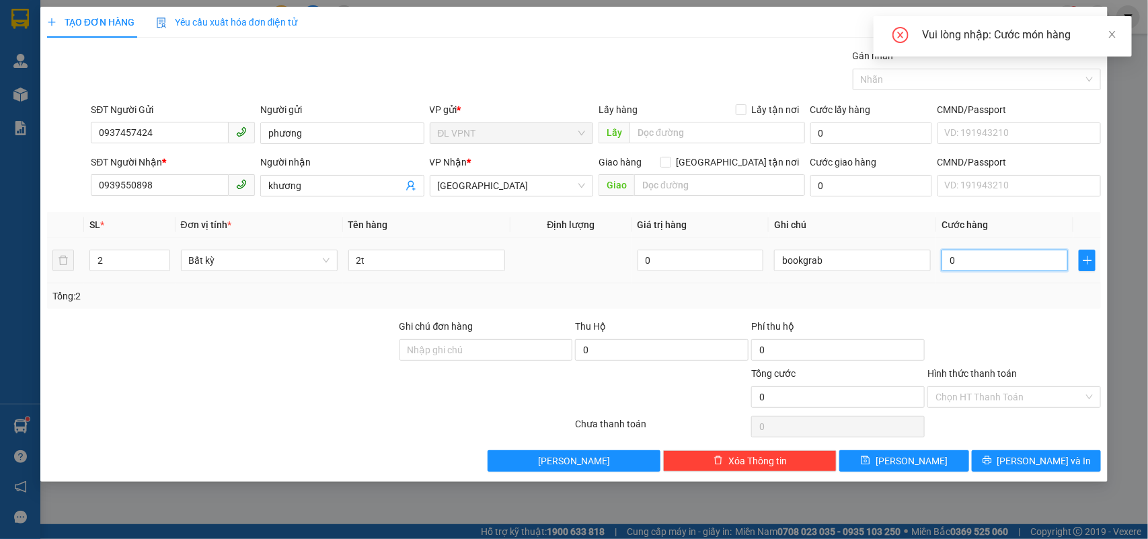
click at [989, 260] on input "0" at bounding box center [1004, 260] width 126 height 22
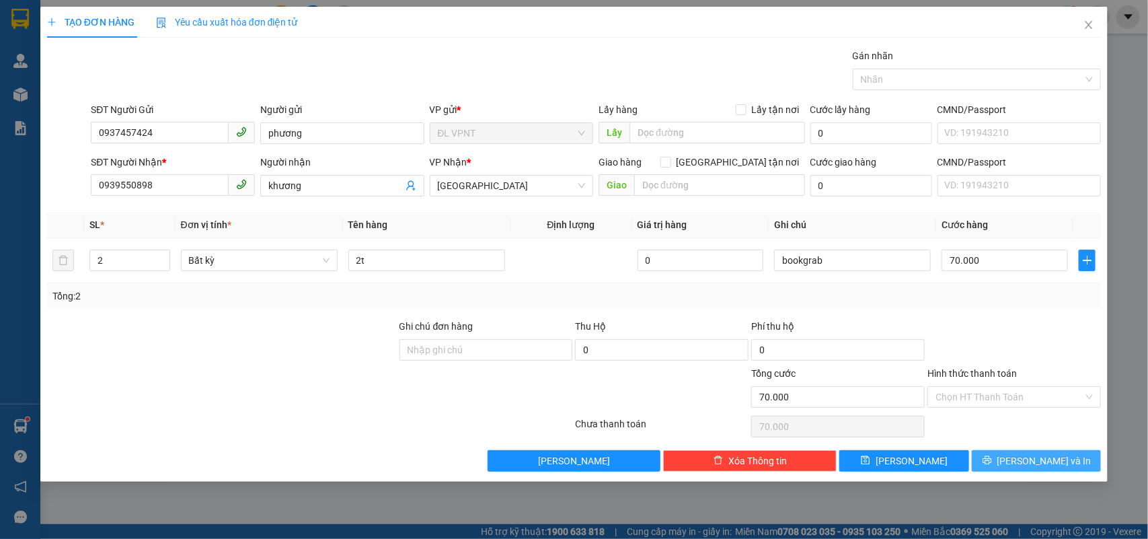
click at [1040, 456] on span "[PERSON_NAME] và In" at bounding box center [1044, 460] width 94 height 15
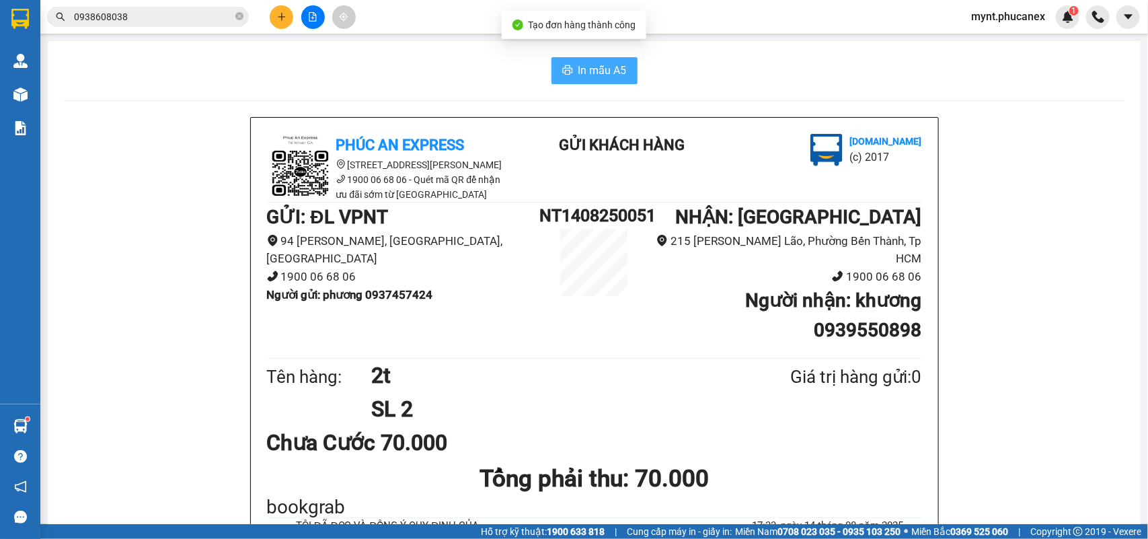
click at [579, 61] on button "In mẫu A5" at bounding box center [594, 70] width 86 height 27
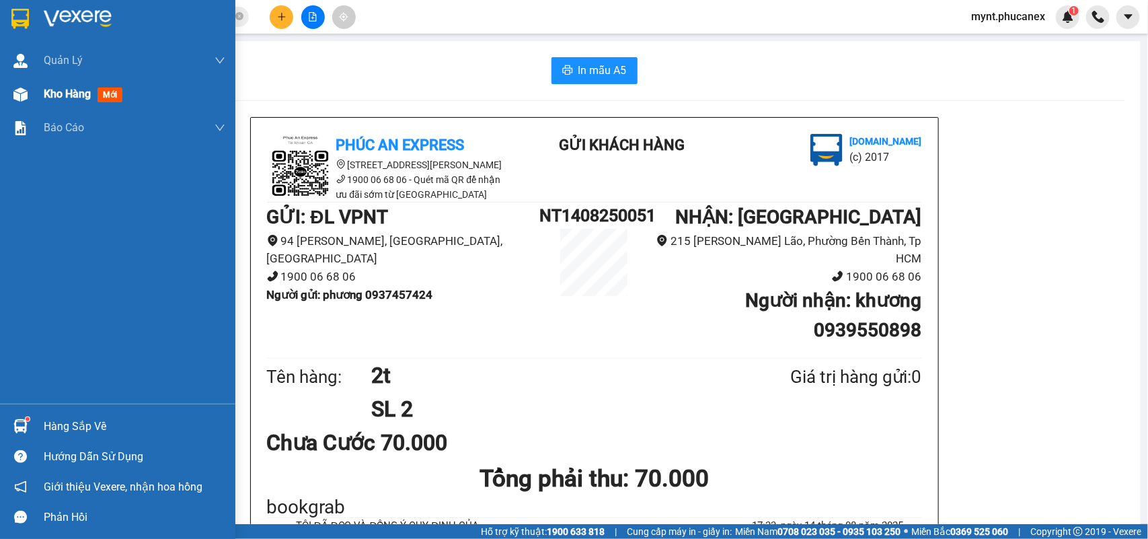
click at [27, 89] on div at bounding box center [21, 95] width 24 height 24
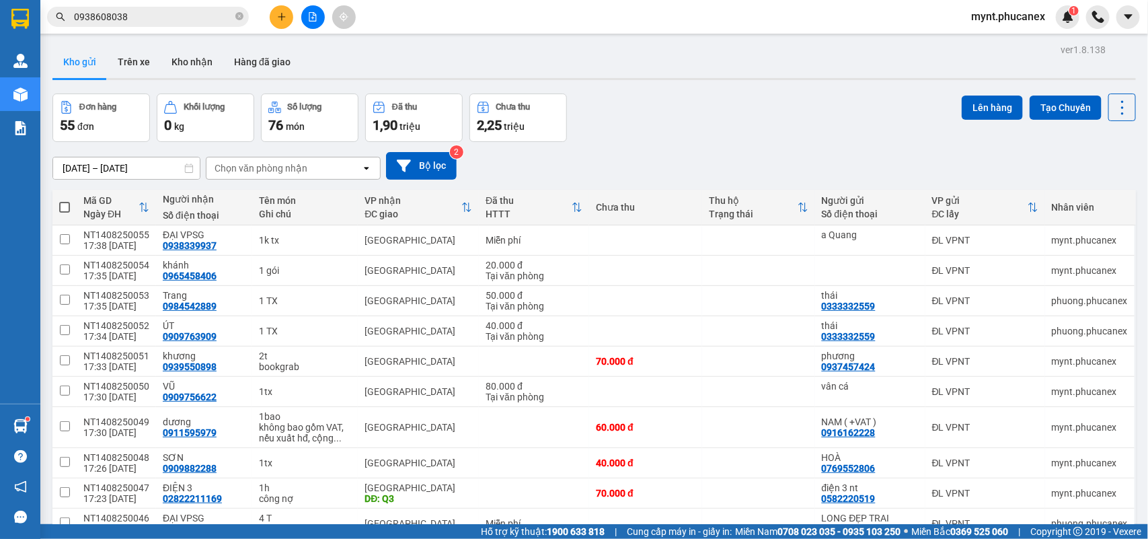
click at [1059, 527] on span "100 / trang" at bounding box center [1072, 533] width 48 height 13
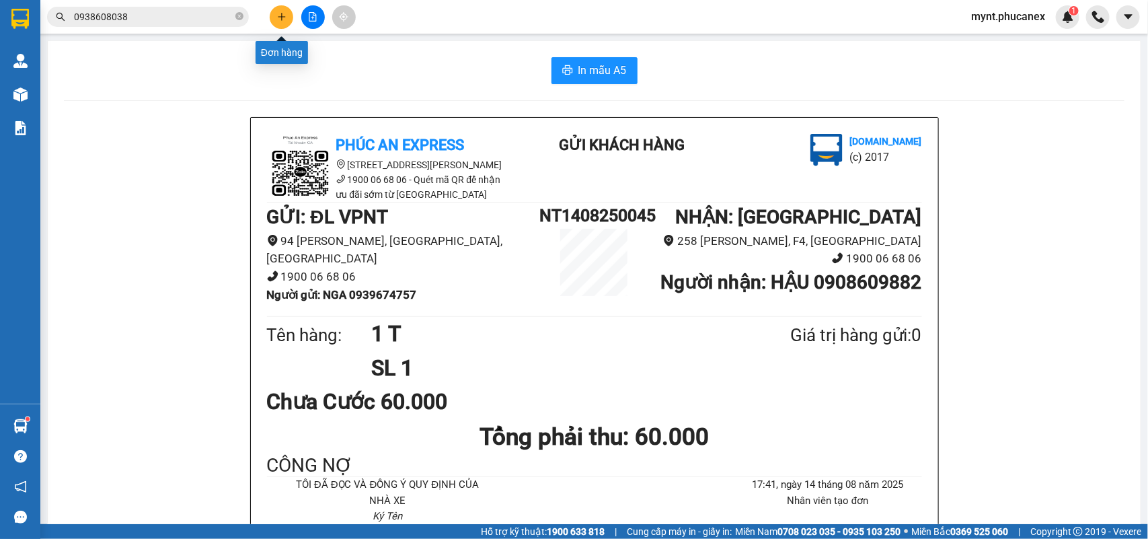
click at [283, 22] on button at bounding box center [282, 17] width 24 height 24
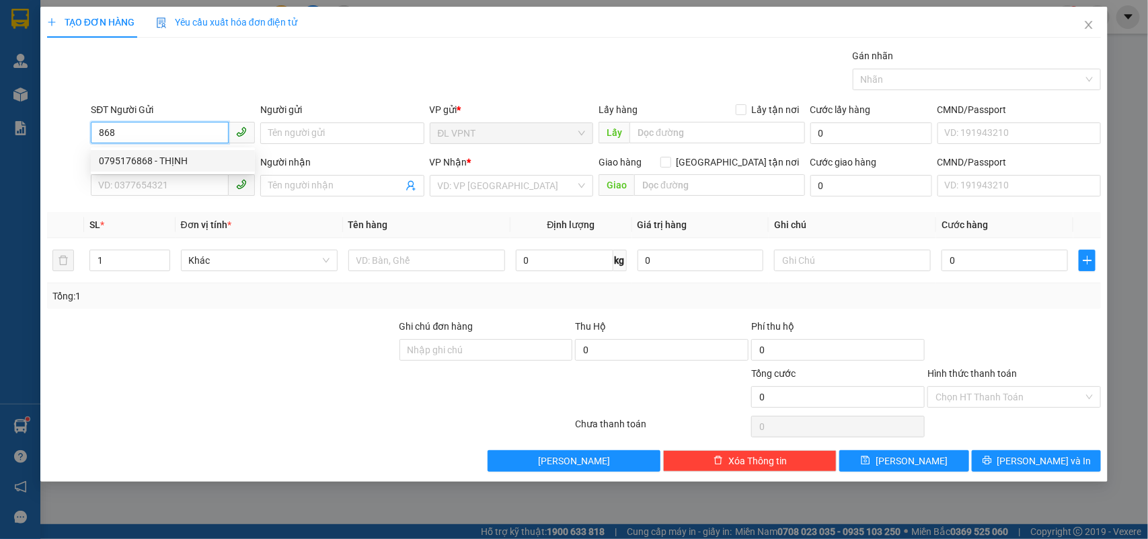
click at [177, 155] on div "0795176868 - THỊNH" at bounding box center [173, 160] width 148 height 15
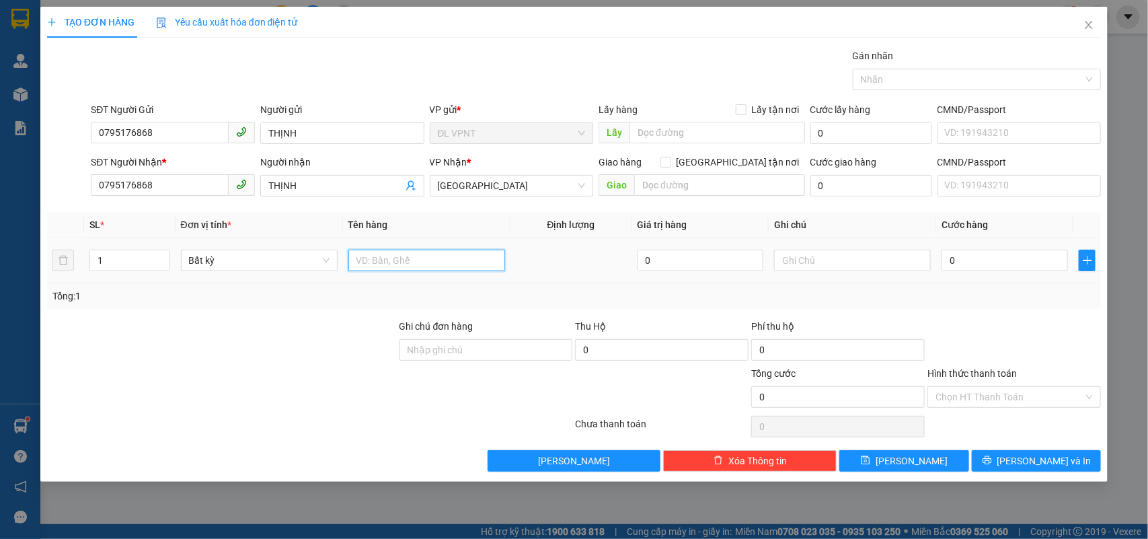
click at [361, 256] on input "text" at bounding box center [426, 260] width 157 height 22
click at [965, 256] on input "0" at bounding box center [1004, 260] width 126 height 22
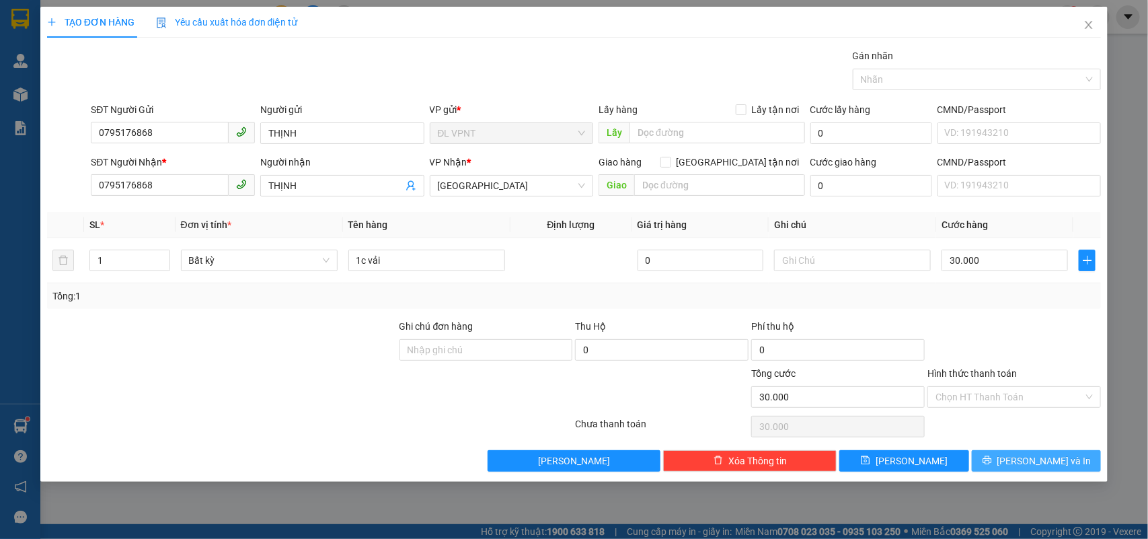
click at [980, 458] on button "[PERSON_NAME] và In" at bounding box center [1036, 461] width 129 height 22
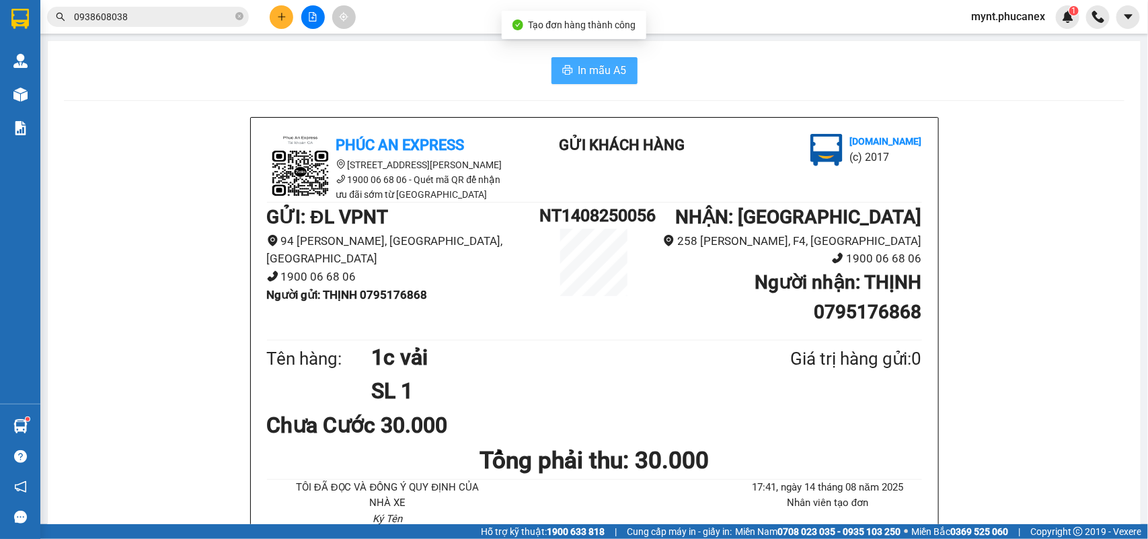
click at [566, 65] on button "In mẫu A5" at bounding box center [594, 70] width 86 height 27
click at [282, 15] on icon "plus" at bounding box center [281, 16] width 9 height 9
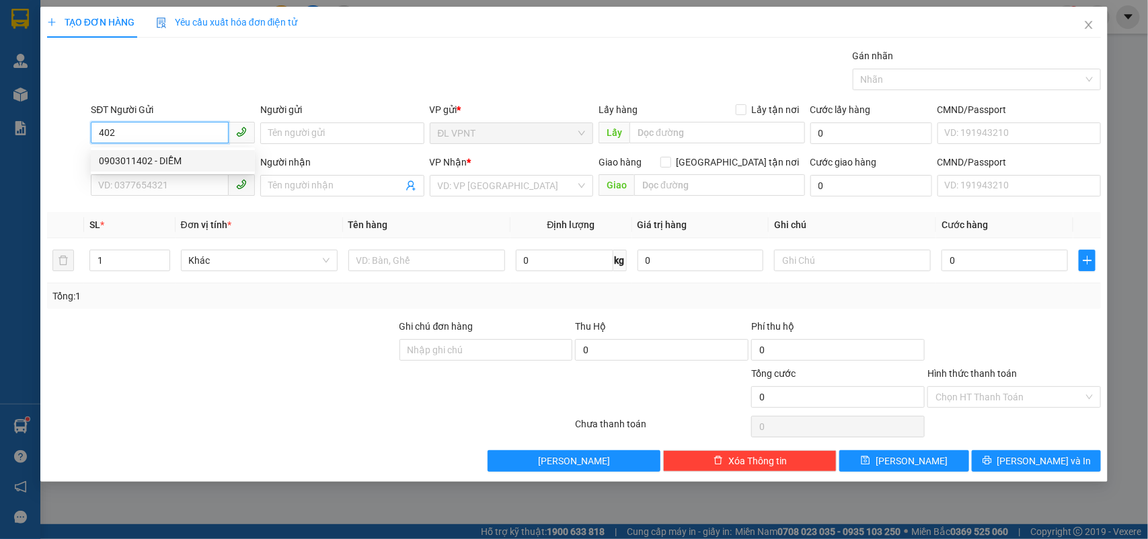
click at [155, 157] on div "0903011402 - DIỄM" at bounding box center [173, 160] width 148 height 15
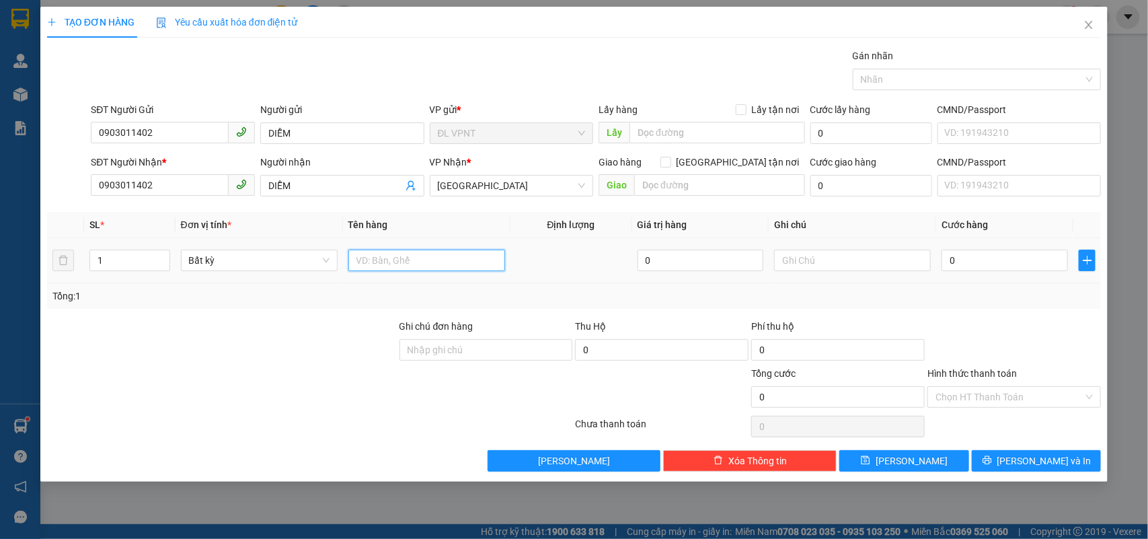
click at [384, 263] on input "text" at bounding box center [426, 260] width 157 height 22
click at [975, 259] on input "0" at bounding box center [1004, 260] width 126 height 22
click at [992, 398] on input "Hình thức thanh toán" at bounding box center [1009, 397] width 148 height 20
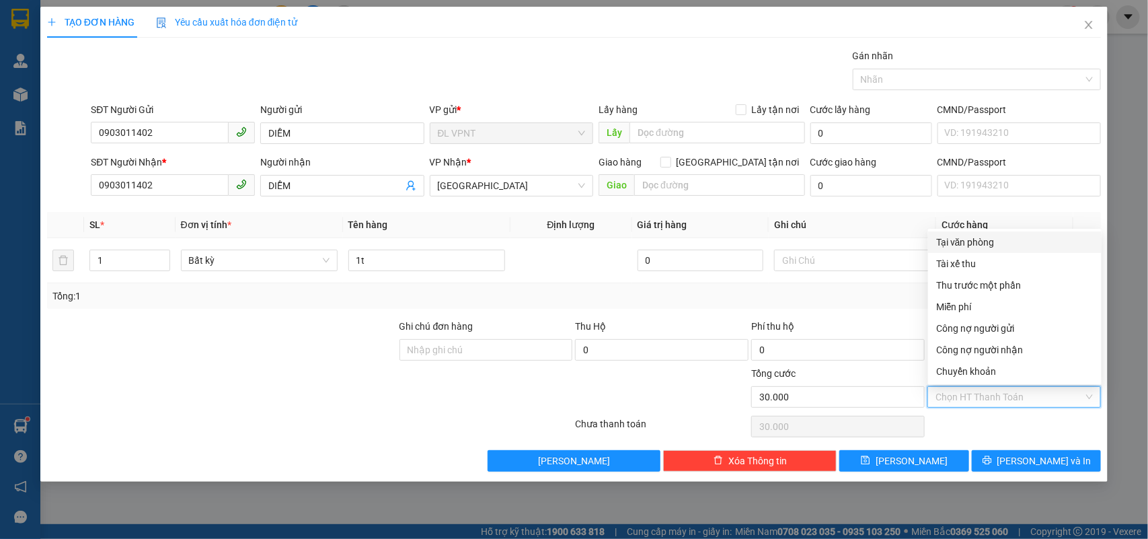
click at [978, 243] on div "Tại văn phòng" at bounding box center [1014, 242] width 157 height 15
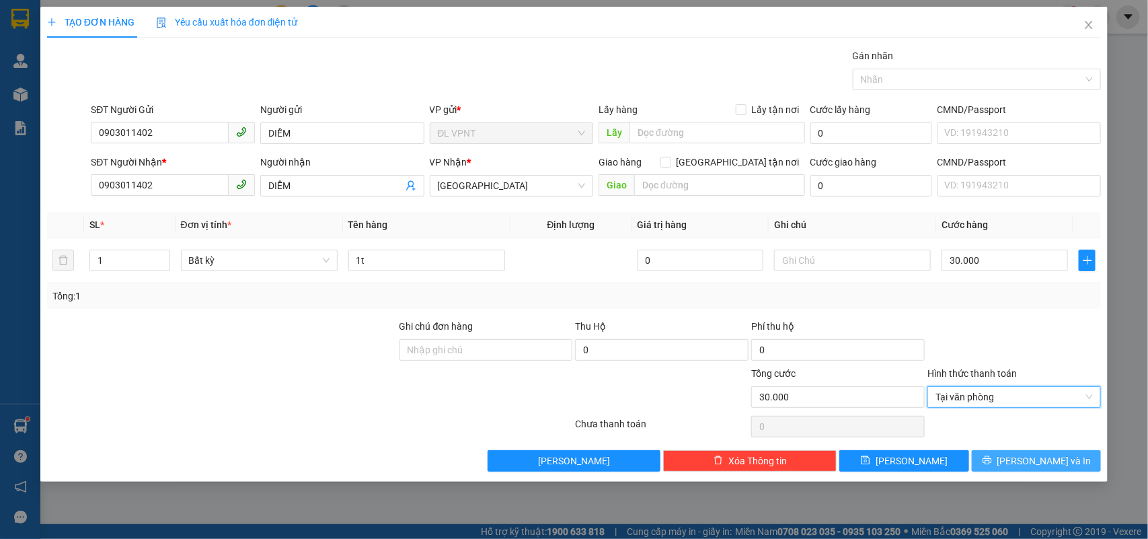
click at [992, 463] on icon "printer" at bounding box center [986, 459] width 9 height 9
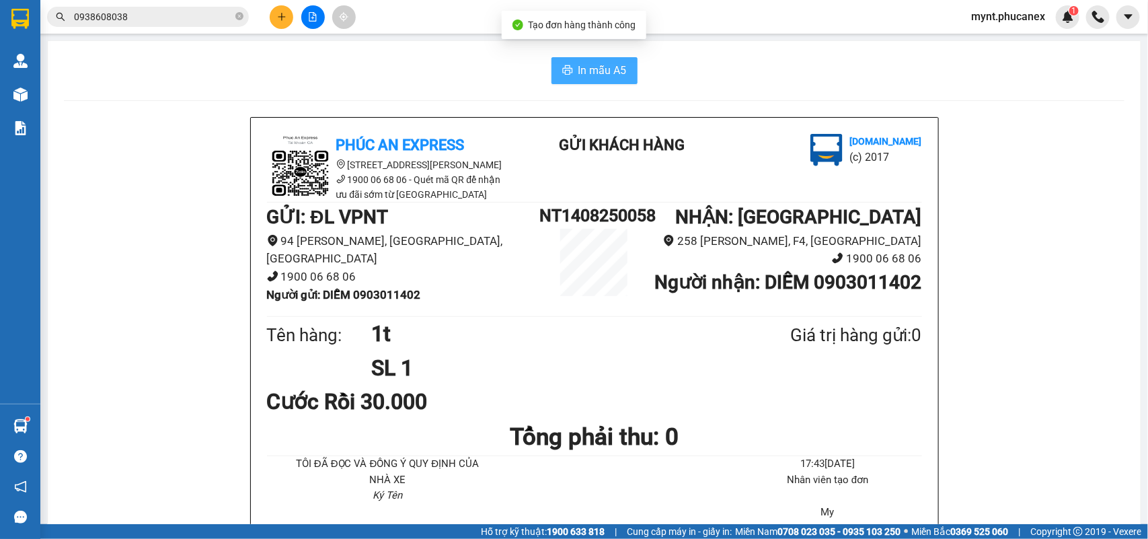
click at [555, 64] on button "In mẫu A5" at bounding box center [594, 70] width 86 height 27
click at [283, 17] on icon "plus" at bounding box center [281, 16] width 9 height 9
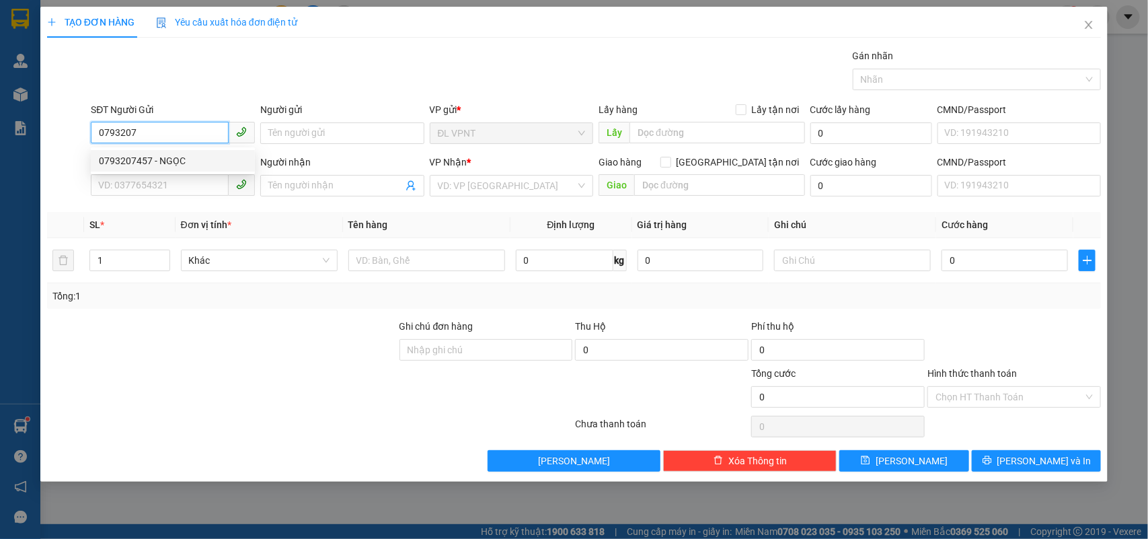
click at [156, 161] on div "0793207457 - NGỌC" at bounding box center [173, 160] width 148 height 15
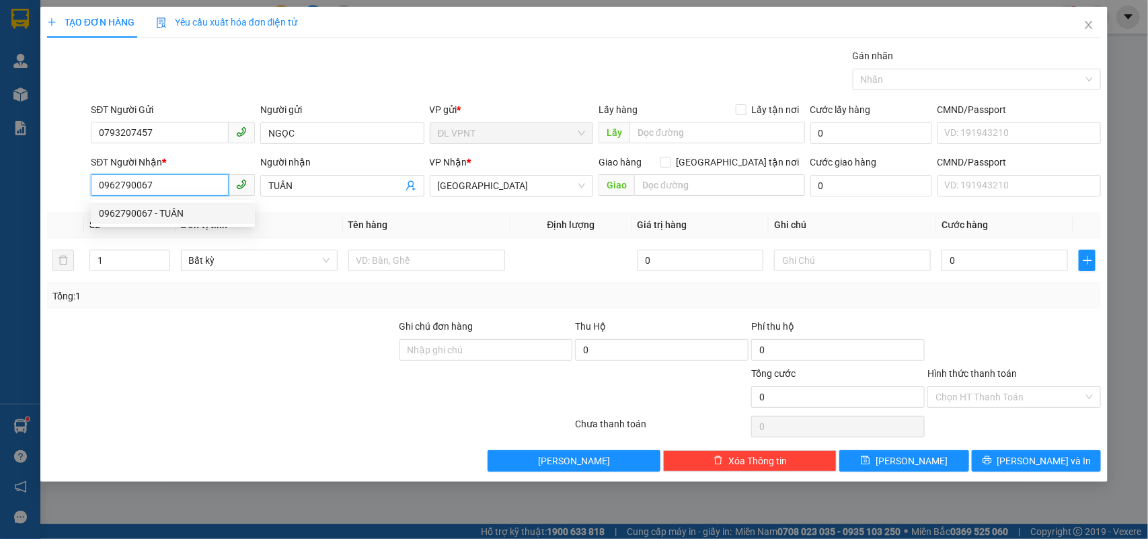
click at [167, 185] on input "0962790067" at bounding box center [160, 185] width 138 height 22
drag, startPoint x: 160, startPoint y: 186, endPoint x: 0, endPoint y: -60, distance: 293.0
click at [0, 0] on html "Kết quả tìm kiếm ( 1 ) Bộ lọc Mã ĐH Trạng thái Món hàng Thu hộ Tổng cước Chưa c…" at bounding box center [574, 269] width 1148 height 539
click at [110, 229] on div "0793207457 - NGỌC" at bounding box center [173, 234] width 148 height 15
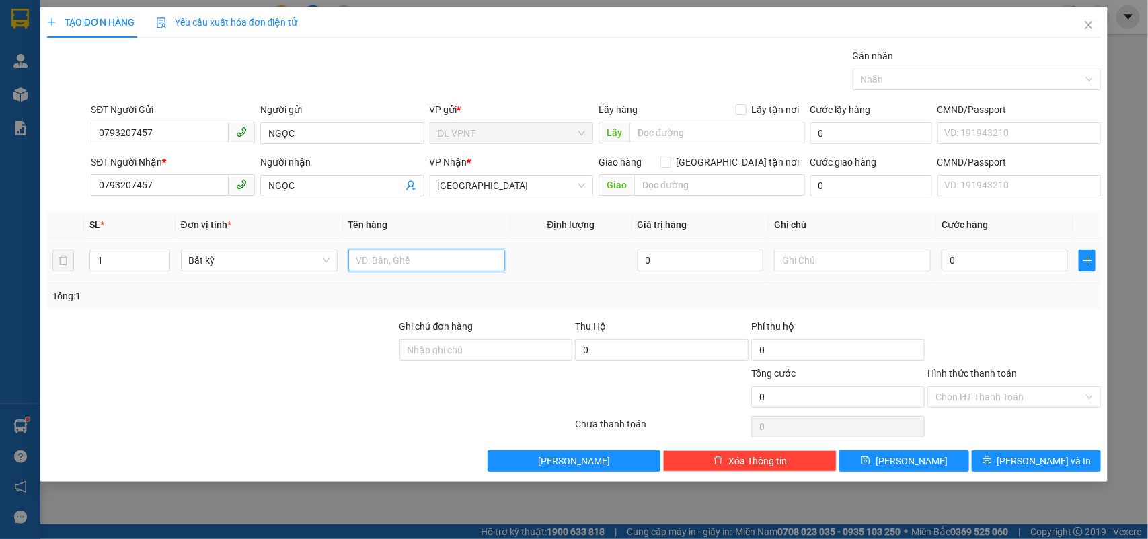
click at [417, 261] on input "text" at bounding box center [426, 260] width 157 height 22
drag, startPoint x: 381, startPoint y: 260, endPoint x: 365, endPoint y: 263, distance: 16.4
click at [365, 263] on input "1 tuius xanh" at bounding box center [426, 260] width 157 height 22
click at [986, 264] on input "0" at bounding box center [1004, 260] width 126 height 22
click at [970, 387] on div "Chọn HT Thanh Toán" at bounding box center [1013, 397] width 173 height 22
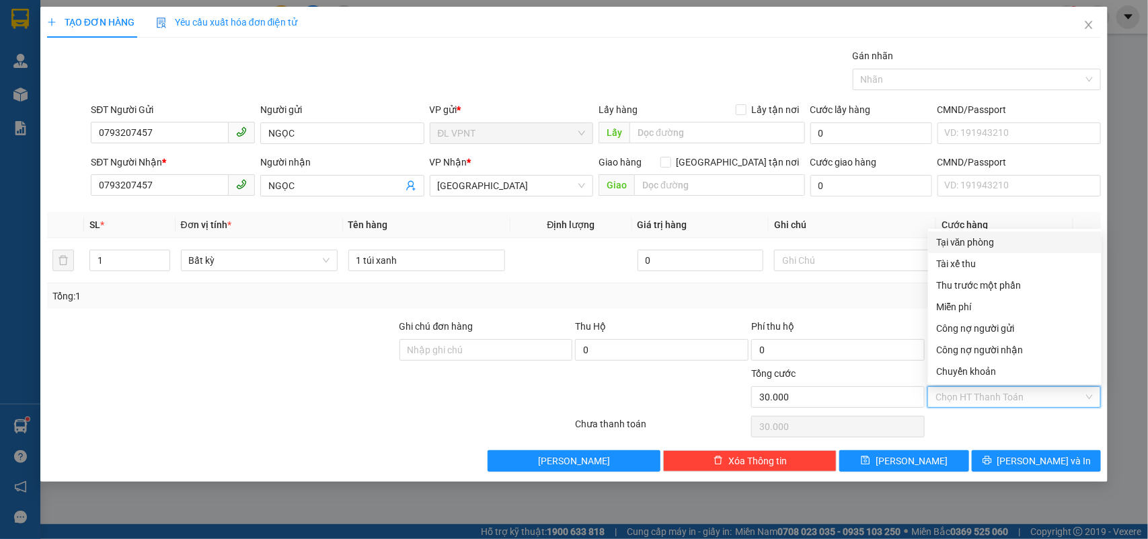
click at [970, 236] on div "Tại văn phòng" at bounding box center [1014, 242] width 157 height 15
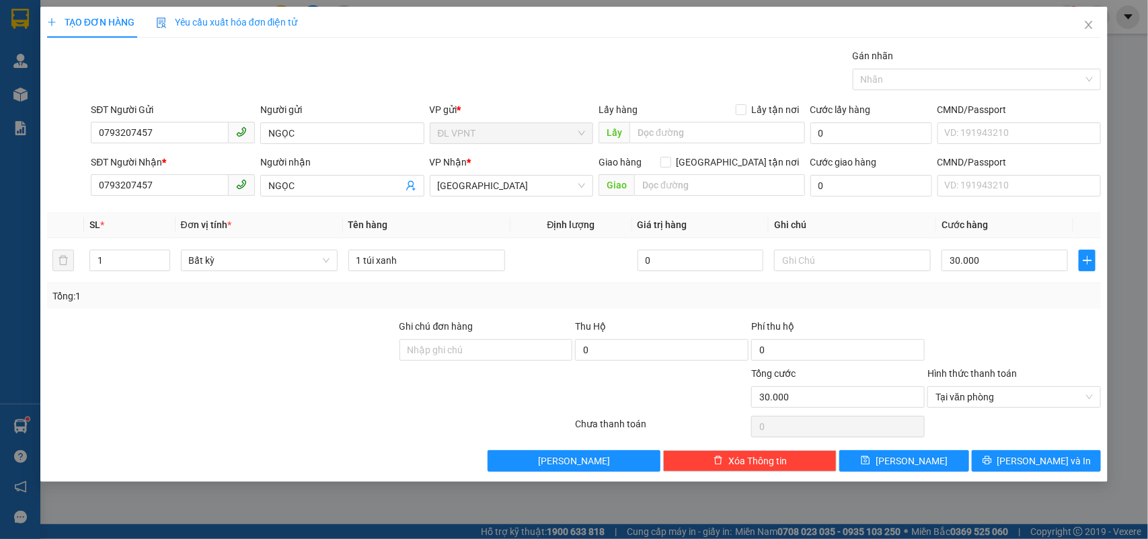
click at [1012, 474] on div "TẠO ĐƠN HÀNG Yêu cầu xuất hóa đơn điện tử Transit Pickup Surcharge Ids Transit …" at bounding box center [574, 244] width 1068 height 475
click at [991, 465] on icon "printer" at bounding box center [986, 460] width 9 height 9
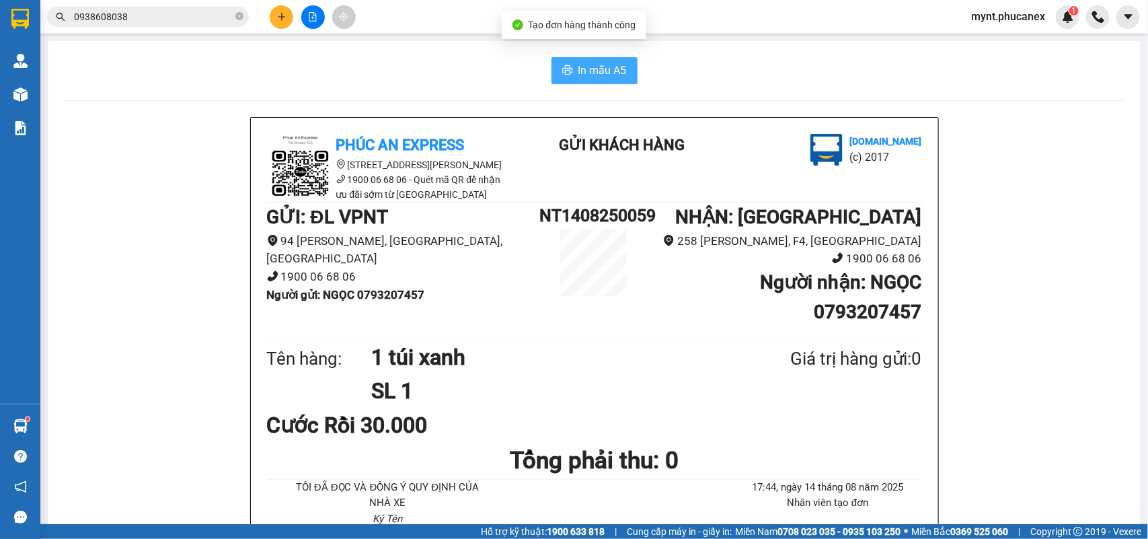
click at [602, 63] on span "In mẫu A5" at bounding box center [602, 70] width 48 height 17
click at [281, 17] on icon "plus" at bounding box center [281, 16] width 1 height 7
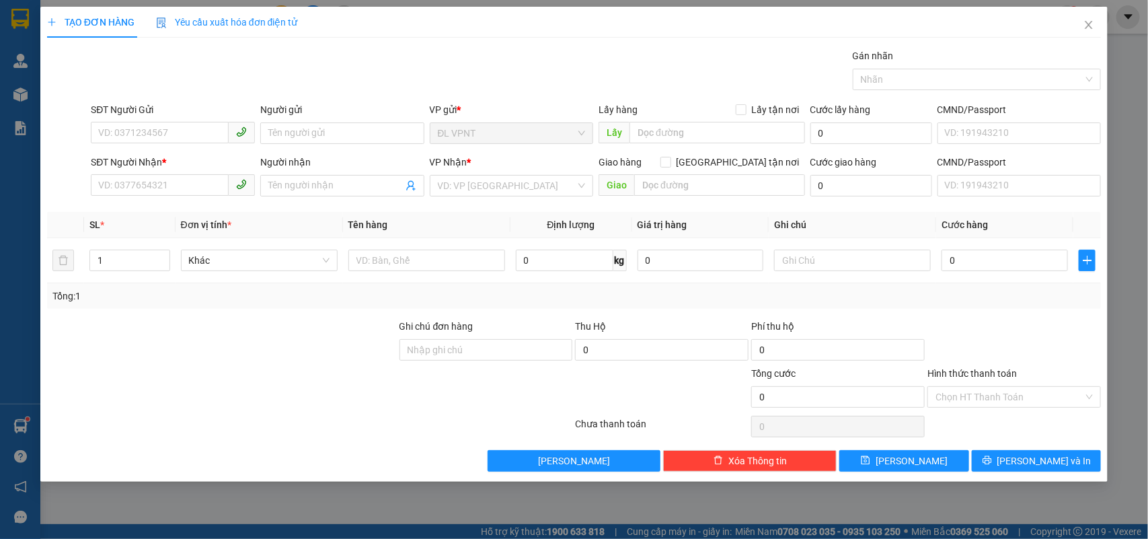
click at [129, 121] on div "SĐT Người Gửi" at bounding box center [173, 112] width 164 height 20
click at [121, 137] on input "SĐT Người Gửi" at bounding box center [160, 133] width 138 height 22
click at [176, 150] on div "0366633472 - UYÊN ( CTY WEFOOD )" at bounding box center [176, 161] width 170 height 22
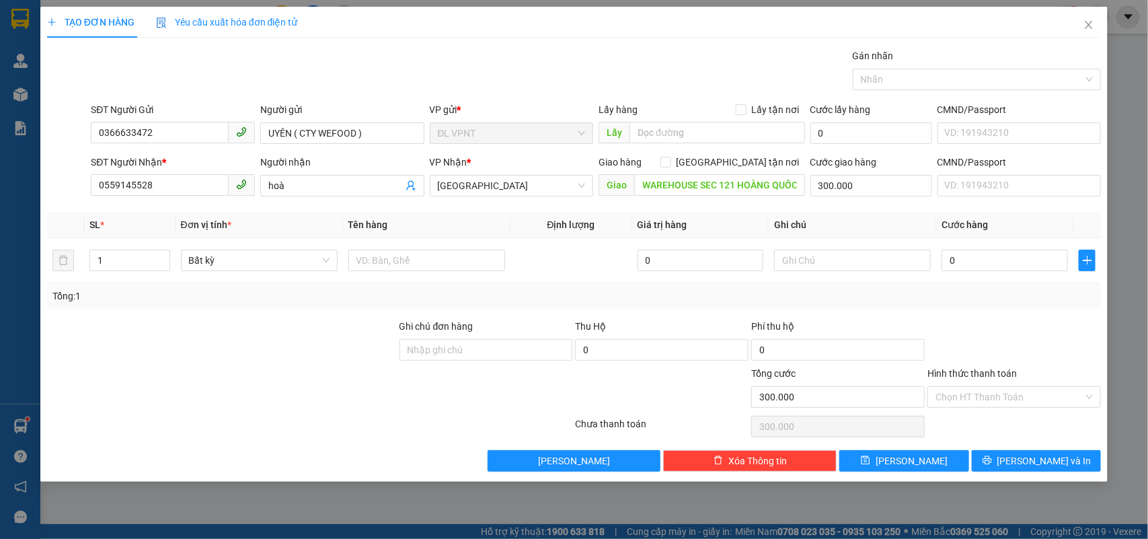
click at [165, 336] on div at bounding box center [222, 342] width 352 height 47
drag, startPoint x: 122, startPoint y: 260, endPoint x: 38, endPoint y: 259, distance: 83.4
click at [38, 259] on div "TẠO ĐƠN HÀNG Yêu cầu xuất hóa đơn điện tử Transit Pickup Surcharge Ids Transit …" at bounding box center [574, 269] width 1148 height 539
click at [365, 267] on input "text" at bounding box center [426, 260] width 157 height 22
drag, startPoint x: 104, startPoint y: 267, endPoint x: 79, endPoint y: 274, distance: 26.6
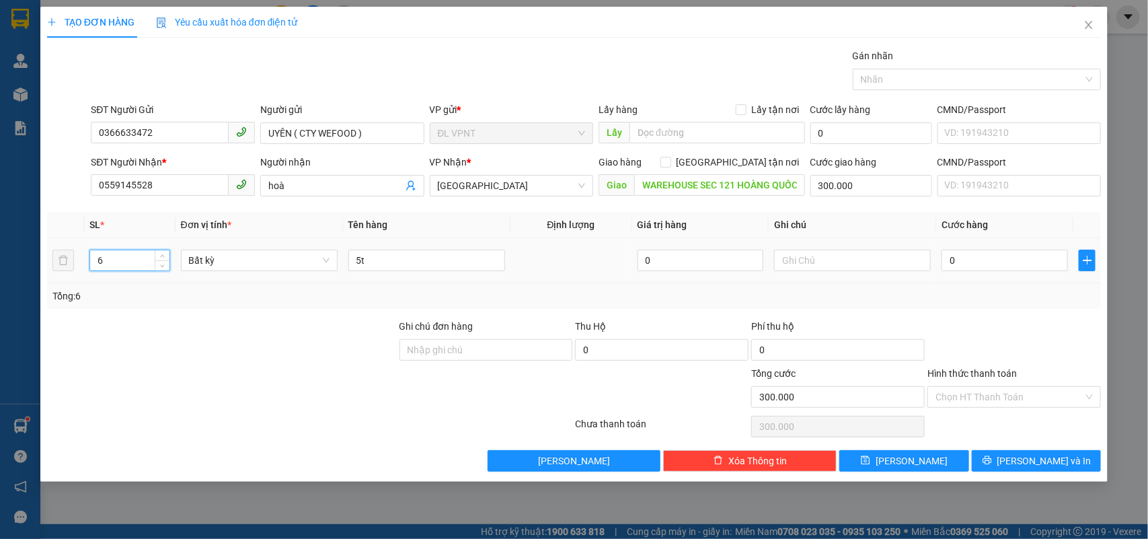
click at [79, 274] on tr "6 Bất kỳ 5t 0 0" at bounding box center [574, 260] width 1054 height 45
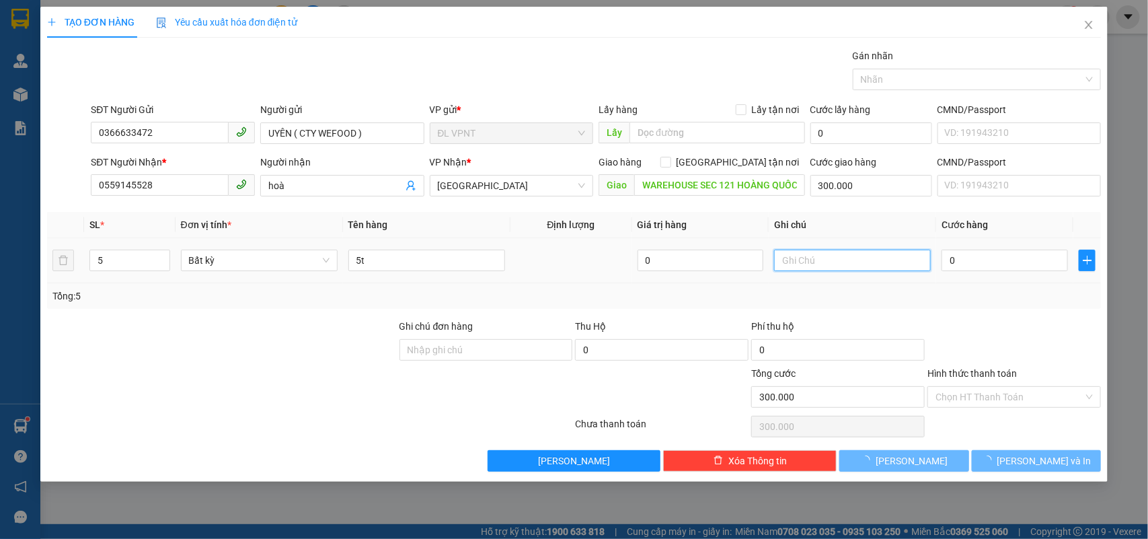
click at [821, 254] on input "text" at bounding box center [852, 260] width 157 height 22
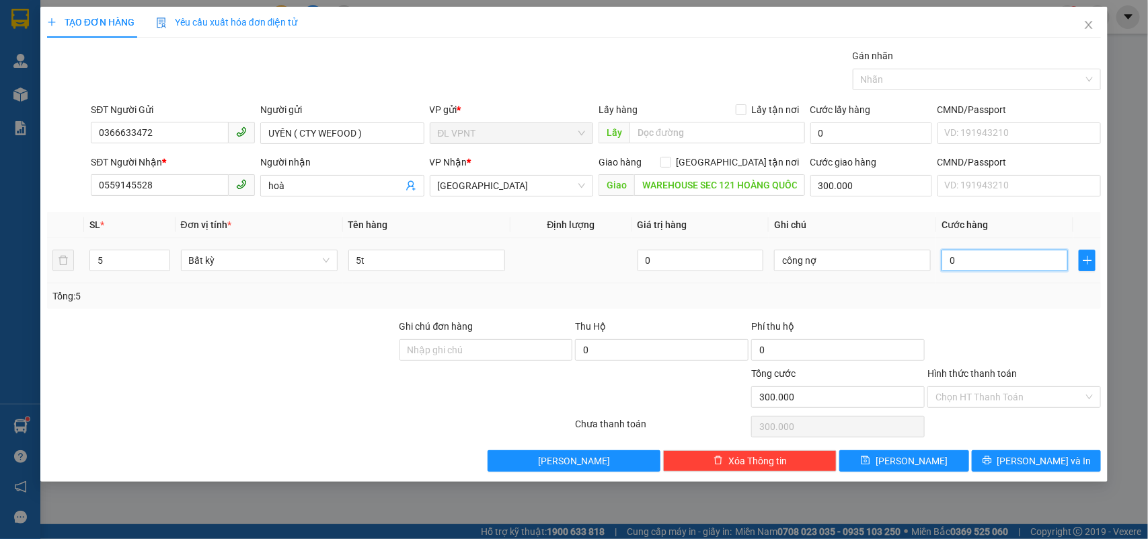
click at [974, 254] on input "0" at bounding box center [1004, 260] width 126 height 22
click at [948, 318] on div "Transit Pickup Surcharge Ids Transit Deliver Surcharge Ids Transit Deliver Surc…" at bounding box center [574, 259] width 1054 height 423
click at [1002, 465] on button "[PERSON_NAME] và In" at bounding box center [1036, 461] width 129 height 22
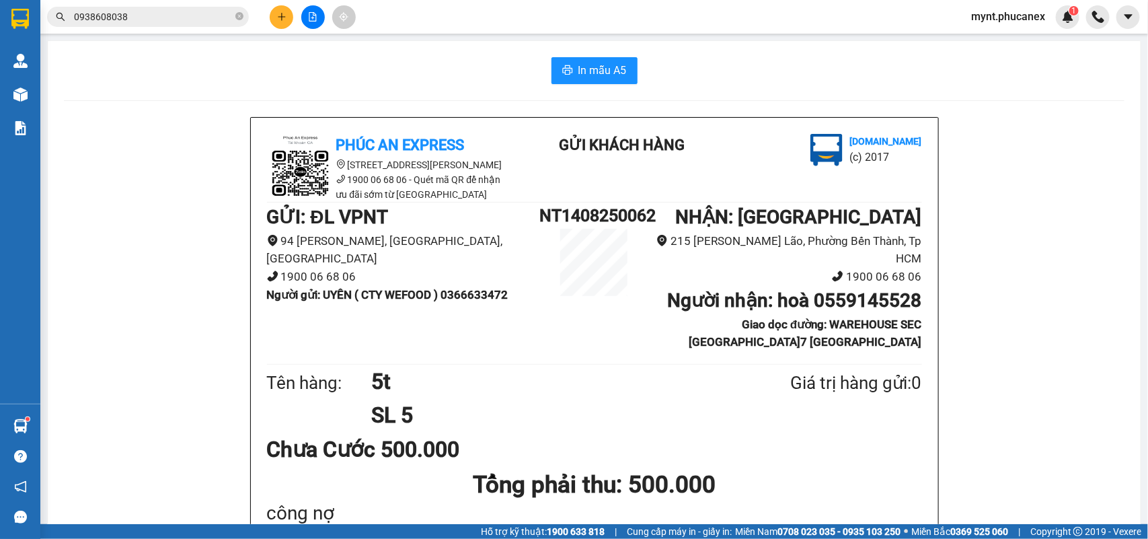
drag, startPoint x: 95, startPoint y: 217, endPoint x: 340, endPoint y: 161, distance: 251.1
click at [578, 65] on span "In mẫu A5" at bounding box center [602, 70] width 48 height 17
click at [280, 15] on icon "plus" at bounding box center [281, 16] width 9 height 9
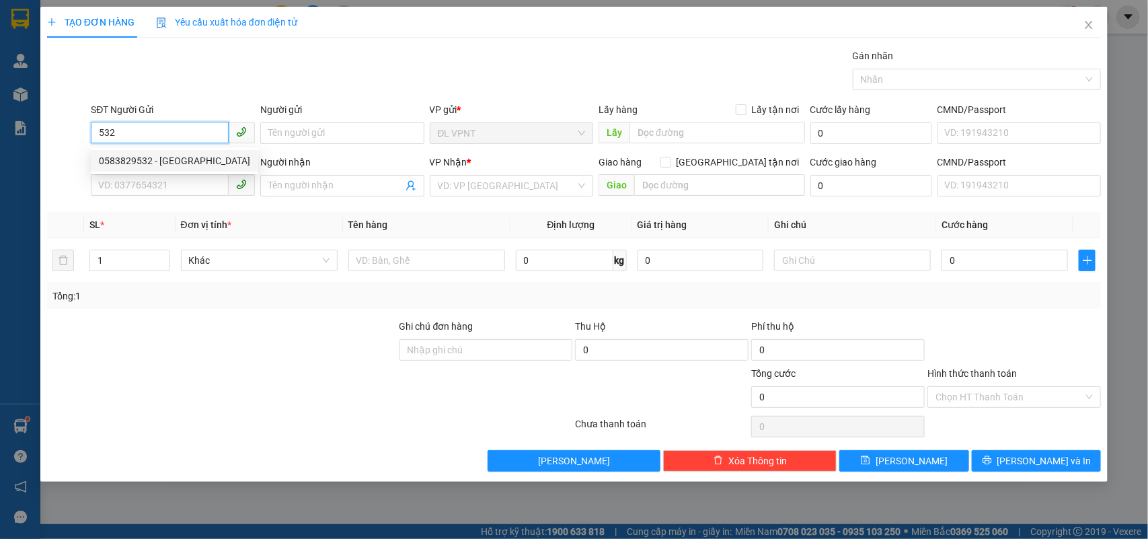
click at [203, 160] on div "0583829532 - hưng phú" at bounding box center [174, 160] width 151 height 15
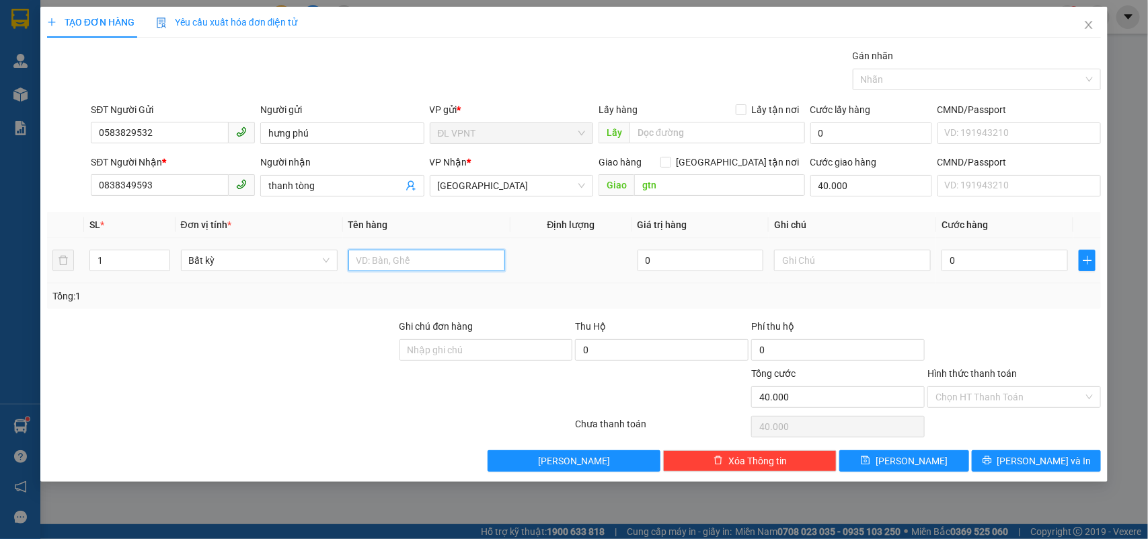
click at [369, 252] on input "text" at bounding box center [426, 260] width 157 height 22
click at [880, 261] on input "text" at bounding box center [852, 260] width 157 height 22
click at [987, 258] on input "0" at bounding box center [1004, 260] width 126 height 22
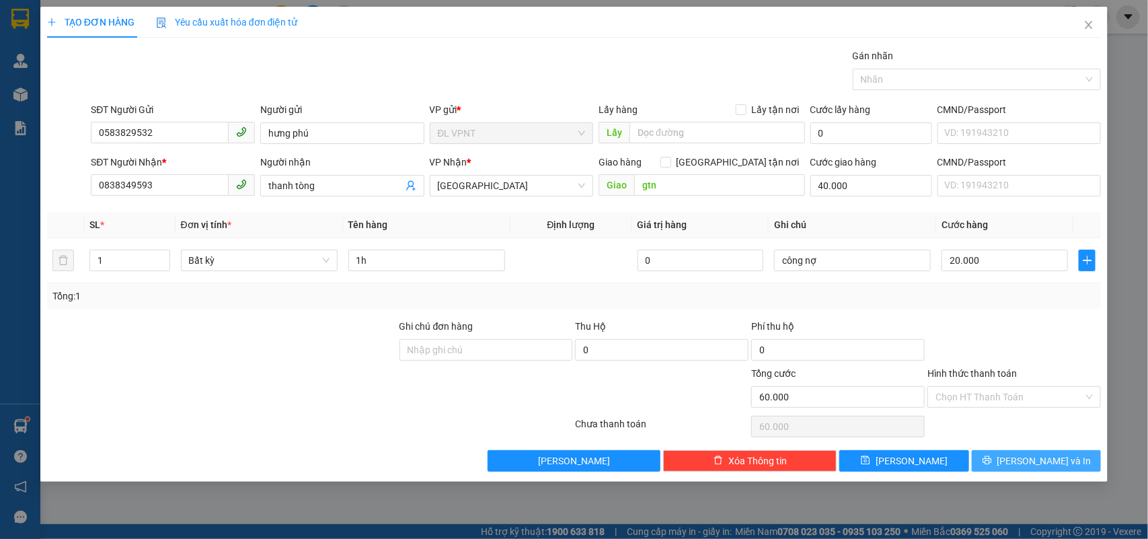
click at [997, 469] on button "[PERSON_NAME] và In" at bounding box center [1036, 461] width 129 height 22
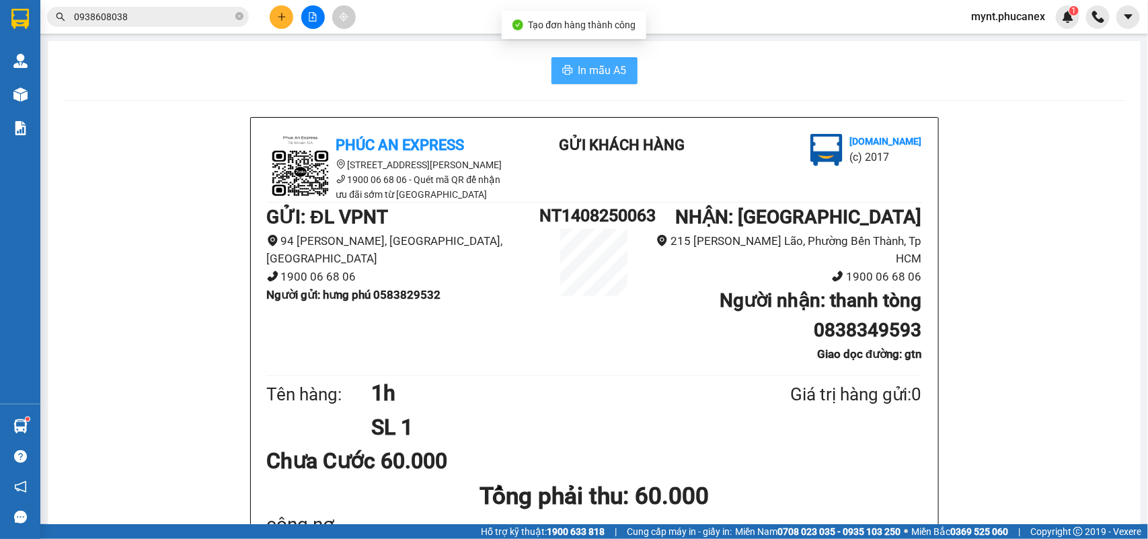
click at [605, 64] on span "In mẫu A5" at bounding box center [602, 70] width 48 height 17
click at [277, 19] on icon "plus" at bounding box center [281, 16] width 9 height 9
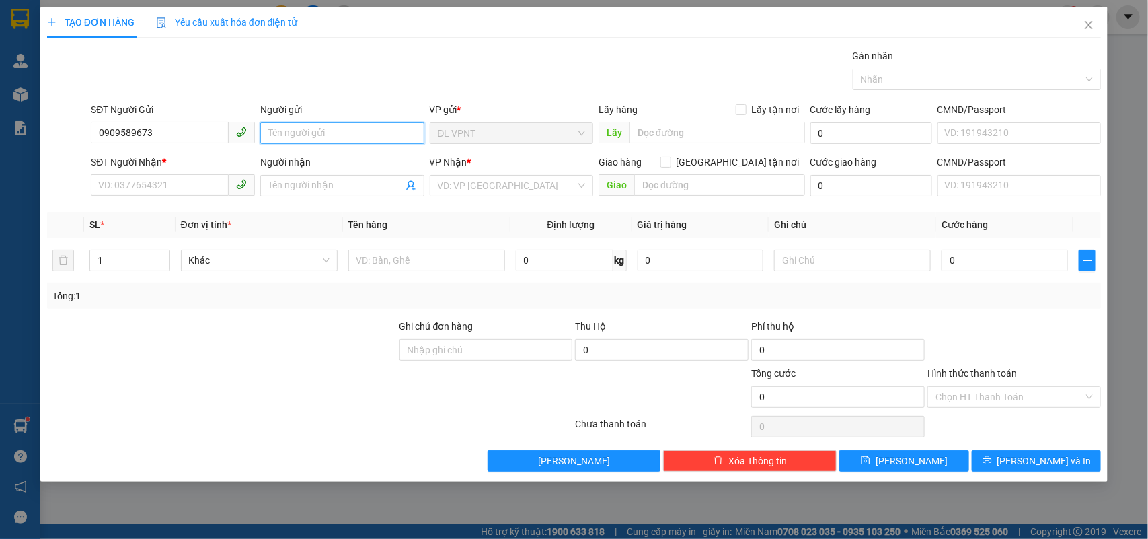
click at [287, 130] on input "Người gửi" at bounding box center [342, 133] width 164 height 22
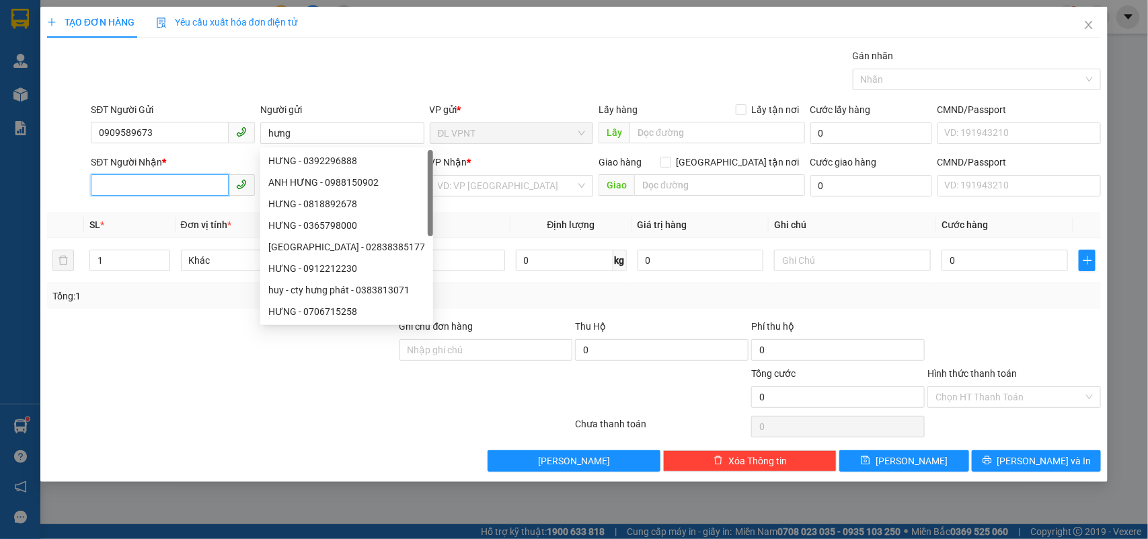
click at [196, 182] on input "SĐT Người Nhận *" at bounding box center [160, 185] width 138 height 22
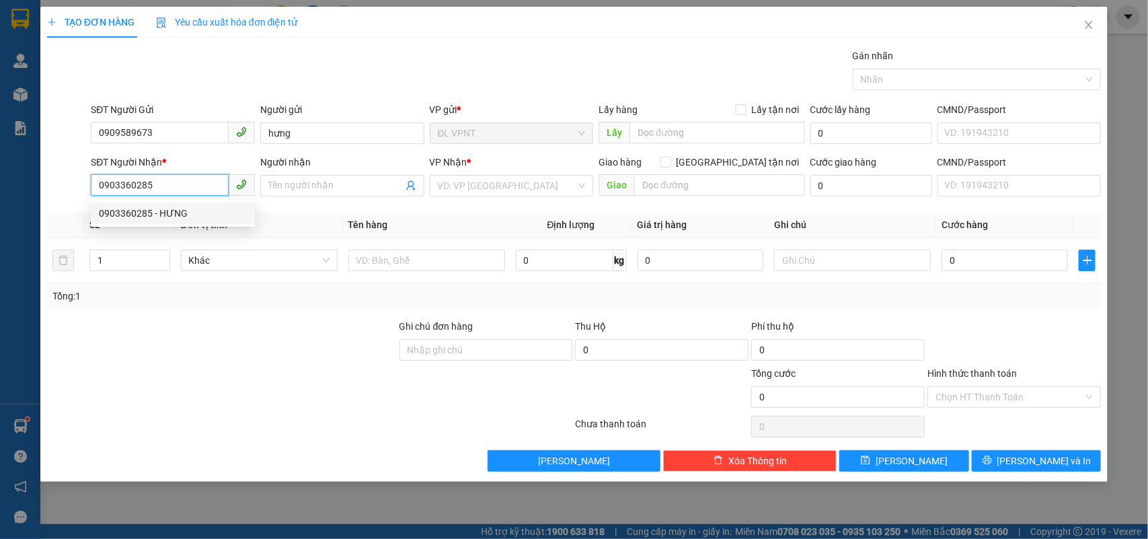
click at [187, 214] on div "0903360285 - HƯNG" at bounding box center [173, 213] width 148 height 15
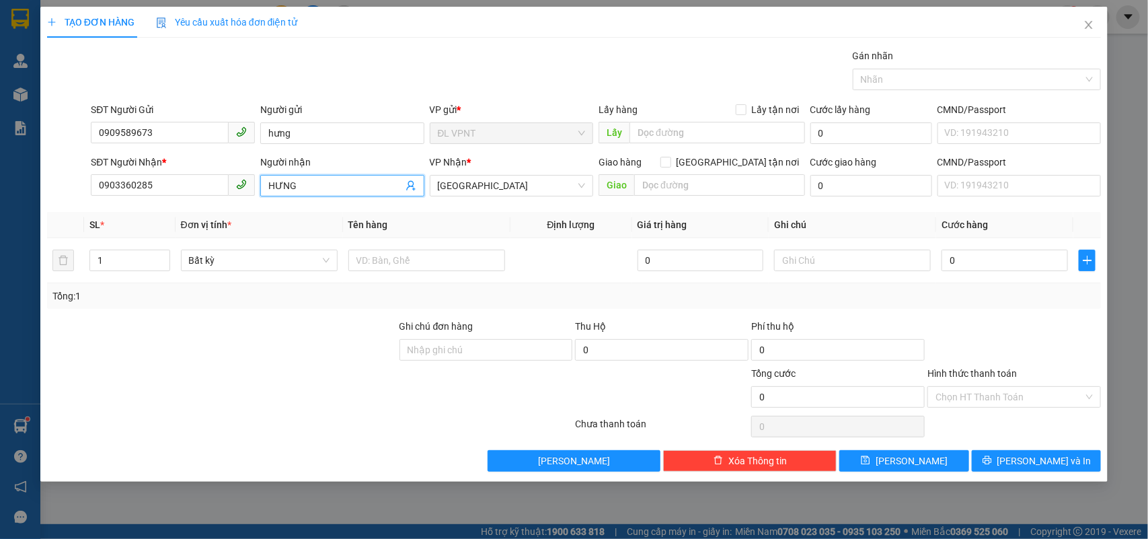
drag, startPoint x: 303, startPoint y: 182, endPoint x: 55, endPoint y: 149, distance: 250.3
click at [55, 149] on form "SĐT Người Gửi 0909589673 Người gửi hưng VP gửi * ĐL VPNT Lấy hàng Lấy tận nơi L…" at bounding box center [574, 152] width 1054 height 100
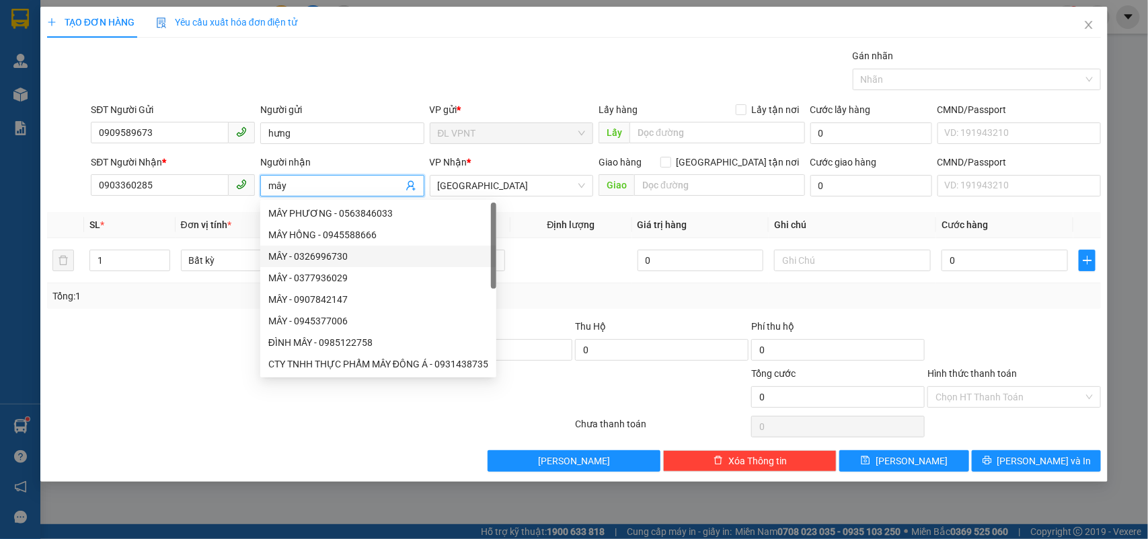
click at [595, 303] on div "Tổng: 1" at bounding box center [574, 295] width 1044 height 15
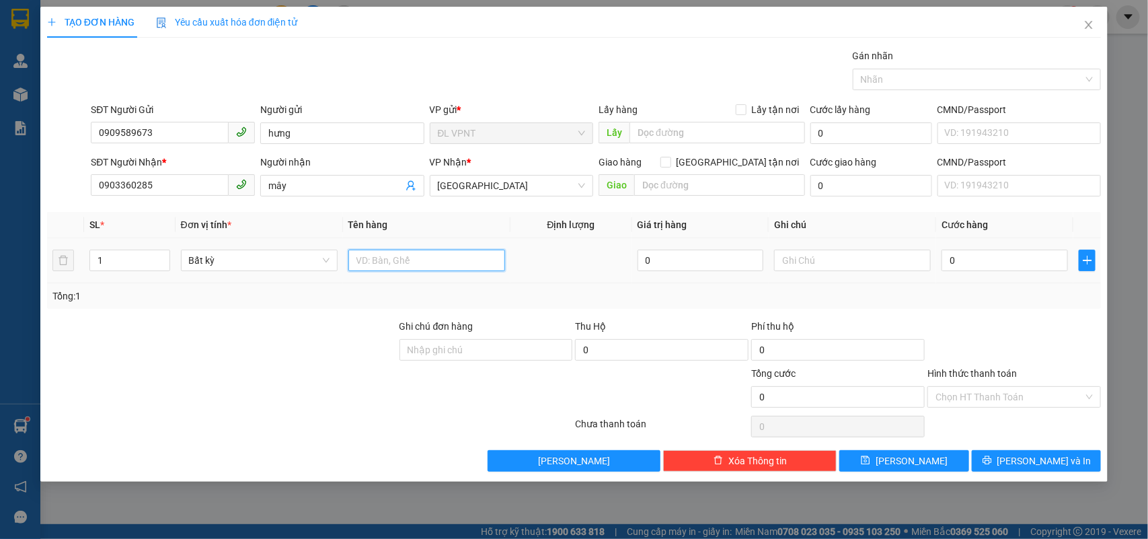
click at [490, 257] on input "text" at bounding box center [426, 260] width 157 height 22
click at [979, 264] on input "0" at bounding box center [1004, 260] width 126 height 22
click at [1030, 384] on div "Hình thức thanh toán" at bounding box center [1013, 376] width 173 height 20
click at [1023, 395] on input "Hình thức thanh toán" at bounding box center [1009, 397] width 148 height 20
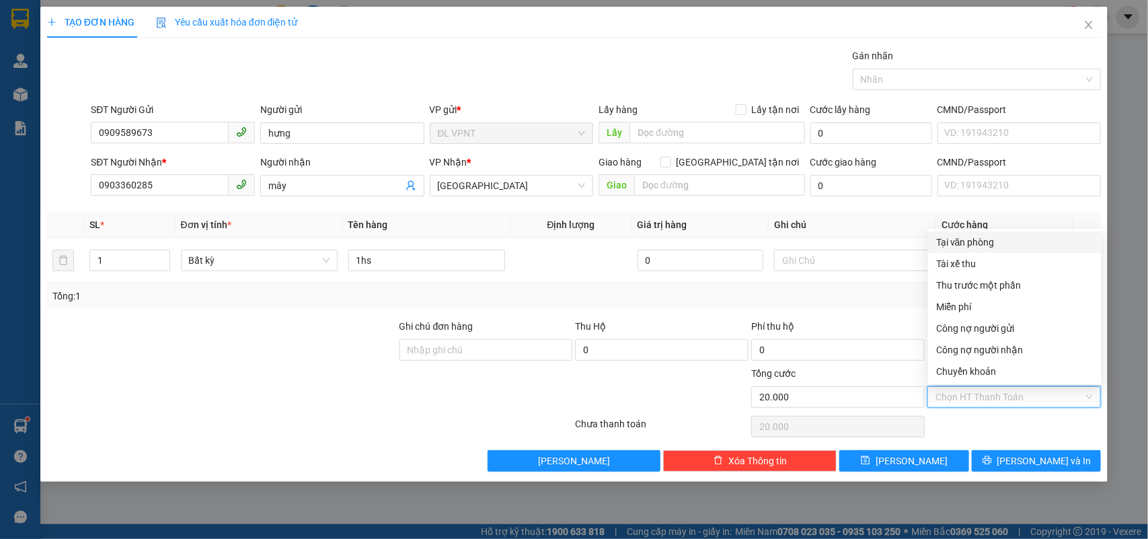
click at [972, 237] on div "Tại văn phòng" at bounding box center [1014, 242] width 157 height 15
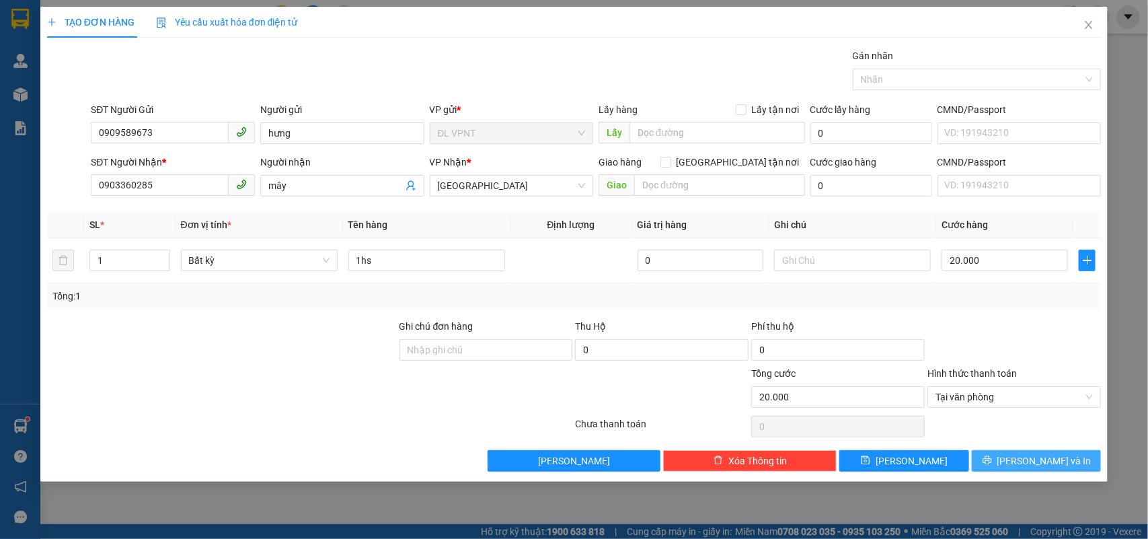
click at [1007, 455] on button "[PERSON_NAME] và In" at bounding box center [1036, 461] width 129 height 22
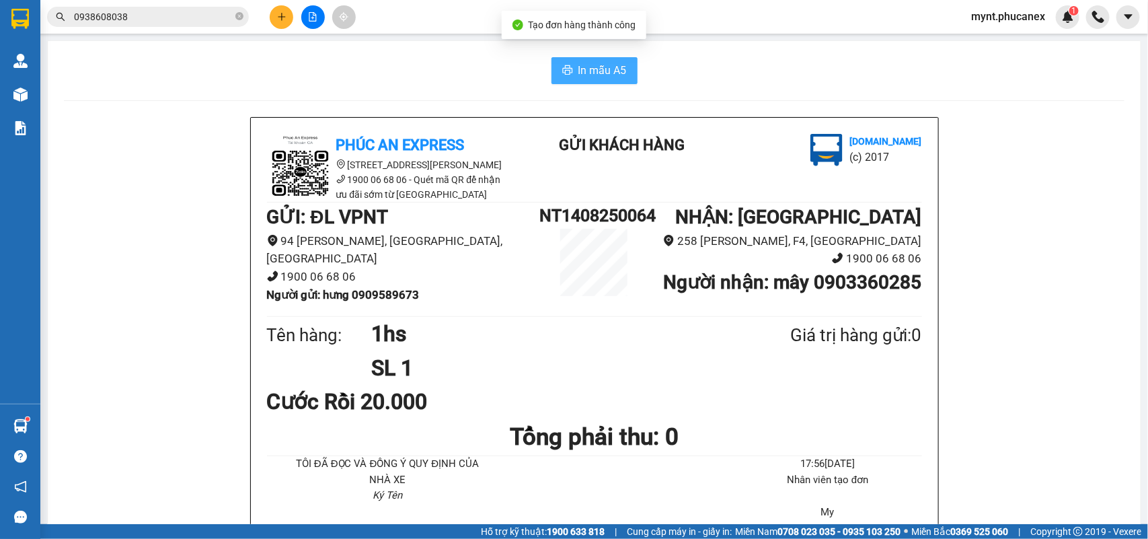
click at [609, 66] on span "In mẫu A5" at bounding box center [602, 70] width 48 height 17
click at [281, 21] on icon "plus" at bounding box center [281, 16] width 9 height 9
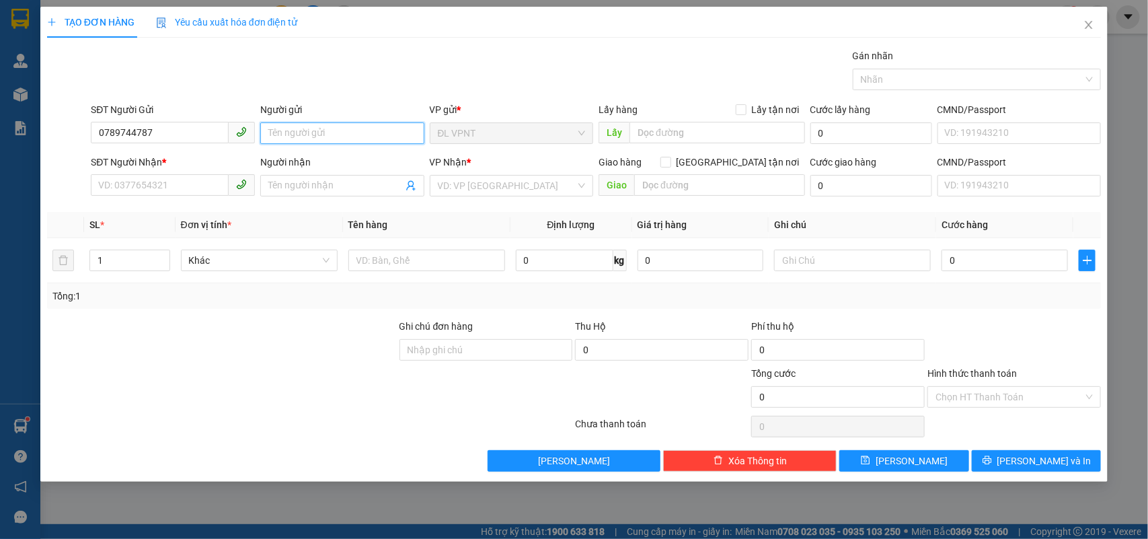
click at [290, 126] on input "Người gửi" at bounding box center [342, 133] width 164 height 22
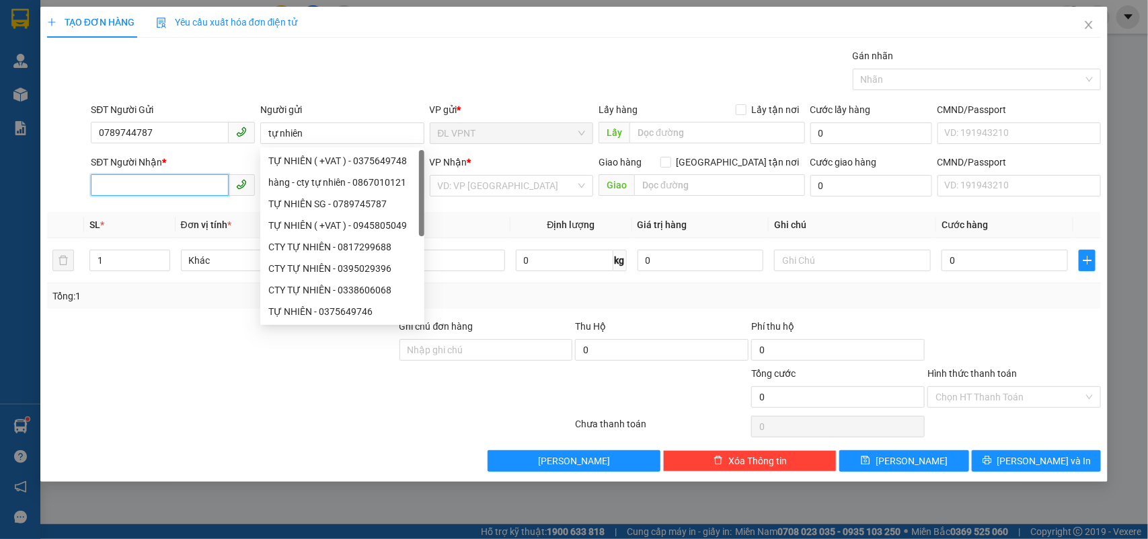
click at [159, 187] on input "SĐT Người Nhận *" at bounding box center [160, 185] width 138 height 22
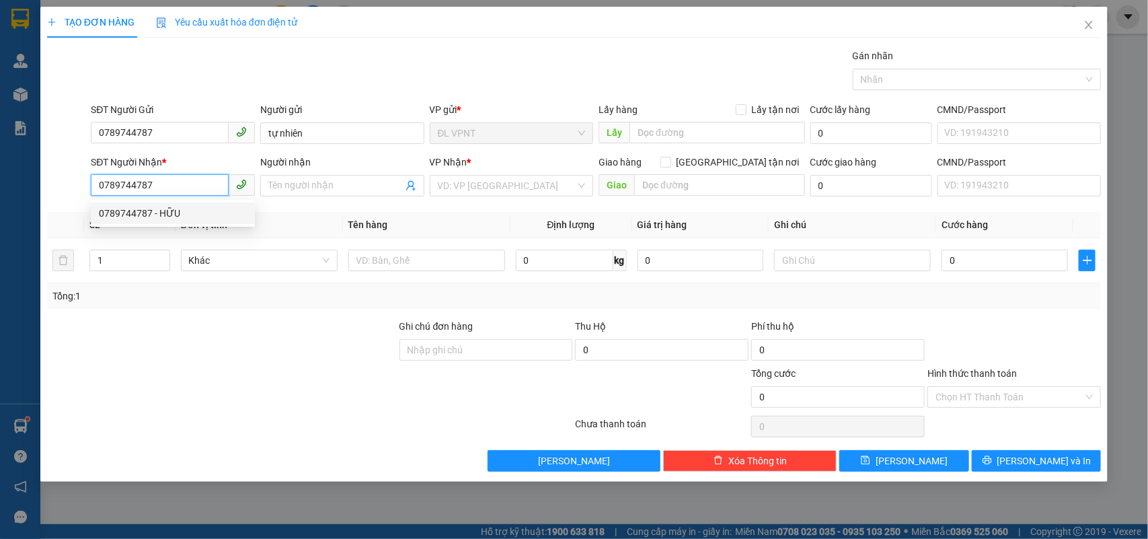
click at [153, 210] on div "0789744787 - HỮU" at bounding box center [173, 213] width 148 height 15
click at [486, 183] on span "[GEOGRAPHIC_DATA]" at bounding box center [512, 186] width 148 height 20
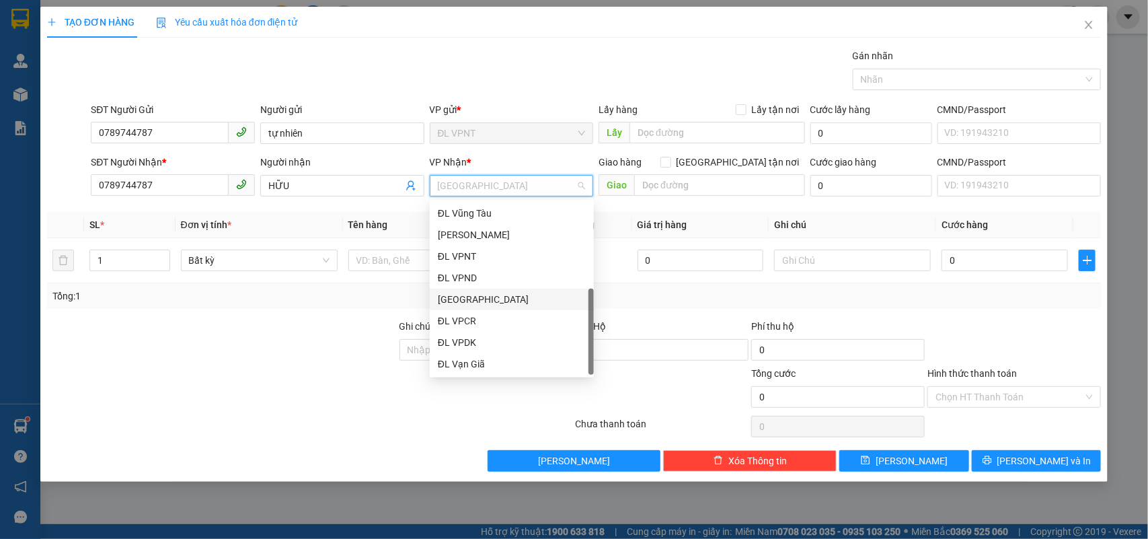
click at [463, 292] on div "[GEOGRAPHIC_DATA]" at bounding box center [512, 299] width 148 height 15
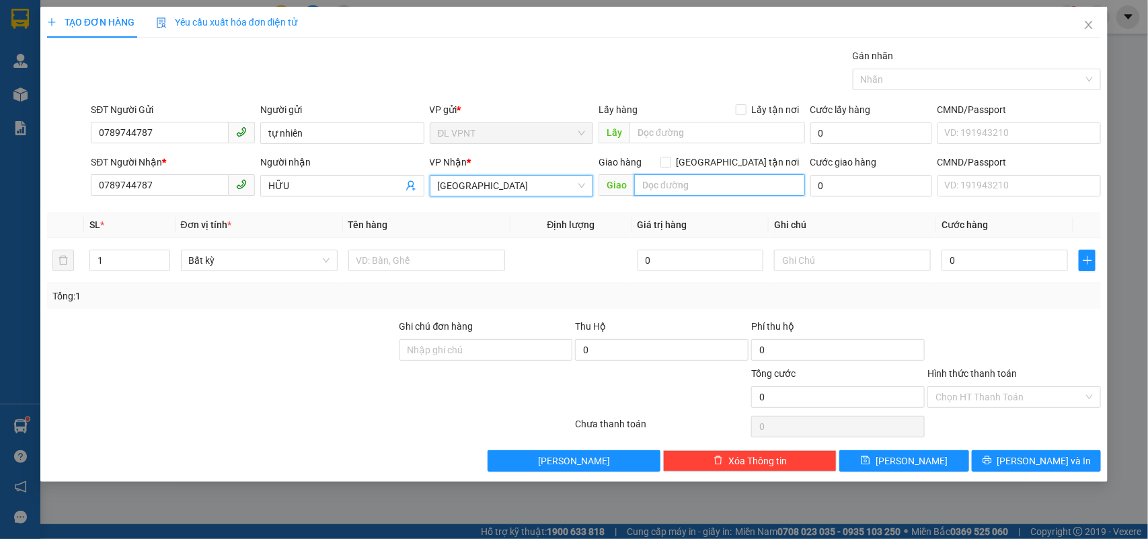
click at [707, 186] on input "text" at bounding box center [719, 185] width 171 height 22
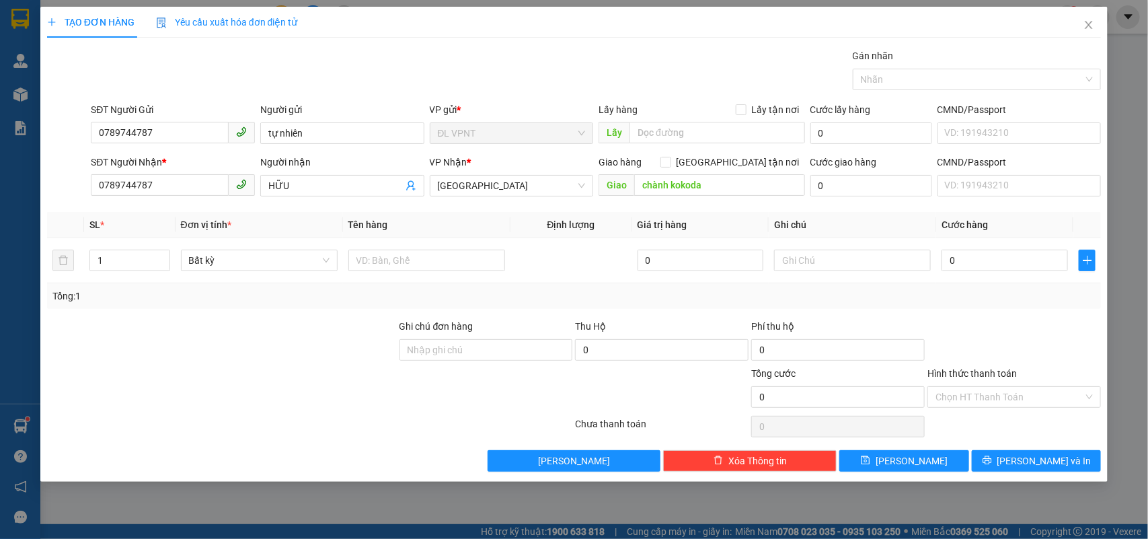
click at [864, 197] on div "Cước giao hàng 0" at bounding box center [871, 178] width 122 height 47
click at [865, 187] on input "0" at bounding box center [871, 186] width 122 height 22
click at [441, 250] on input "text" at bounding box center [426, 260] width 157 height 22
drag, startPoint x: 134, startPoint y: 269, endPoint x: 0, endPoint y: 230, distance: 140.0
click at [0, 230] on div "TẠO ĐƠN HÀNG Yêu cầu xuất hóa đơn điện tử Transit Pickup Surcharge Ids Transit …" at bounding box center [574, 269] width 1148 height 539
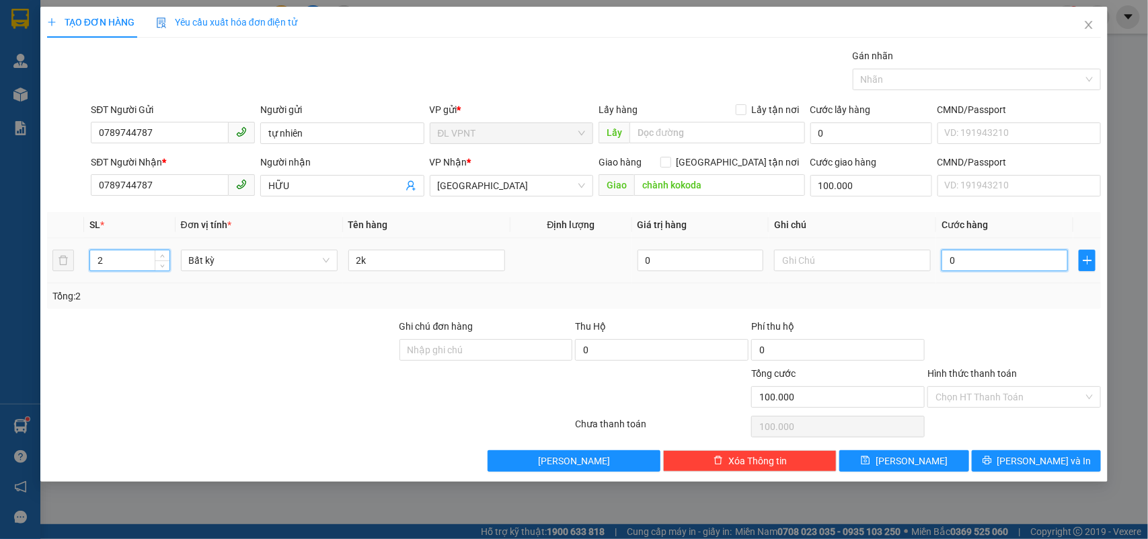
click at [1007, 261] on input "0" at bounding box center [1004, 260] width 126 height 22
click at [1007, 313] on div "Transit Pickup Surcharge Ids Transit Deliver Surcharge Ids Transit Deliver Surc…" at bounding box center [574, 259] width 1054 height 423
click at [975, 402] on input "Hình thức thanh toán" at bounding box center [1009, 397] width 148 height 20
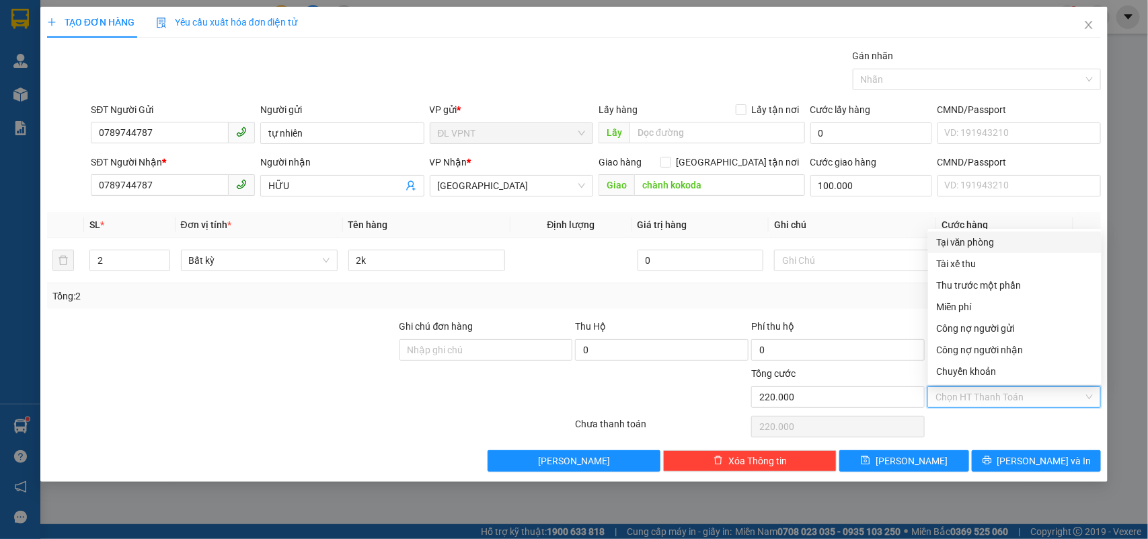
click at [982, 237] on div "Tại văn phòng" at bounding box center [1014, 242] width 157 height 15
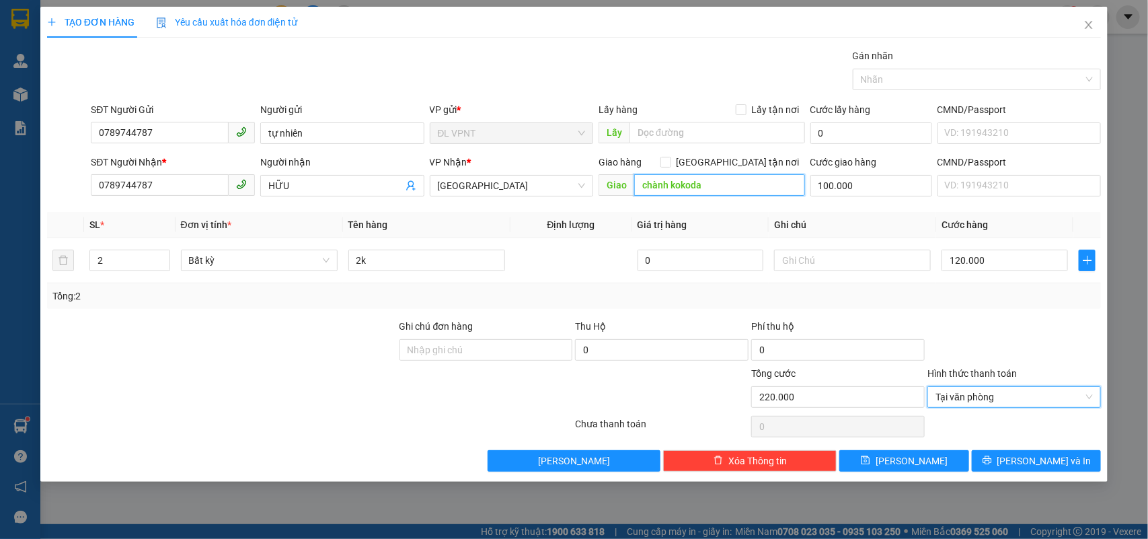
click at [730, 177] on input "chành kokoda" at bounding box center [719, 185] width 171 height 22
click at [724, 184] on input "chành kokoda" at bounding box center [719, 185] width 171 height 22
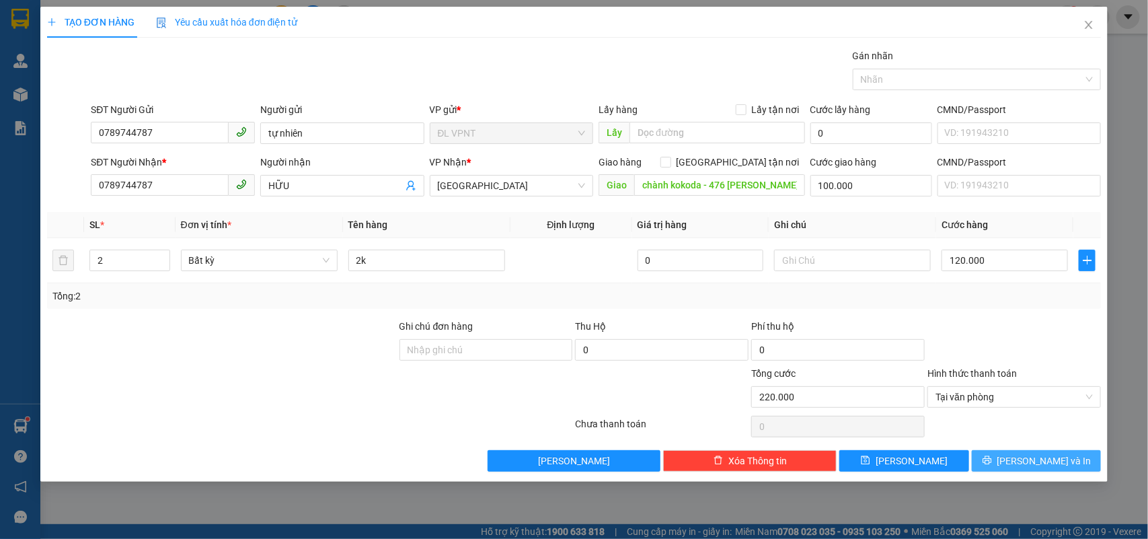
click at [1009, 455] on button "[PERSON_NAME] và In" at bounding box center [1036, 461] width 129 height 22
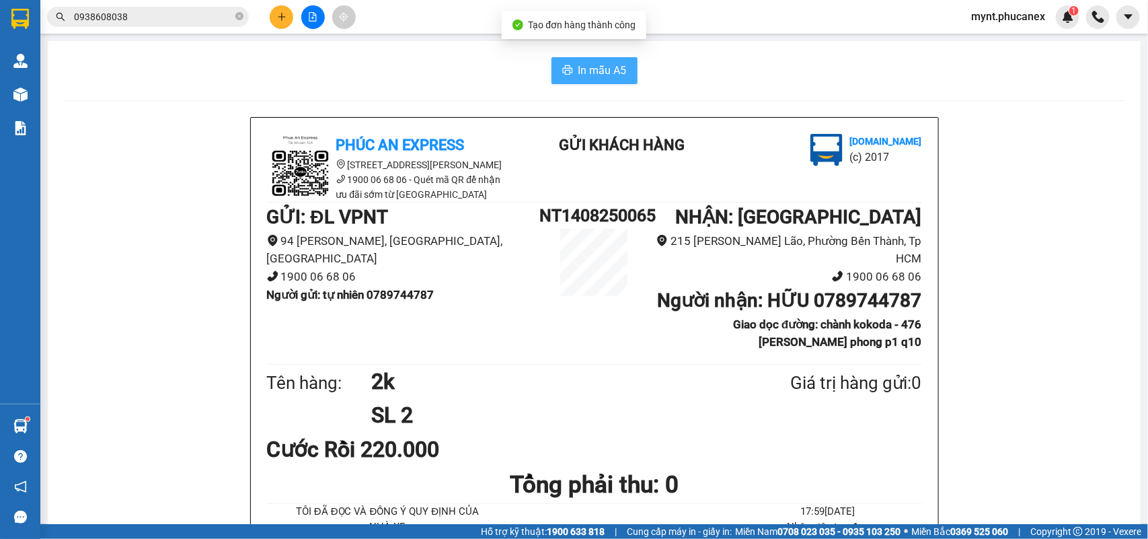
click at [590, 66] on span "In mẫu A5" at bounding box center [602, 70] width 48 height 17
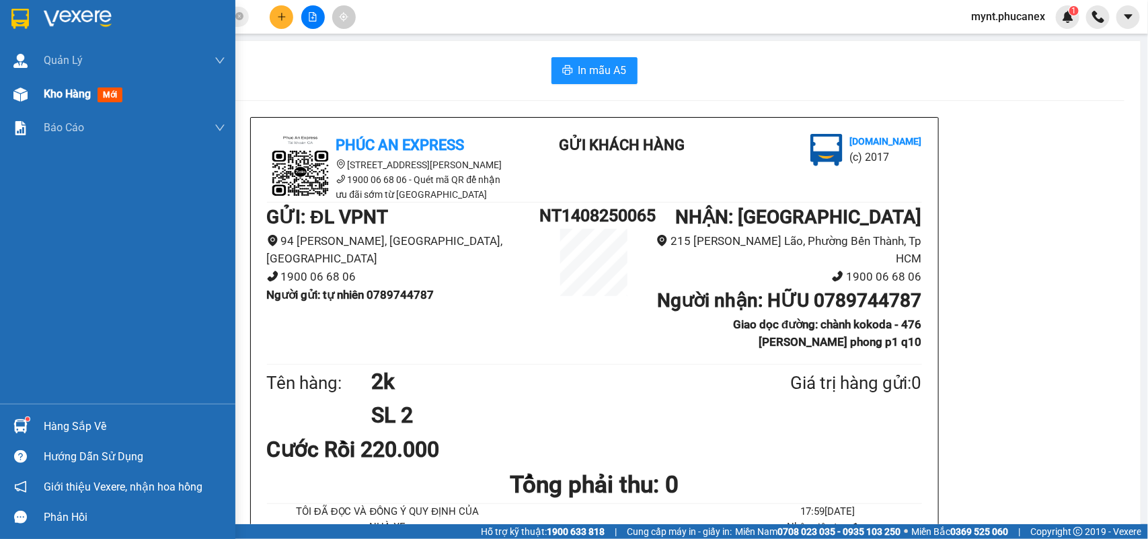
click at [9, 85] on div at bounding box center [21, 95] width 24 height 24
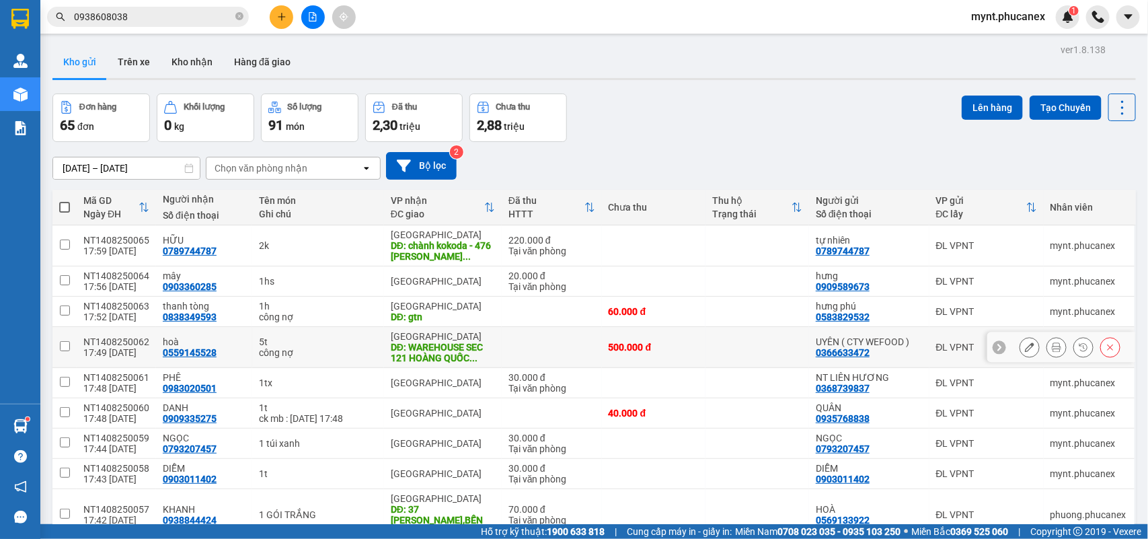
click at [1020, 348] on button at bounding box center [1029, 348] width 19 height 24
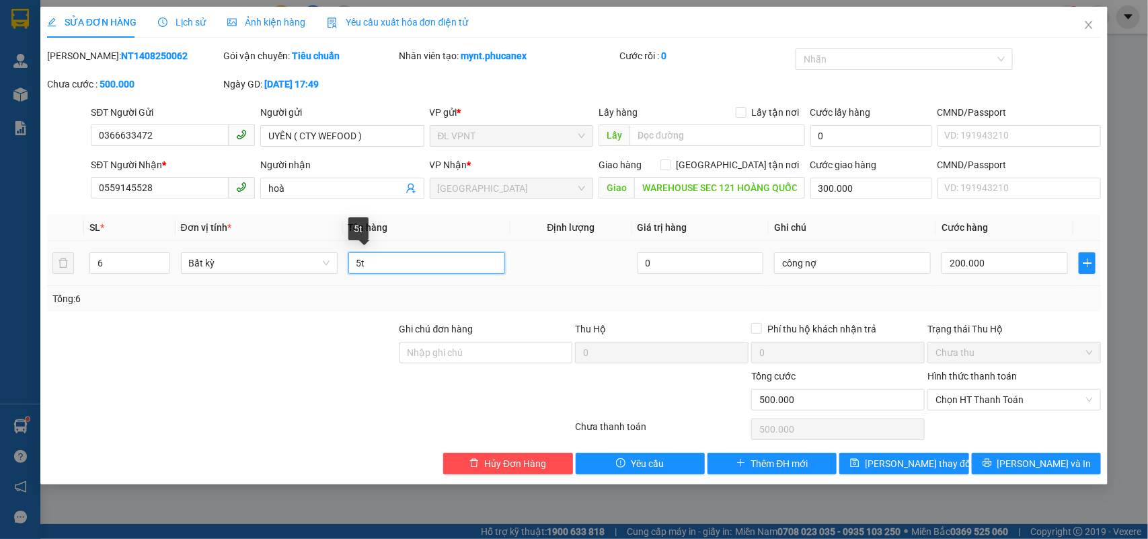
drag, startPoint x: 364, startPoint y: 259, endPoint x: 319, endPoint y: 276, distance: 47.7
click at [319, 276] on tr "6 Bất kỳ 5t 0 công nợ 200.000" at bounding box center [574, 263] width 1054 height 45
click at [1007, 259] on input "200.000" at bounding box center [1004, 263] width 126 height 22
click at [718, 173] on div "Giao hàng Giao tận nơi" at bounding box center [701, 167] width 206 height 20
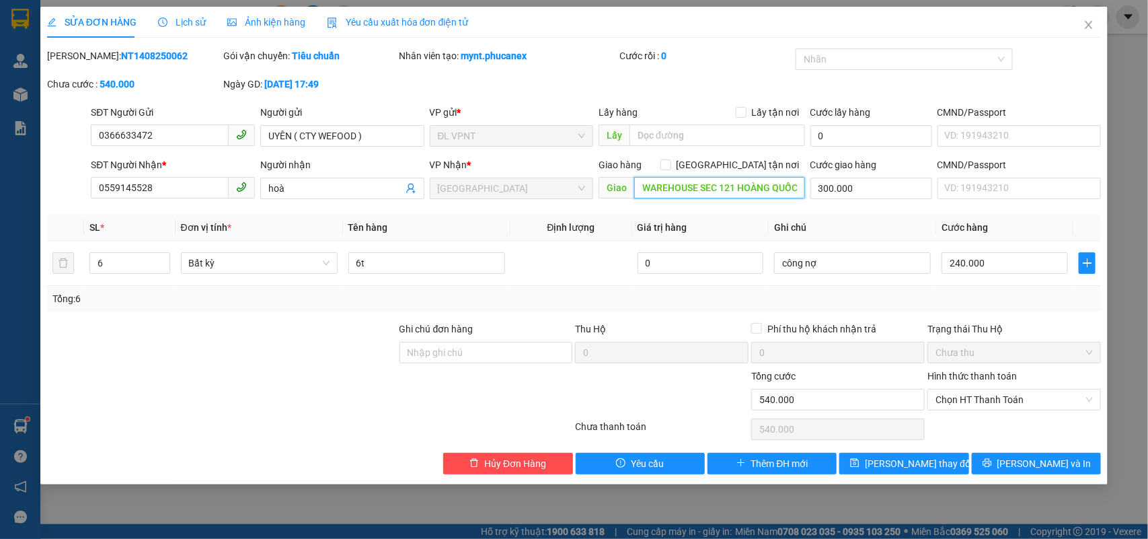
click at [703, 186] on input "WAREHOUSE SEC 121 HOÀNG QUỐC VIỆT Q.7 PHÚ MỸ" at bounding box center [719, 188] width 171 height 22
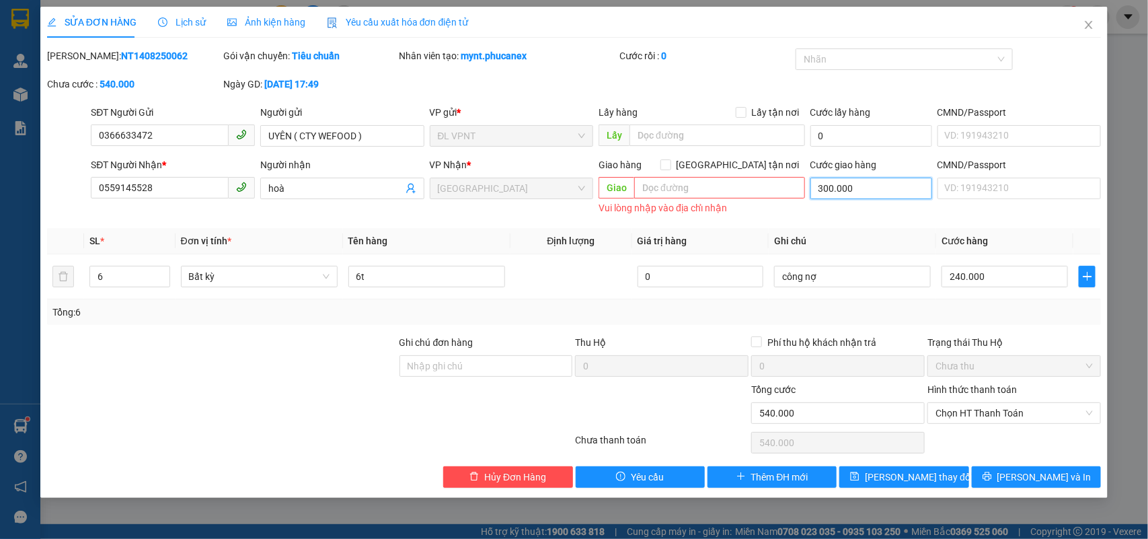
click at [824, 182] on input "300.000" at bounding box center [871, 189] width 122 height 22
click at [336, 355] on div at bounding box center [222, 358] width 352 height 47
drag, startPoint x: 30, startPoint y: 118, endPoint x: 18, endPoint y: 118, distance: 12.1
click at [18, 118] on div "SỬA ĐƠN HÀNG Lịch sử Ảnh kiện hàng Yêu cầu xuất hóa đơn điện tử Total Paid Fee …" at bounding box center [574, 269] width 1148 height 539
drag, startPoint x: 173, startPoint y: 193, endPoint x: 11, endPoint y: 197, distance: 162.8
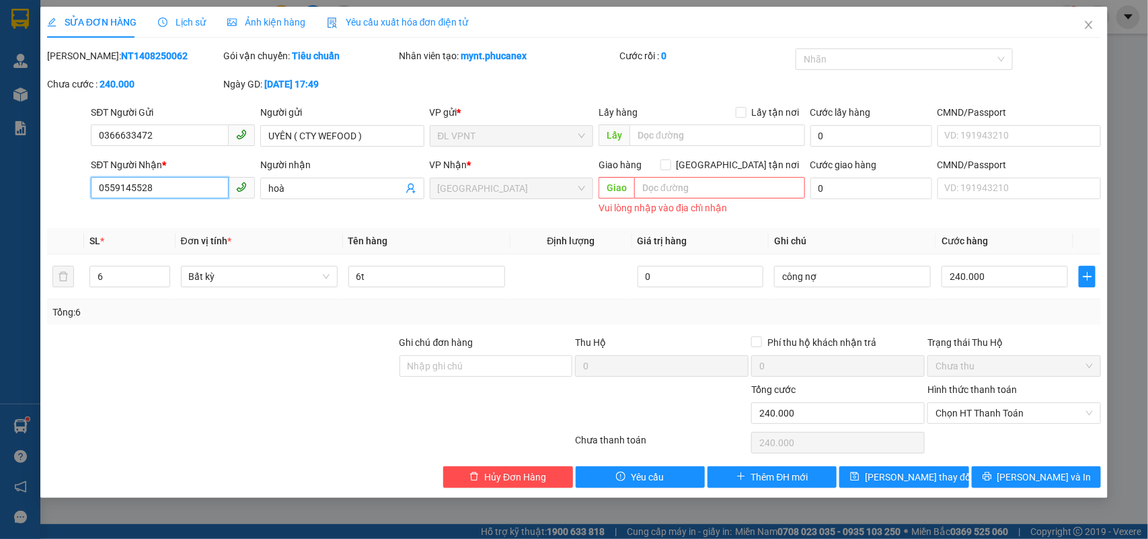
click at [11, 197] on div "SỬA ĐƠN HÀNG Lịch sử Ảnh kiện hàng Yêu cầu xuất hóa đơn điện tử Total Paid Fee …" at bounding box center [574, 269] width 1148 height 539
paste input "966699101"
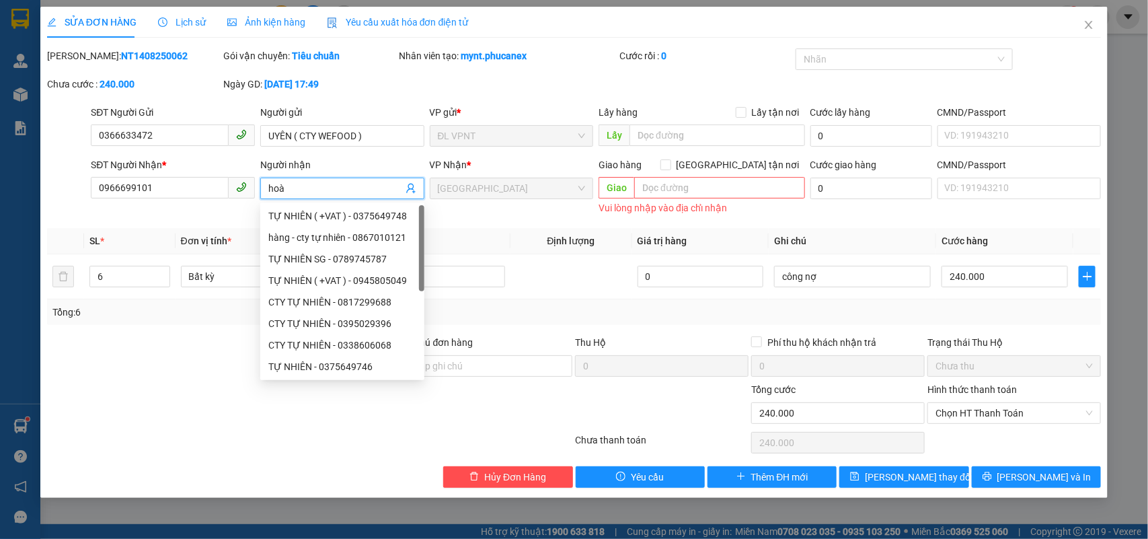
drag, startPoint x: 334, startPoint y: 184, endPoint x: 246, endPoint y: 196, distance: 88.3
click at [246, 196] on div "SĐT Người Nhận * 0966699101 Người nhận hoà VP Nhận * ĐL Quận 1 Giao hàng Giao t…" at bounding box center [595, 187] width 1015 height 61
paste input "uyền trân"
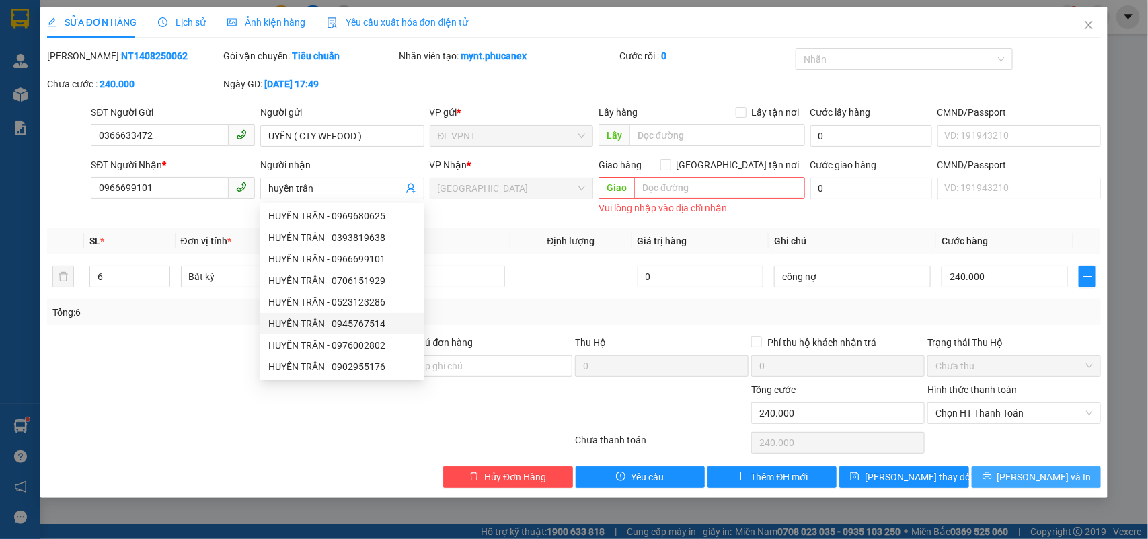
click at [1004, 483] on button "[PERSON_NAME] và In" at bounding box center [1036, 477] width 129 height 22
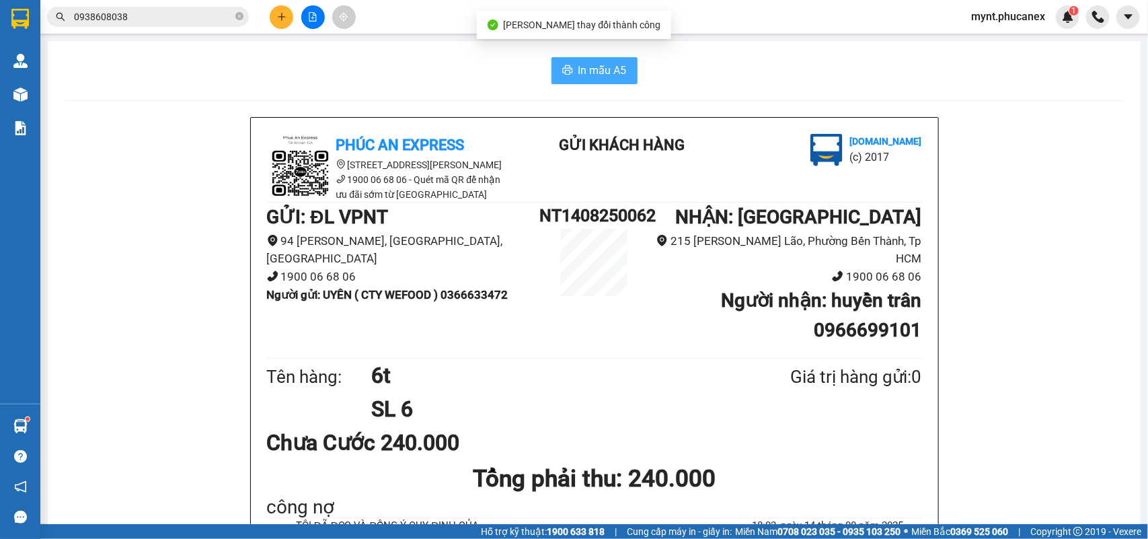
click at [553, 73] on button "In mẫu A5" at bounding box center [594, 70] width 86 height 27
drag, startPoint x: 802, startPoint y: 310, endPoint x: 916, endPoint y: 311, distance: 113.6
click at [916, 311] on div "Phúc An Express 215 Phạm Ngũ Lão, Quận 1 1900 06 68 06 - Quét mã QR để nhận ưu …" at bounding box center [594, 446] width 687 height 656
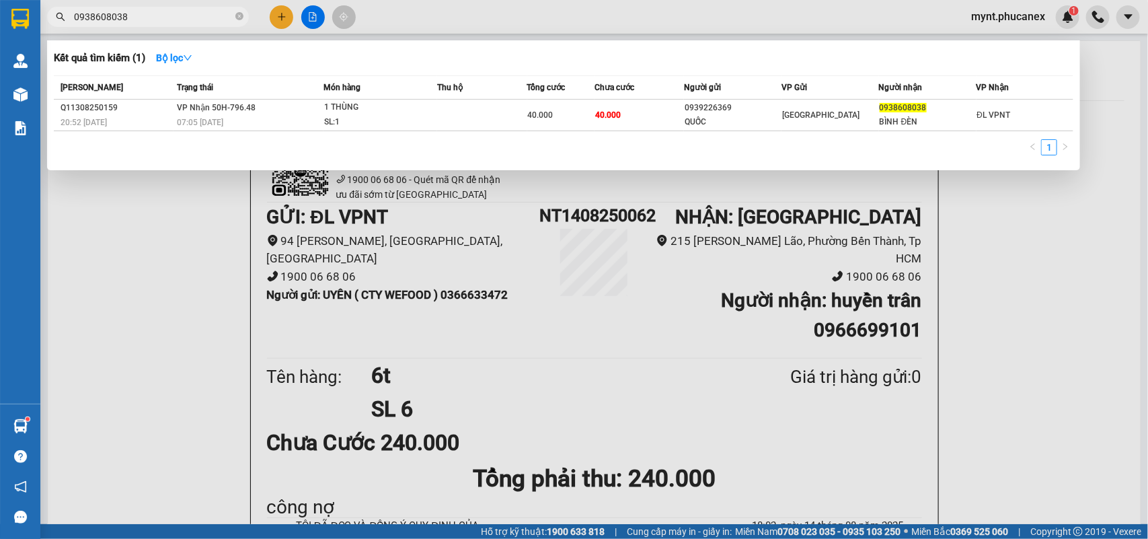
click at [95, 15] on input "0938608038" at bounding box center [153, 16] width 159 height 15
paste input "66699101"
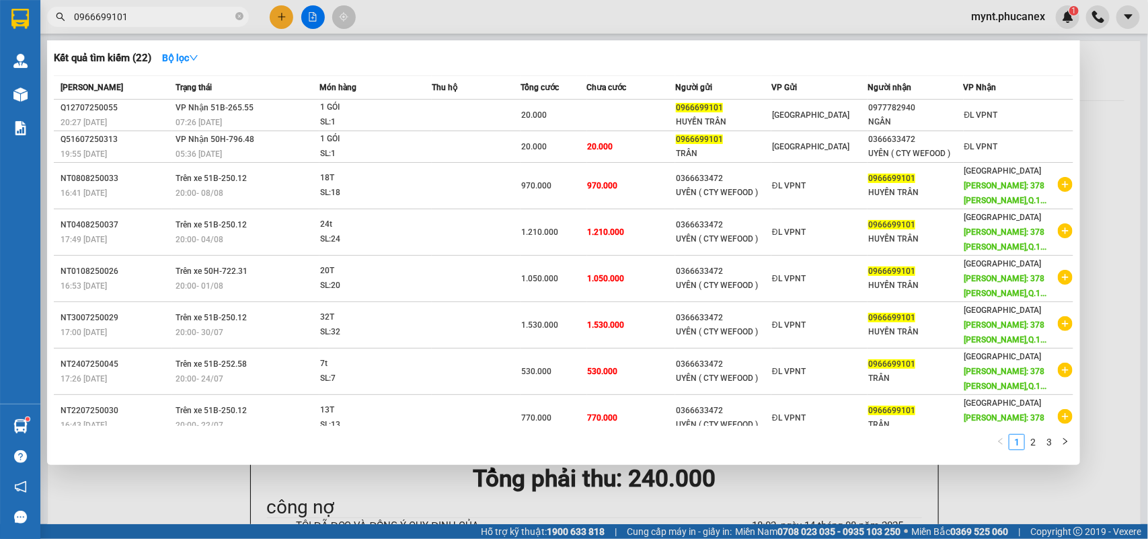
click at [368, 489] on div at bounding box center [574, 269] width 1148 height 539
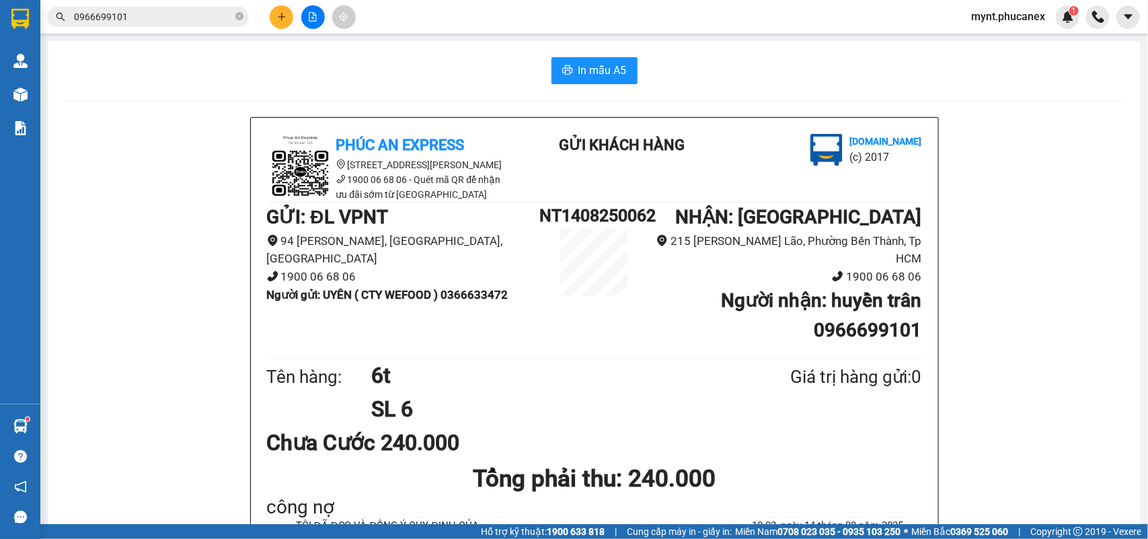
click at [278, 14] on icon "plus" at bounding box center [281, 16] width 9 height 9
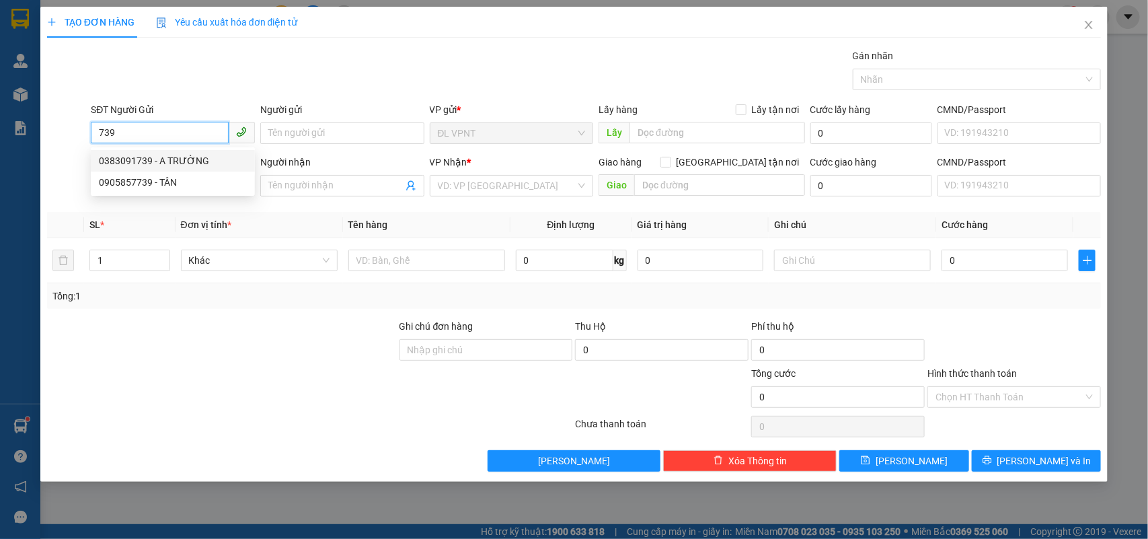
click at [170, 160] on div "0383091739 - A TRƯỜNG" at bounding box center [173, 160] width 148 height 15
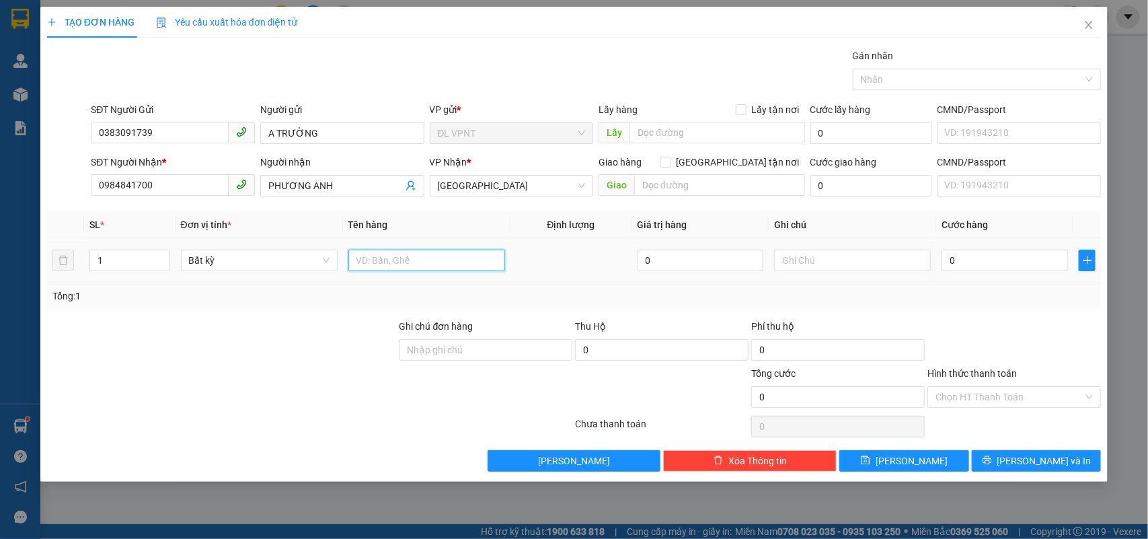
click at [367, 259] on input "text" at bounding box center [426, 260] width 157 height 22
click at [999, 263] on input "0" at bounding box center [1004, 260] width 126 height 22
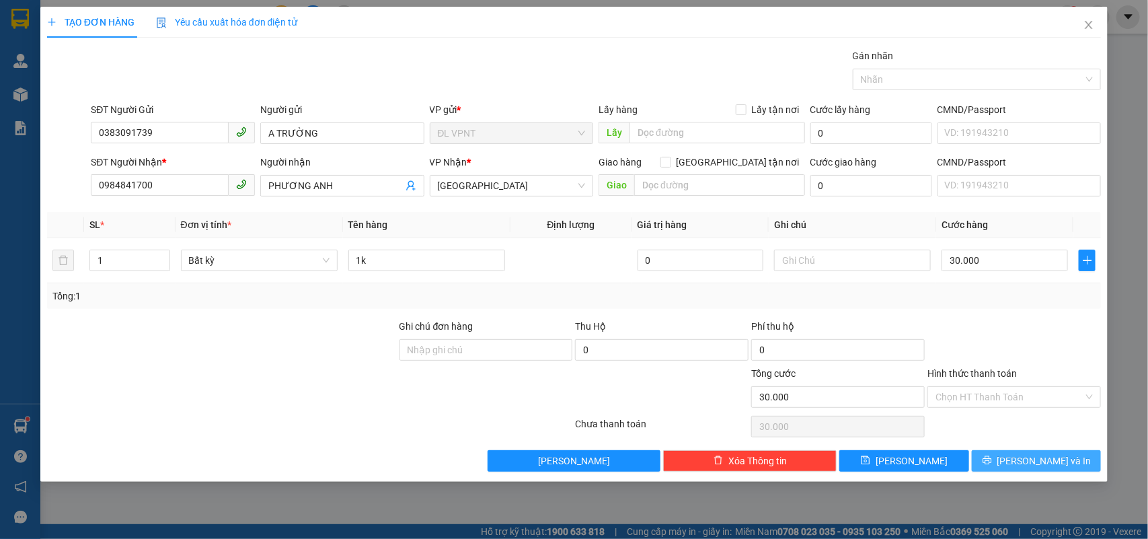
click at [1024, 455] on span "[PERSON_NAME] và In" at bounding box center [1044, 460] width 94 height 15
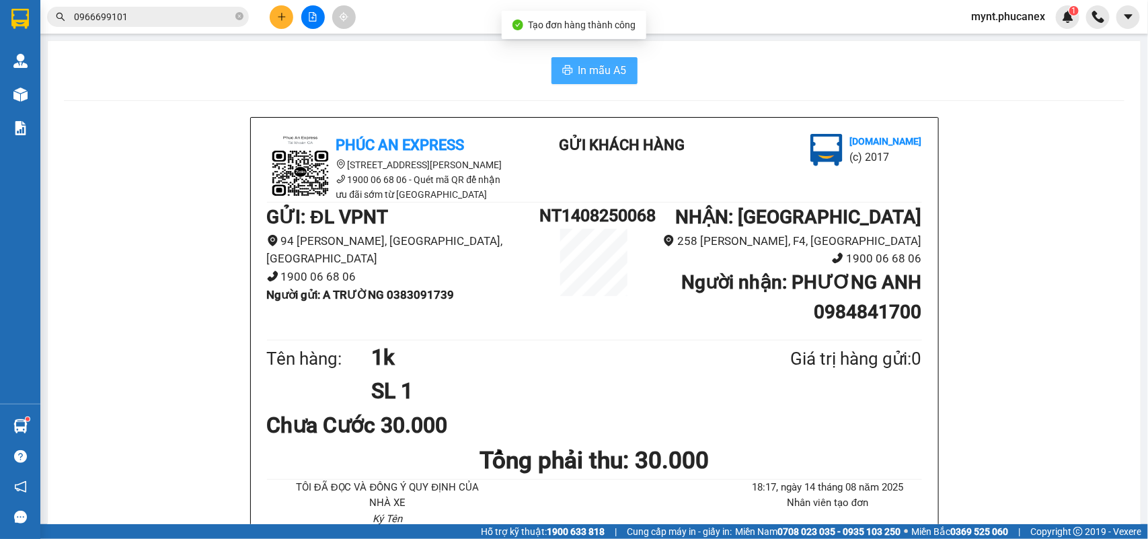
click at [551, 59] on button "In mẫu A5" at bounding box center [594, 70] width 86 height 27
click at [600, 65] on span "In mẫu A5" at bounding box center [602, 70] width 48 height 17
click at [281, 17] on icon "plus" at bounding box center [281, 16] width 1 height 7
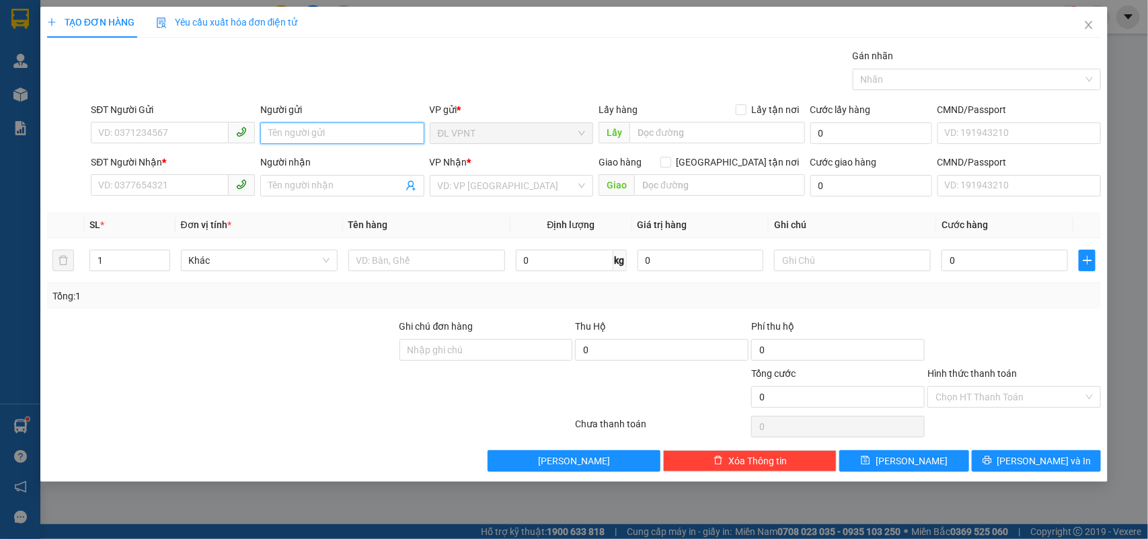
click at [340, 132] on input "Người gửi" at bounding box center [342, 133] width 164 height 22
click at [149, 180] on input "SĐT Người Nhận *" at bounding box center [160, 185] width 138 height 22
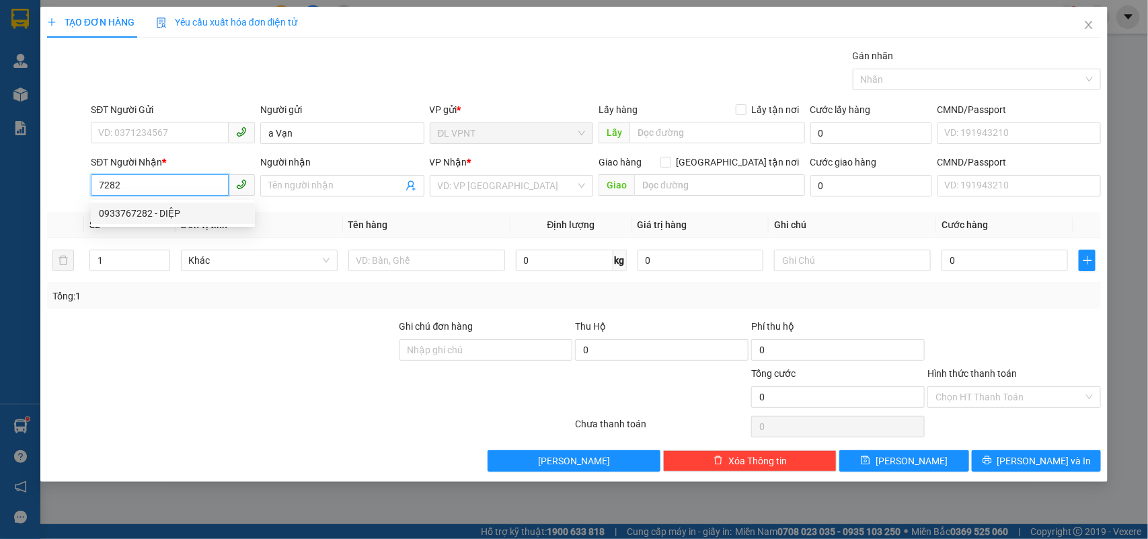
click at [173, 217] on div "0933767282 - DIỆP" at bounding box center [173, 213] width 148 height 15
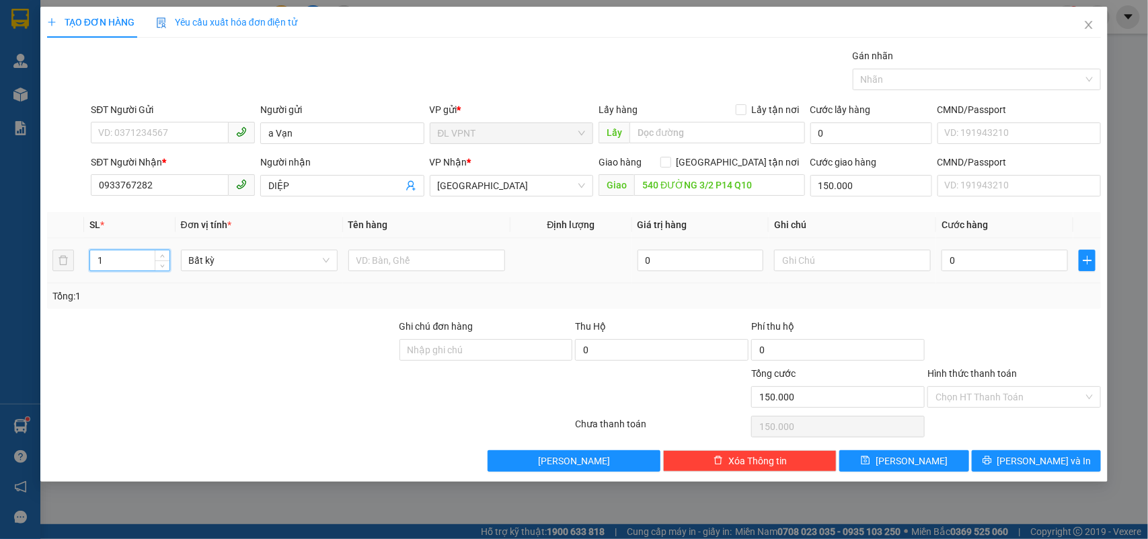
click at [122, 264] on input "1" at bounding box center [129, 260] width 79 height 20
click at [370, 264] on input "text" at bounding box center [426, 260] width 157 height 22
click at [827, 261] on input "text" at bounding box center [852, 260] width 157 height 22
click at [950, 252] on input "0" at bounding box center [1004, 260] width 126 height 22
click at [1042, 468] on span "[PERSON_NAME] và In" at bounding box center [1044, 460] width 94 height 15
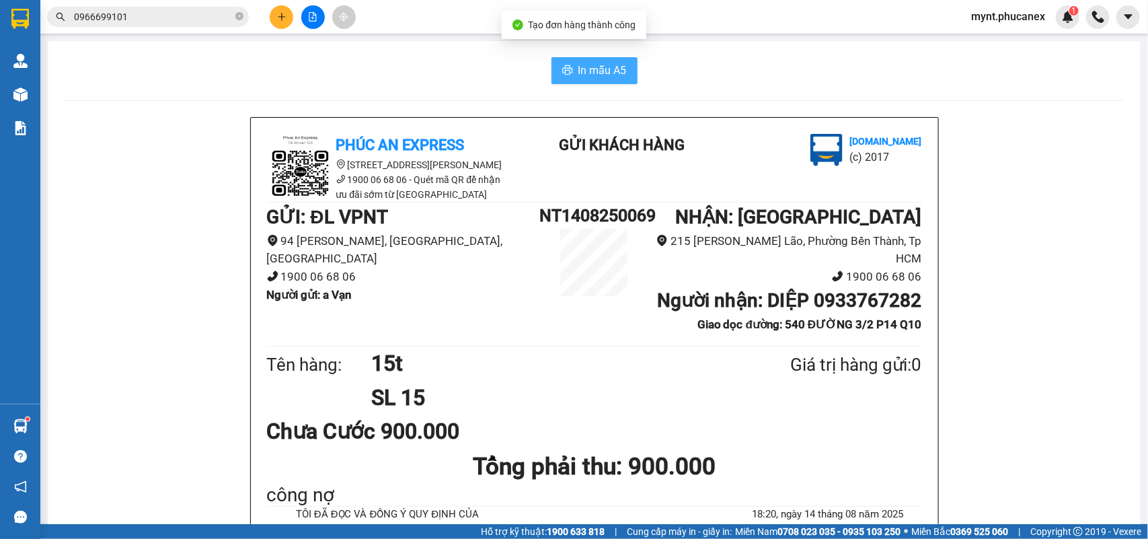
click at [602, 62] on span "In mẫu A5" at bounding box center [602, 70] width 48 height 17
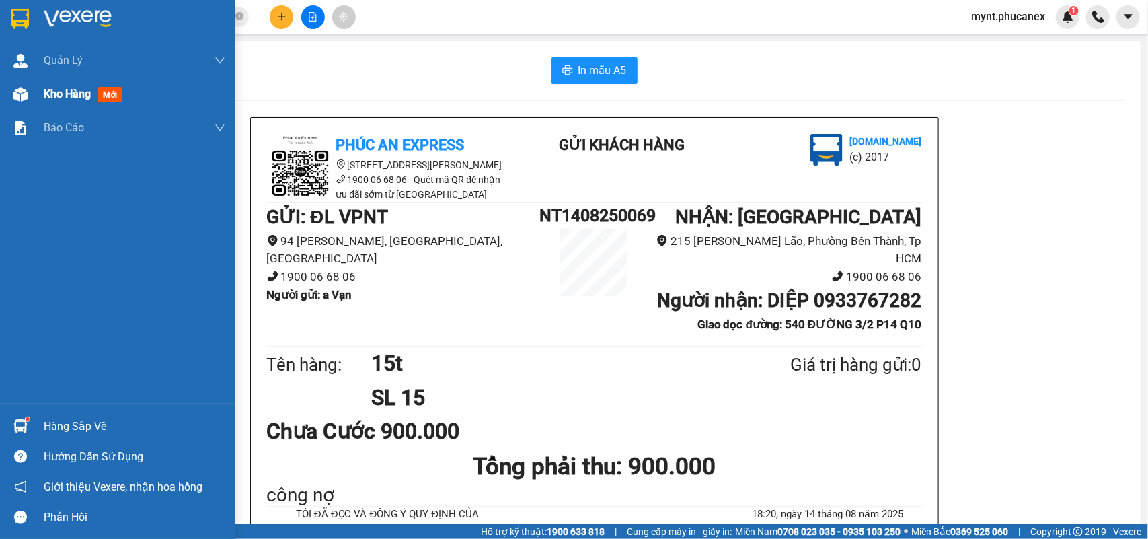
click at [32, 95] on div "Kho hàng mới" at bounding box center [117, 94] width 235 height 34
click at [91, 89] on span "Kho hàng" at bounding box center [67, 93] width 47 height 13
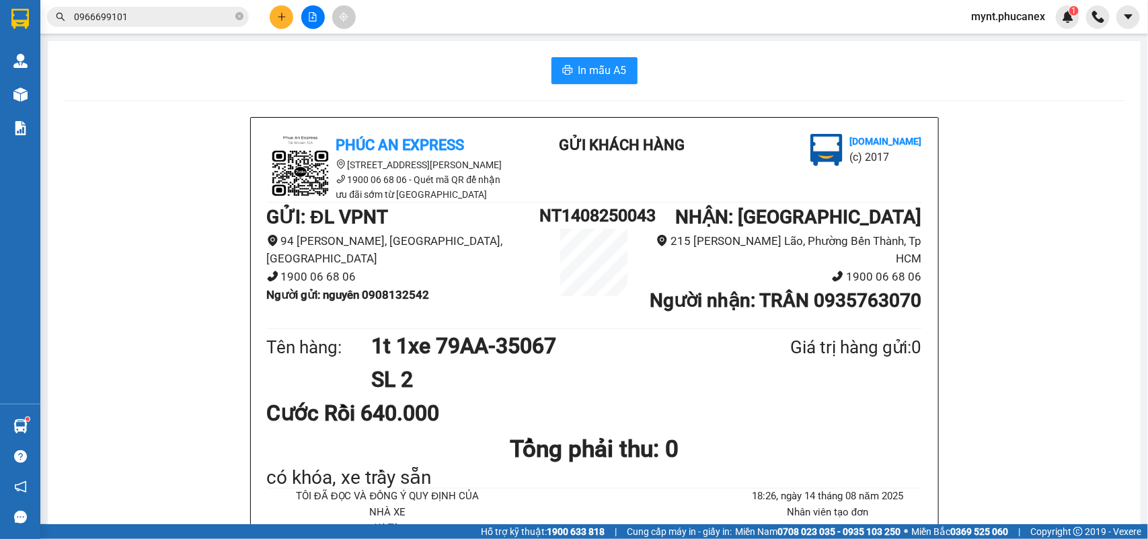
click at [145, 19] on input "0966699101" at bounding box center [153, 16] width 159 height 15
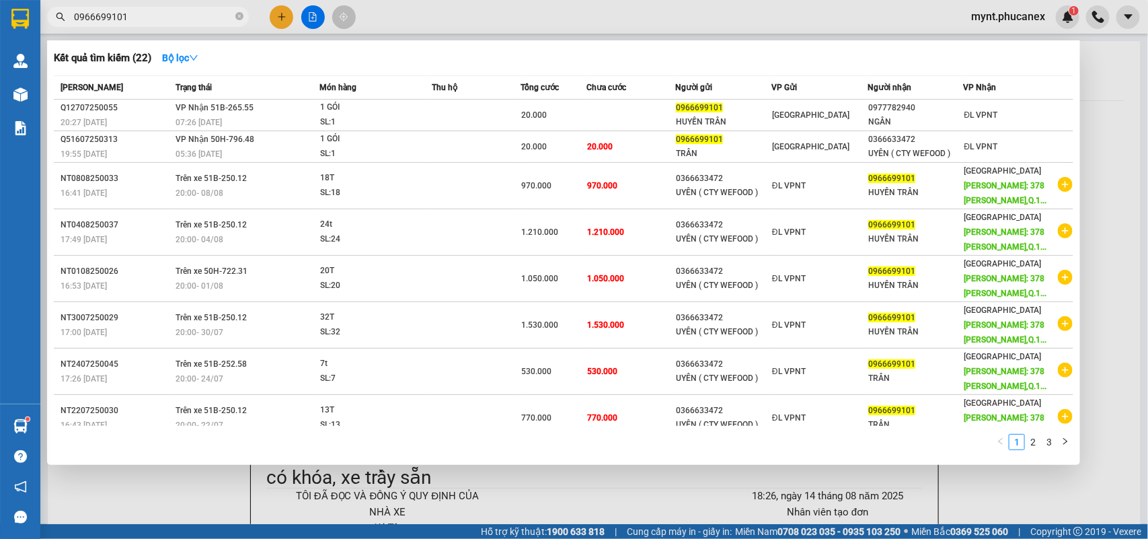
click at [145, 19] on input "0966699101" at bounding box center [153, 16] width 159 height 15
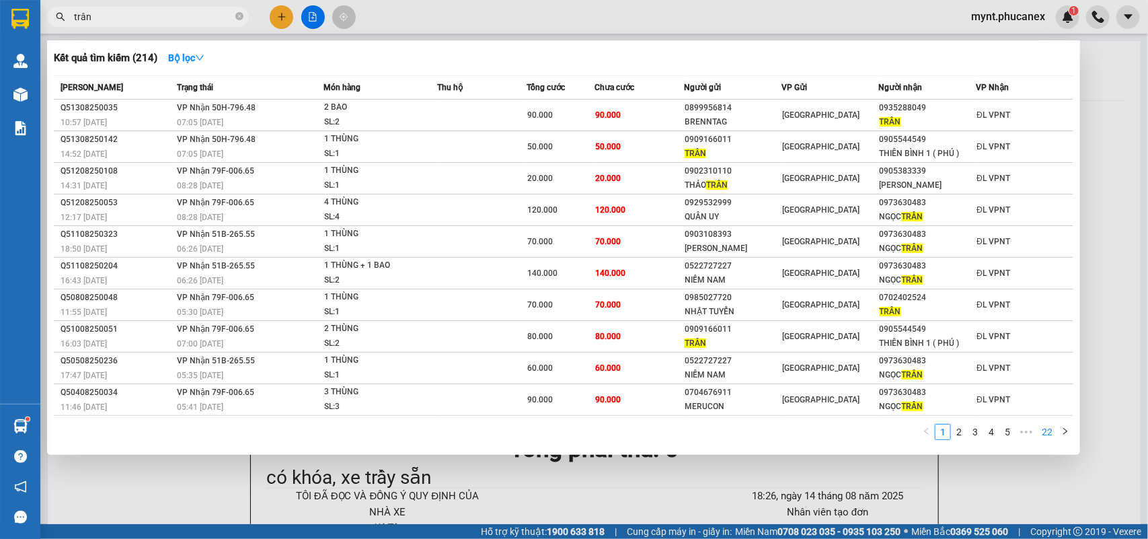
click at [1052, 429] on link "22" at bounding box center [1047, 431] width 19 height 15
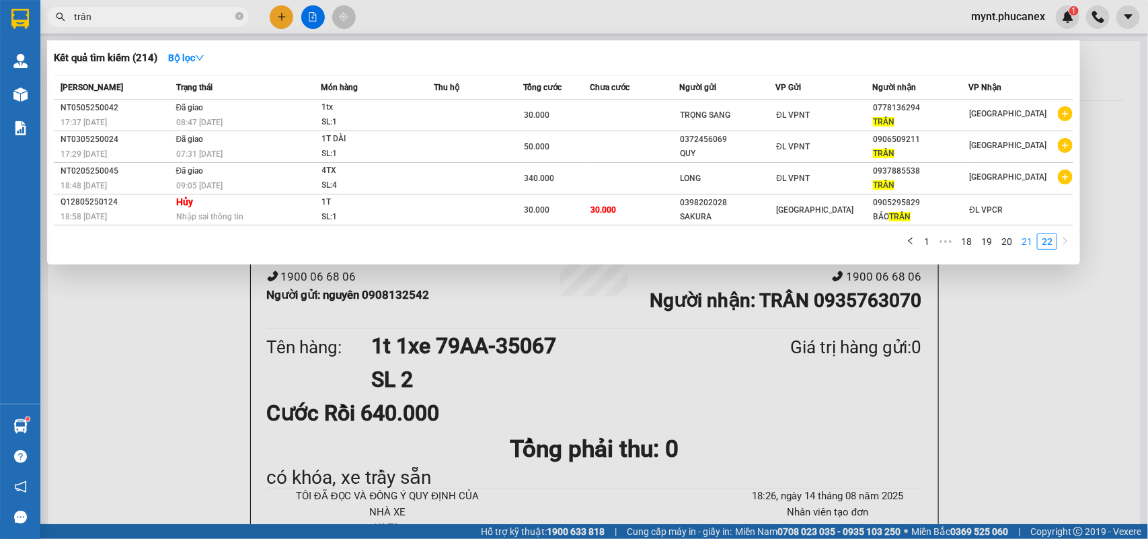
click at [1034, 237] on link "21" at bounding box center [1026, 241] width 19 height 15
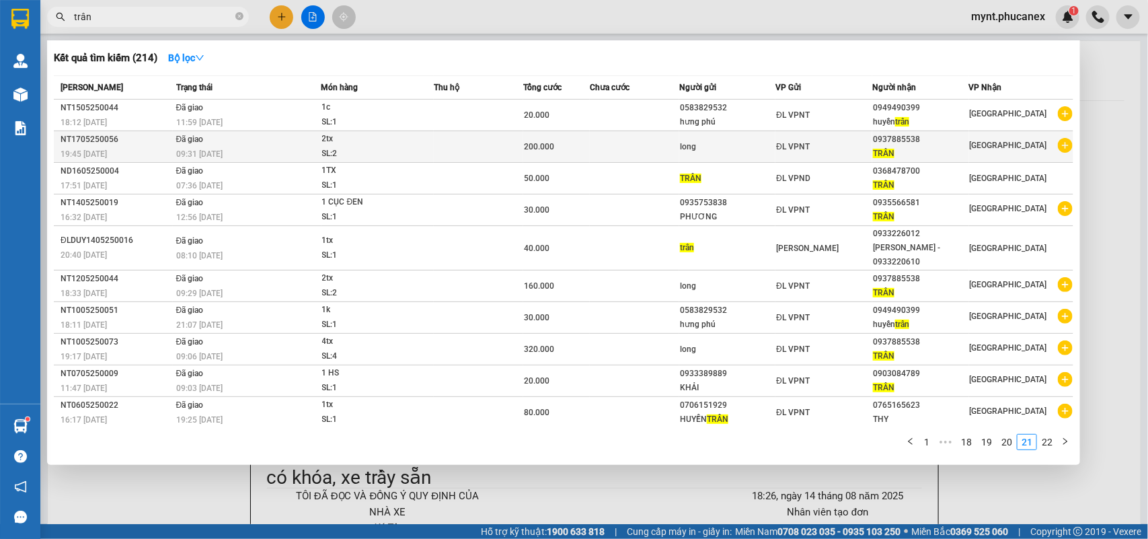
drag, startPoint x: 929, startPoint y: 139, endPoint x: 881, endPoint y: 137, distance: 47.8
click at [881, 137] on div "0937885538" at bounding box center [920, 139] width 95 height 14
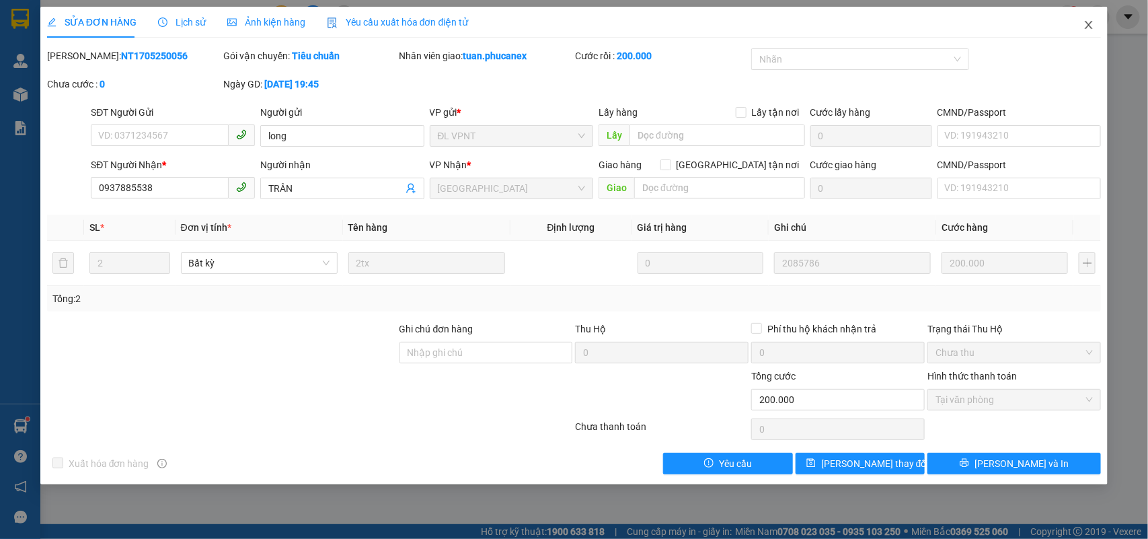
click at [1093, 26] on icon "close" at bounding box center [1088, 25] width 11 height 11
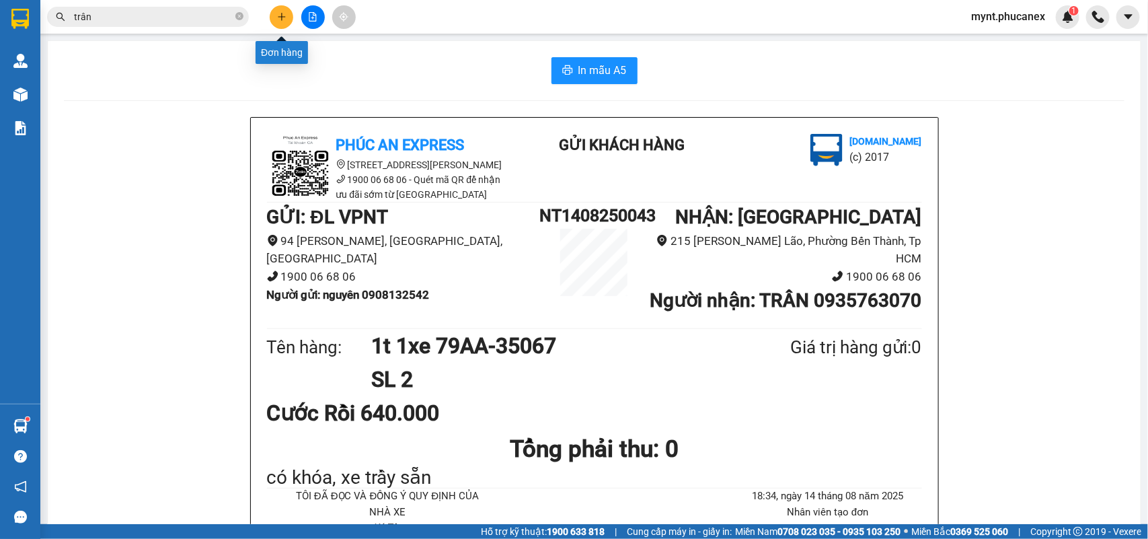
click at [277, 19] on icon "plus" at bounding box center [281, 16] width 9 height 9
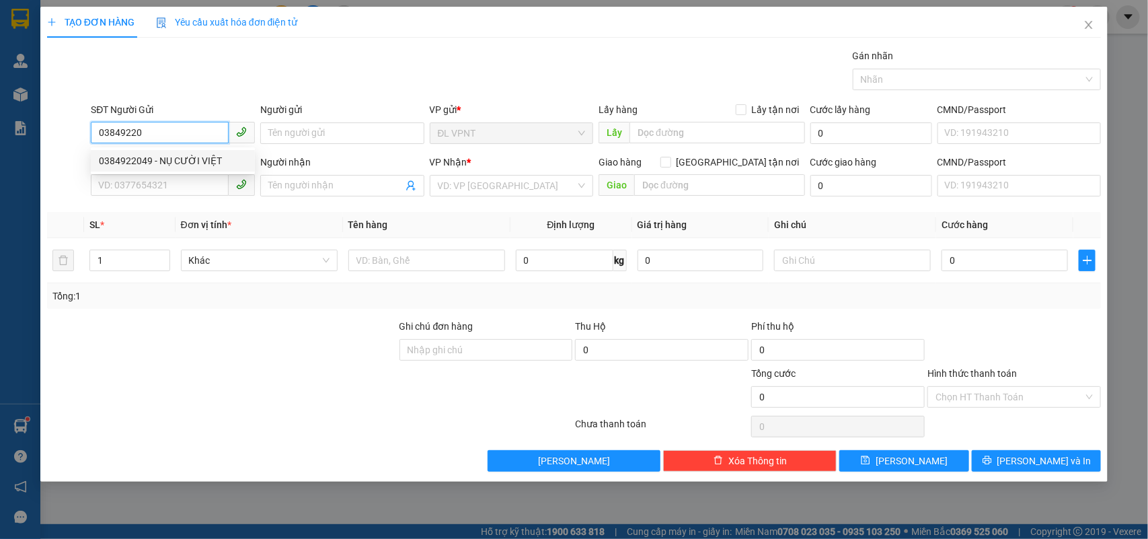
click at [155, 155] on div "0384922049 - NỤ CƯỜI VIỆT" at bounding box center [173, 160] width 148 height 15
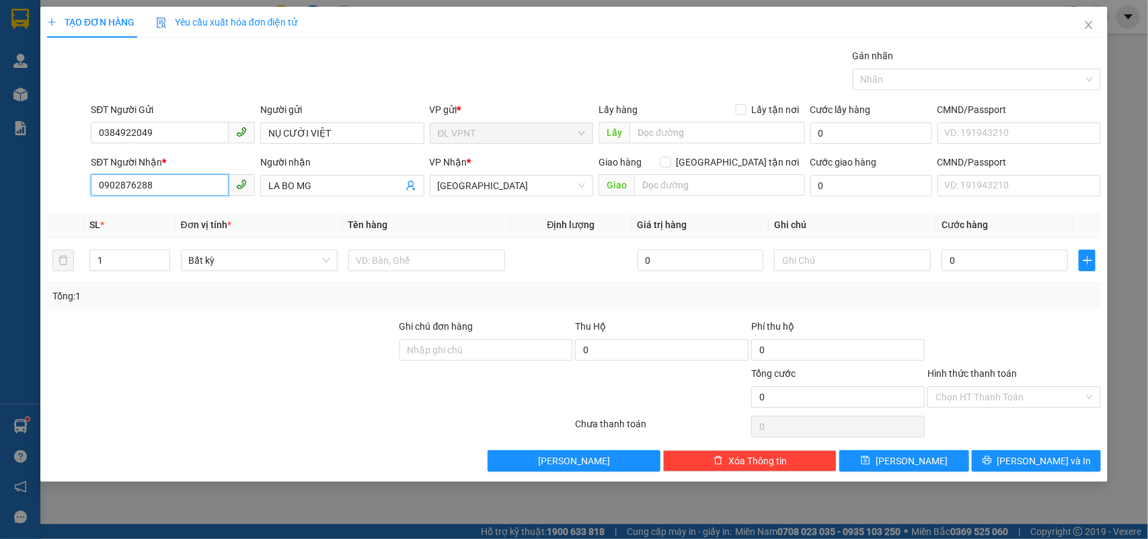
drag, startPoint x: 189, startPoint y: 183, endPoint x: 0, endPoint y: 86, distance: 212.3
click at [0, 86] on div "TẠO ĐƠN HÀNG Yêu cầu xuất hóa đơn điện tử Transit Pickup Surcharge Ids Transit …" at bounding box center [574, 269] width 1148 height 539
drag, startPoint x: 159, startPoint y: 153, endPoint x: 104, endPoint y: 149, distance: 54.6
click at [104, 149] on form "SĐT Người Gửi 0384922049 Người gửi NỤ CƯỜI VIỆT VP gửi * ĐL VPNT Lấy hàng Lấy t…" at bounding box center [574, 152] width 1054 height 100
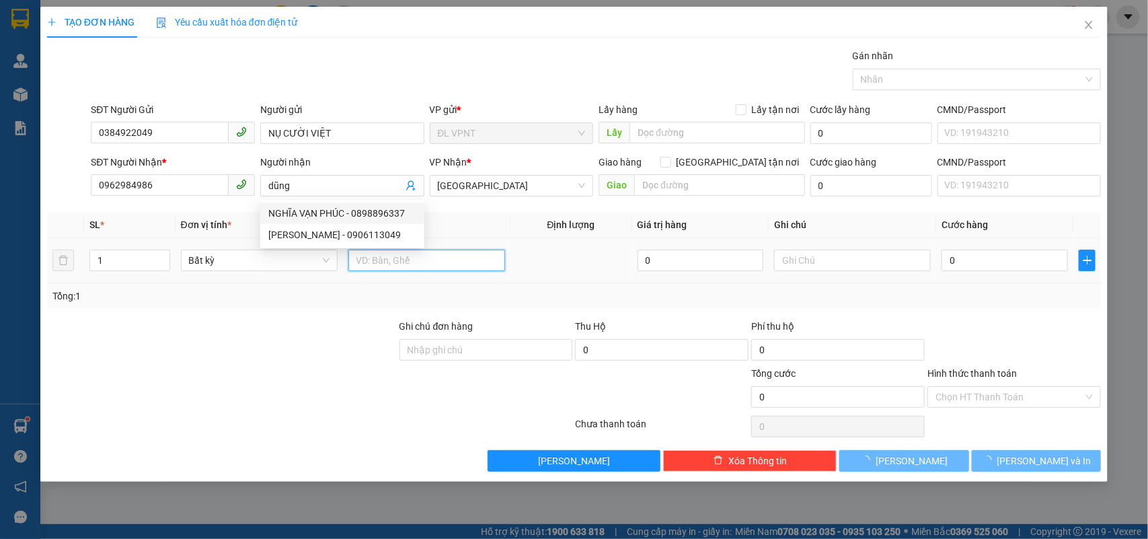
click at [474, 260] on input "text" at bounding box center [426, 260] width 157 height 22
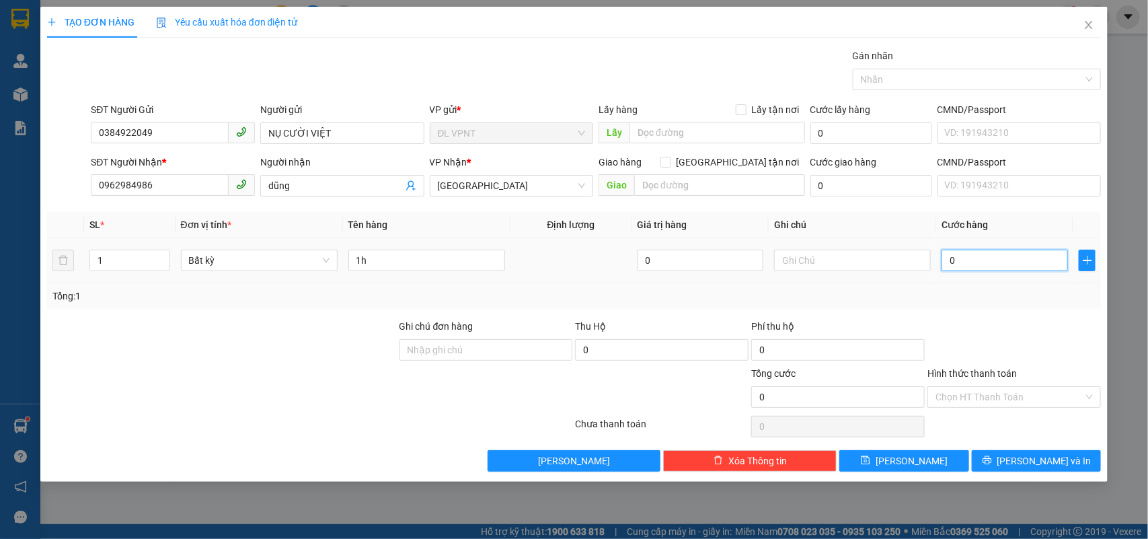
click at [1002, 262] on input "0" at bounding box center [1004, 260] width 126 height 22
click at [1052, 465] on span "[PERSON_NAME] và In" at bounding box center [1044, 460] width 94 height 15
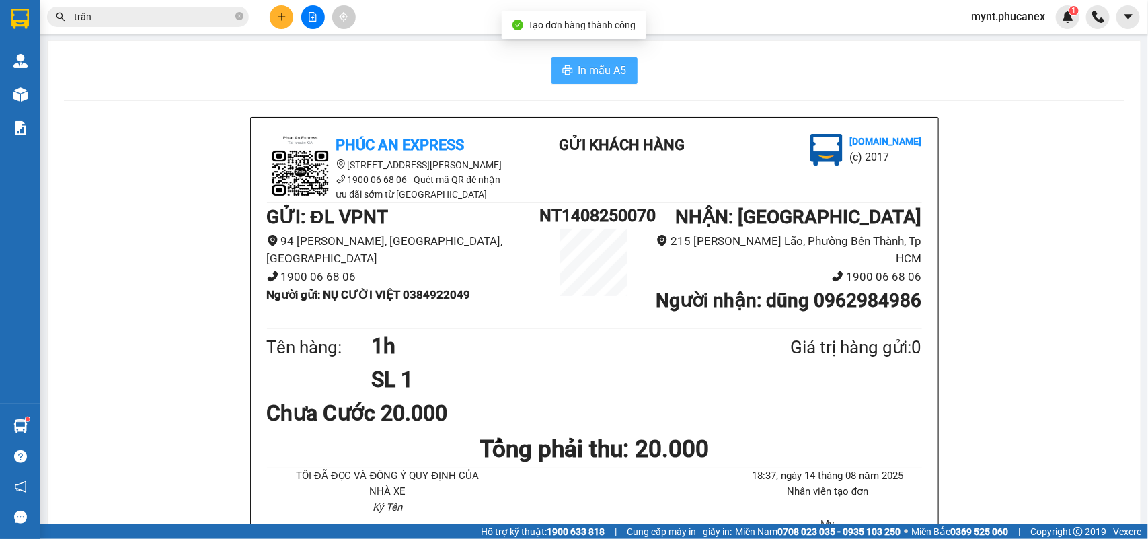
click at [578, 68] on span "In mẫu A5" at bounding box center [602, 70] width 48 height 17
click at [289, 21] on button at bounding box center [282, 17] width 24 height 24
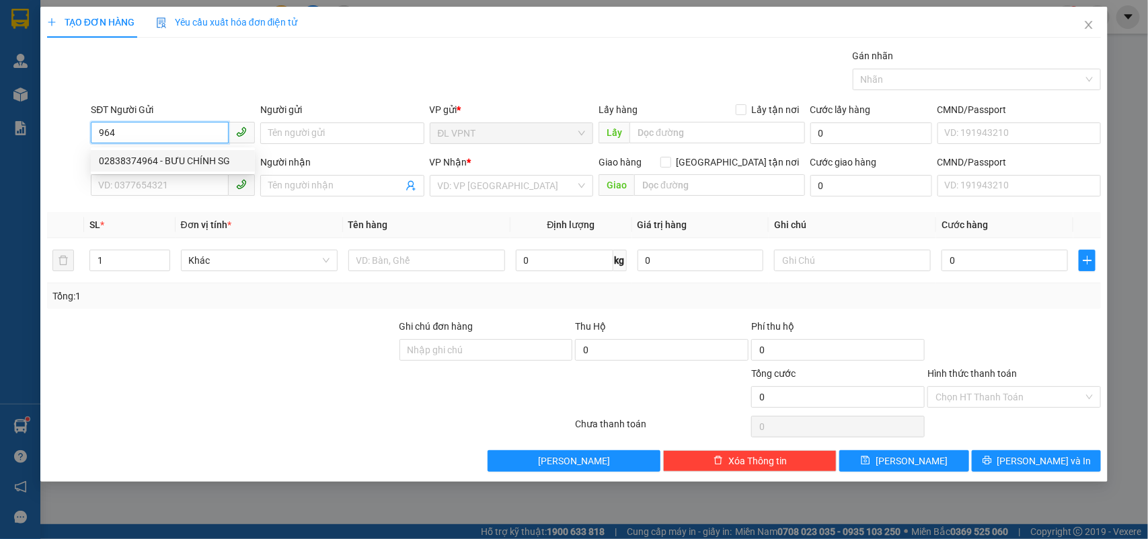
click at [155, 155] on div "02838374964 - BƯU CHÍNH SG" at bounding box center [173, 160] width 148 height 15
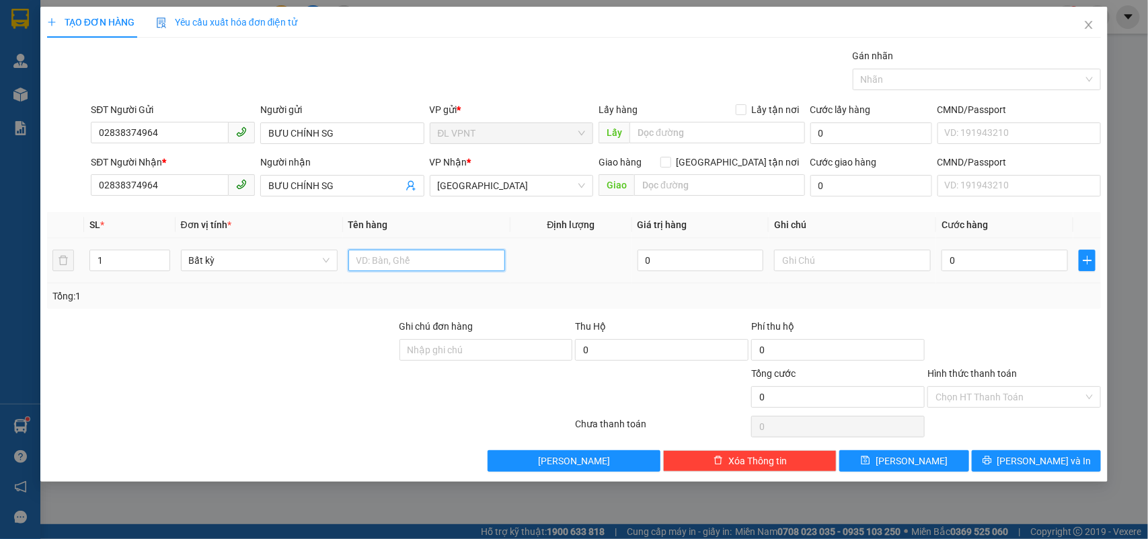
click at [377, 256] on input "text" at bounding box center [426, 260] width 157 height 22
click at [819, 264] on input "text" at bounding box center [852, 260] width 157 height 22
click at [972, 269] on input "0" at bounding box center [1004, 260] width 126 height 22
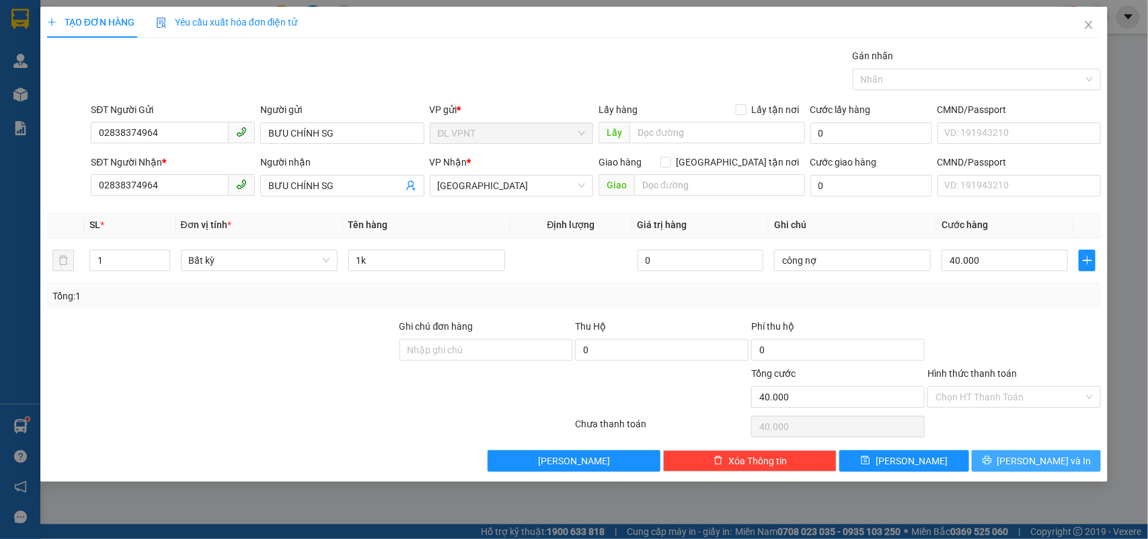
click at [999, 465] on button "[PERSON_NAME] và In" at bounding box center [1036, 461] width 129 height 22
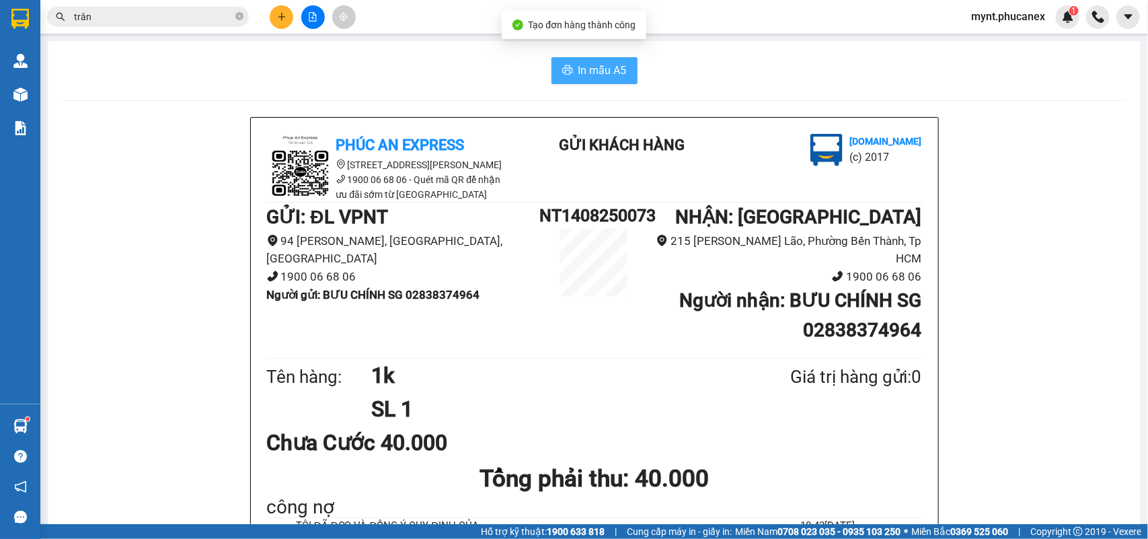
click at [604, 81] on button "In mẫu A5" at bounding box center [594, 70] width 86 height 27
click at [280, 22] on button at bounding box center [282, 17] width 24 height 24
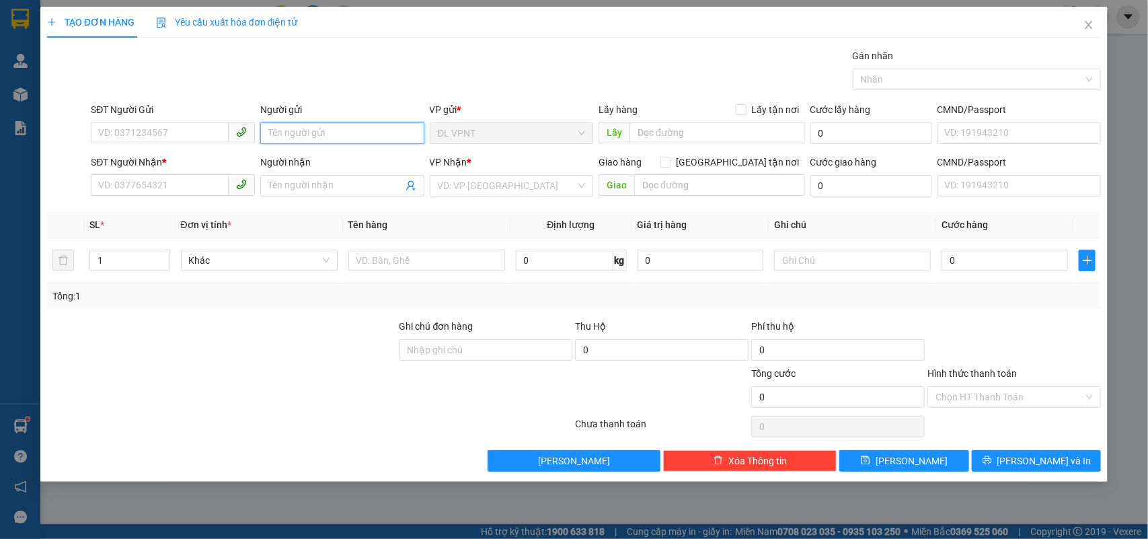
click at [300, 138] on input "Người gửi" at bounding box center [342, 133] width 164 height 22
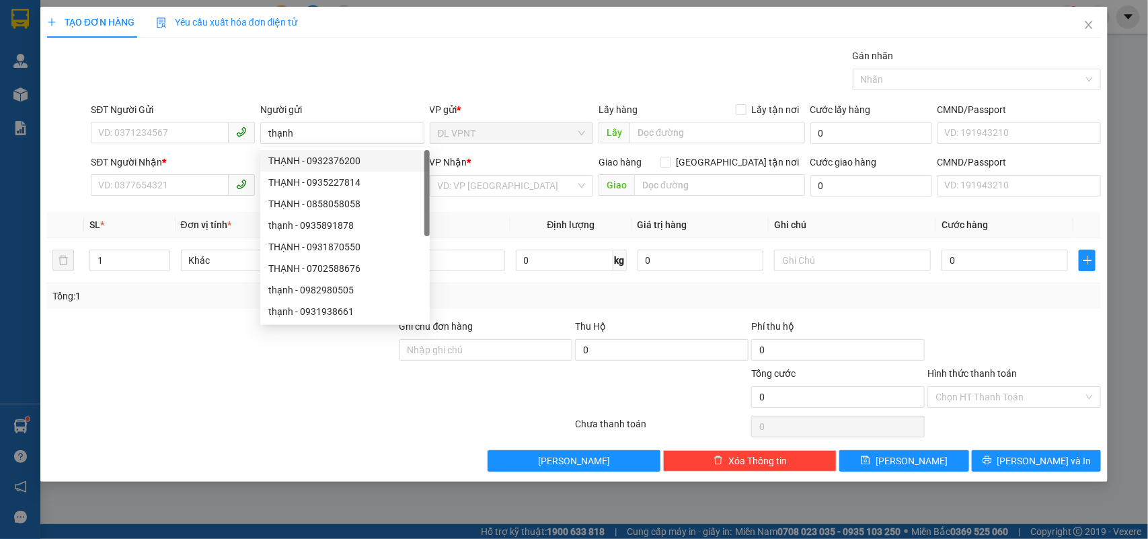
click at [192, 169] on div "SĐT Người Nhận *" at bounding box center [173, 162] width 164 height 15
click at [192, 174] on input "SĐT Người Nhận *" at bounding box center [160, 185] width 138 height 22
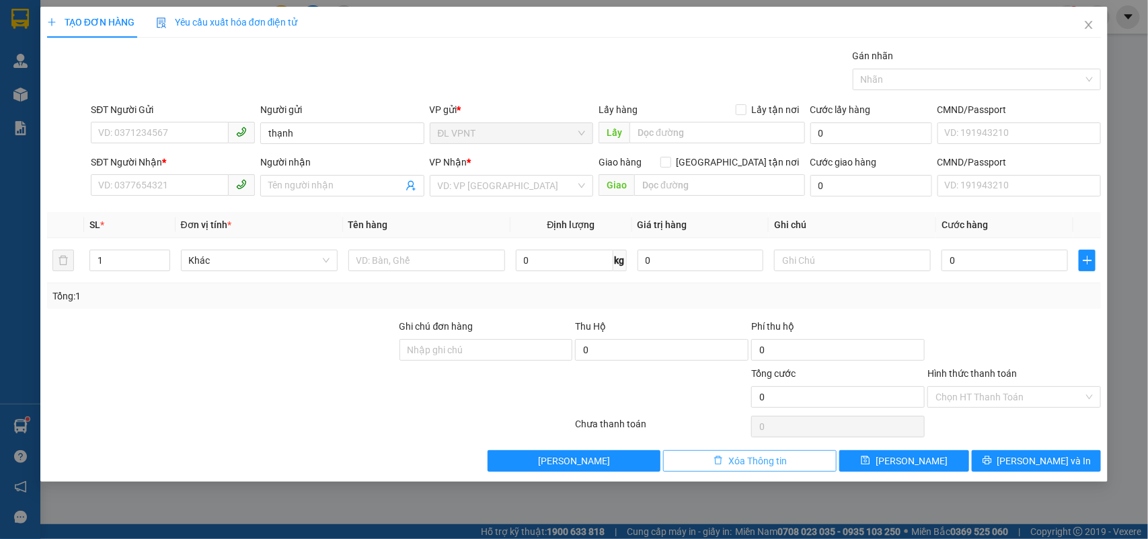
click at [768, 463] on span "Xóa Thông tin" at bounding box center [757, 460] width 59 height 15
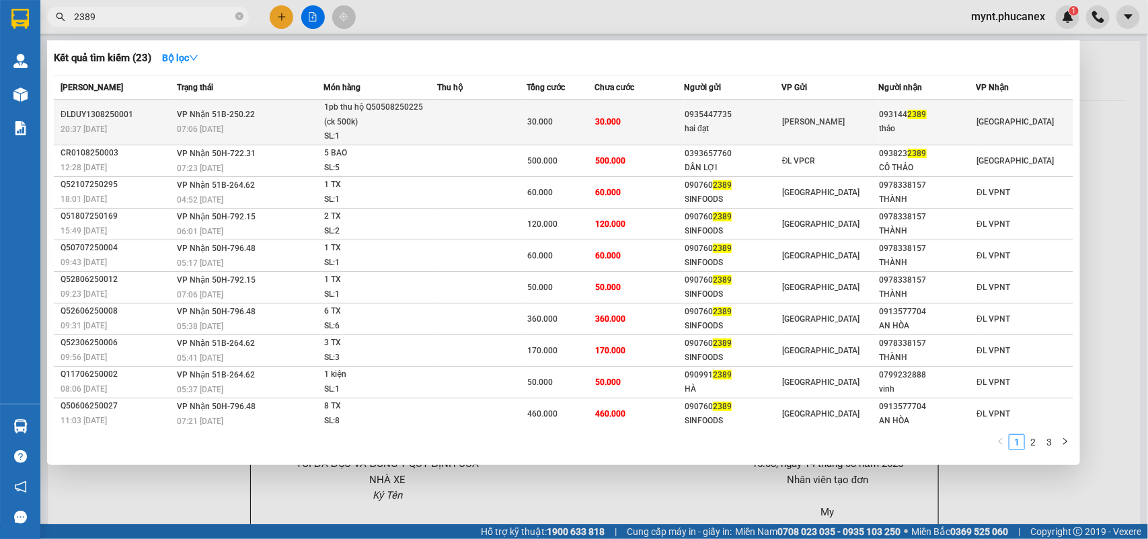
type input "2389"
click at [796, 118] on span "[PERSON_NAME]" at bounding box center [813, 121] width 63 height 9
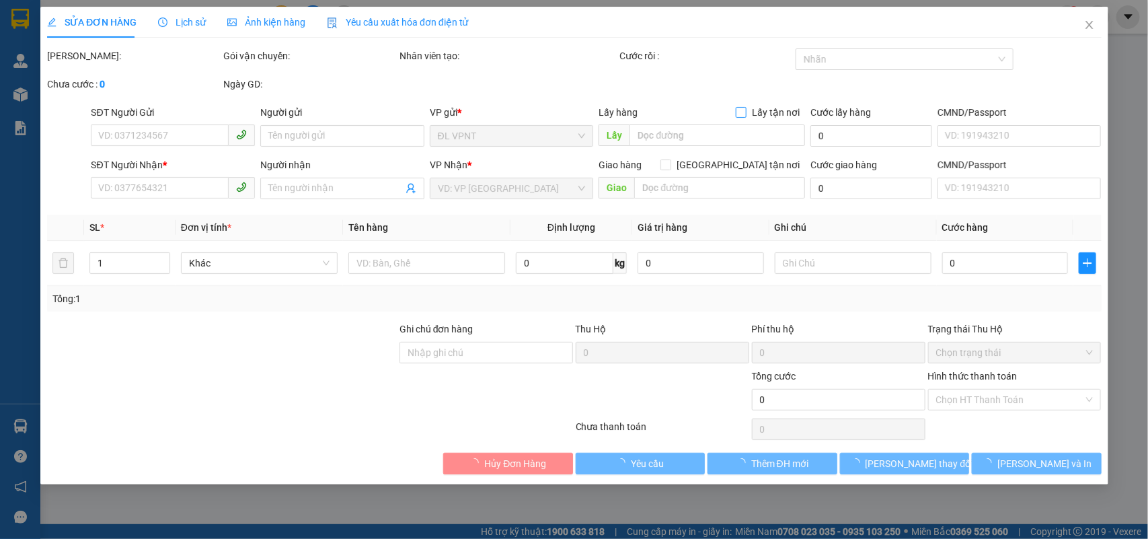
type input "0935447735"
type input "hai đạt"
type input "0931442389"
type input "thảo"
type input "30.000"
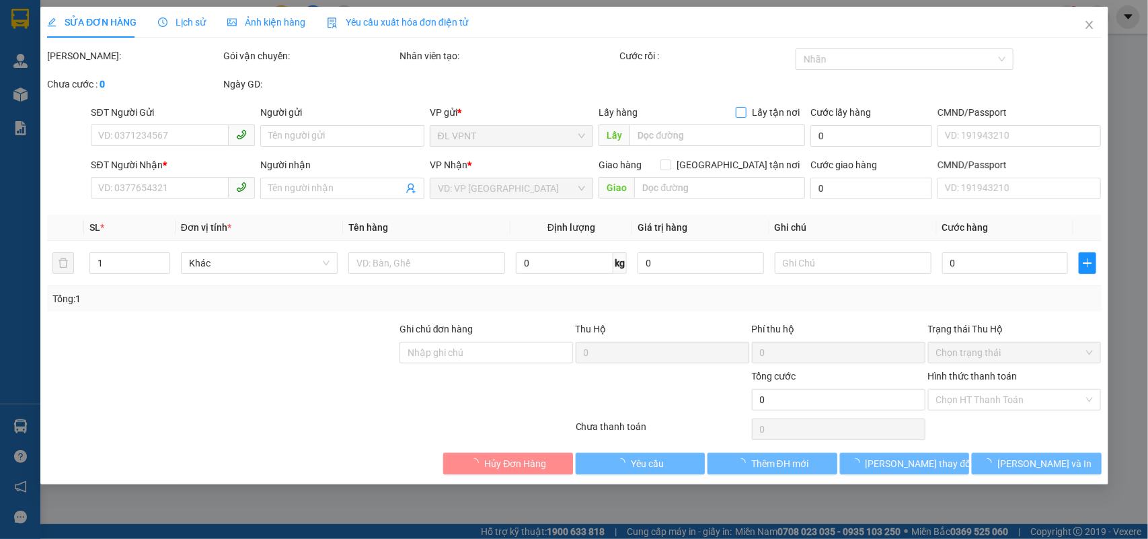
type input "30.000"
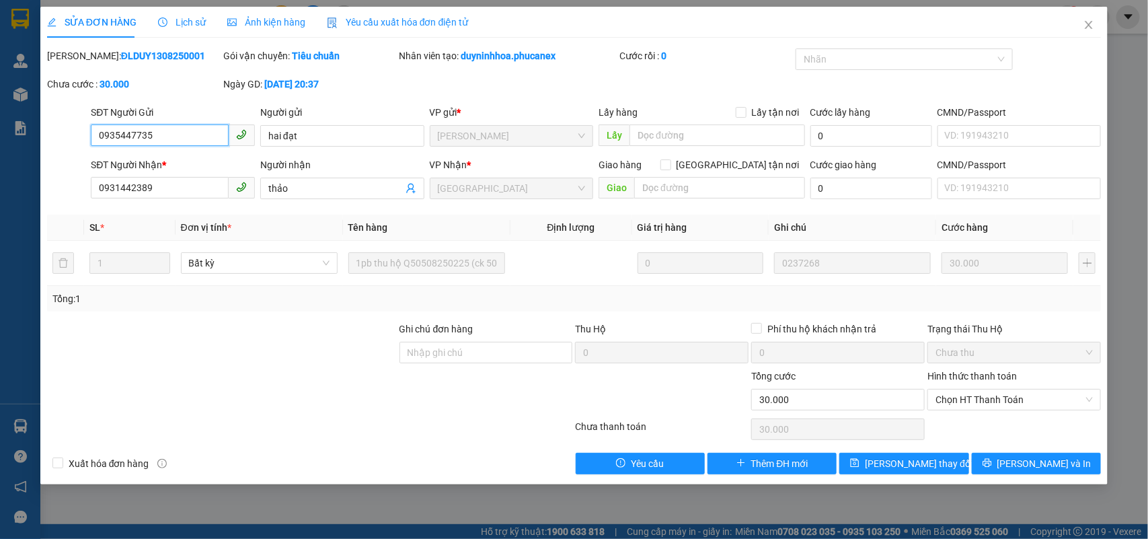
drag, startPoint x: 157, startPoint y: 138, endPoint x: 0, endPoint y: 87, distance: 164.6
click at [0, 87] on div "SỬA ĐƠN HÀNG Lịch sử Ảnh kiện hàng Yêu cầu xuất hóa đơn điện tử Total Paid Fee …" at bounding box center [574, 269] width 1148 height 539
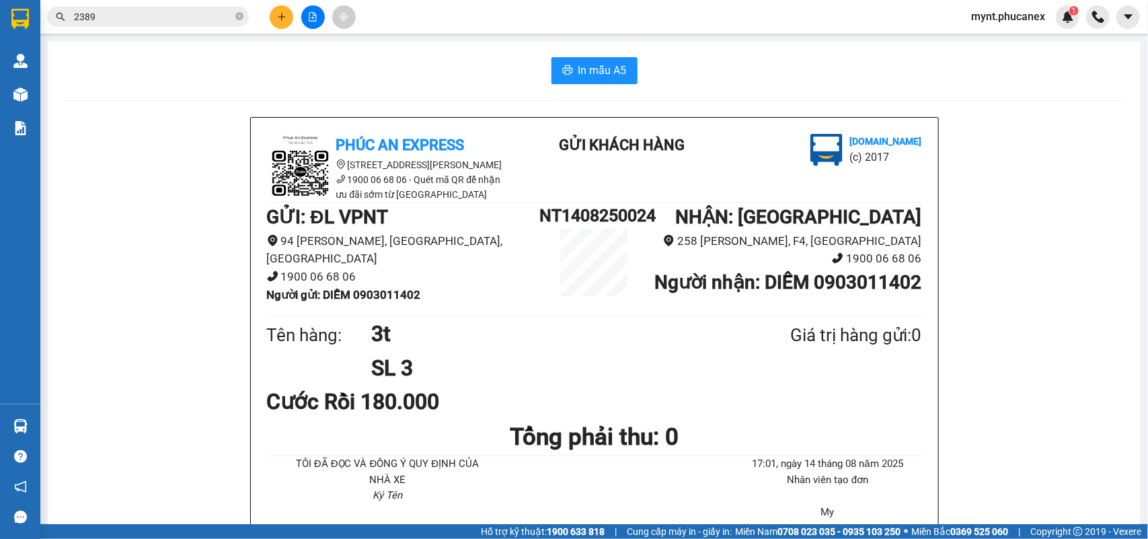
click at [102, 8] on span "2389" at bounding box center [148, 17] width 202 height 20
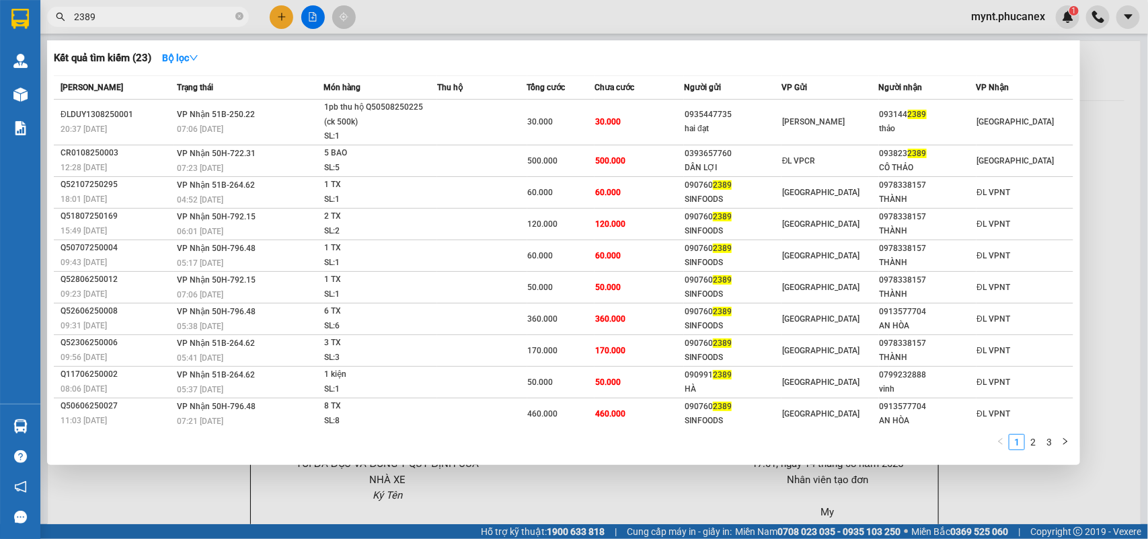
click at [102, 8] on span "2389" at bounding box center [148, 17] width 202 height 20
click at [99, 15] on input "2389" at bounding box center [153, 16] width 159 height 15
paste input "0935447735"
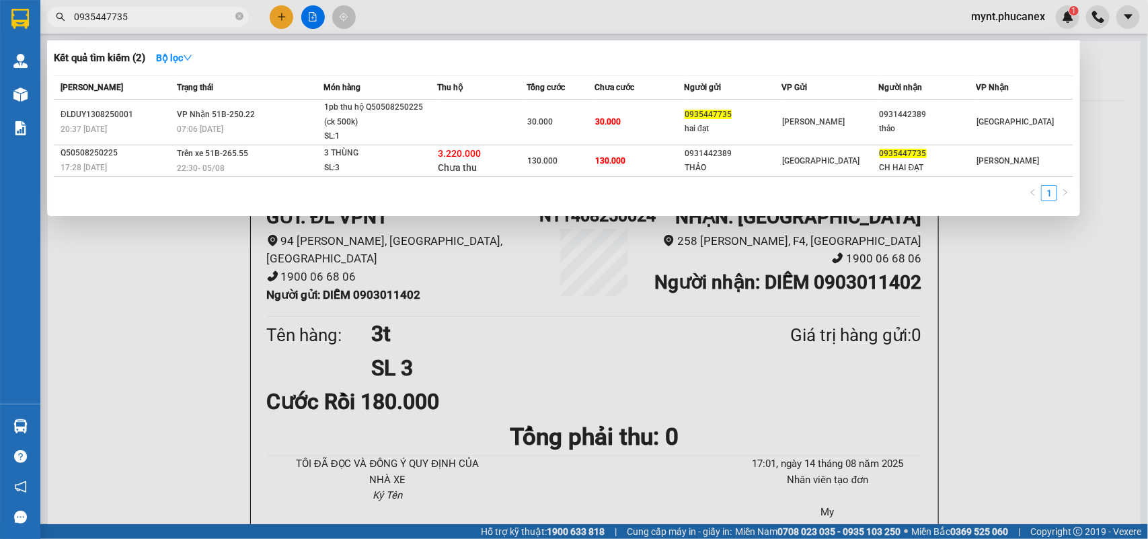
type input "0935447735"
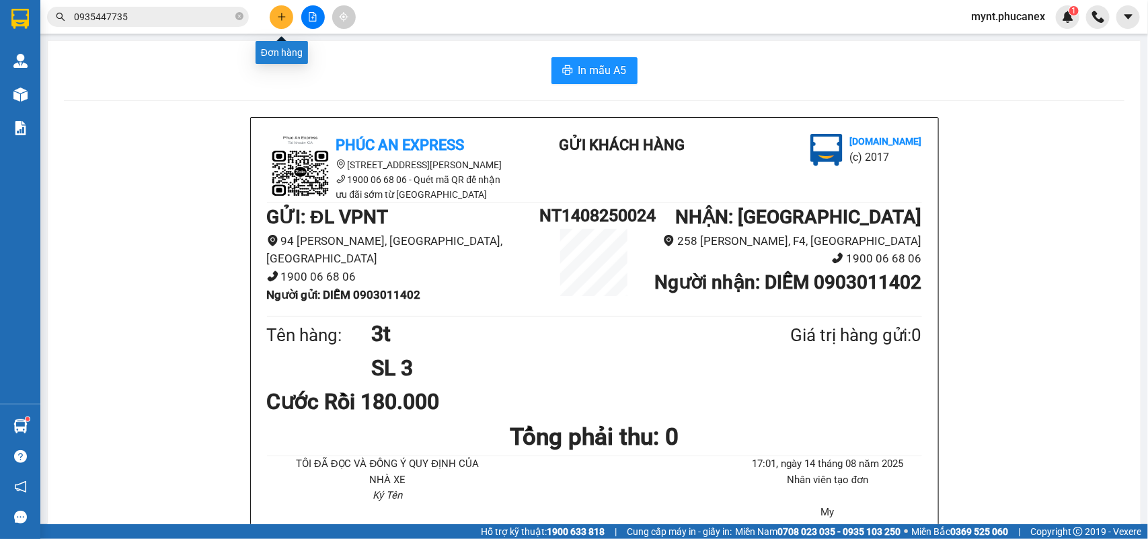
click at [279, 15] on icon "plus" at bounding box center [281, 16] width 9 height 9
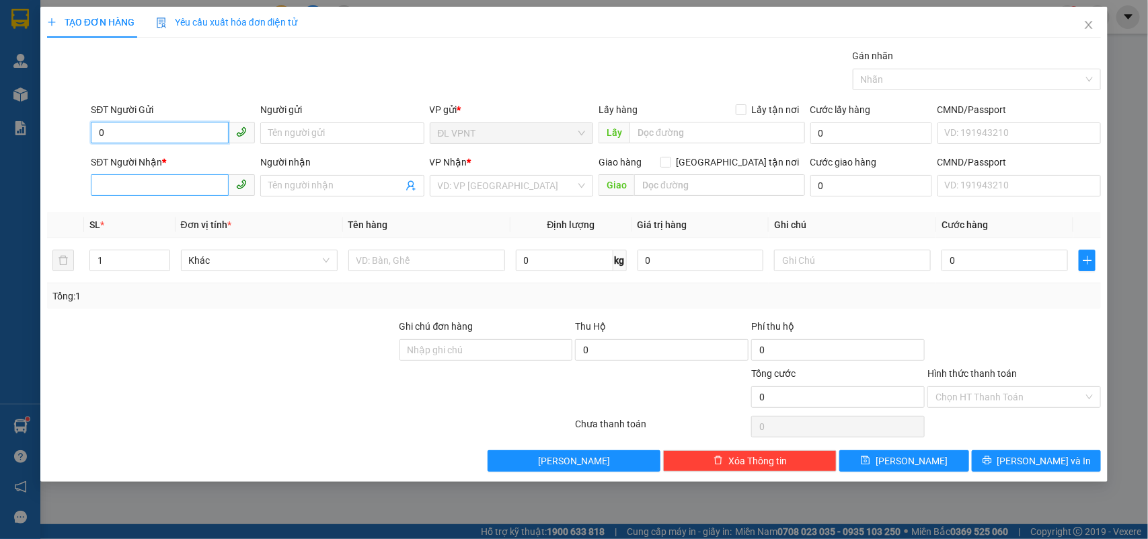
type input "0"
click at [176, 182] on input "SĐT Người Nhận *" at bounding box center [160, 185] width 138 height 22
type input "0965458406"
drag, startPoint x: 203, startPoint y: 134, endPoint x: 0, endPoint y: 128, distance: 203.2
click at [0, 128] on div "TẠO ĐƠN HÀNG Yêu cầu xuất hóa đơn điện tử Transit Pickup Surcharge Ids Transit …" at bounding box center [574, 269] width 1148 height 539
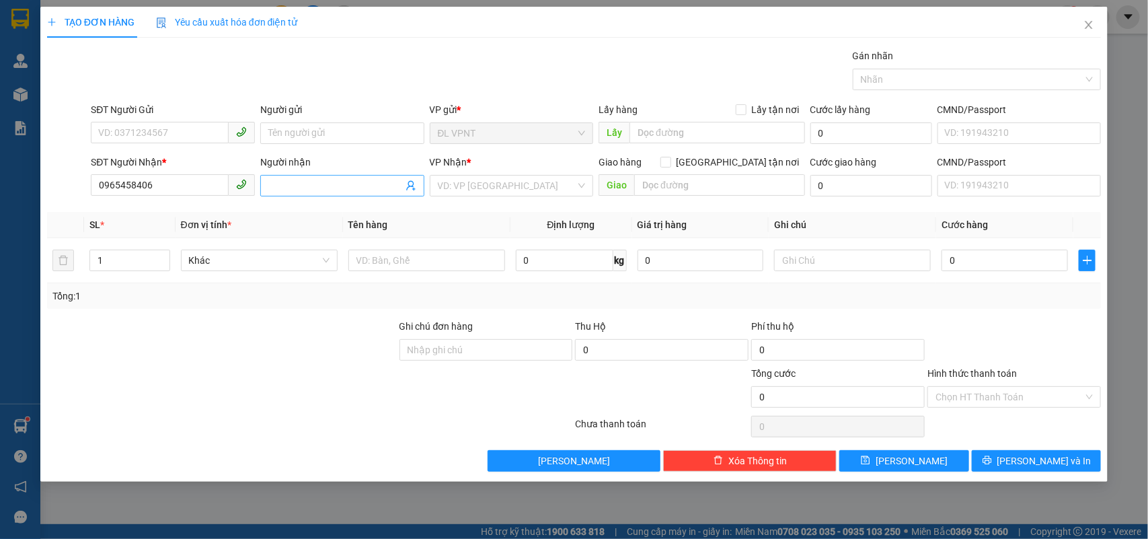
click at [371, 192] on input "Người nhận" at bounding box center [335, 185] width 134 height 15
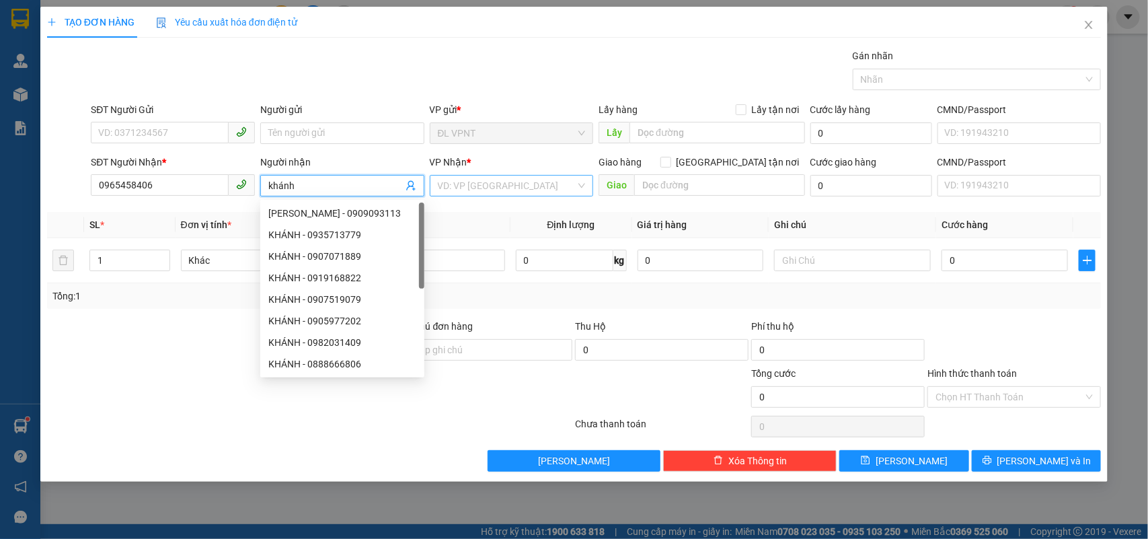
type input "khánh"
click at [496, 193] on input "search" at bounding box center [507, 186] width 139 height 20
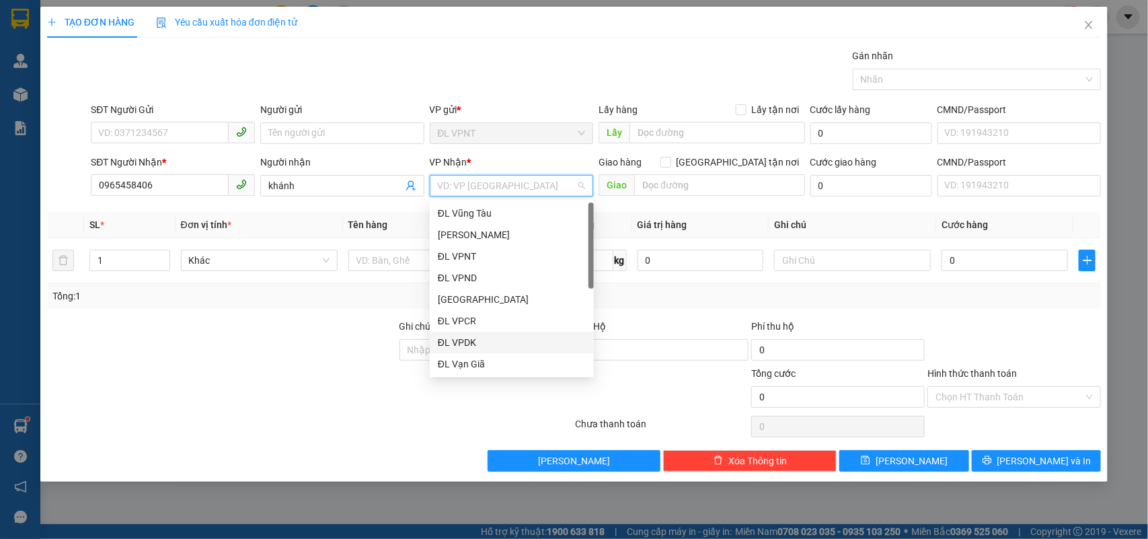
scroll to position [21, 0]
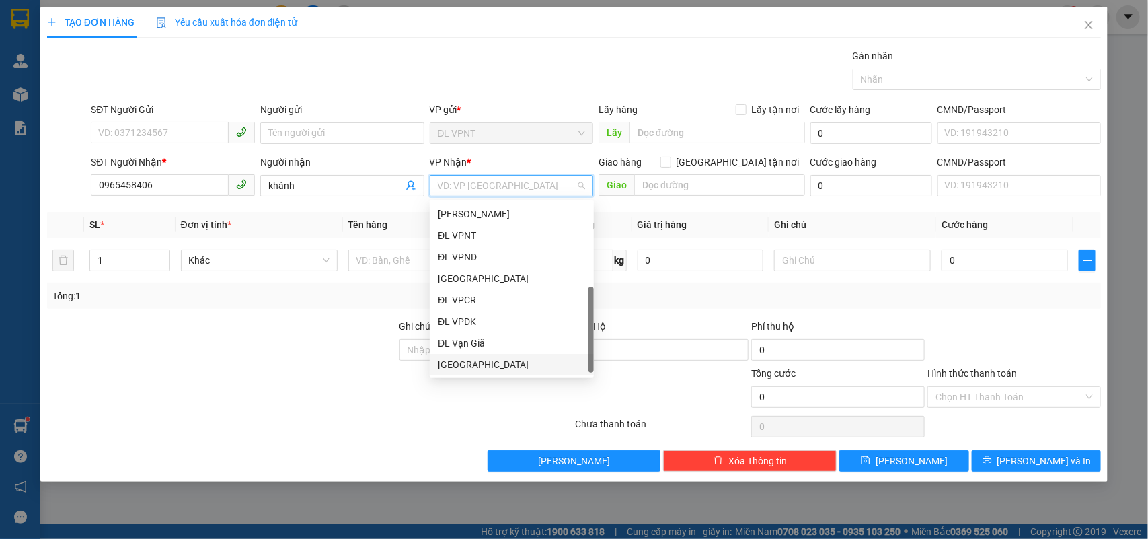
drag, startPoint x: 465, startPoint y: 362, endPoint x: 452, endPoint y: 334, distance: 30.7
click at [465, 363] on div "[GEOGRAPHIC_DATA]" at bounding box center [512, 364] width 148 height 15
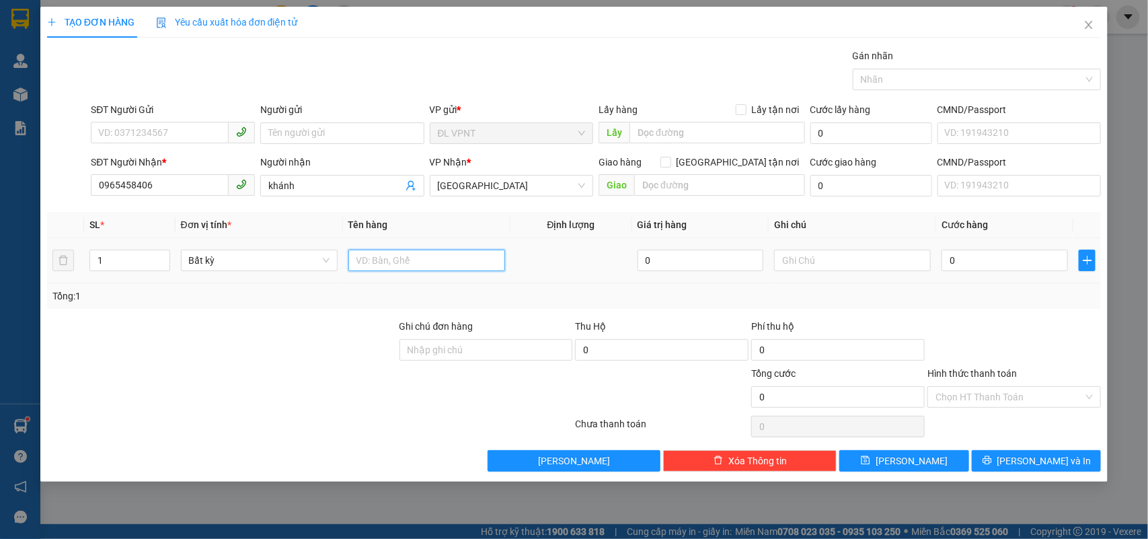
click at [391, 256] on input "text" at bounding box center [426, 260] width 157 height 22
type input "1 gói"
click at [952, 262] on input "0" at bounding box center [1004, 260] width 126 height 22
type input "2"
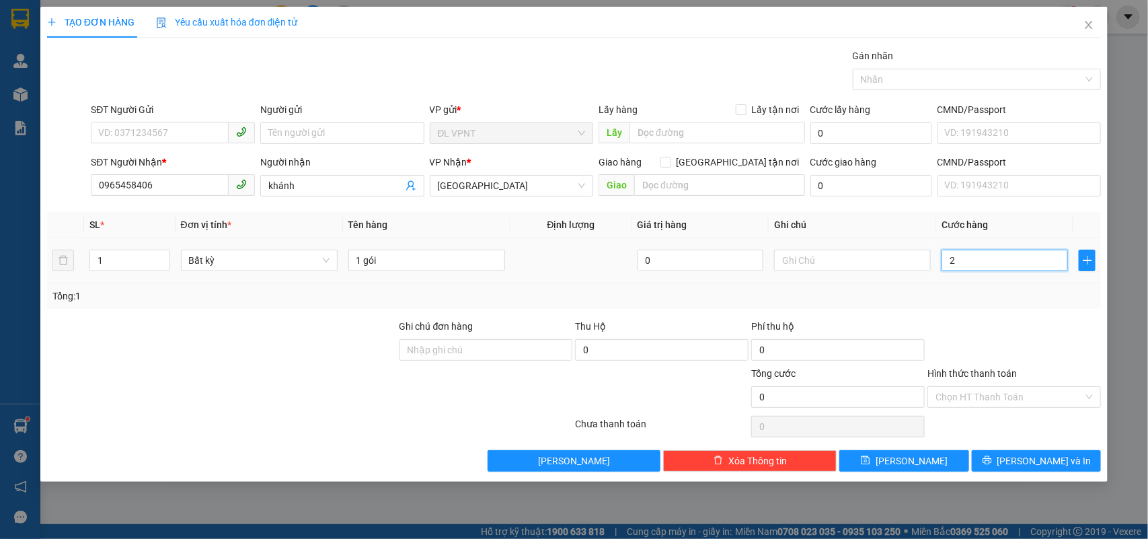
type input "2"
type input "20"
type input "20.000"
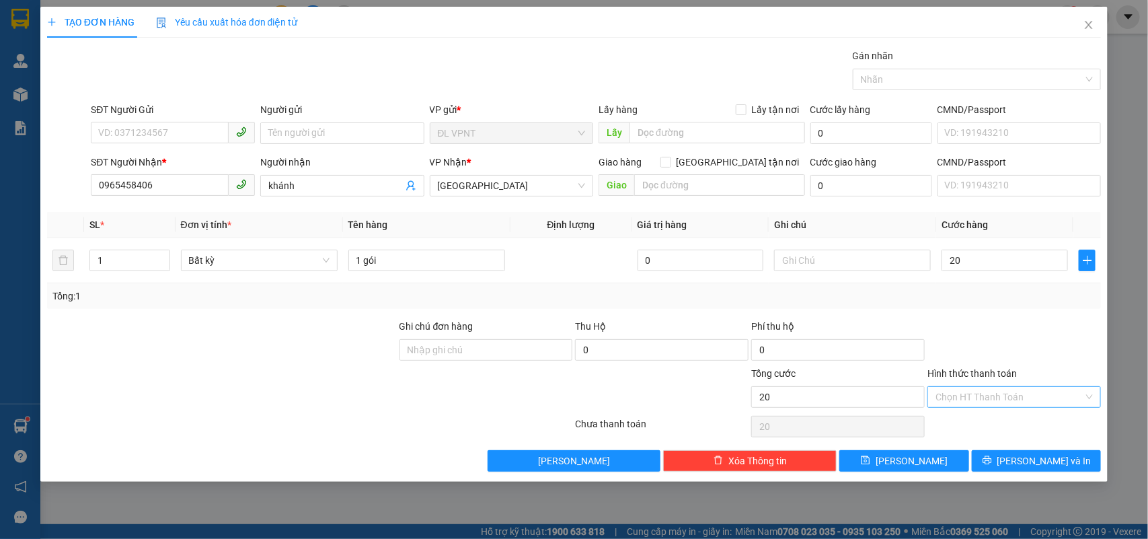
type input "20.000"
click at [1013, 401] on input "Hình thức thanh toán" at bounding box center [1009, 397] width 148 height 20
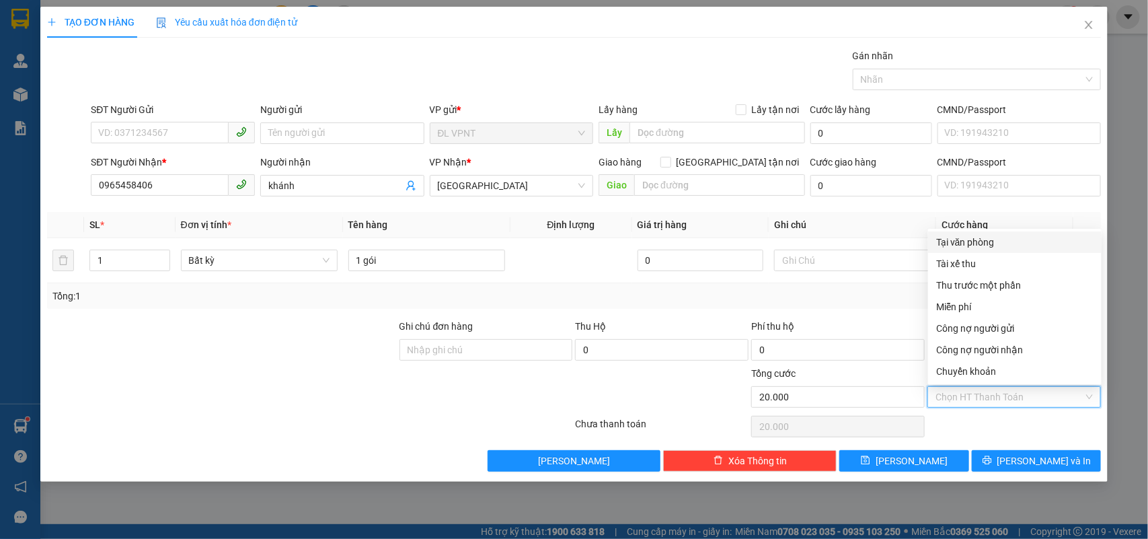
click at [989, 233] on div "Tại văn phòng" at bounding box center [1014, 242] width 173 height 22
type input "0"
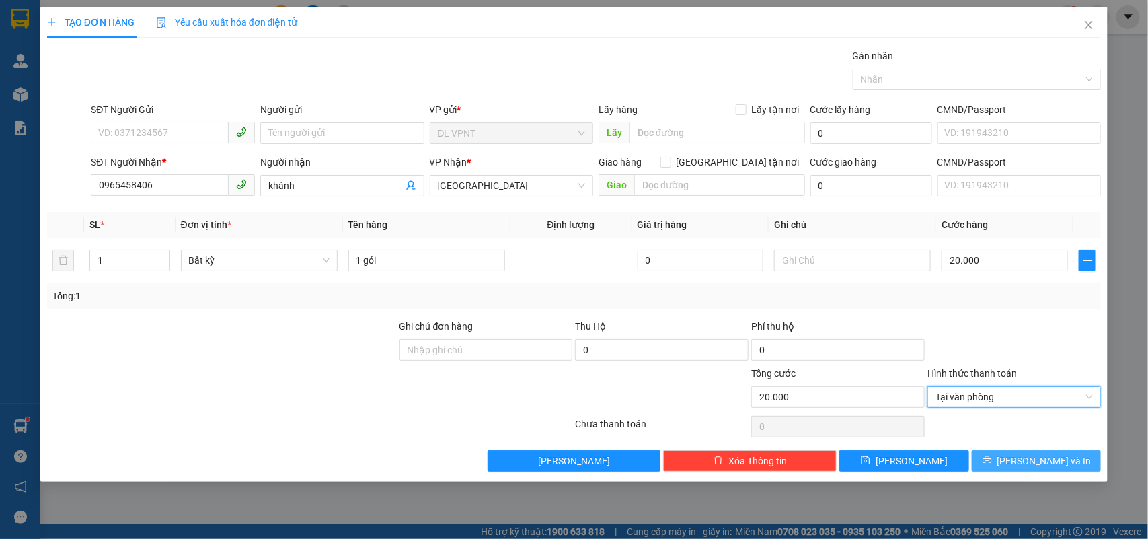
click at [1050, 461] on span "[PERSON_NAME] và In" at bounding box center [1044, 460] width 94 height 15
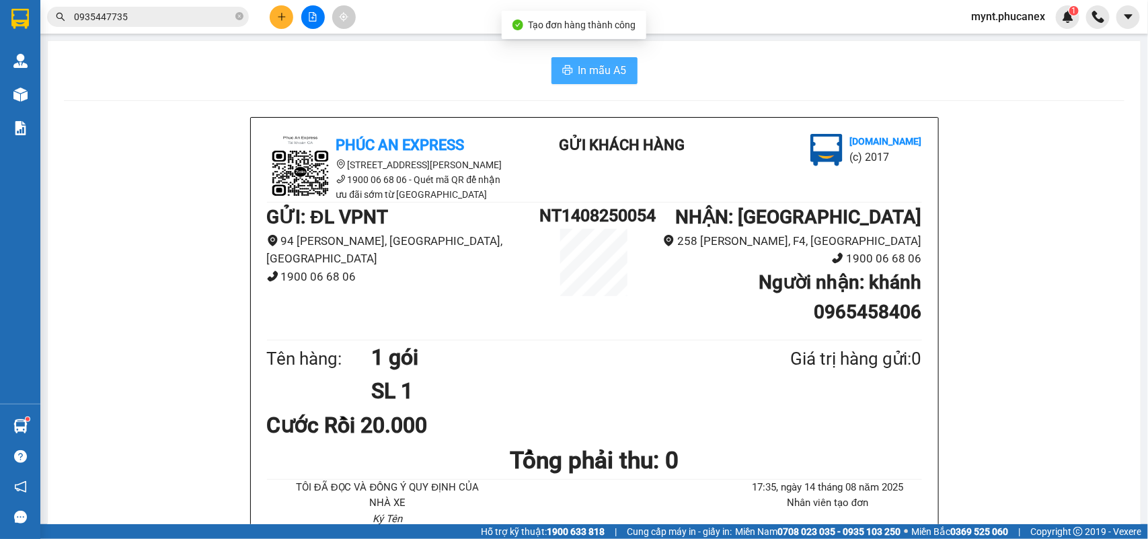
click at [578, 71] on span "In mẫu A5" at bounding box center [602, 70] width 48 height 17
click at [153, 22] on input "0935447735" at bounding box center [153, 16] width 159 height 15
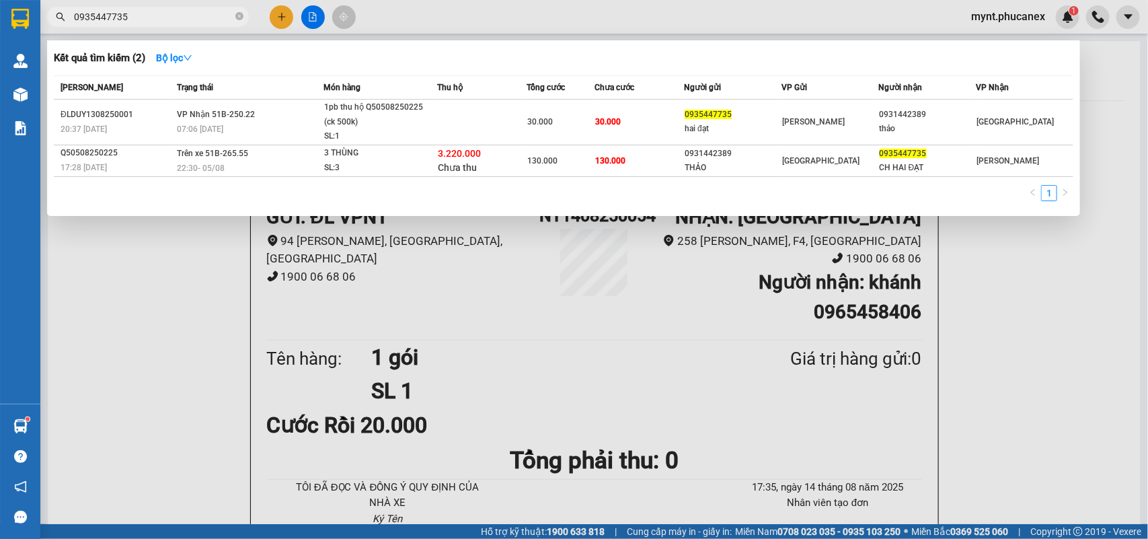
click at [153, 22] on input "0935447735" at bounding box center [153, 16] width 159 height 15
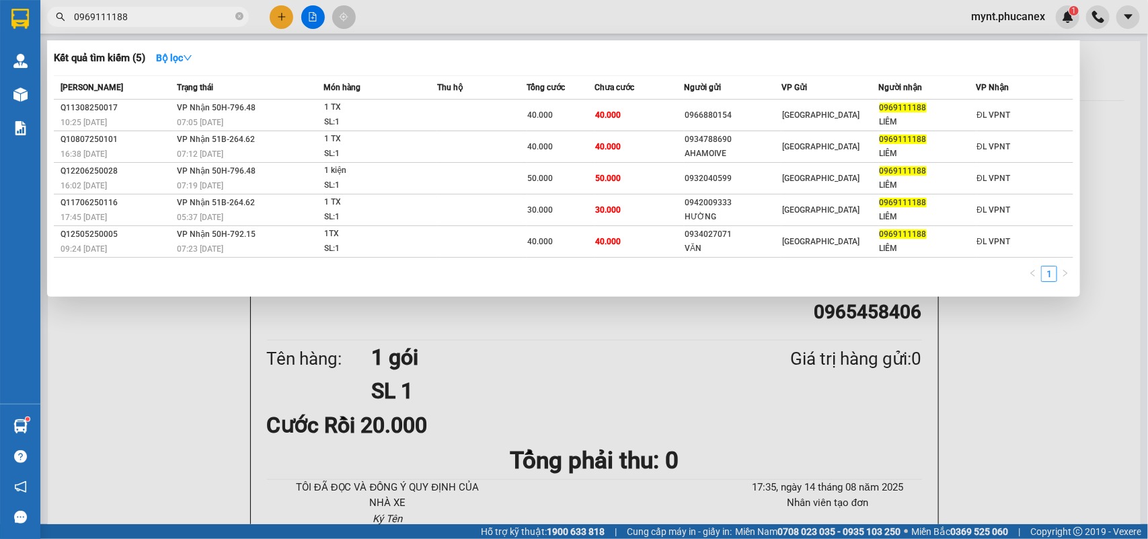
type input "0969111188"
click at [273, 18] on div at bounding box center [574, 269] width 1148 height 539
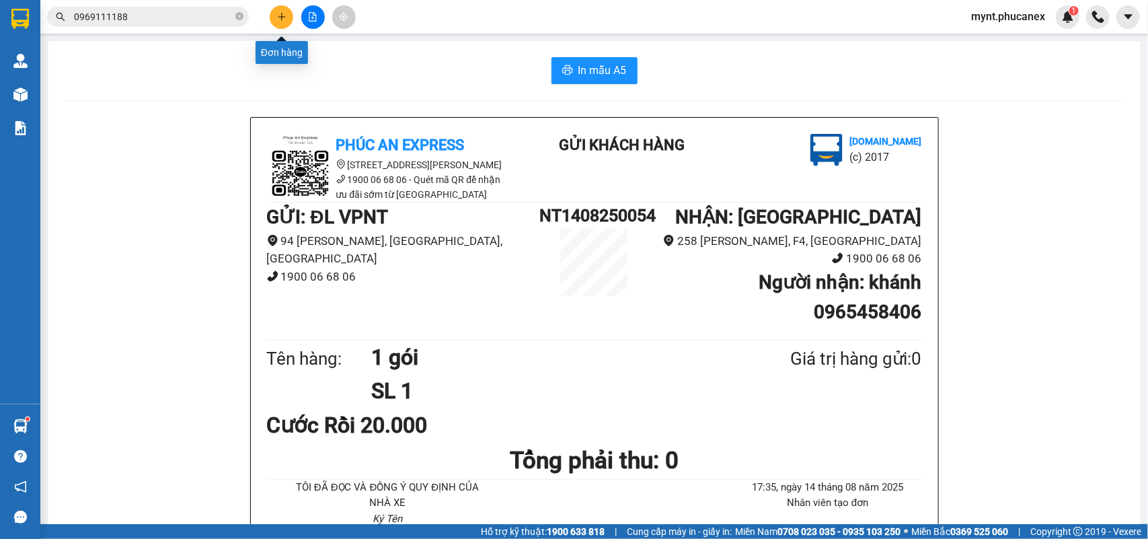
click at [274, 18] on button at bounding box center [282, 17] width 24 height 24
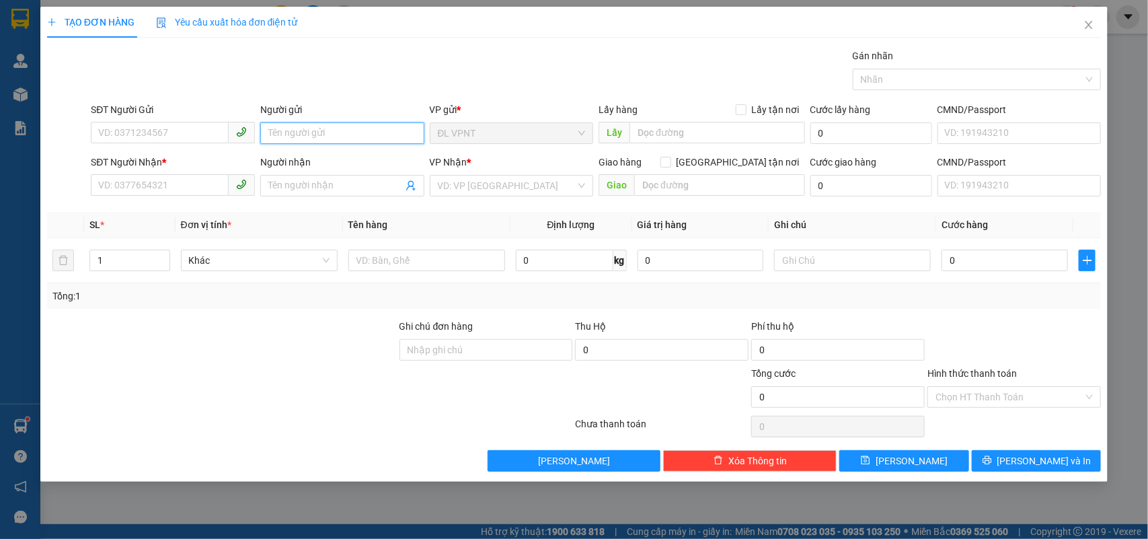
click at [291, 136] on input "Người gửi" at bounding box center [342, 133] width 164 height 22
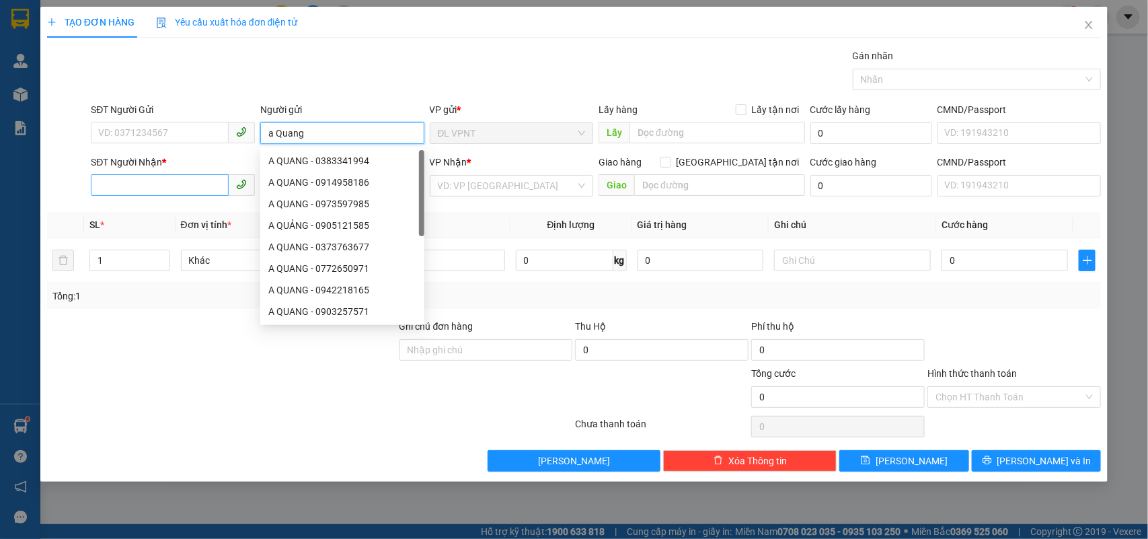
type input "a Quang"
click at [194, 186] on input "SĐT Người Nhận *" at bounding box center [160, 185] width 138 height 22
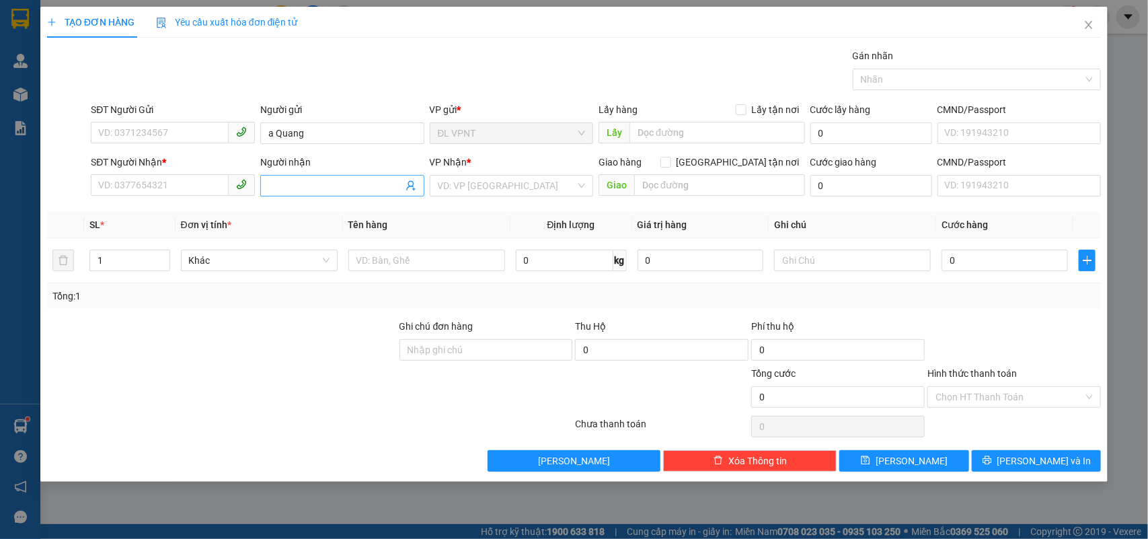
click at [282, 187] on input "Người nhận" at bounding box center [335, 185] width 134 height 15
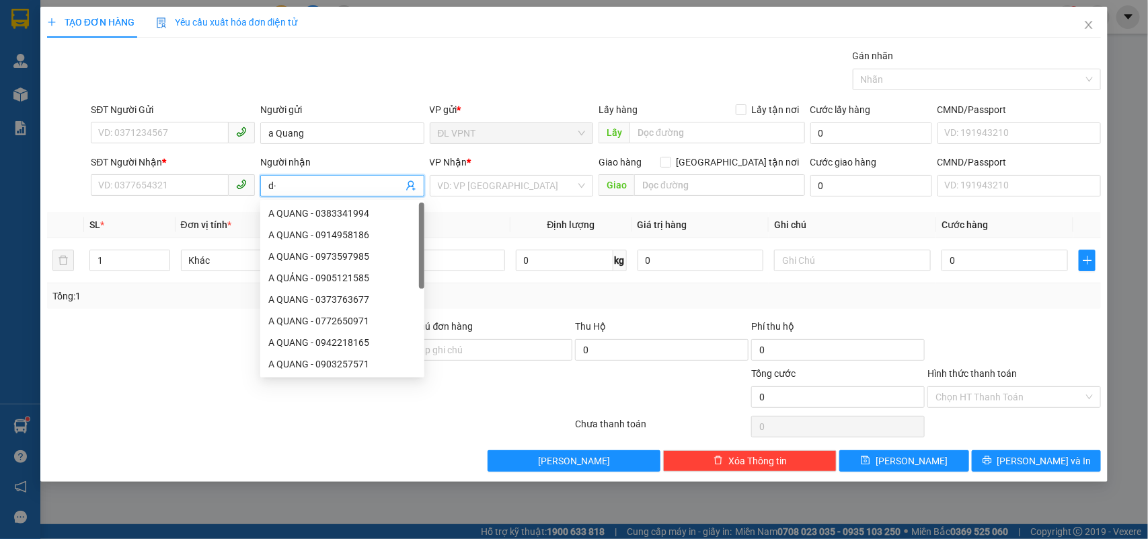
type input "d"
type input "đại"
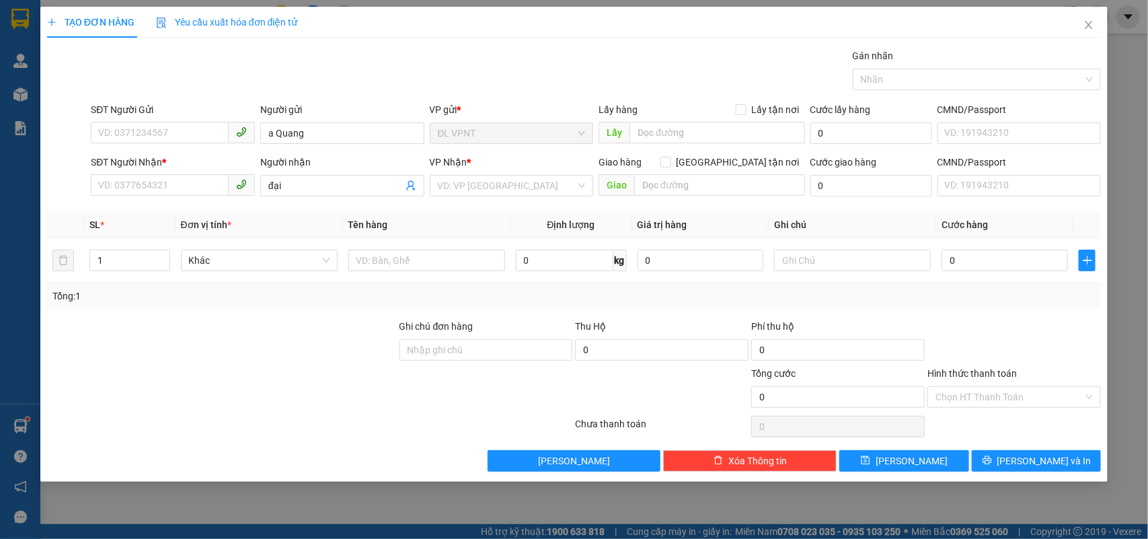
click at [182, 325] on div at bounding box center [222, 342] width 352 height 47
click at [175, 187] on input "SĐT Người Nhận *" at bounding box center [160, 185] width 138 height 22
paste input "0938339937"
type input "0938339937"
click at [192, 210] on div "0938339937 - ĐẠI VPSG" at bounding box center [173, 213] width 148 height 15
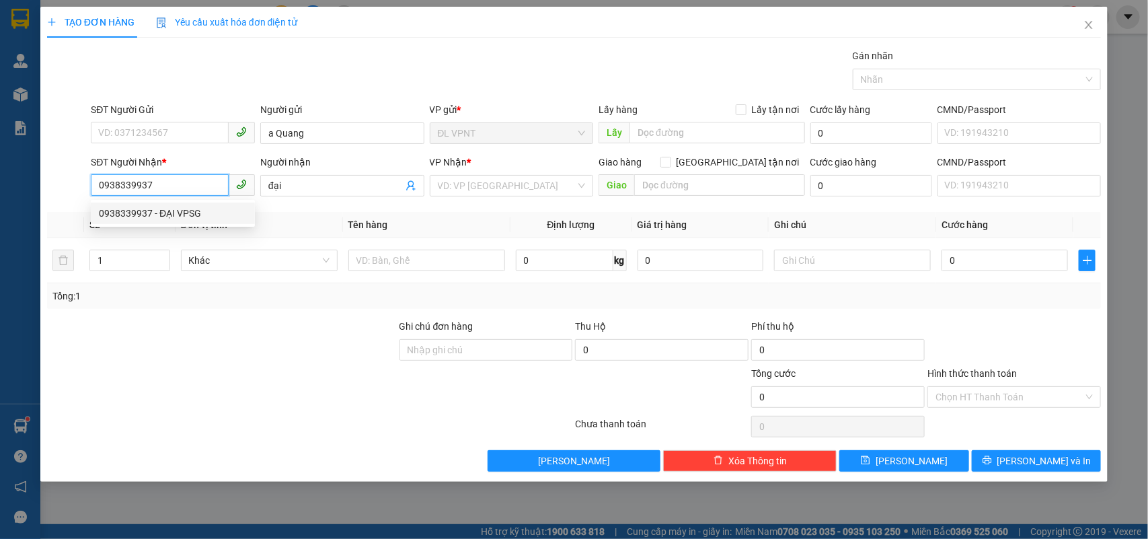
type input "ĐẠI VPSG"
type input "0938339937"
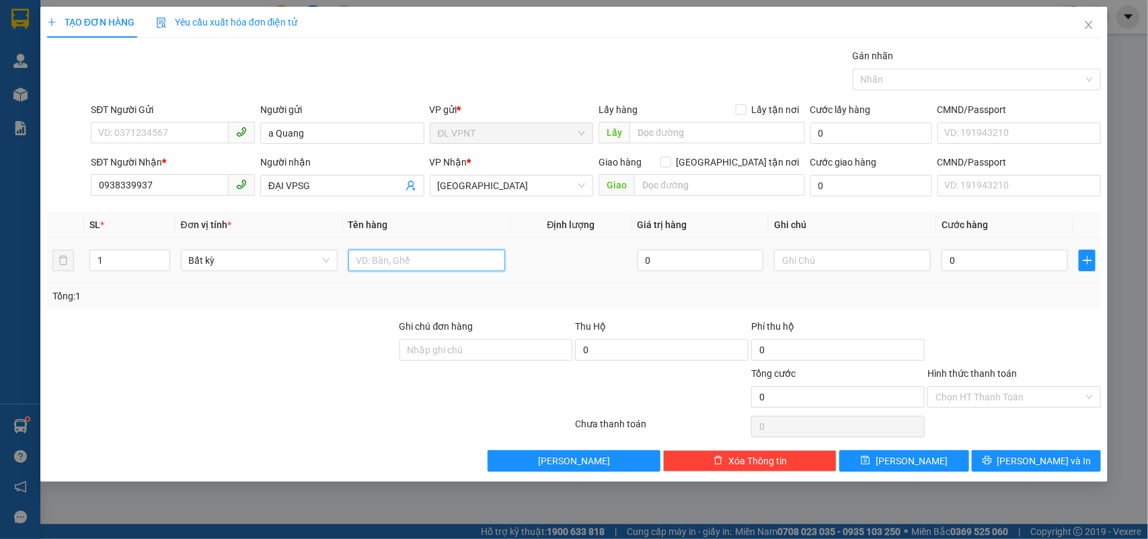
click at [420, 254] on input "text" at bounding box center [426, 260] width 157 height 22
type input "1k tx"
click at [980, 395] on input "Hình thức thanh toán" at bounding box center [1009, 397] width 148 height 20
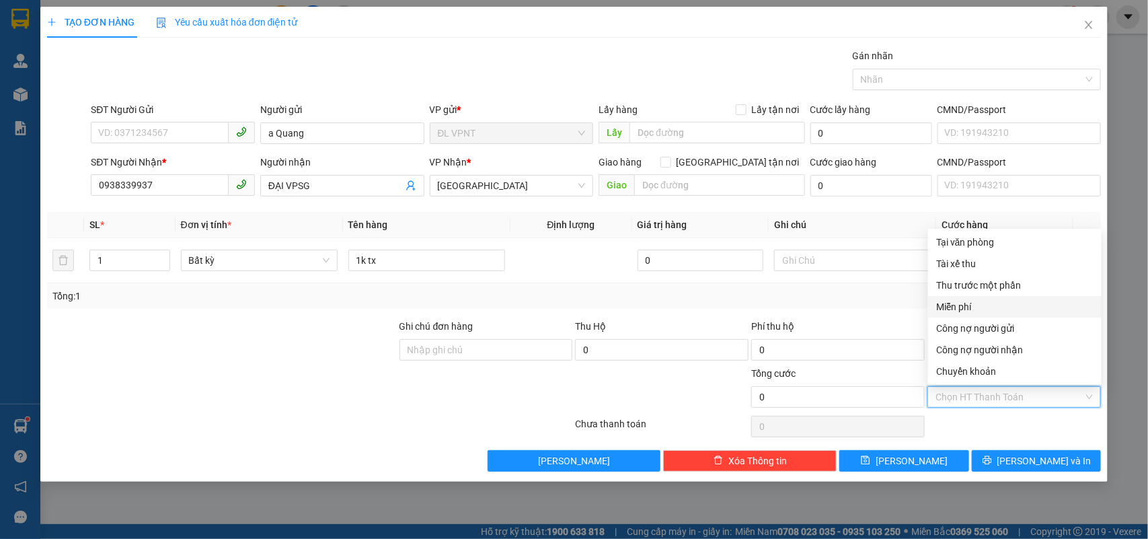
click at [966, 304] on div "Miễn phí" at bounding box center [1014, 306] width 157 height 15
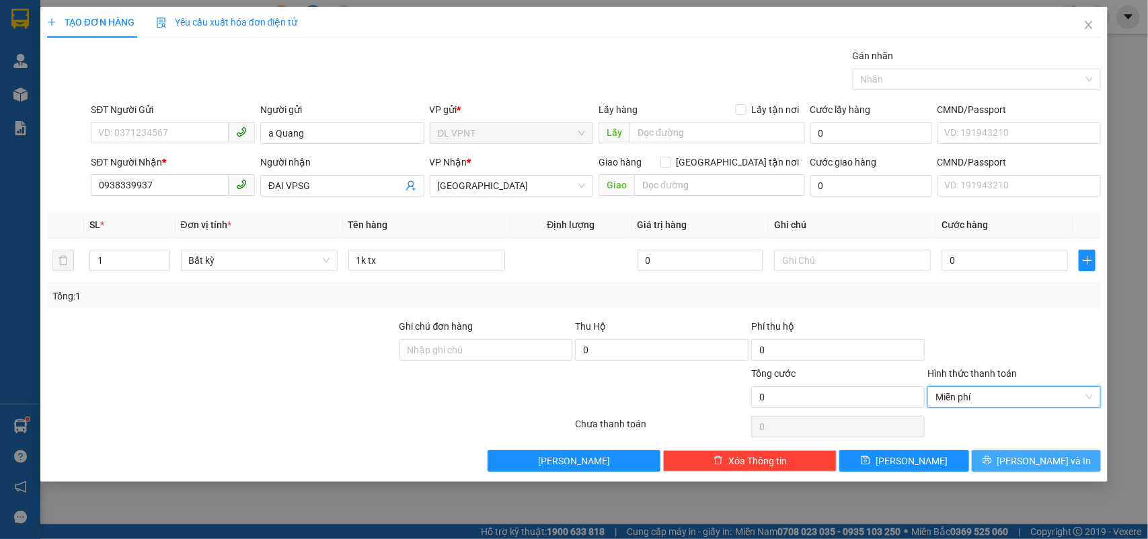
click at [992, 456] on button "[PERSON_NAME] và In" at bounding box center [1036, 461] width 129 height 22
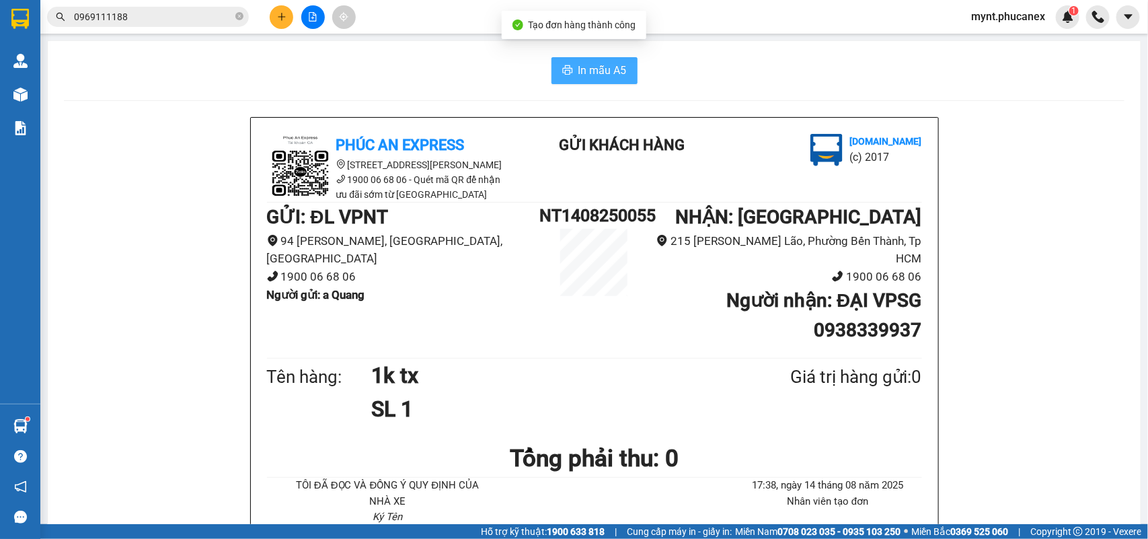
click at [562, 62] on button "In mẫu A5" at bounding box center [594, 70] width 86 height 27
click at [286, 17] on icon "plus" at bounding box center [281, 16] width 9 height 9
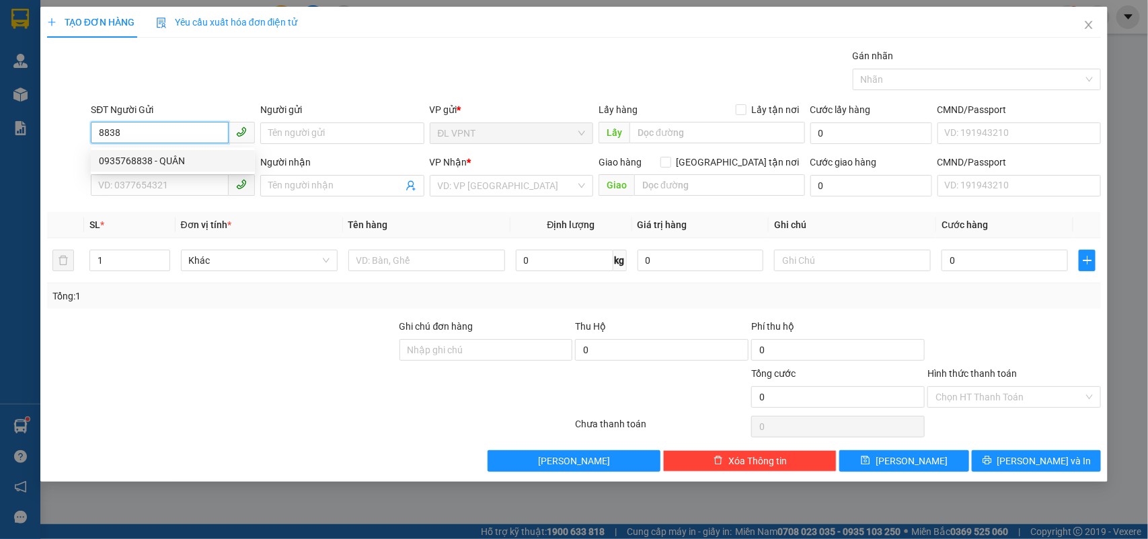
click at [161, 155] on div "0935768838 - QUÂN" at bounding box center [173, 160] width 148 height 15
type input "0935768838"
type input "QUÂN"
type input "0909335275"
type input "DANH"
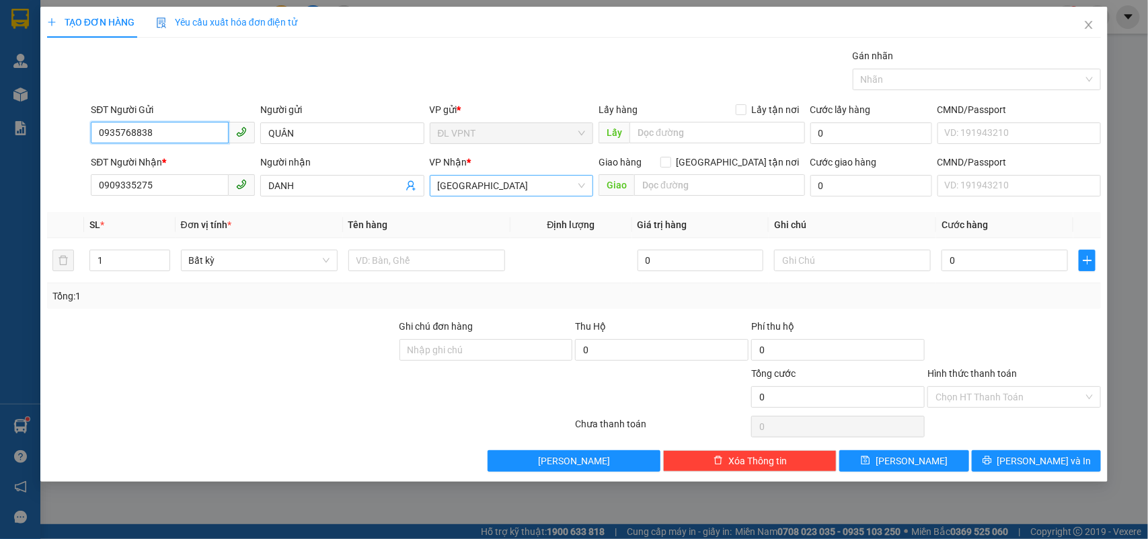
click at [456, 182] on span "[GEOGRAPHIC_DATA]" at bounding box center [512, 186] width 148 height 20
type input "0935768838"
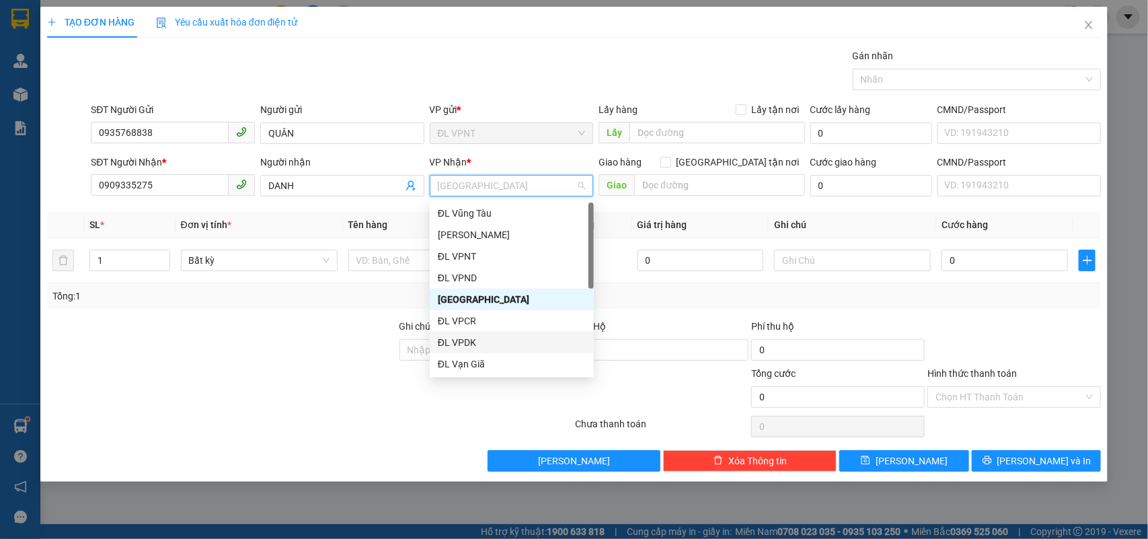
scroll to position [21, 0]
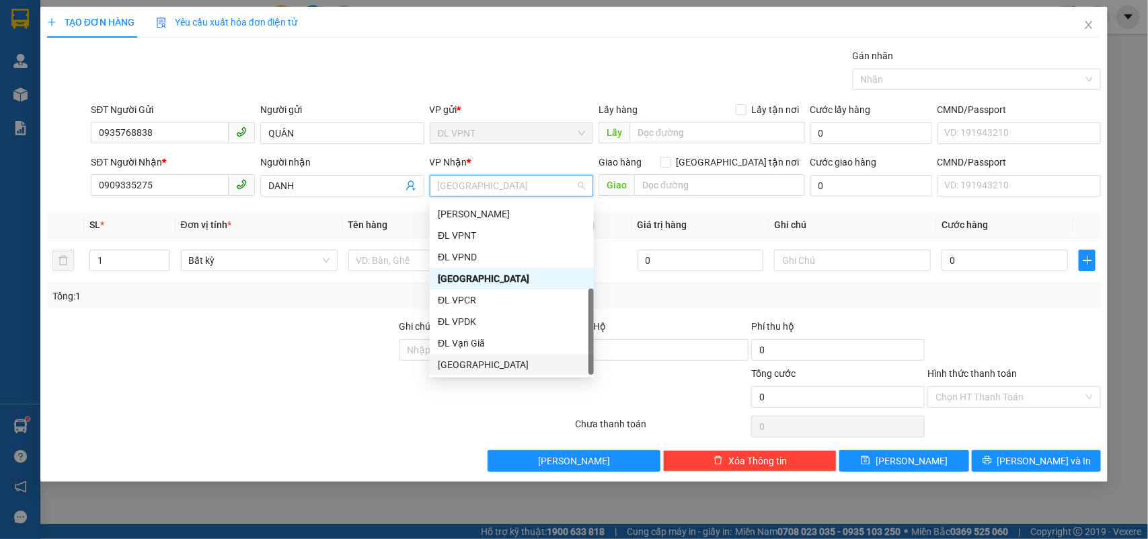
click at [486, 364] on div "[GEOGRAPHIC_DATA]" at bounding box center [512, 364] width 148 height 15
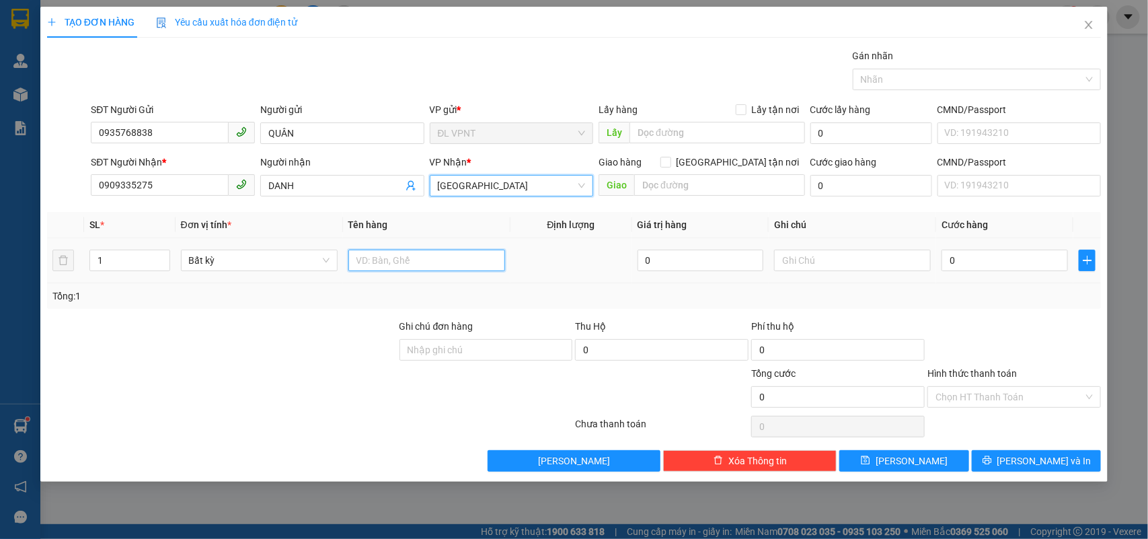
click at [380, 256] on input "text" at bounding box center [426, 260] width 157 height 22
type input "1t"
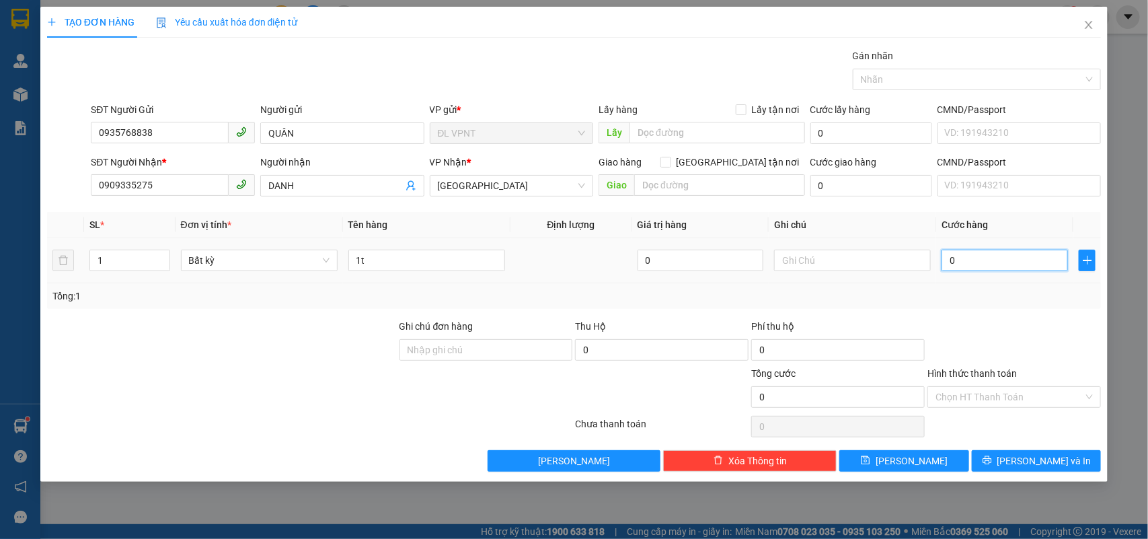
click at [1005, 258] on input "0" at bounding box center [1004, 260] width 126 height 22
type input "4"
type input "40"
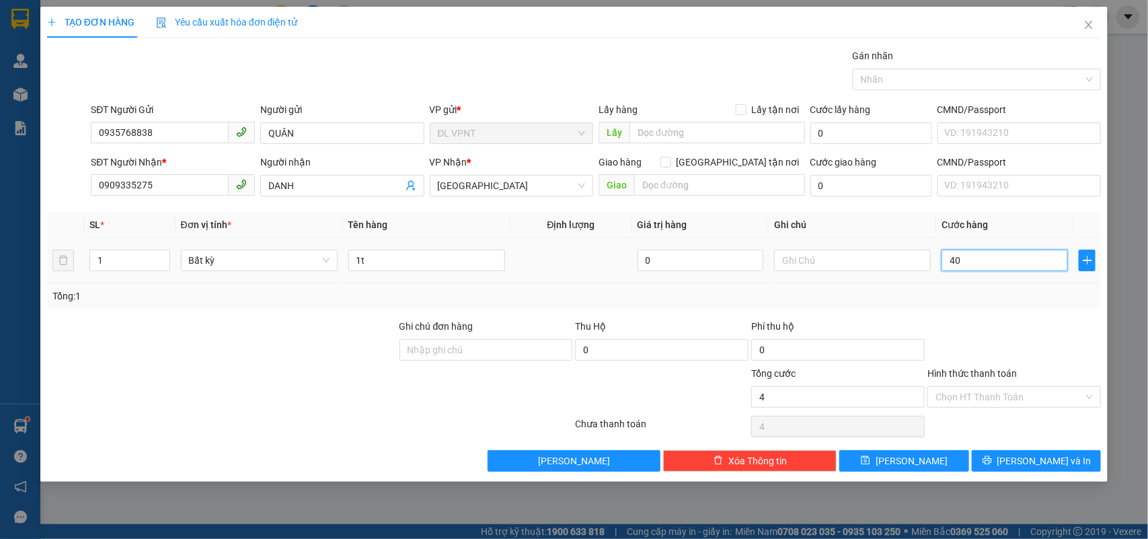
type input "40"
type input "40.000"
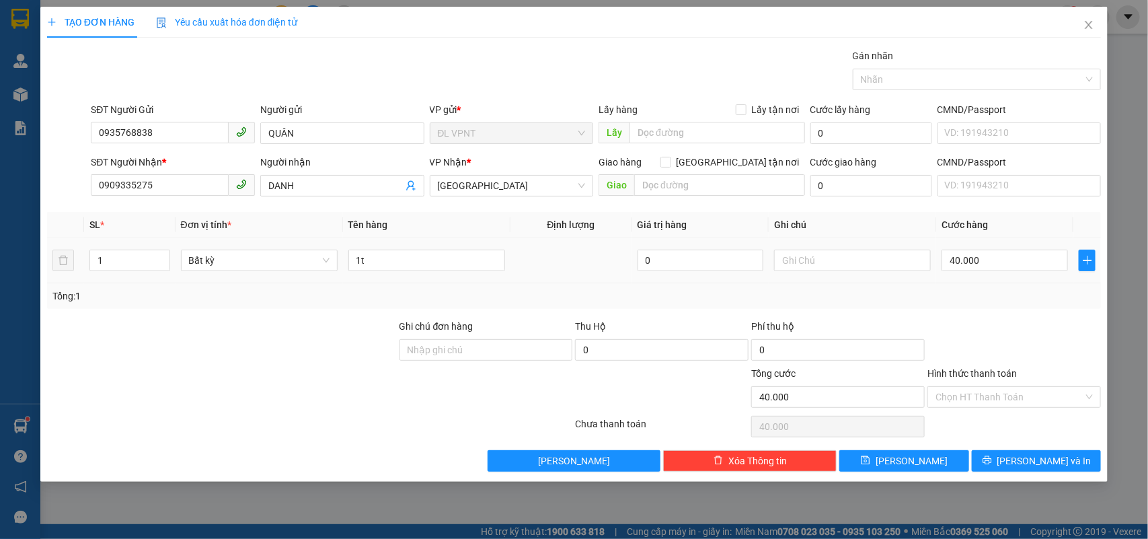
click at [878, 277] on td at bounding box center [852, 260] width 167 height 45
click at [876, 270] on input "text" at bounding box center [852, 260] width 157 height 22
type input "ck mb :"
click at [992, 459] on button "[PERSON_NAME] và In" at bounding box center [1036, 461] width 129 height 22
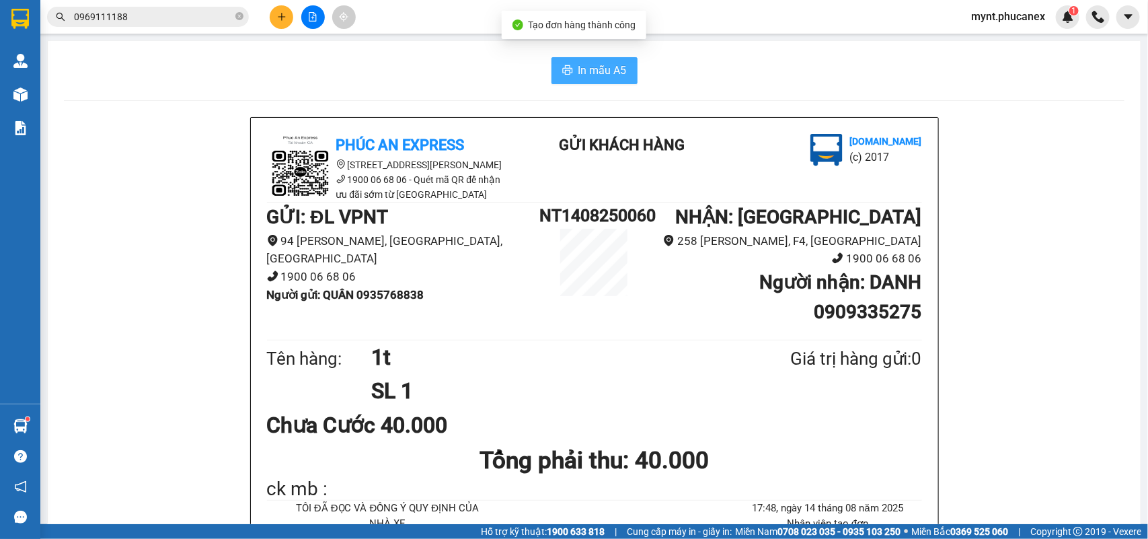
click at [584, 63] on span "In mẫu A5" at bounding box center [602, 70] width 48 height 17
click at [283, 9] on button at bounding box center [282, 17] width 24 height 24
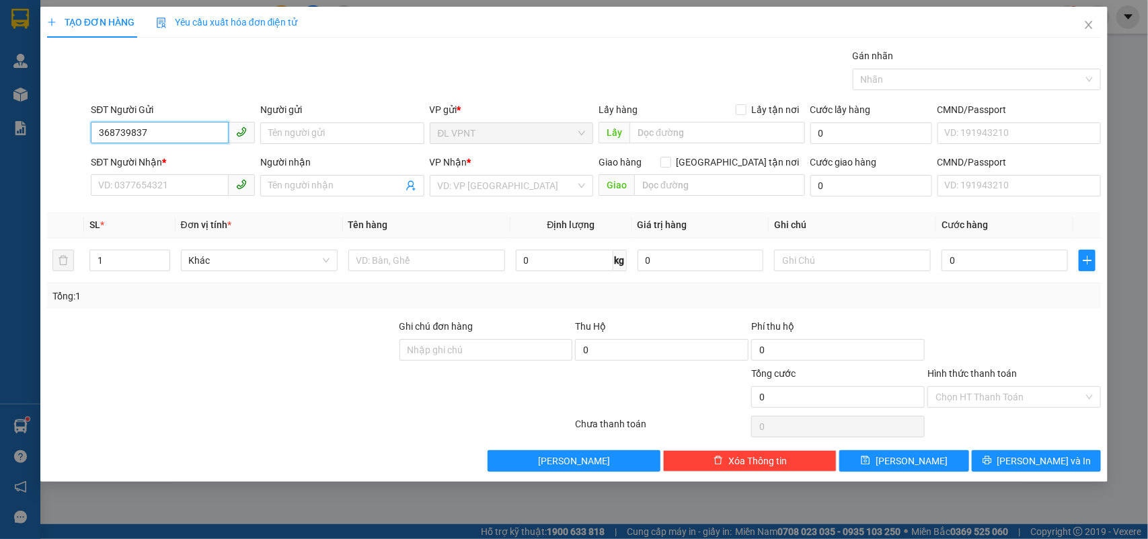
click at [99, 128] on input "368739837" at bounding box center [160, 133] width 138 height 22
type input "0368739837"
click at [185, 163] on div "0368739837 - NT LIÊN HƯƠNG" at bounding box center [173, 160] width 148 height 15
type input "NT LIÊN HƯƠNG"
type input "0562402440"
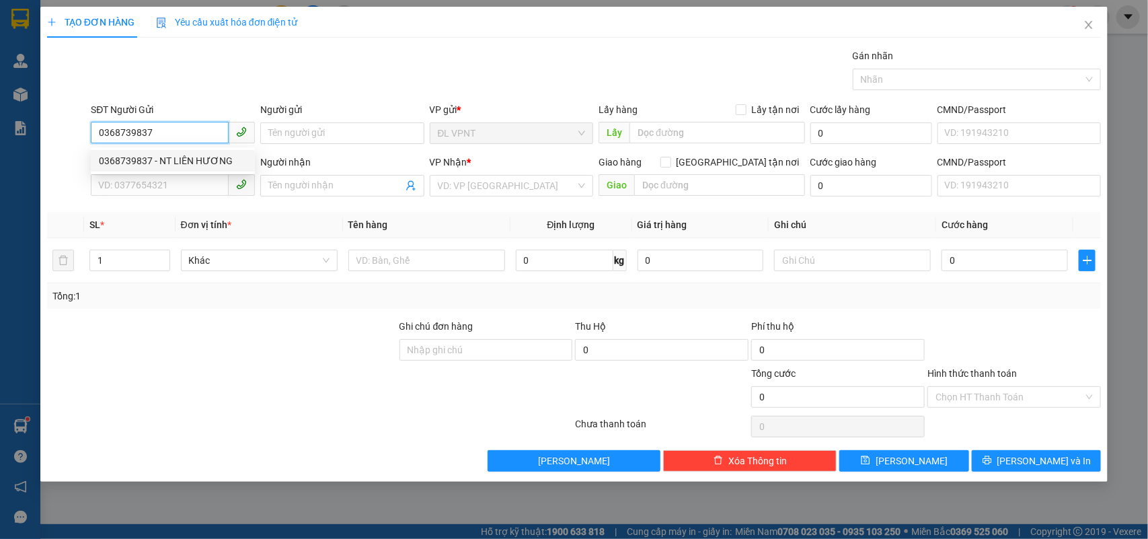
type input "LUÂN"
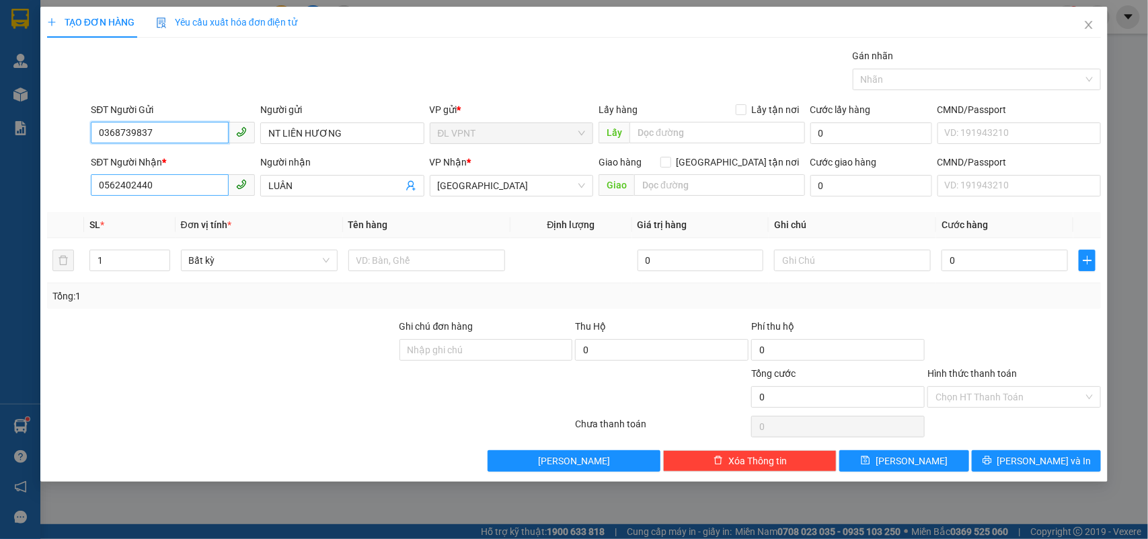
type input "0368739837"
drag, startPoint x: 202, startPoint y: 190, endPoint x: 0, endPoint y: 173, distance: 202.4
click at [0, 173] on div "TẠO ĐƠN HÀNG Yêu cầu xuất hóa đơn điện tử Transit Pickup Surcharge Ids Transit …" at bounding box center [574, 269] width 1148 height 539
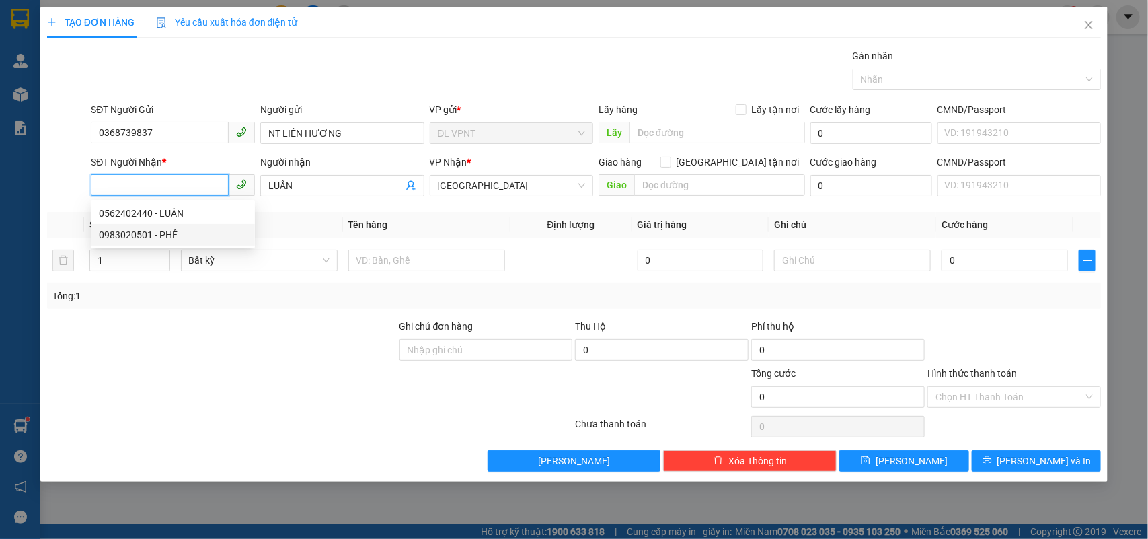
click at [190, 227] on div "0983020501 - PHÊ" at bounding box center [173, 234] width 148 height 15
type input "0983020501"
type input "PHÊ"
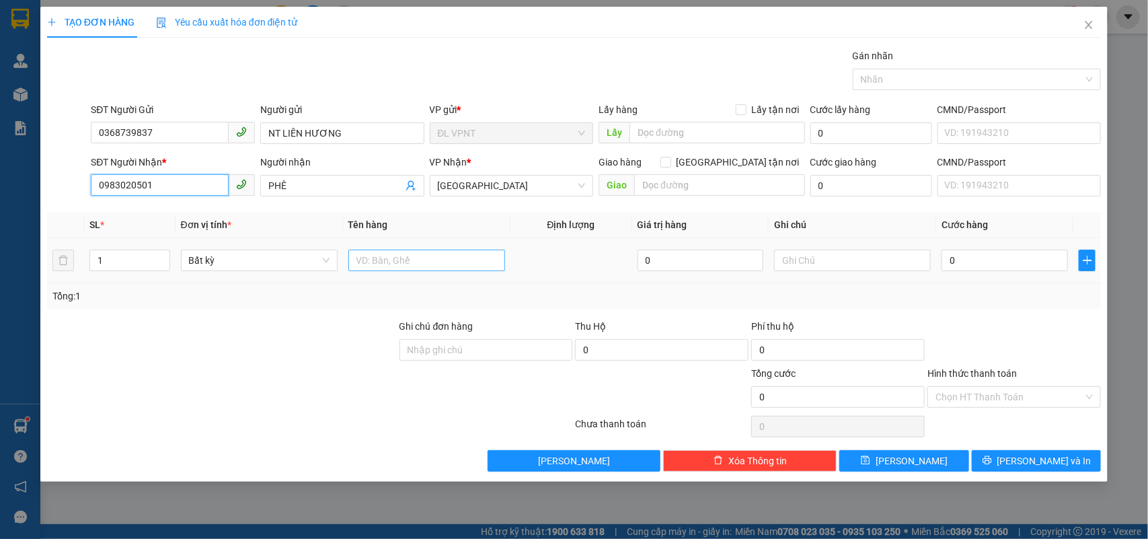
type input "0983020501"
click at [435, 251] on input "text" at bounding box center [426, 260] width 157 height 22
type input "1tx"
click at [1016, 266] on input "0" at bounding box center [1004, 260] width 126 height 22
type input "3"
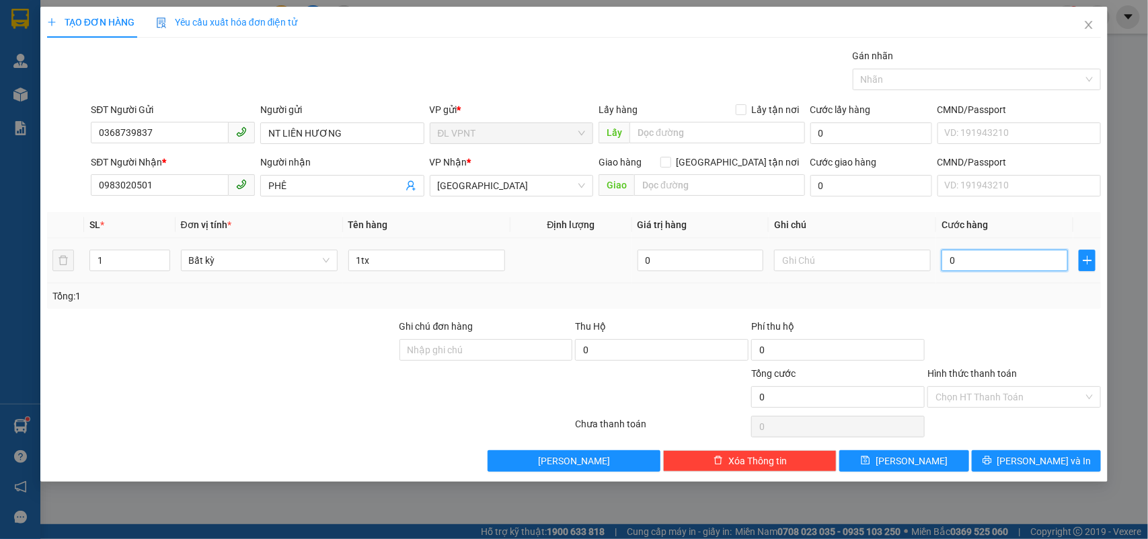
type input "3"
type input "30"
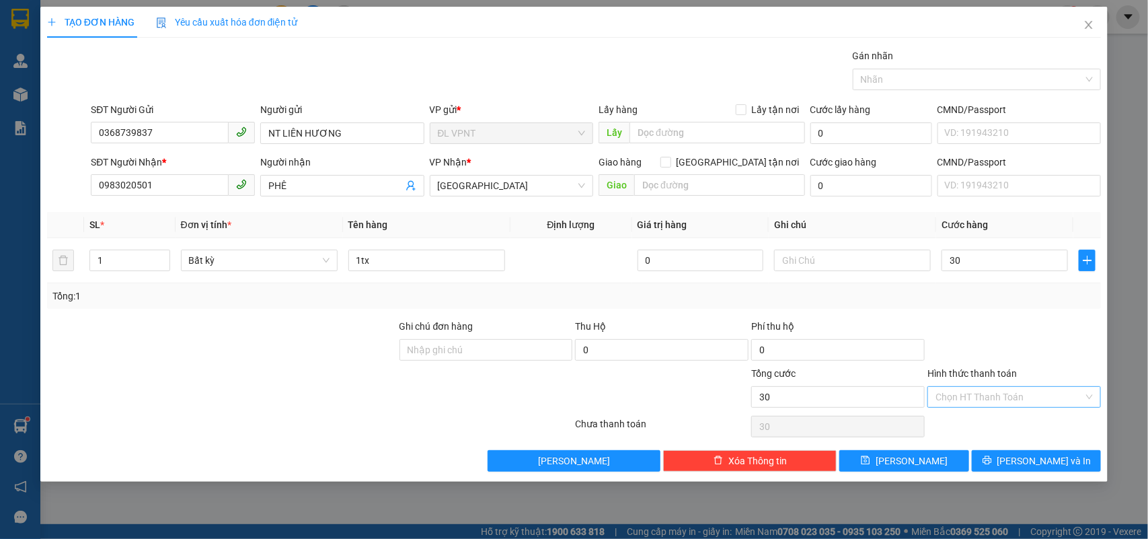
type input "30.000"
click at [952, 397] on input "Hình thức thanh toán" at bounding box center [1009, 397] width 148 height 20
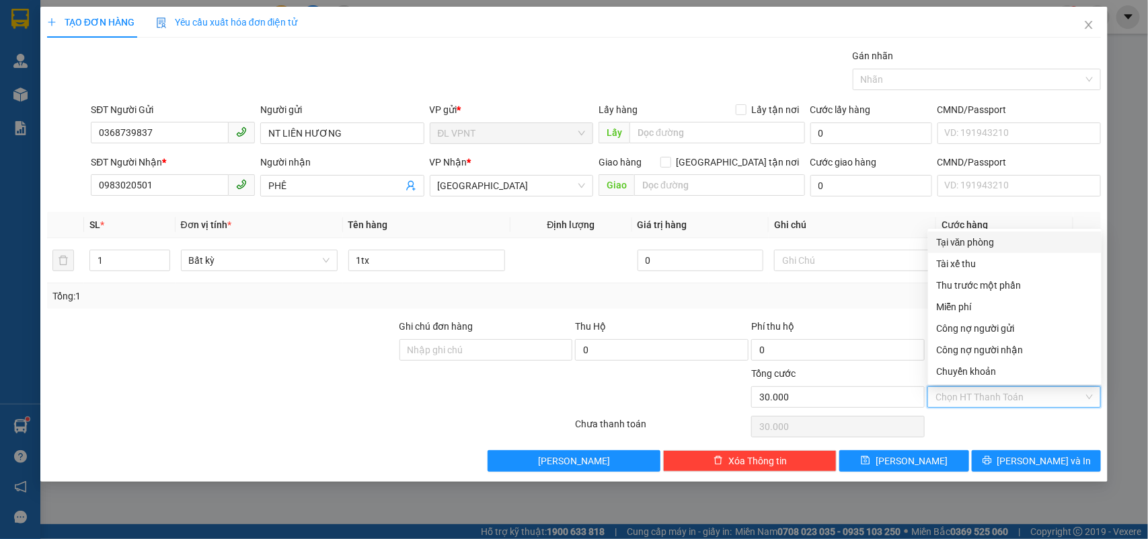
click at [980, 245] on div "Tại văn phòng" at bounding box center [1014, 242] width 157 height 15
type input "0"
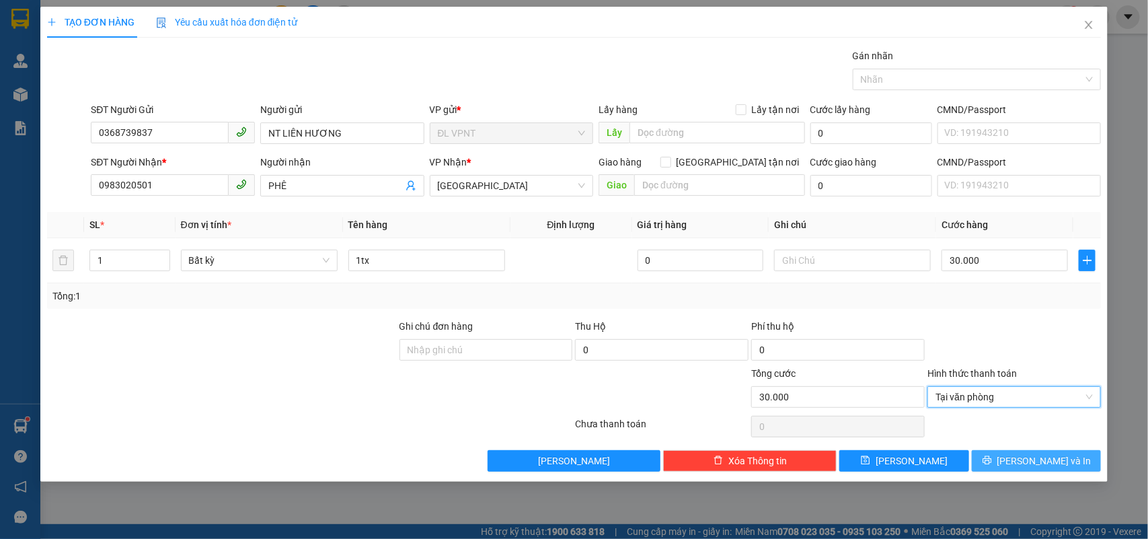
click at [986, 452] on button "[PERSON_NAME] và In" at bounding box center [1036, 461] width 129 height 22
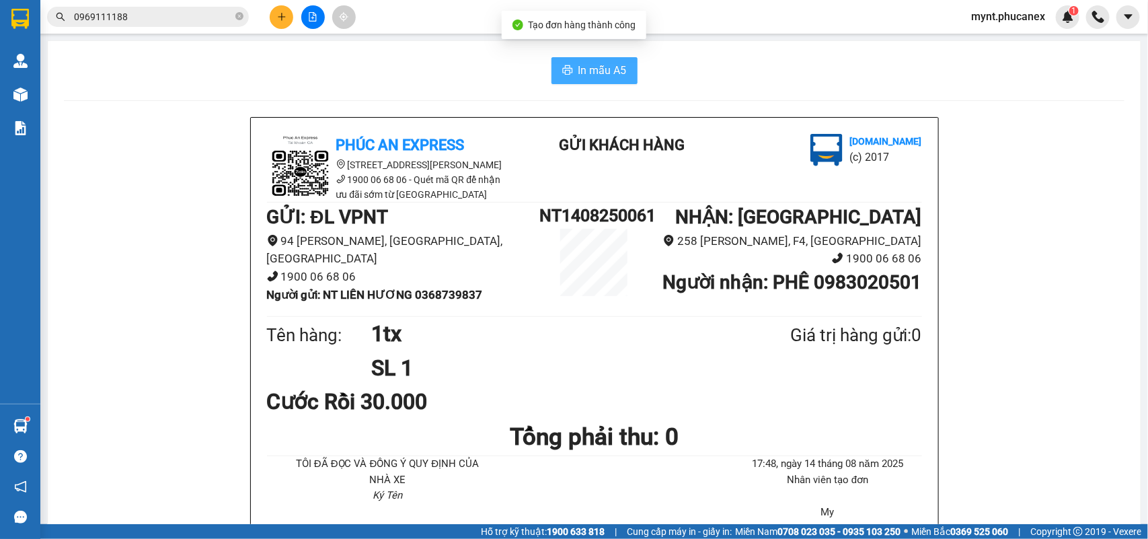
click at [604, 74] on span "In mẫu A5" at bounding box center [602, 70] width 48 height 17
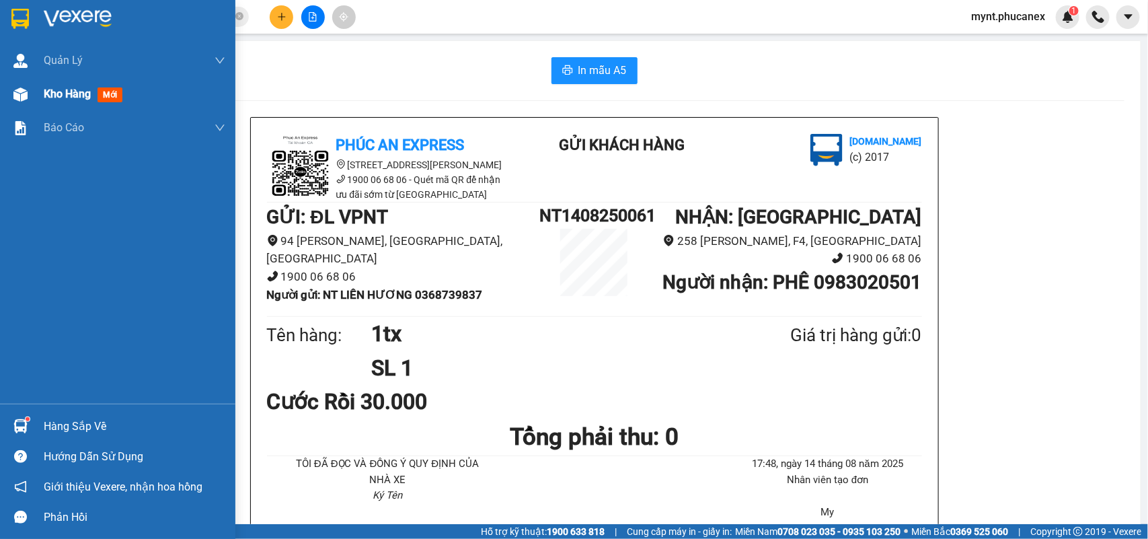
click at [30, 89] on div at bounding box center [21, 95] width 24 height 24
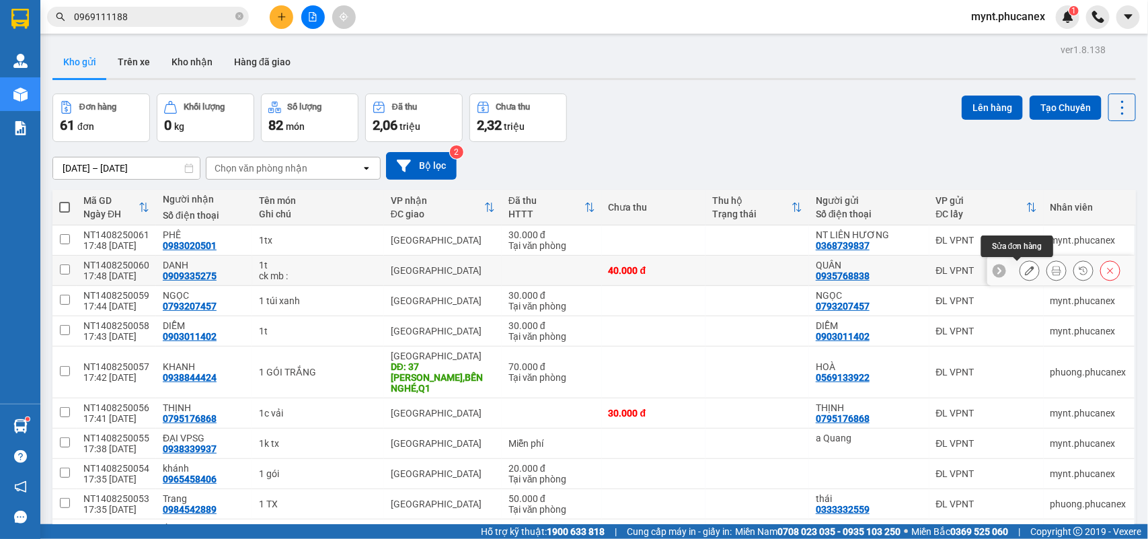
click at [1020, 276] on button at bounding box center [1029, 271] width 19 height 24
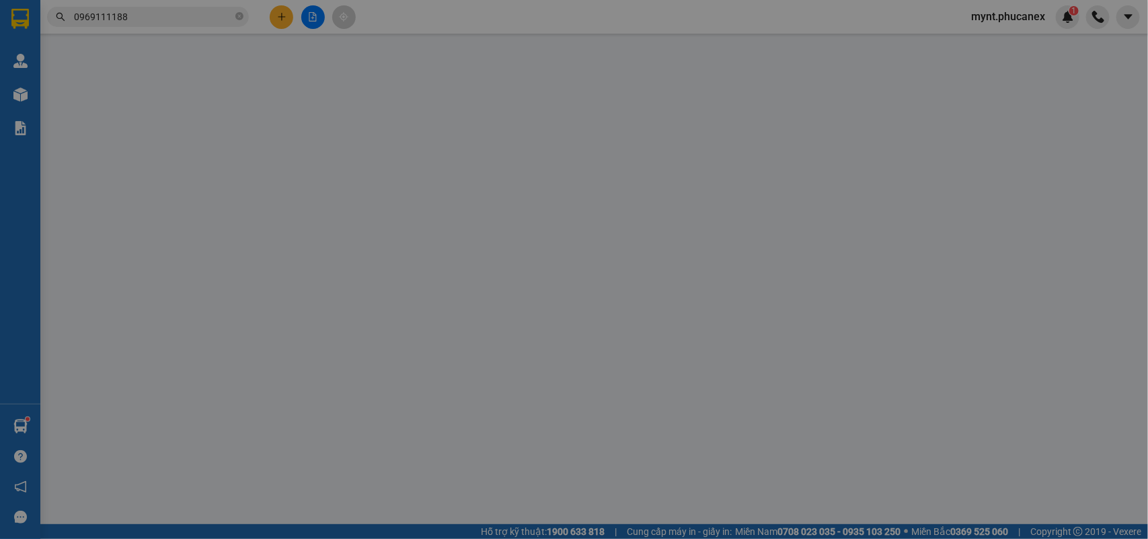
type input "0935768838"
type input "QUÂN"
type input "0909335275"
type input "DANH"
type input "40.000"
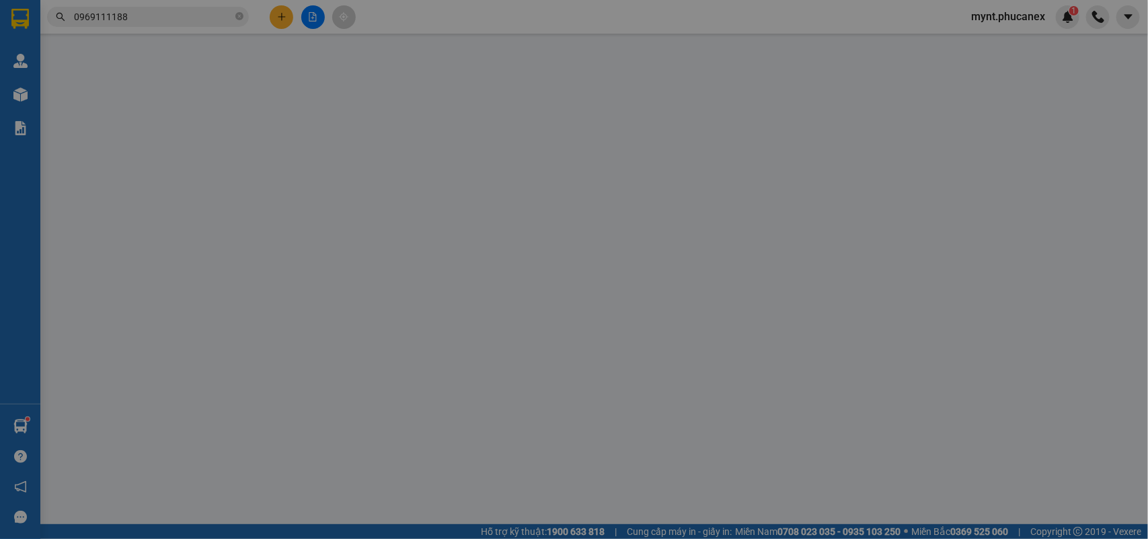
type input "40.000"
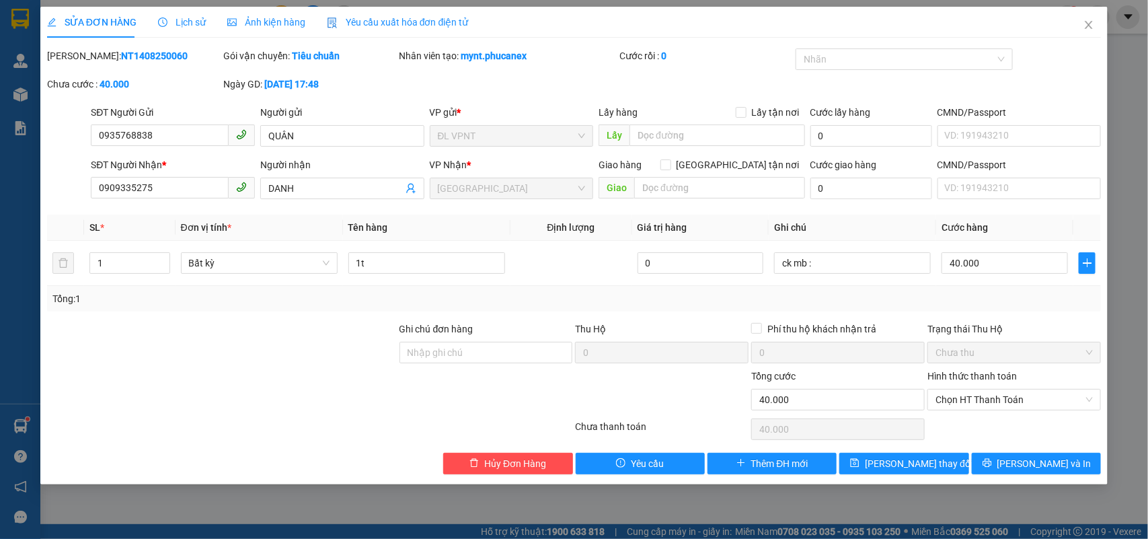
drag, startPoint x: 237, startPoint y: 327, endPoint x: 603, endPoint y: 342, distance: 365.4
click at [237, 328] on div at bounding box center [222, 344] width 352 height 47
click at [886, 267] on input "ck mb :" at bounding box center [852, 263] width 157 height 22
paste input "[DATE] 17:48"
type input "ck mb : [DATE] 17:48"
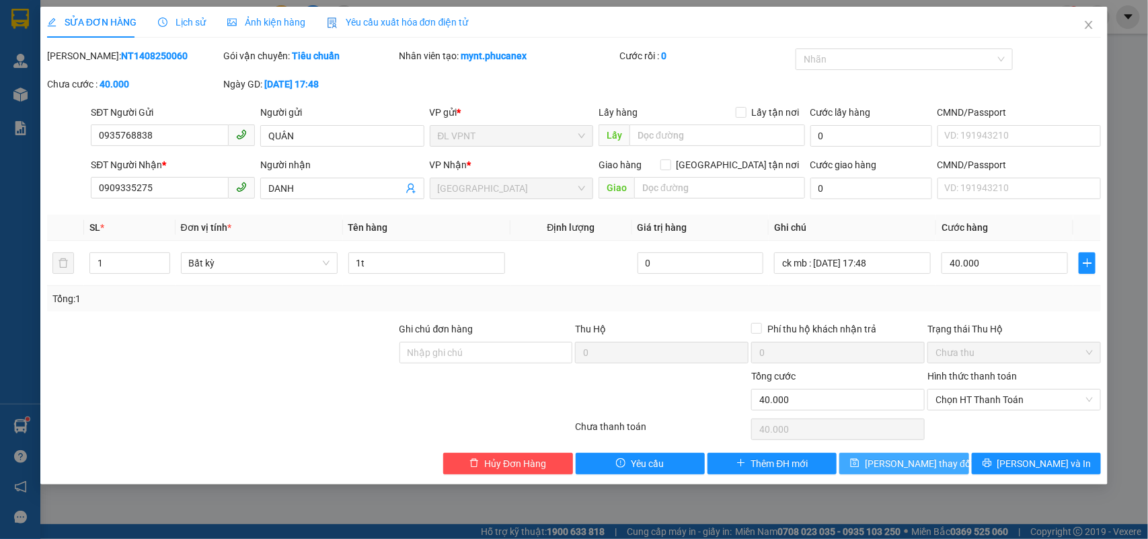
click at [912, 459] on span "[PERSON_NAME] thay đổi" at bounding box center [919, 463] width 108 height 15
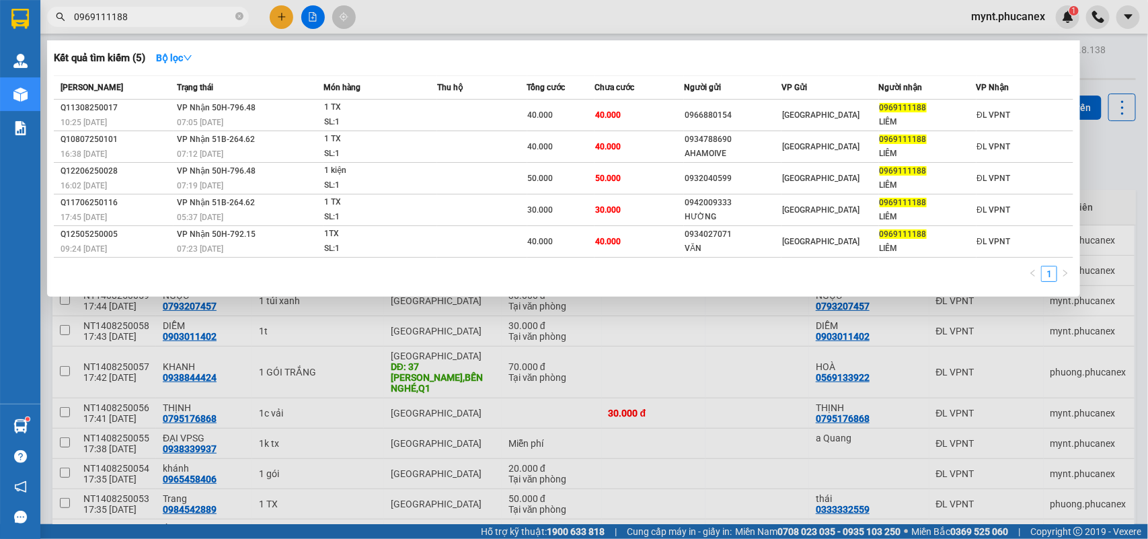
click at [115, 15] on input "0969111188" at bounding box center [153, 16] width 159 height 15
paste input "366633472"
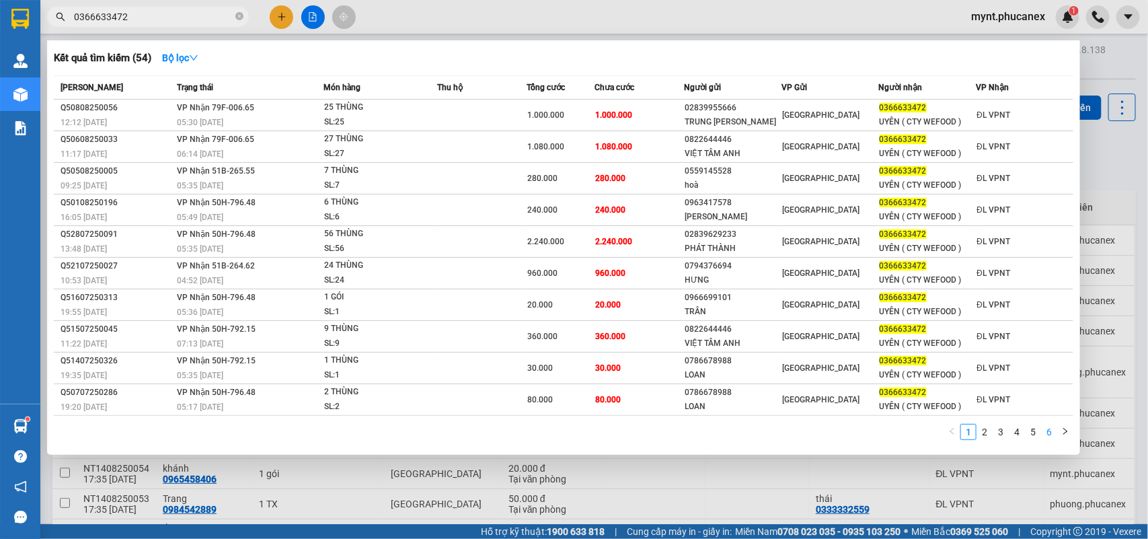
type input "0366633472"
click at [1043, 428] on link "6" at bounding box center [1049, 431] width 15 height 15
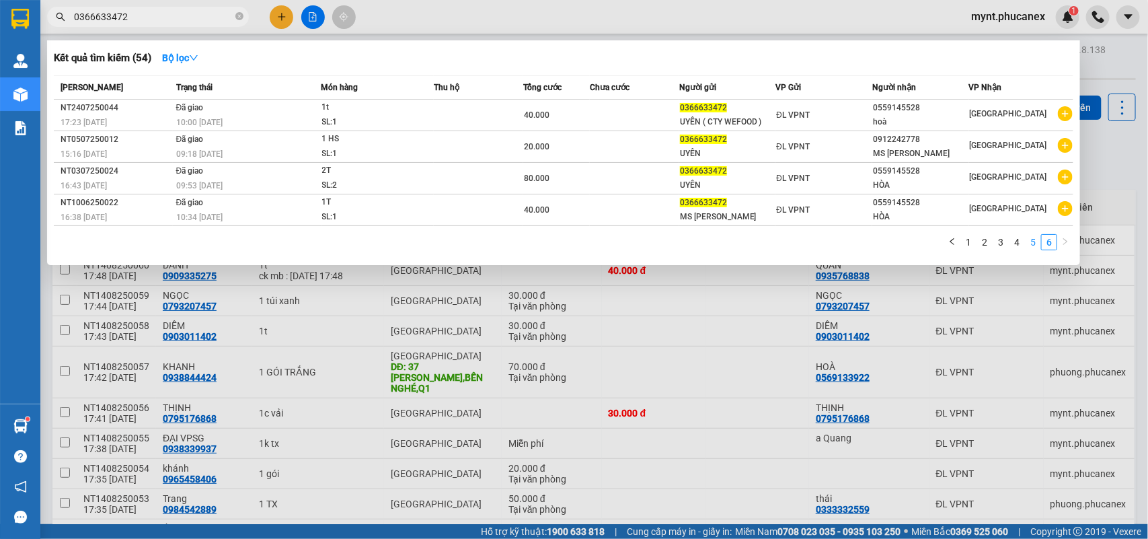
click at [1030, 243] on link "5" at bounding box center [1033, 242] width 15 height 15
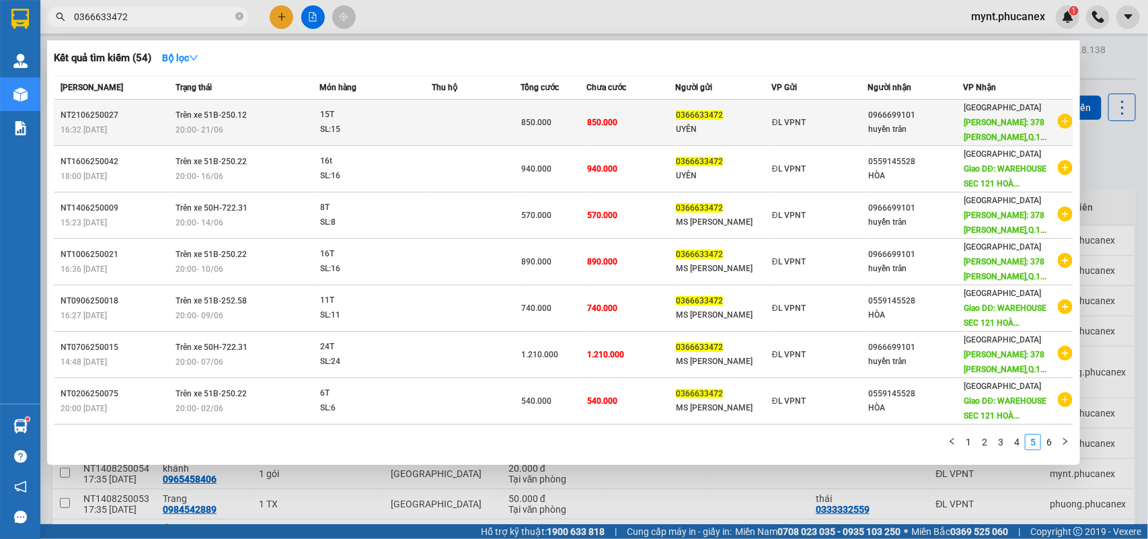
click at [921, 118] on div "0966699101" at bounding box center [915, 115] width 95 height 14
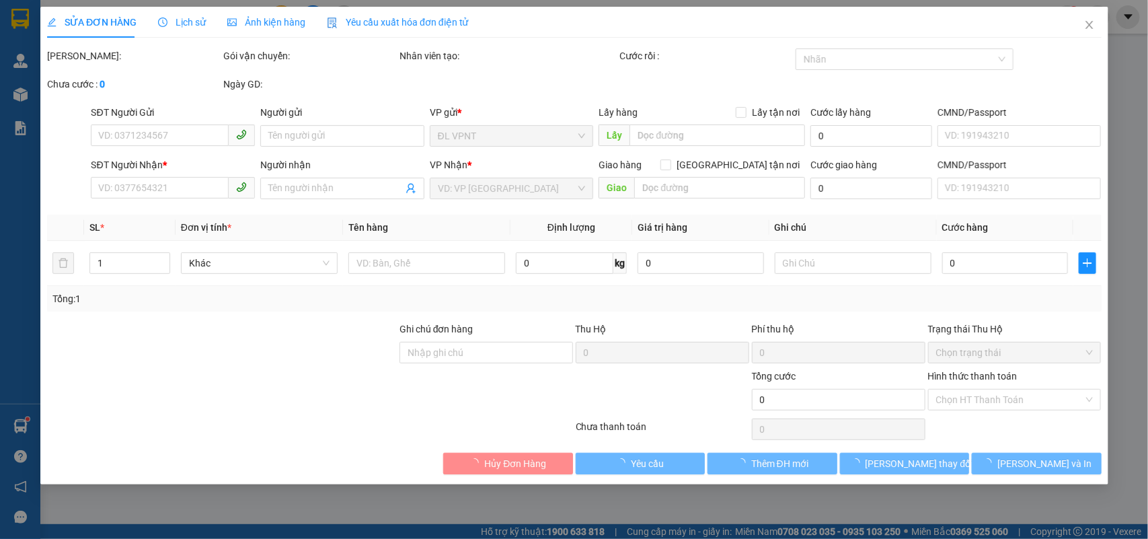
type input "0366633472"
type input "UYÊN"
type input "0966699101"
type input "huyền trân"
type input "378 [PERSON_NAME],Q.10(nhà xe [PERSON_NAME])"
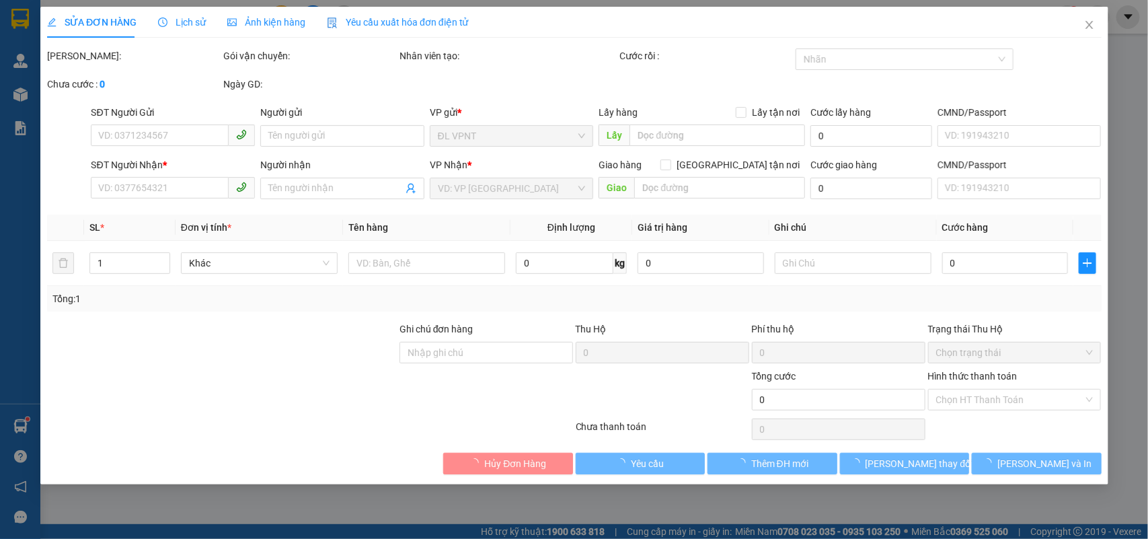
type input "250.000"
type input "850.000"
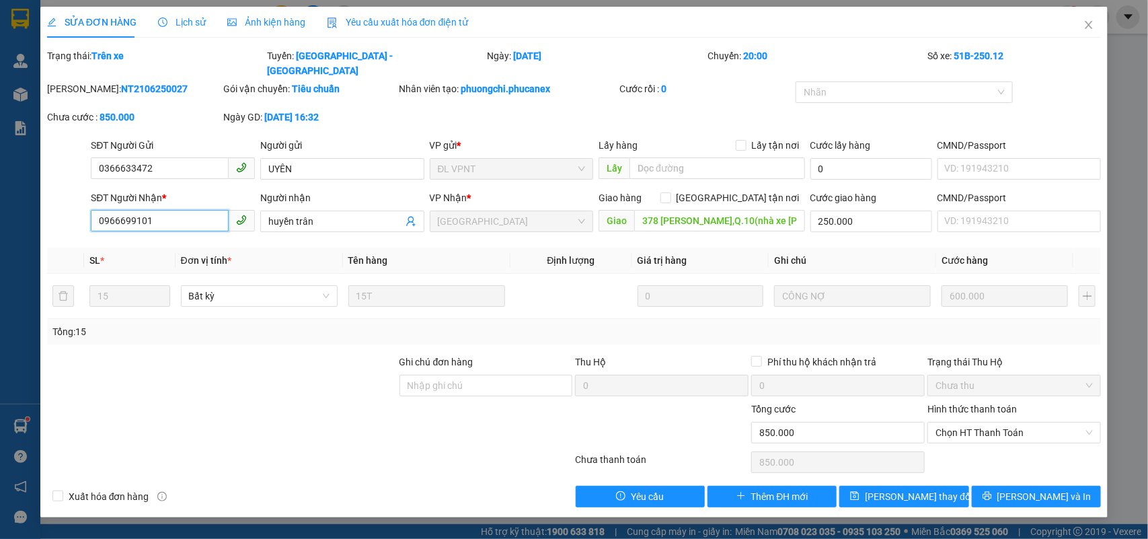
drag, startPoint x: 202, startPoint y: 206, endPoint x: 0, endPoint y: 205, distance: 202.4
click at [0, 205] on div "SỬA ĐƠN HÀNG Lịch sử Ảnh kiện hàng Yêu cầu xuất hóa đơn điện tử Total Paid Fee …" at bounding box center [574, 269] width 1148 height 539
drag, startPoint x: 325, startPoint y: 210, endPoint x: 200, endPoint y: 206, distance: 125.1
click at [200, 206] on div "SĐT Người Nhận * 0966699101 Người nhận huyền trân huyền trân VP Nhận * ĐL Quận …" at bounding box center [595, 213] width 1015 height 47
click at [1098, 28] on div "Kết quả tìm kiếm ( 54 ) Bộ lọc Mã ĐH Trạng thái Món hàng Thu hộ Tổng cước Chưa …" at bounding box center [574, 17] width 1148 height 34
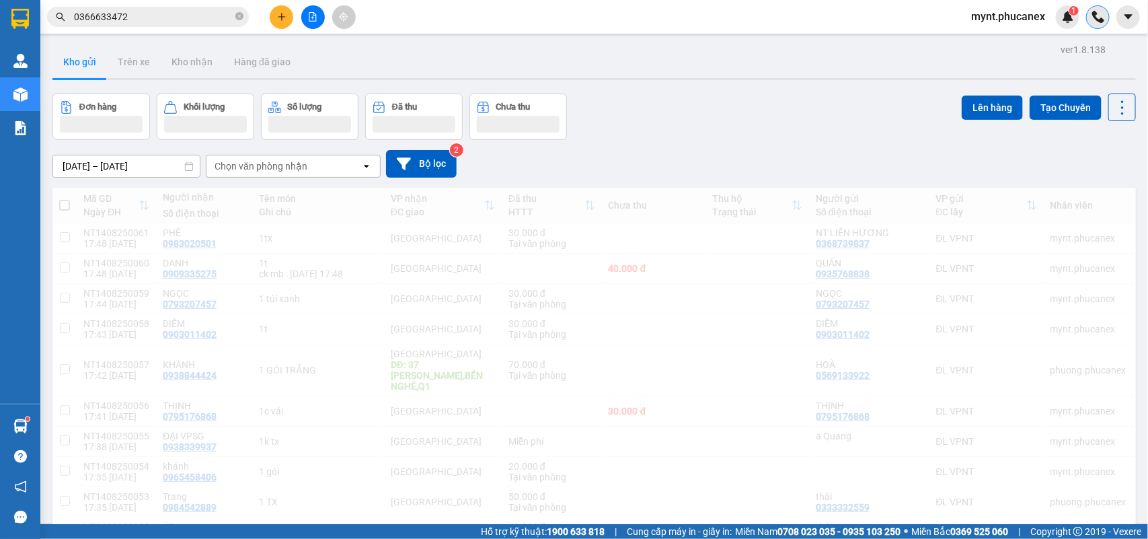
click at [1090, 26] on div at bounding box center [1098, 17] width 24 height 24
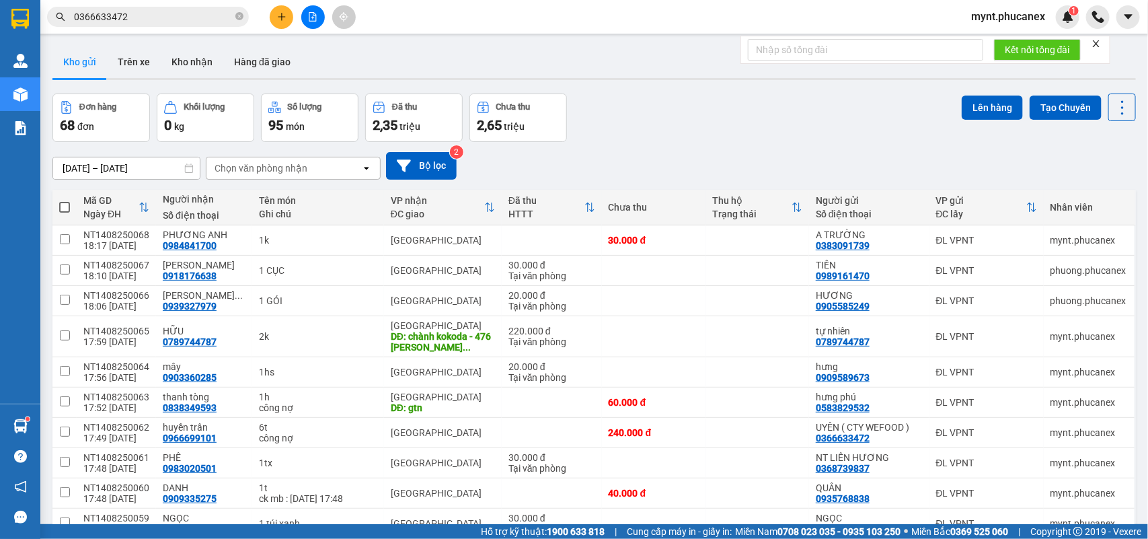
click at [202, 9] on input "0366633472" at bounding box center [153, 16] width 159 height 15
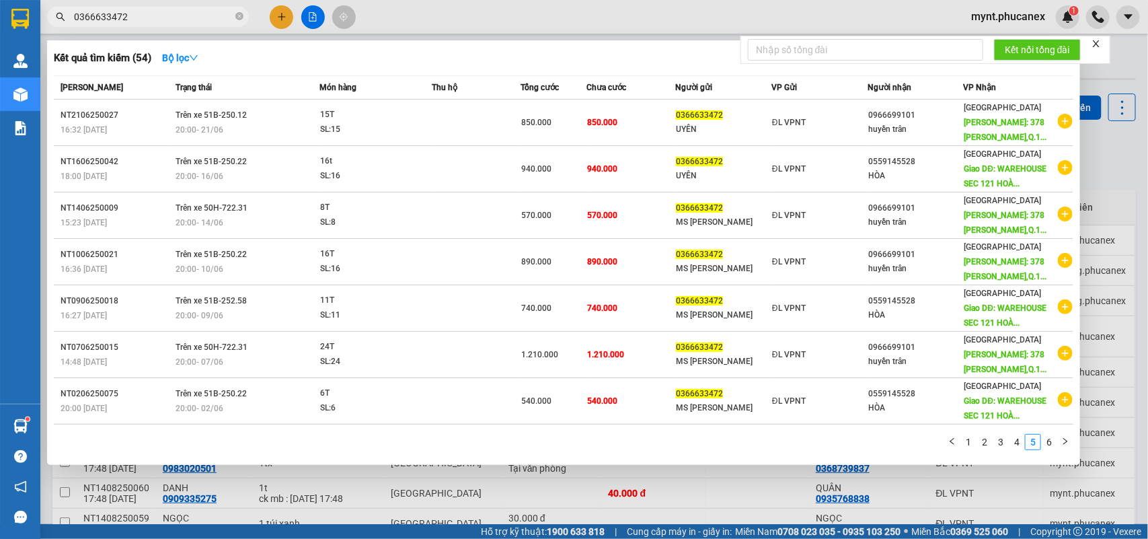
click at [202, 9] on input "0366633472" at bounding box center [153, 16] width 159 height 15
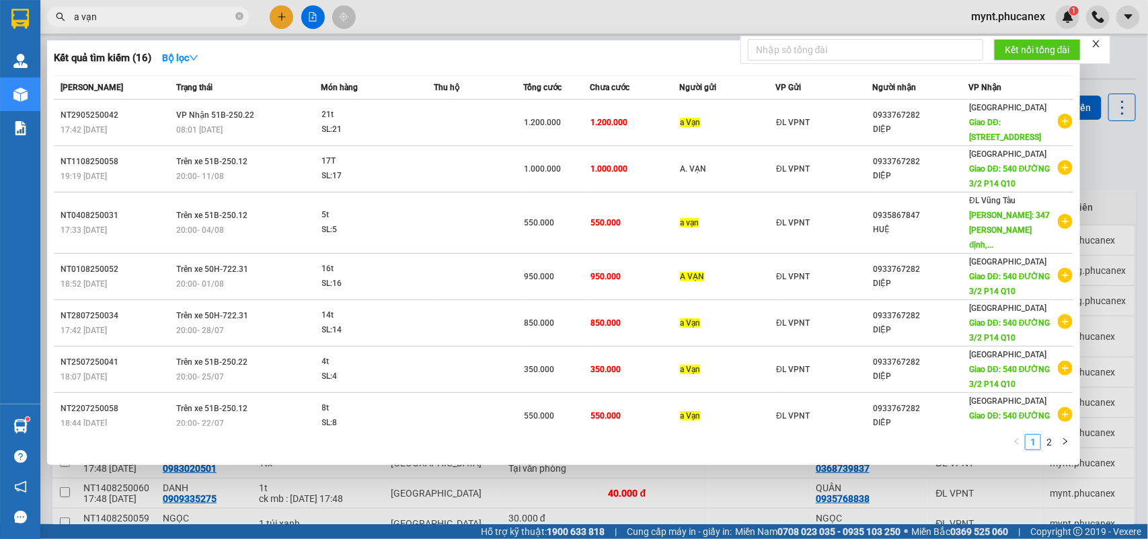
type input "a vạn"
click at [476, 13] on div at bounding box center [574, 269] width 1148 height 539
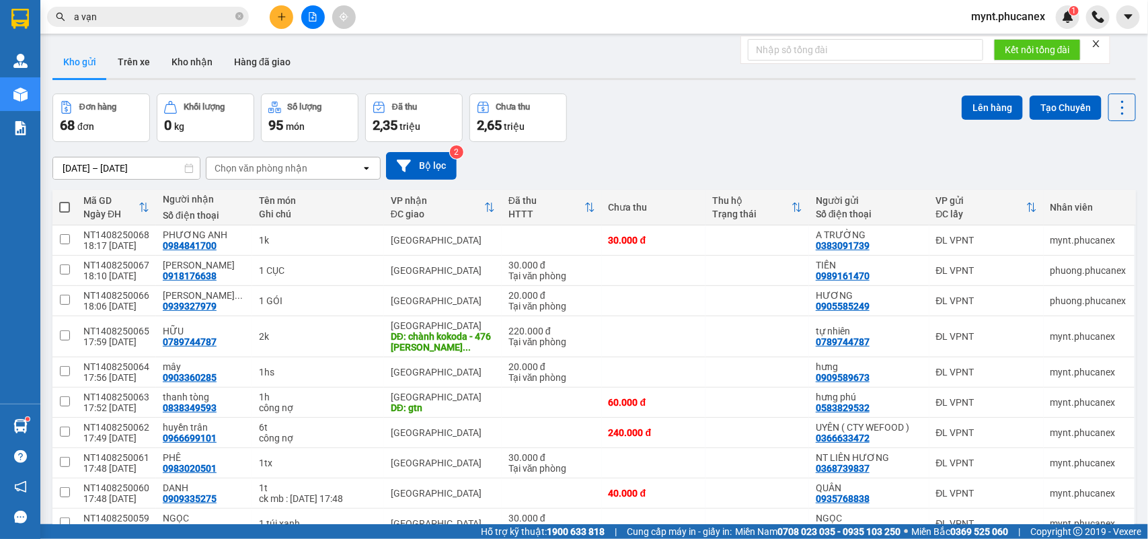
click at [272, 11] on button at bounding box center [282, 17] width 24 height 24
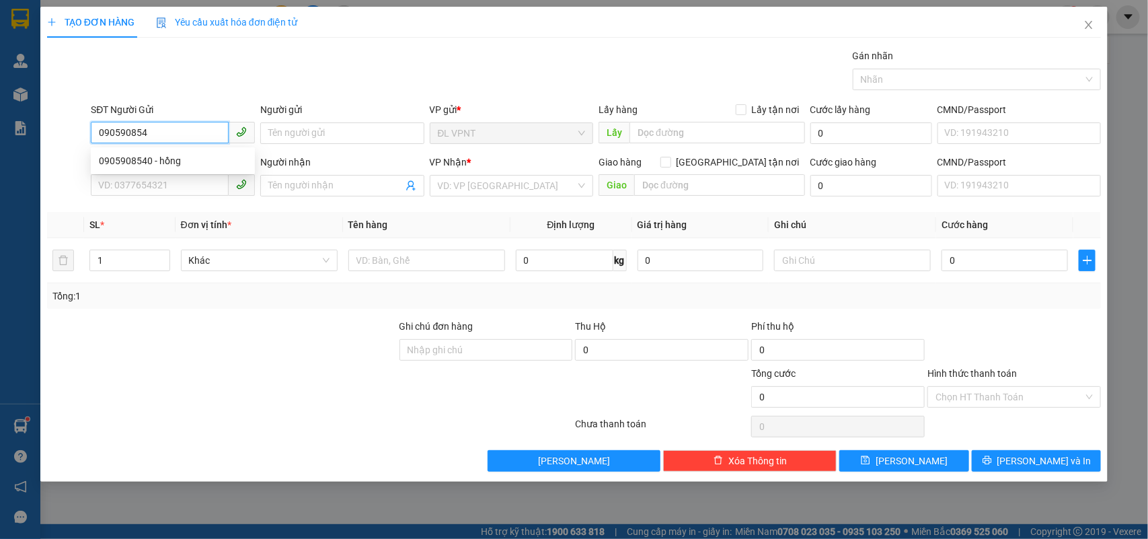
type input "0905908540"
click at [155, 158] on div "0905908540 - hồng" at bounding box center [173, 160] width 148 height 15
type input "hồng"
type input "0706093551"
type input "[PERSON_NAME]"
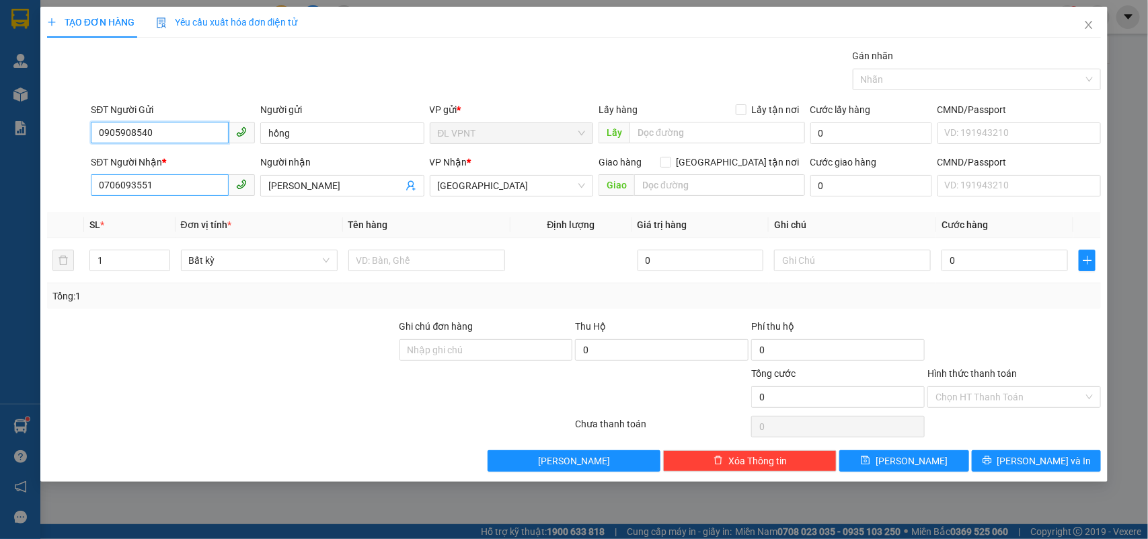
type input "0905908540"
drag, startPoint x: 186, startPoint y: 186, endPoint x: 0, endPoint y: 48, distance: 230.8
click at [0, 48] on div "TẠO ĐƠN HÀNG Yêu cầu xuất hóa đơn điện tử Transit Pickup Surcharge Ids Transit …" at bounding box center [574, 269] width 1148 height 539
type input "0919070574"
click at [110, 212] on div "0919070574 - [PERSON_NAME]" at bounding box center [173, 213] width 148 height 15
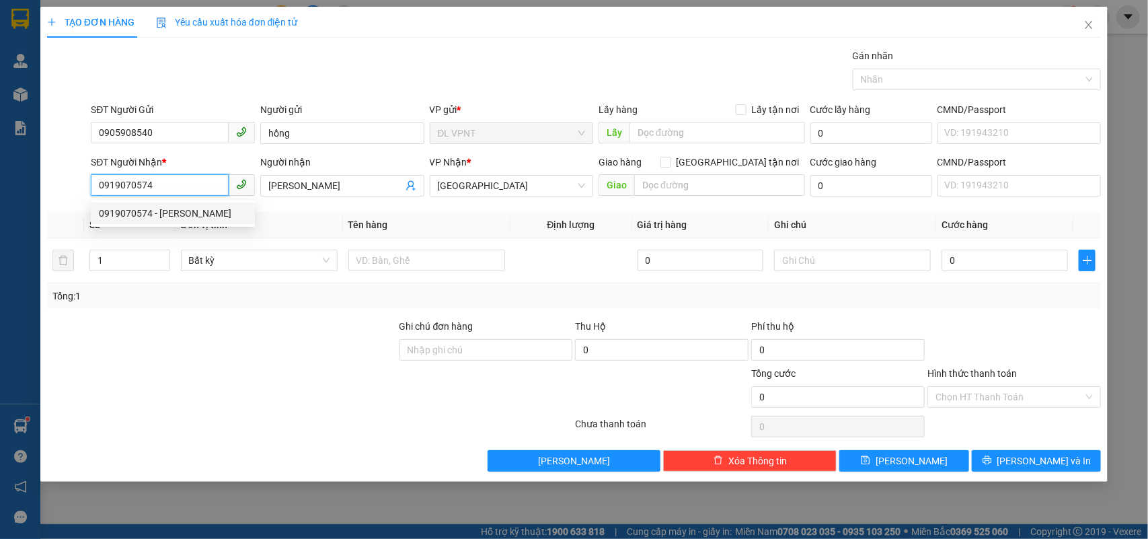
type input "XUÂN"
type input "0919070574"
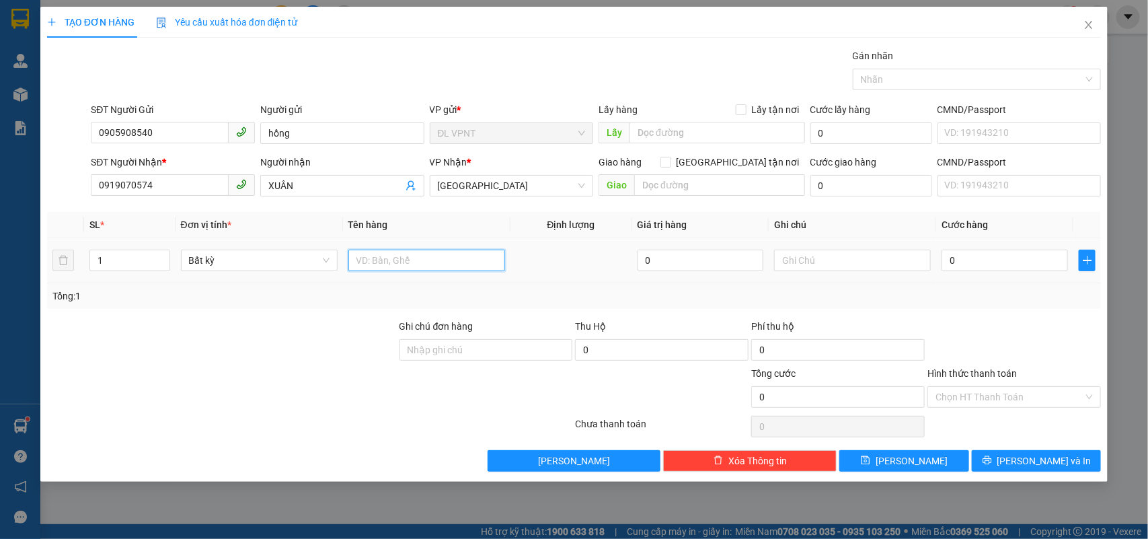
click at [455, 256] on input "text" at bounding box center [426, 260] width 157 height 22
type input "1t"
click at [1009, 254] on input "0" at bounding box center [1004, 260] width 126 height 22
type input "3"
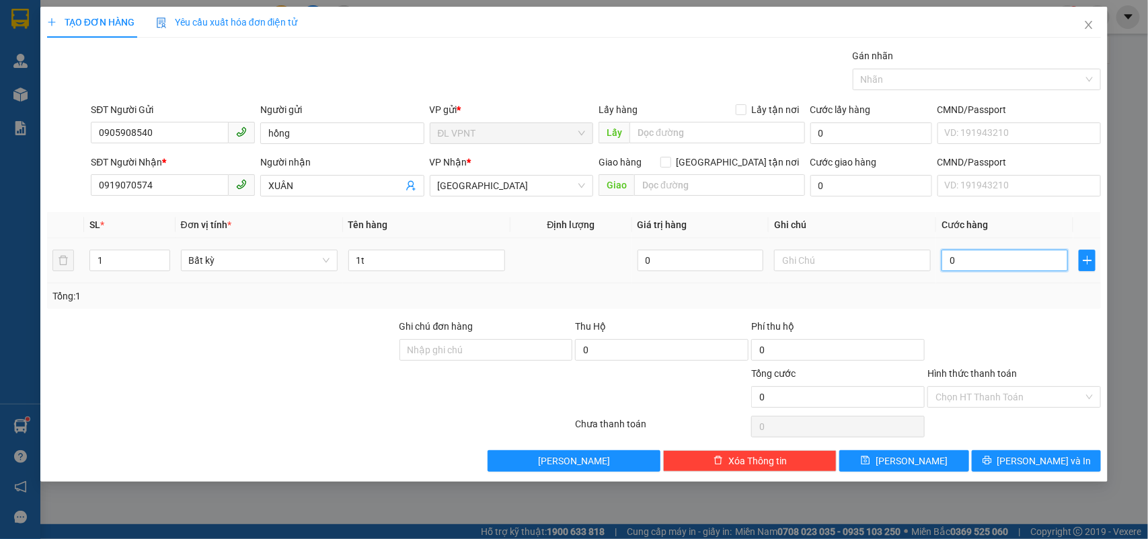
type input "3"
type input "30"
type input "30.000"
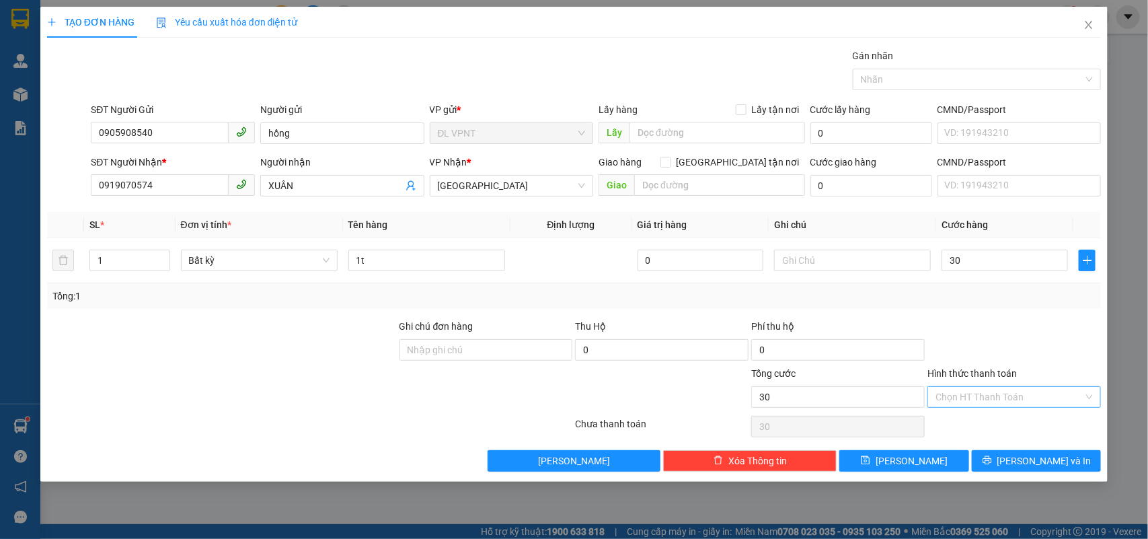
type input "30.000"
click at [980, 395] on input "Hình thức thanh toán" at bounding box center [1009, 397] width 148 height 20
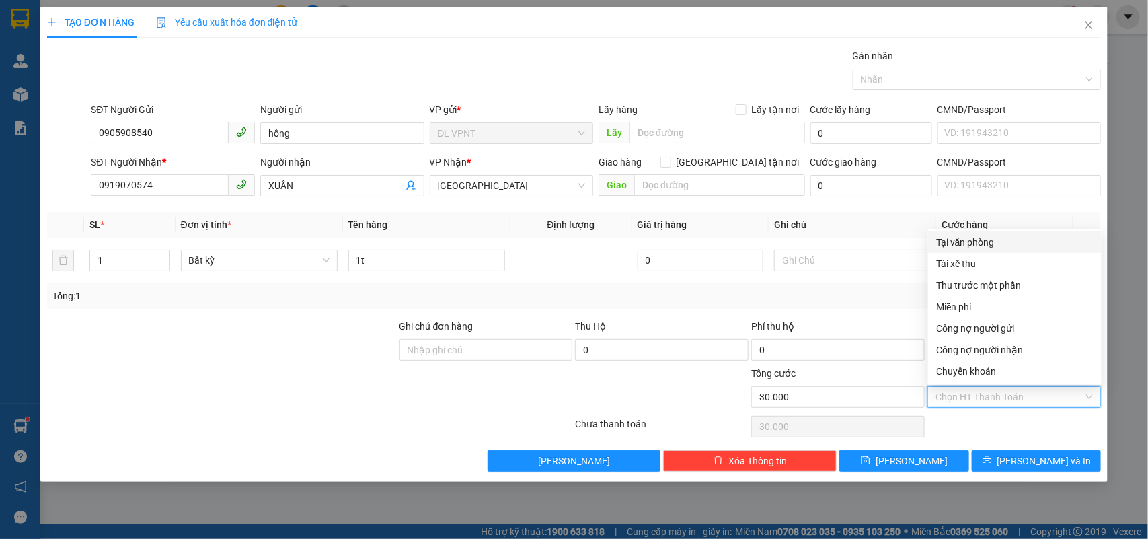
click at [969, 240] on div "Tại văn phòng" at bounding box center [1014, 242] width 157 height 15
type input "0"
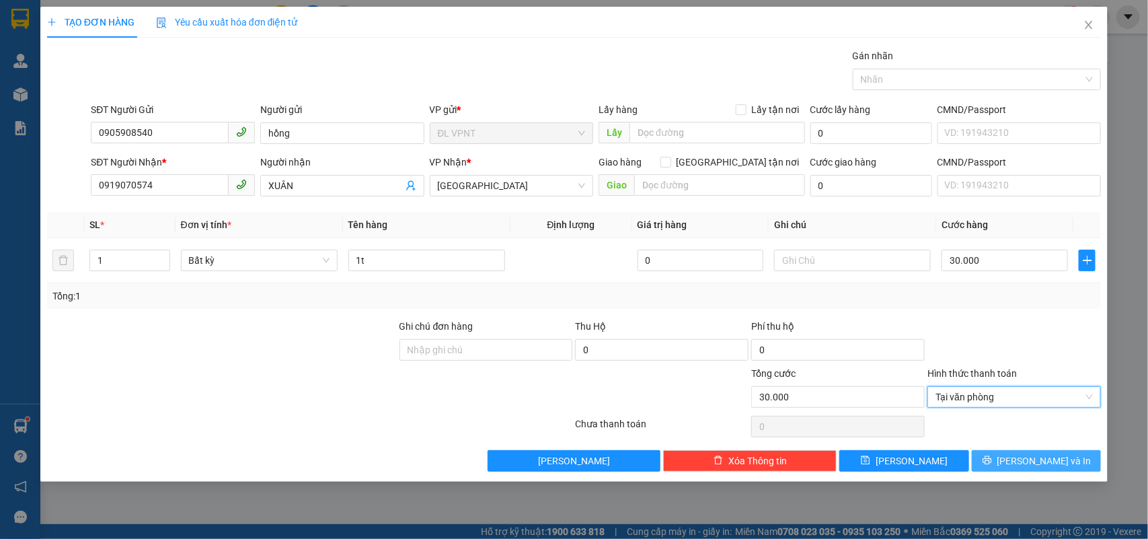
click at [991, 459] on button "[PERSON_NAME] và In" at bounding box center [1036, 461] width 129 height 22
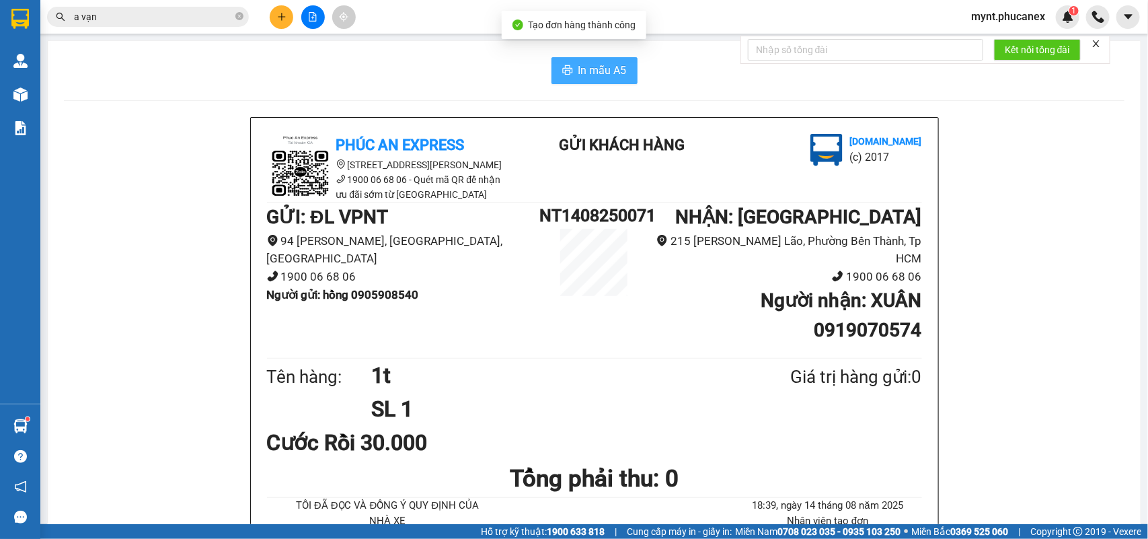
click at [564, 68] on icon "printer" at bounding box center [567, 70] width 11 height 11
click at [287, 14] on button at bounding box center [282, 17] width 24 height 24
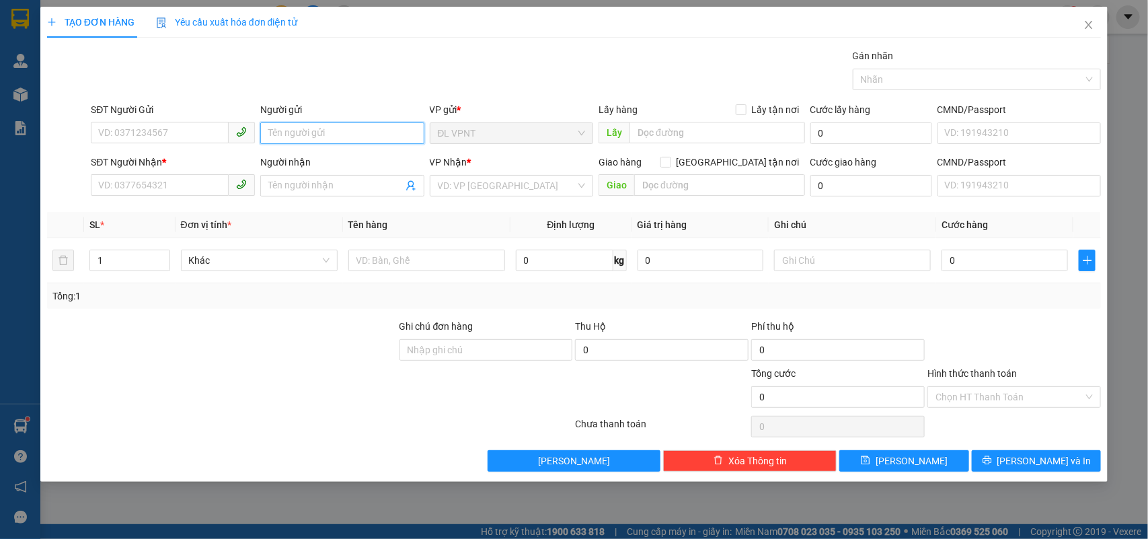
click at [286, 123] on input "Người gửi" at bounding box center [342, 133] width 164 height 22
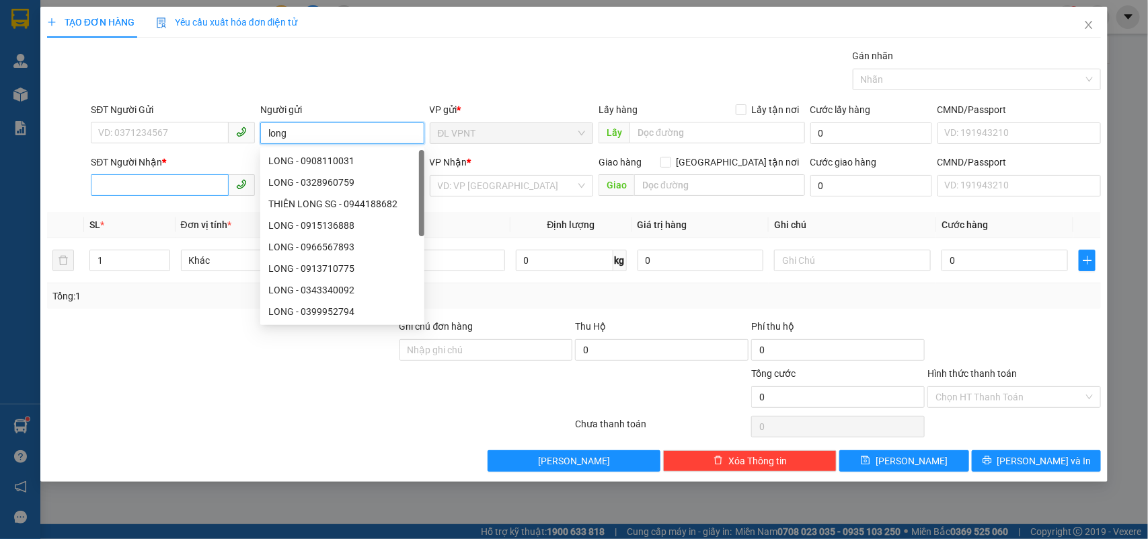
type input "long"
click at [200, 182] on input "SĐT Người Nhận *" at bounding box center [160, 185] width 138 height 22
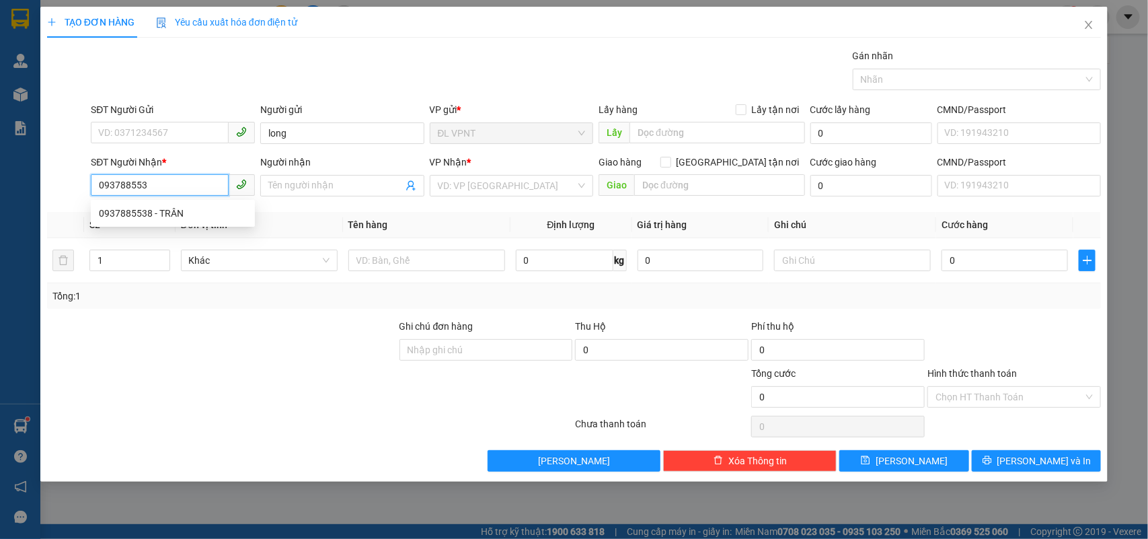
type input "0937885538"
click at [150, 219] on div "0937885538 - TRÂN" at bounding box center [173, 213] width 148 height 15
type input "TRÂN"
type input "0937885538"
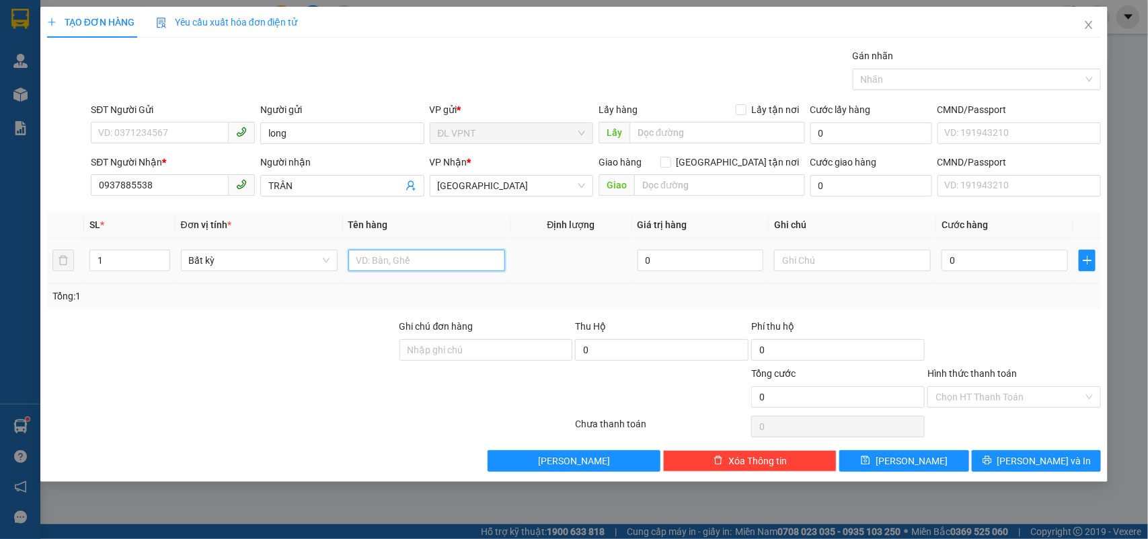
click at [382, 264] on input "text" at bounding box center [426, 260] width 157 height 22
type input "1tx"
click at [785, 261] on input "text" at bounding box center [852, 260] width 157 height 22
type input "2011119"
click at [980, 264] on input "0" at bounding box center [1004, 260] width 126 height 22
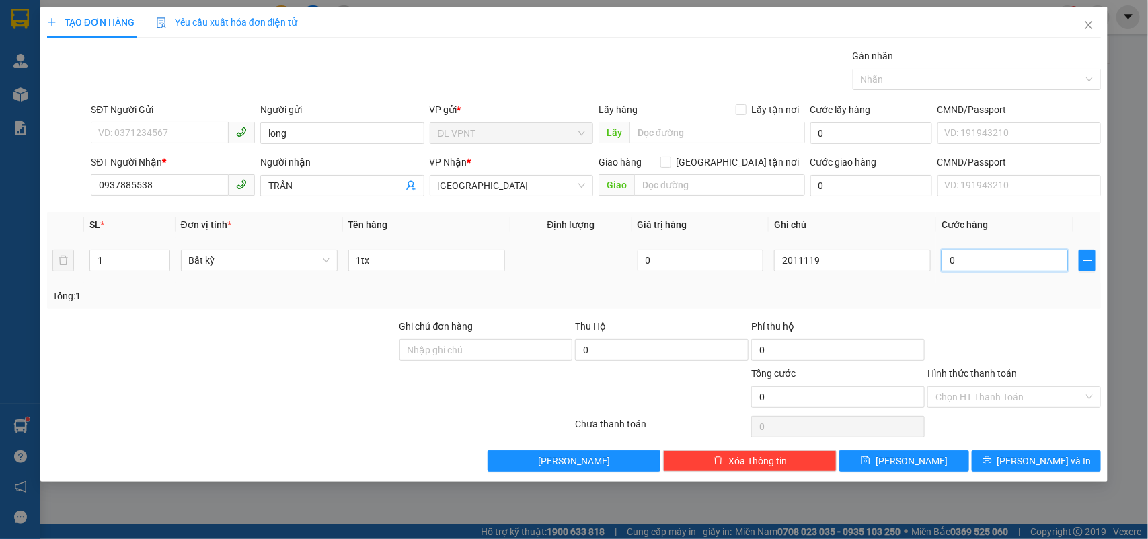
type input "1"
type input "12"
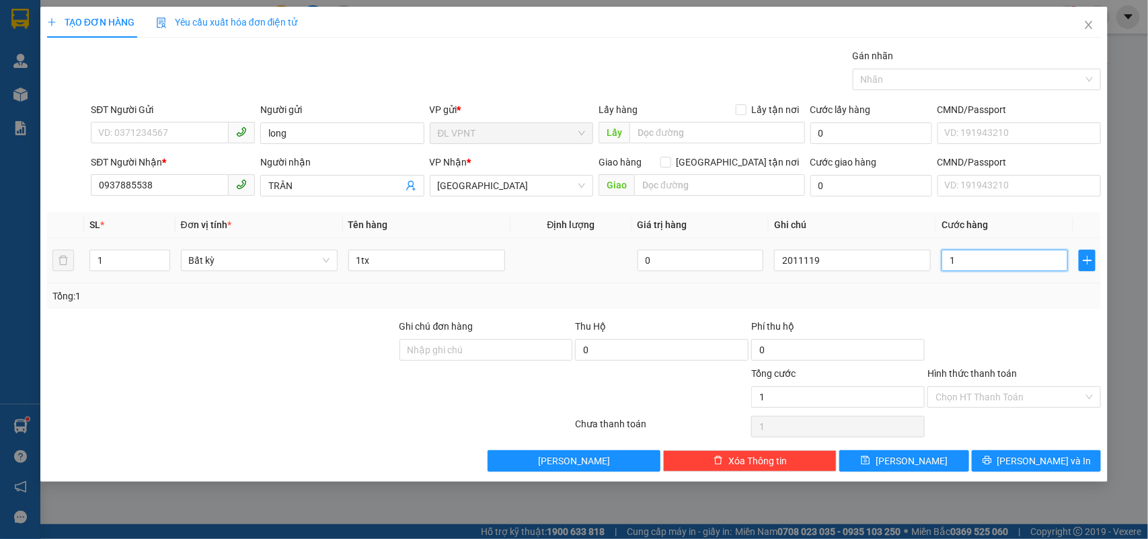
type input "12"
type input "120"
type input "120.000"
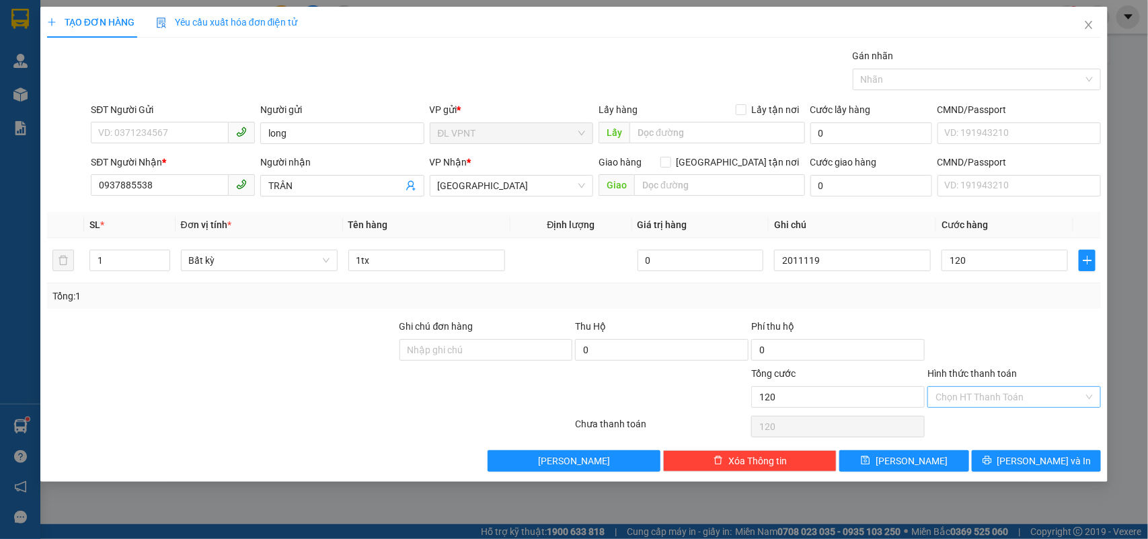
type input "120.000"
click at [970, 391] on input "Hình thức thanh toán" at bounding box center [1009, 397] width 148 height 20
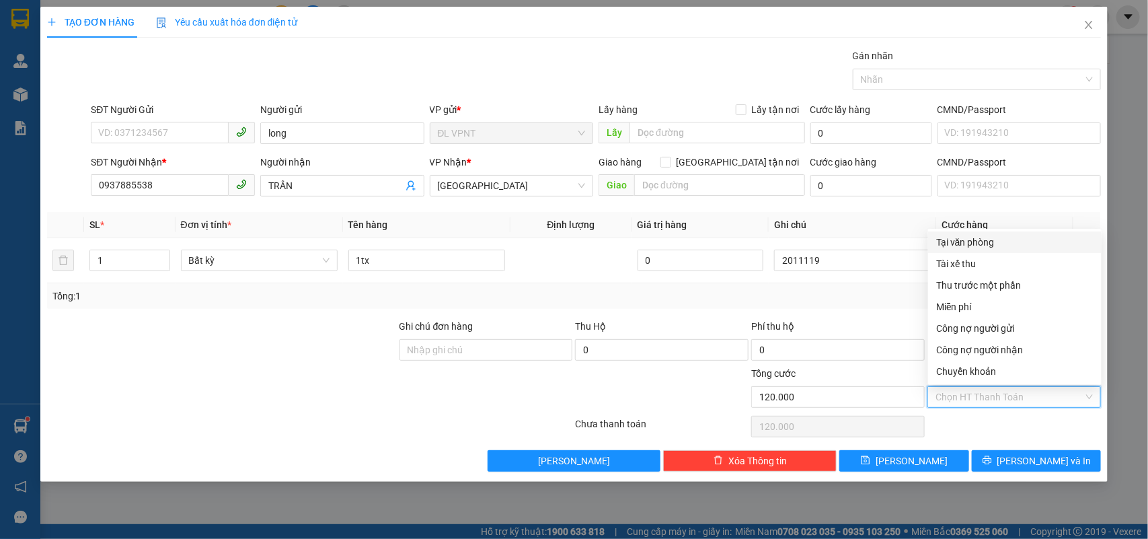
click at [975, 243] on div "Tại văn phòng" at bounding box center [1014, 242] width 157 height 15
type input "0"
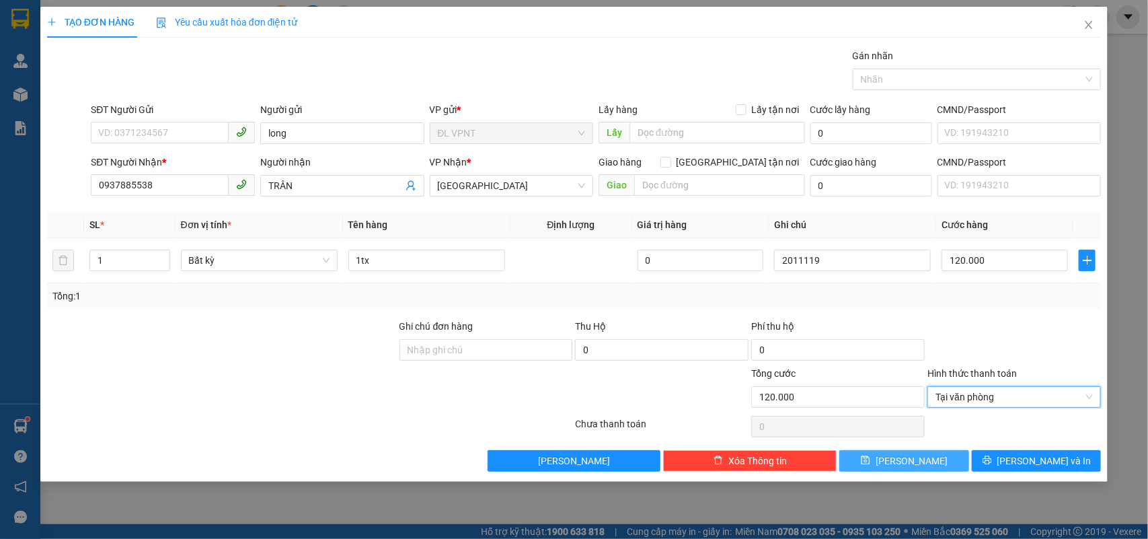
click at [886, 465] on button "[PERSON_NAME]" at bounding box center [903, 461] width 129 height 22
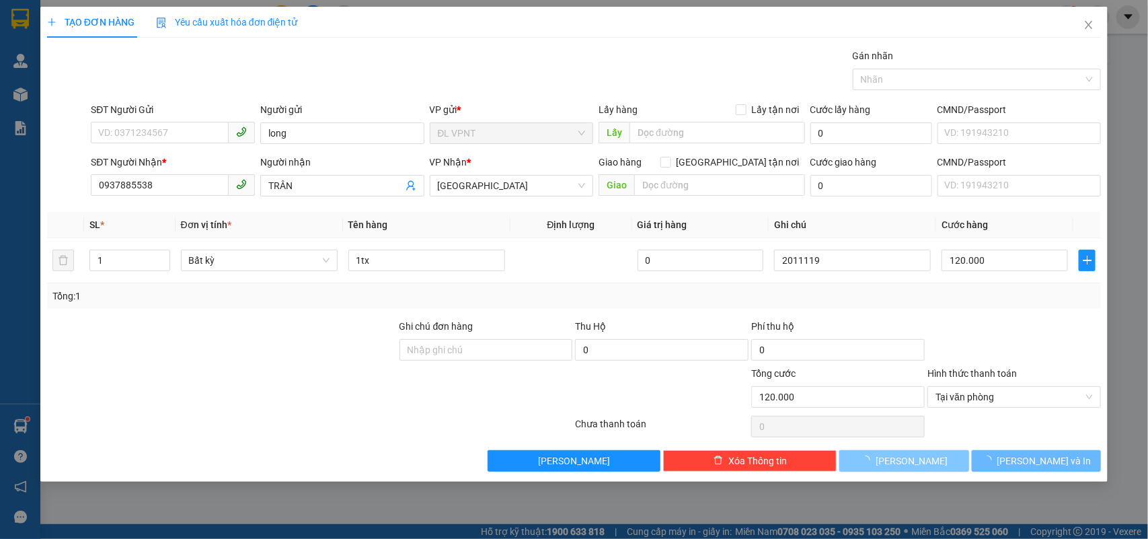
type input "0"
